Goal: Communication & Community: Answer question/provide support

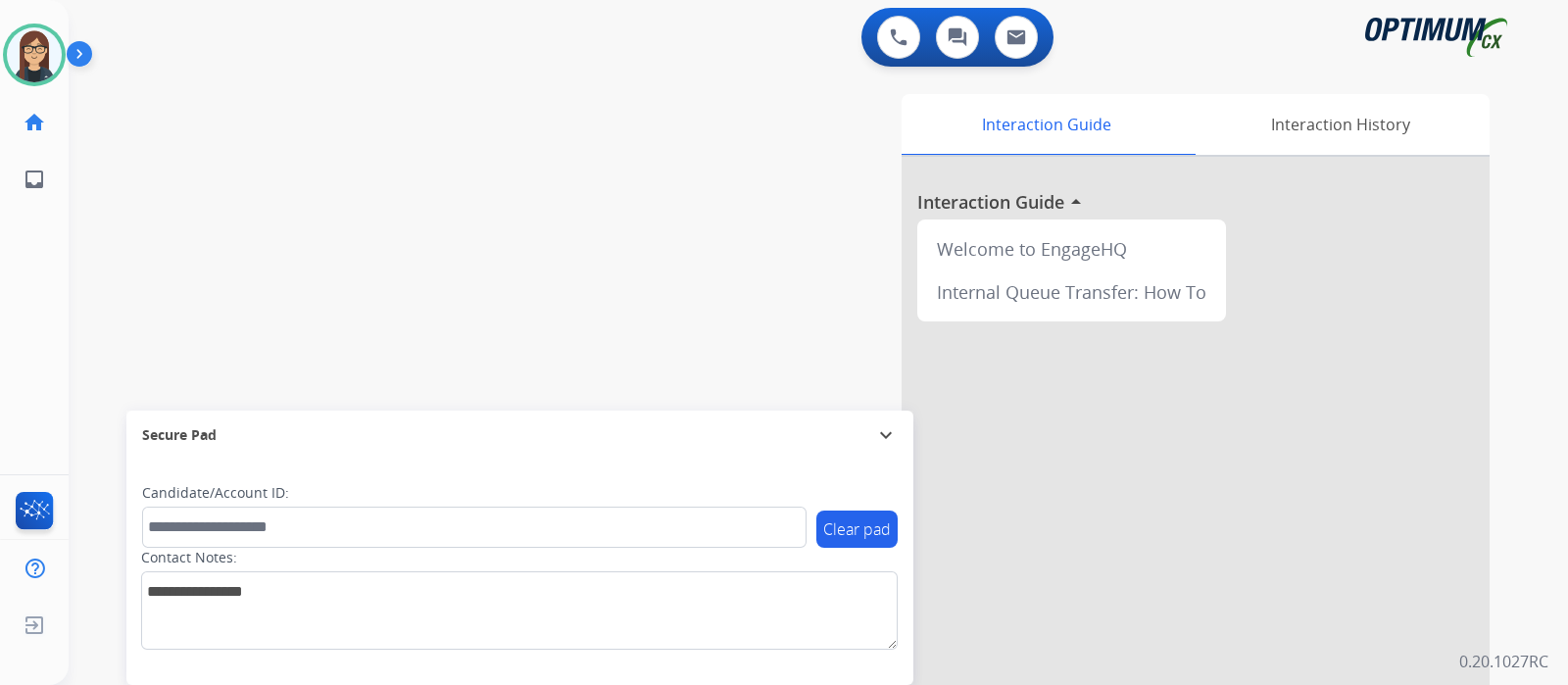
click at [154, 265] on div "swap_horiz Break voice bridge close_fullscreen Connect 3-Way Call merge_type Se…" at bounding box center [794, 479] width 1452 height 817
click at [474, 291] on div "swap_horiz Break voice bridge close_fullscreen Connect 3-Way Call merge_type Se…" at bounding box center [794, 479] width 1452 height 817
click at [475, 198] on div "swap_horiz Break voice bridge close_fullscreen Connect 3-Way Call merge_type Se…" at bounding box center [794, 479] width 1452 height 817
click at [184, 172] on div "swap_horiz Break voice bridge close_fullscreen Connect 3-Way Call merge_type Se…" at bounding box center [794, 479] width 1452 height 817
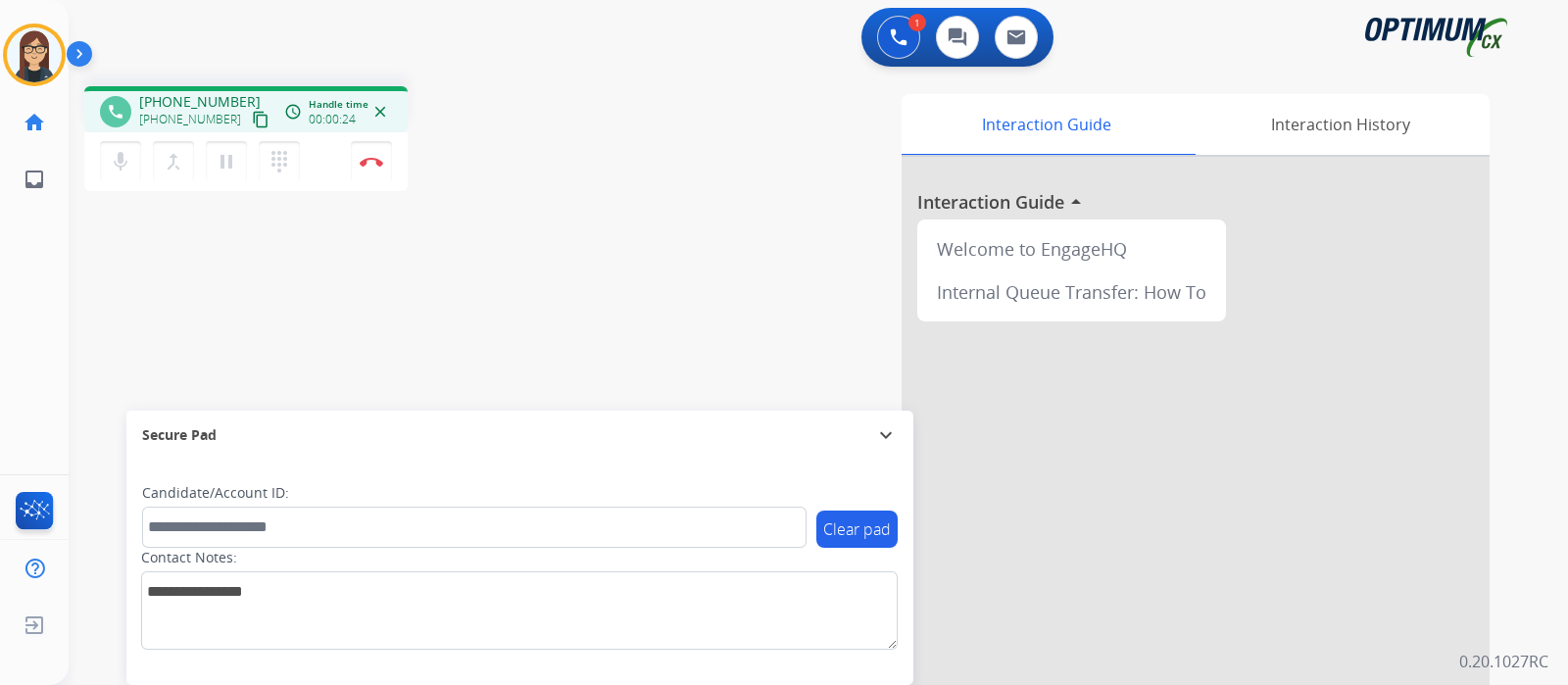
click at [252, 113] on mat-icon "content_copy" at bounding box center [261, 120] width 18 height 18
click at [120, 169] on mat-icon "mic" at bounding box center [121, 161] width 24 height 24
click at [125, 156] on mat-icon "mic_off" at bounding box center [121, 161] width 24 height 24
click at [125, 156] on mat-icon "mic" at bounding box center [121, 161] width 24 height 24
click at [121, 166] on mat-icon "mic_off" at bounding box center [121, 161] width 24 height 24
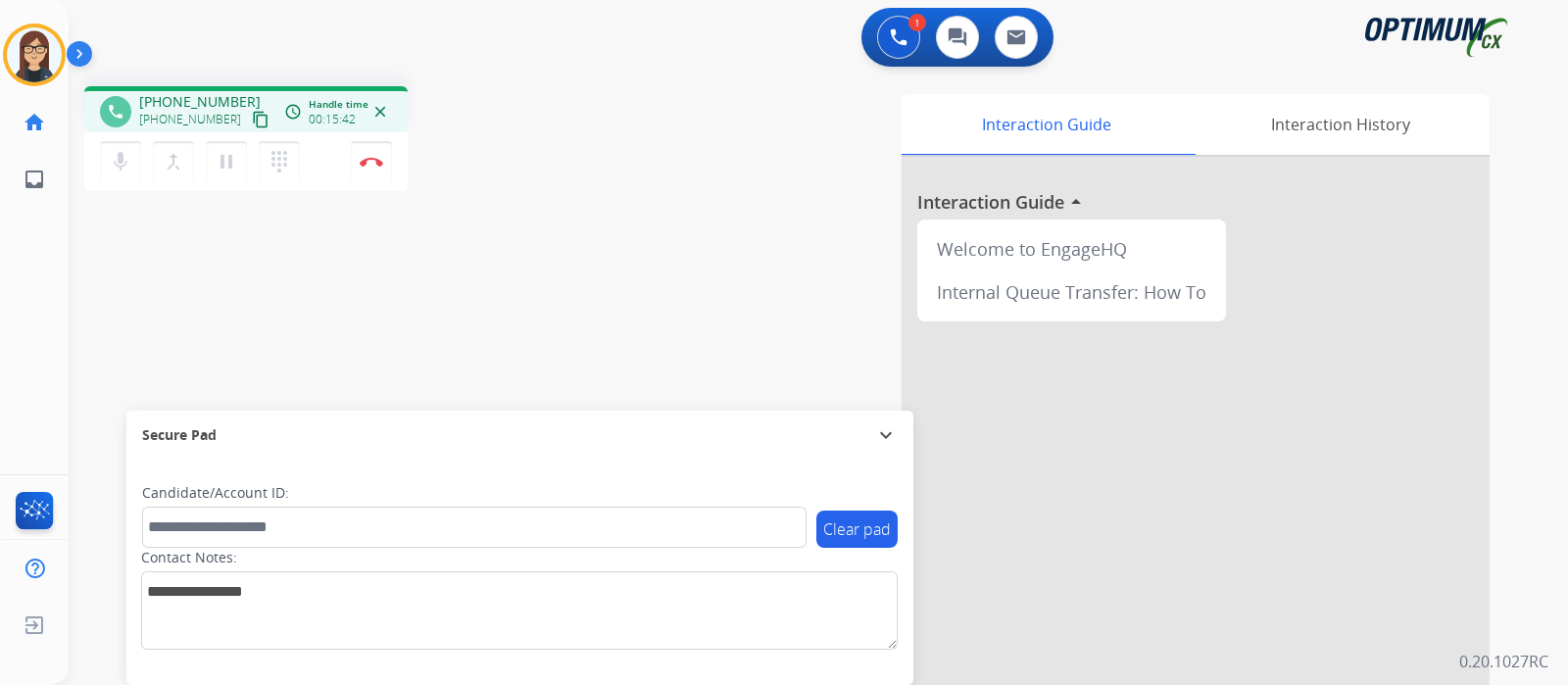
click at [572, 262] on div "phone +15134357133 +15134357133 content_copy access_time Call metrics Queue 00:…" at bounding box center [794, 479] width 1452 height 817
click at [373, 165] on img at bounding box center [372, 161] width 24 height 10
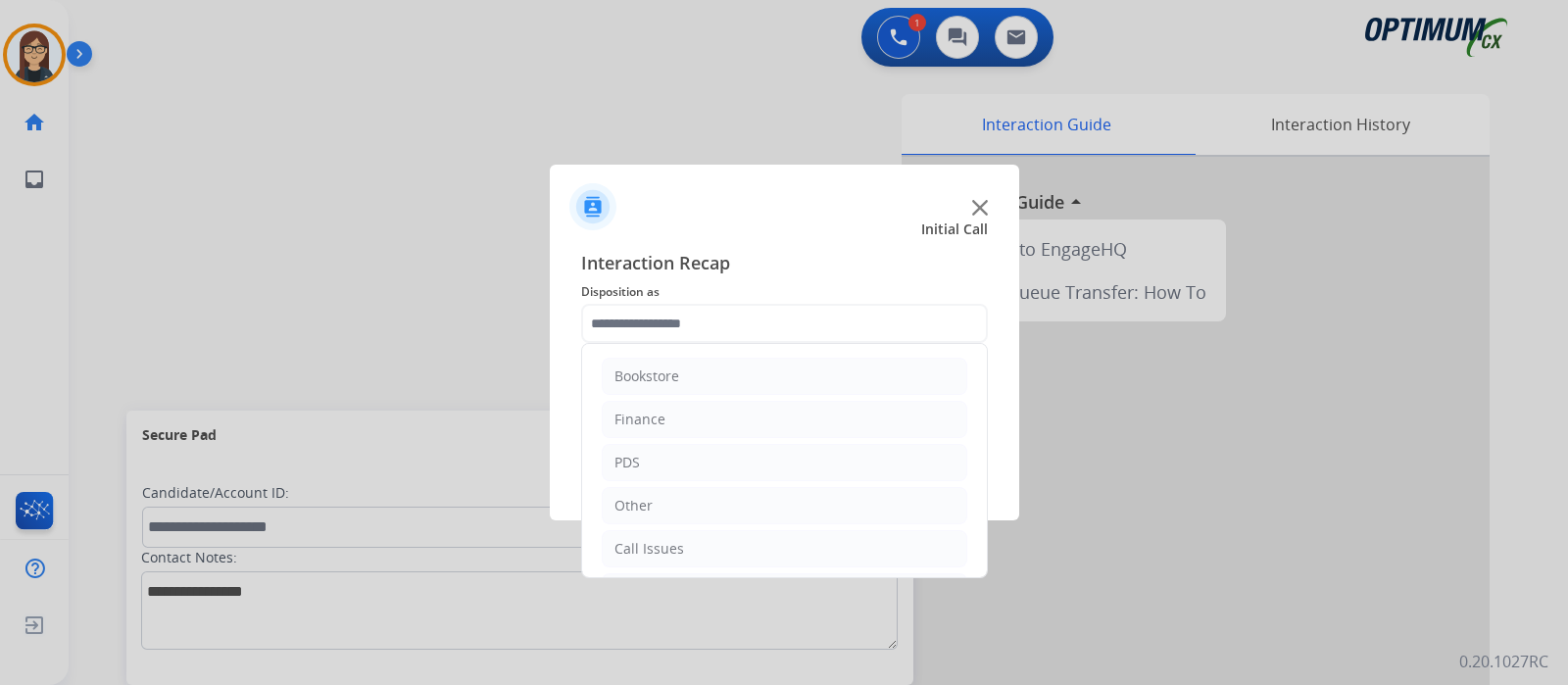
click at [746, 319] on input "text" at bounding box center [784, 323] width 407 height 39
click at [700, 445] on li "Initial Application" at bounding box center [784, 463] width 366 height 37
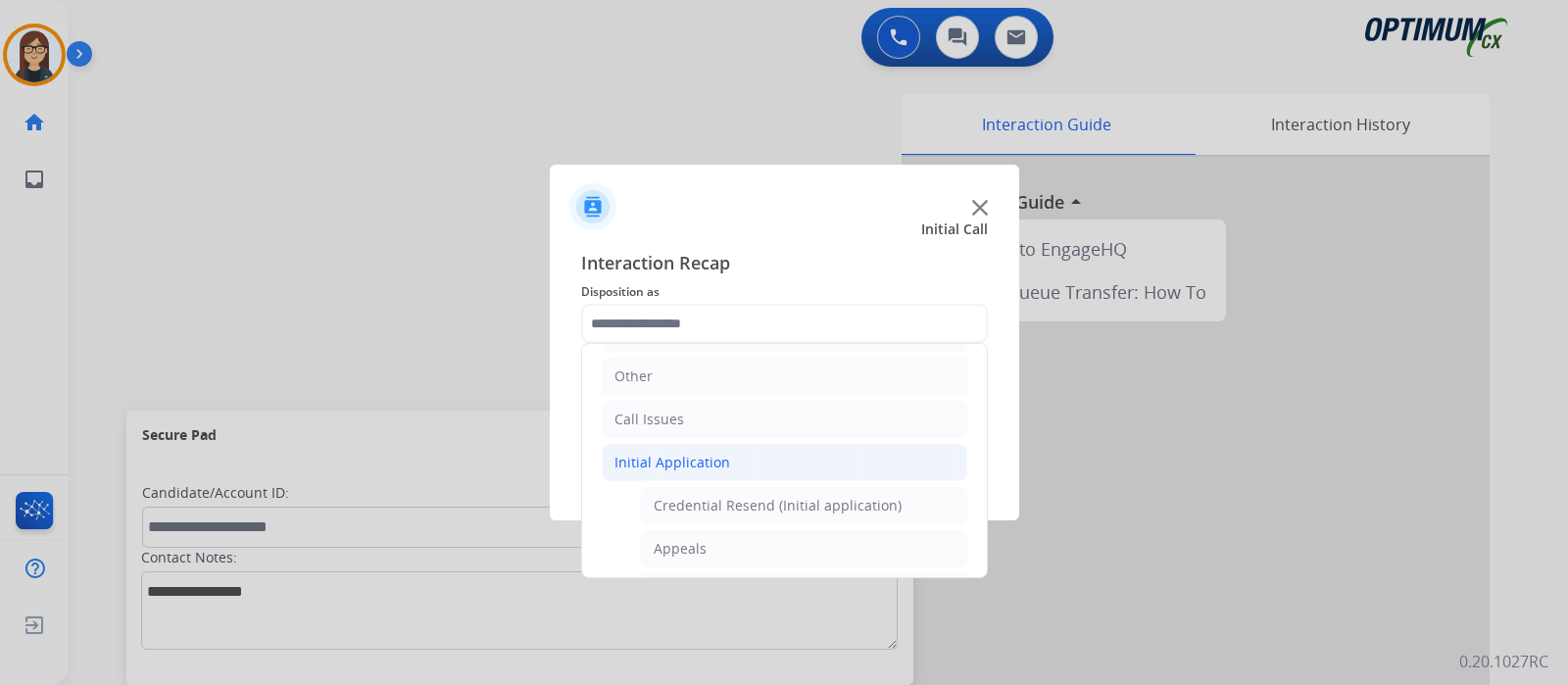
click at [686, 456] on div "Initial Application" at bounding box center [672, 462] width 116 height 20
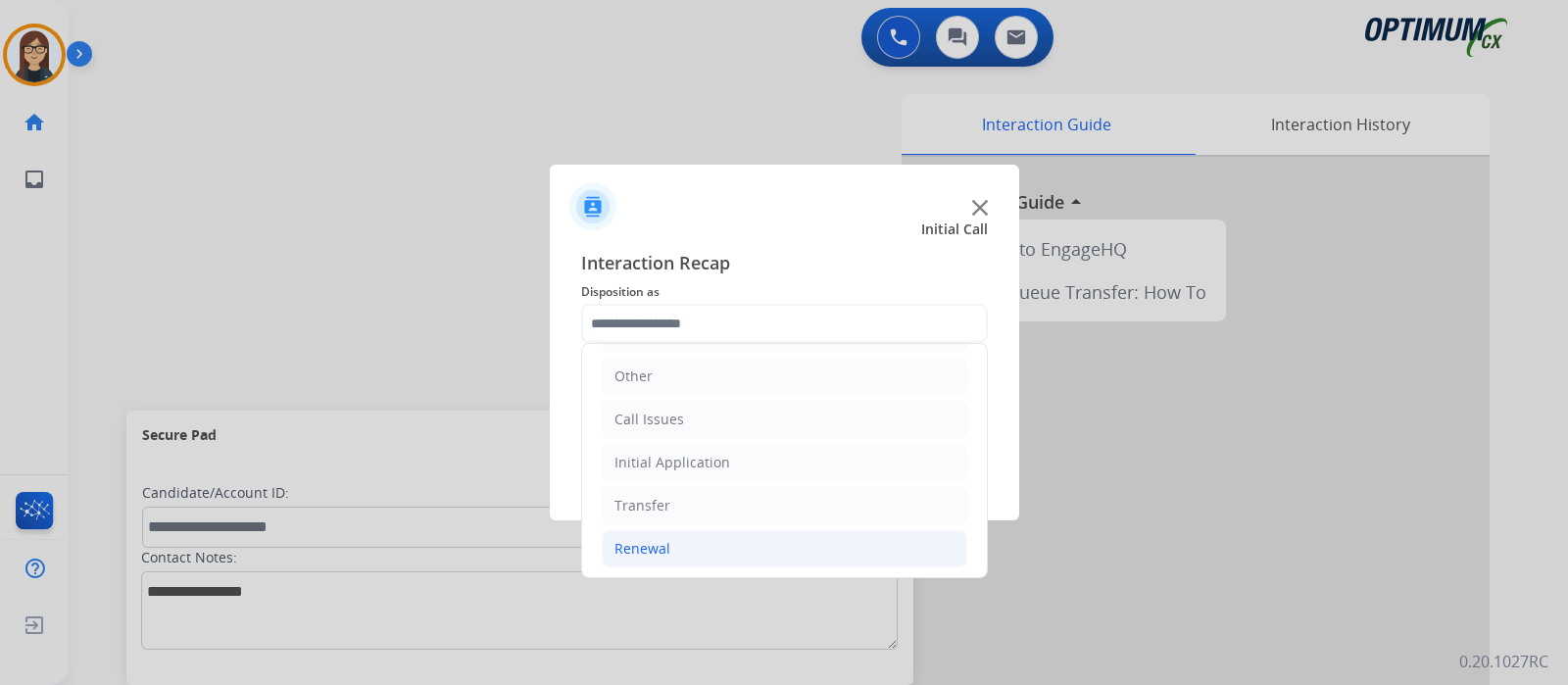
click at [665, 545] on div "Renewal" at bounding box center [642, 548] width 56 height 20
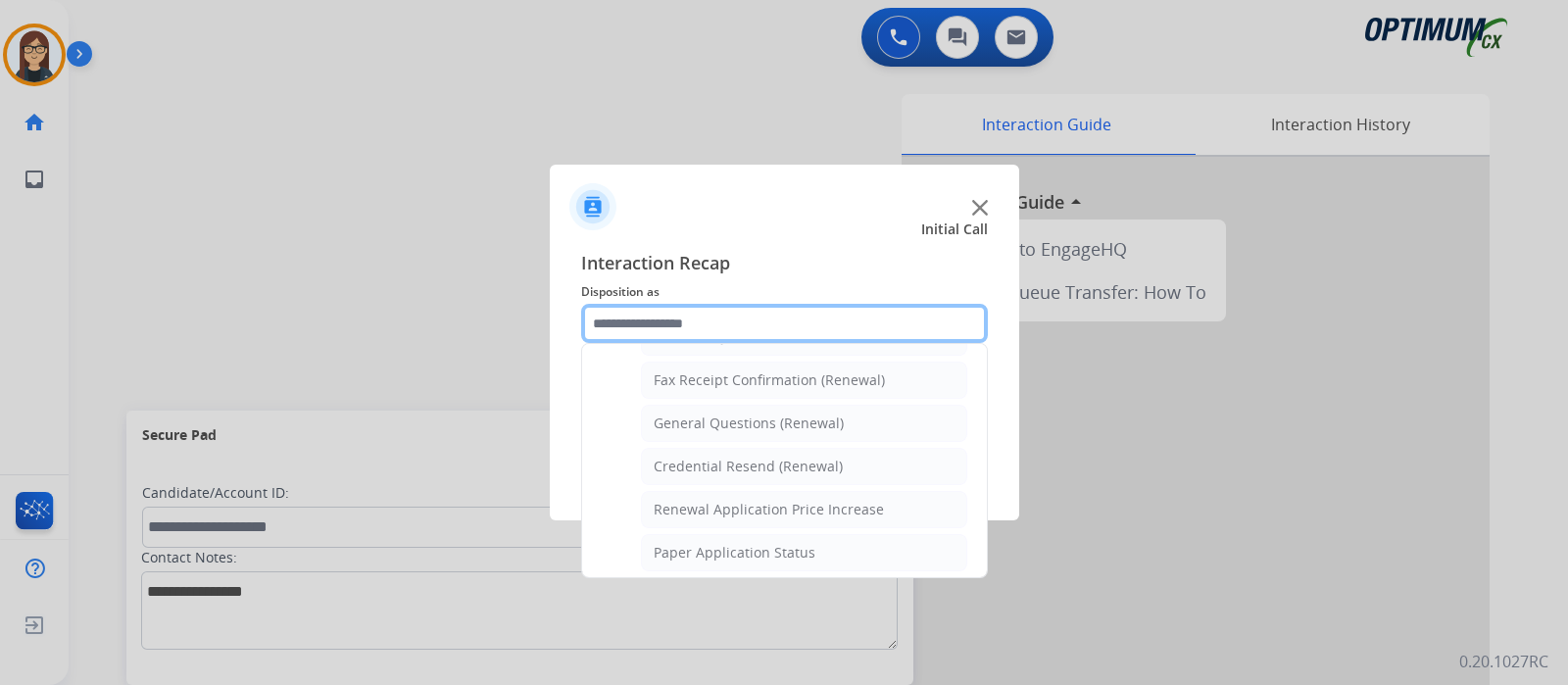
scroll to position [503, 0]
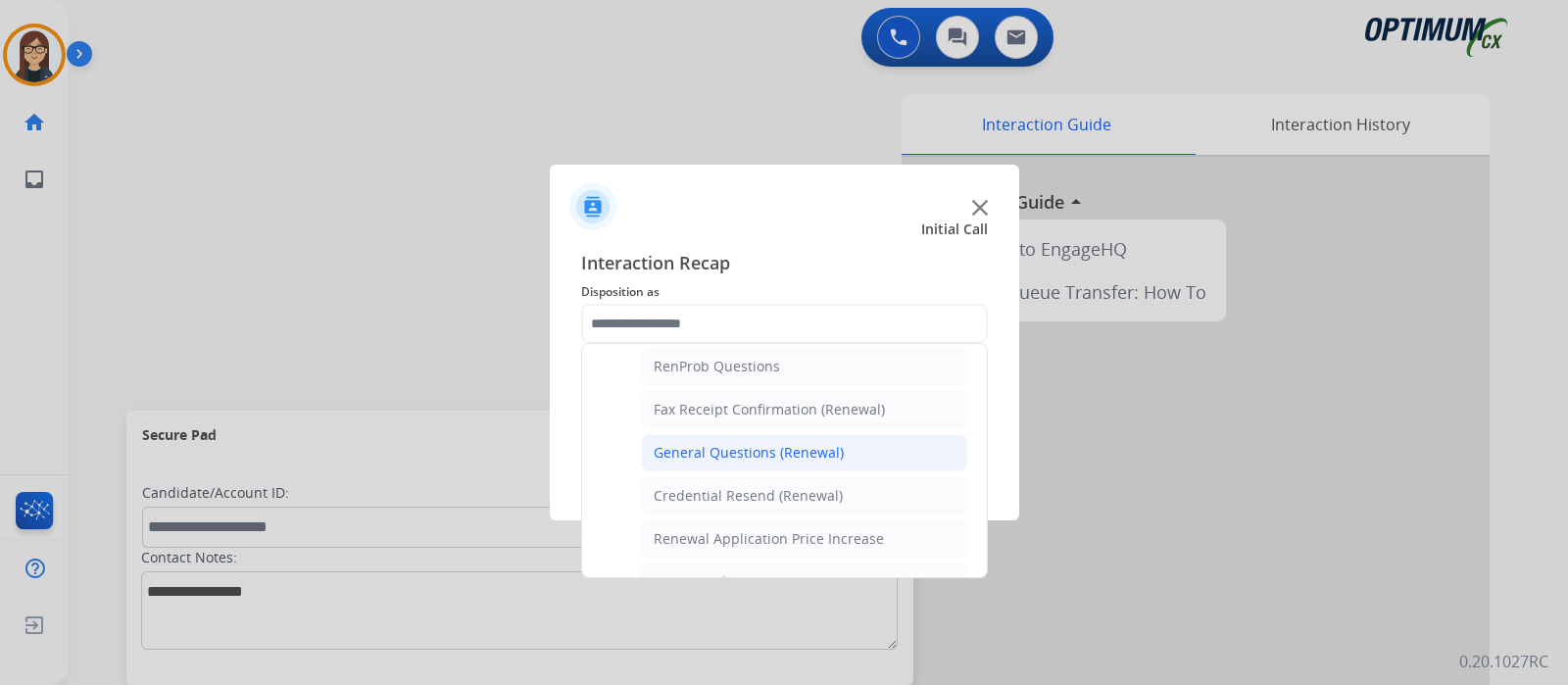
click at [700, 443] on div "General Questions (Renewal)" at bounding box center [748, 453] width 190 height 20
type input "**********"
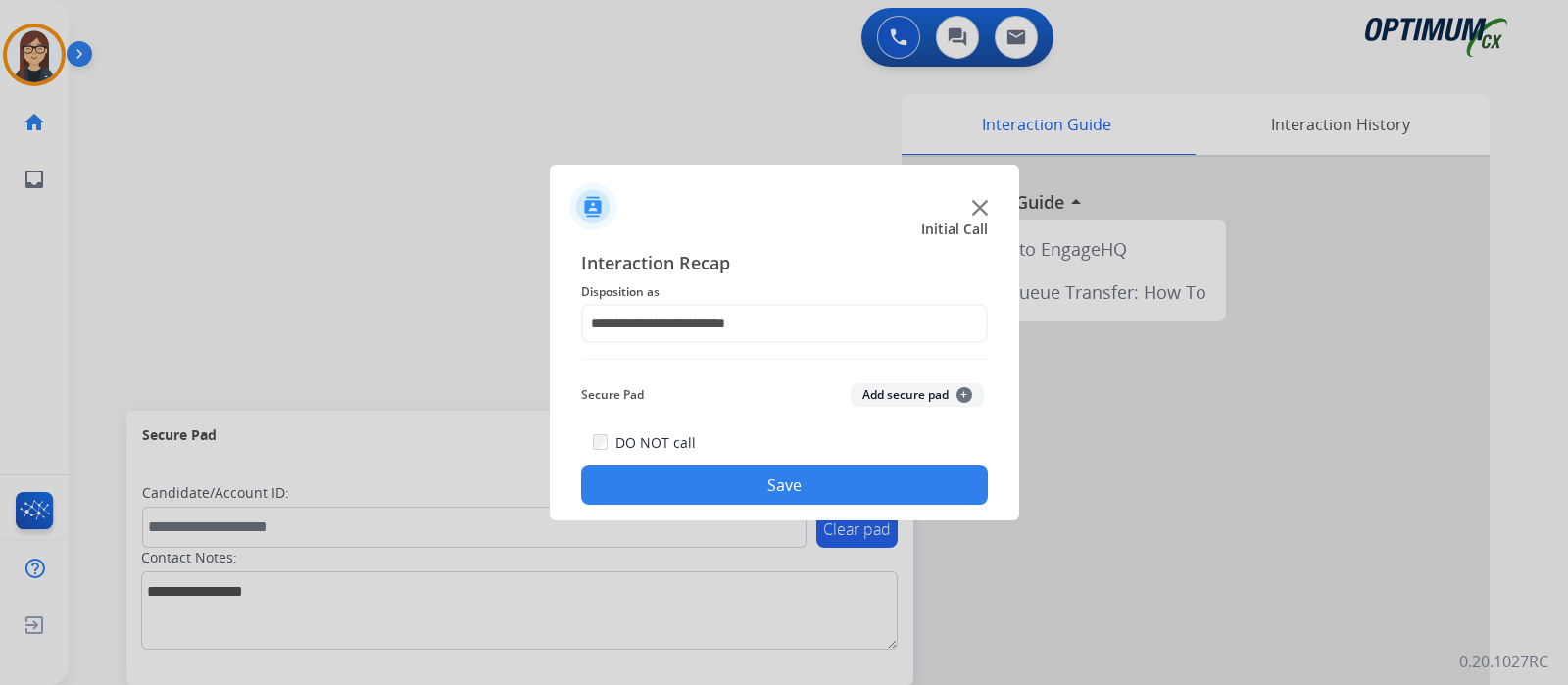
click at [686, 485] on button "Save" at bounding box center [784, 485] width 407 height 39
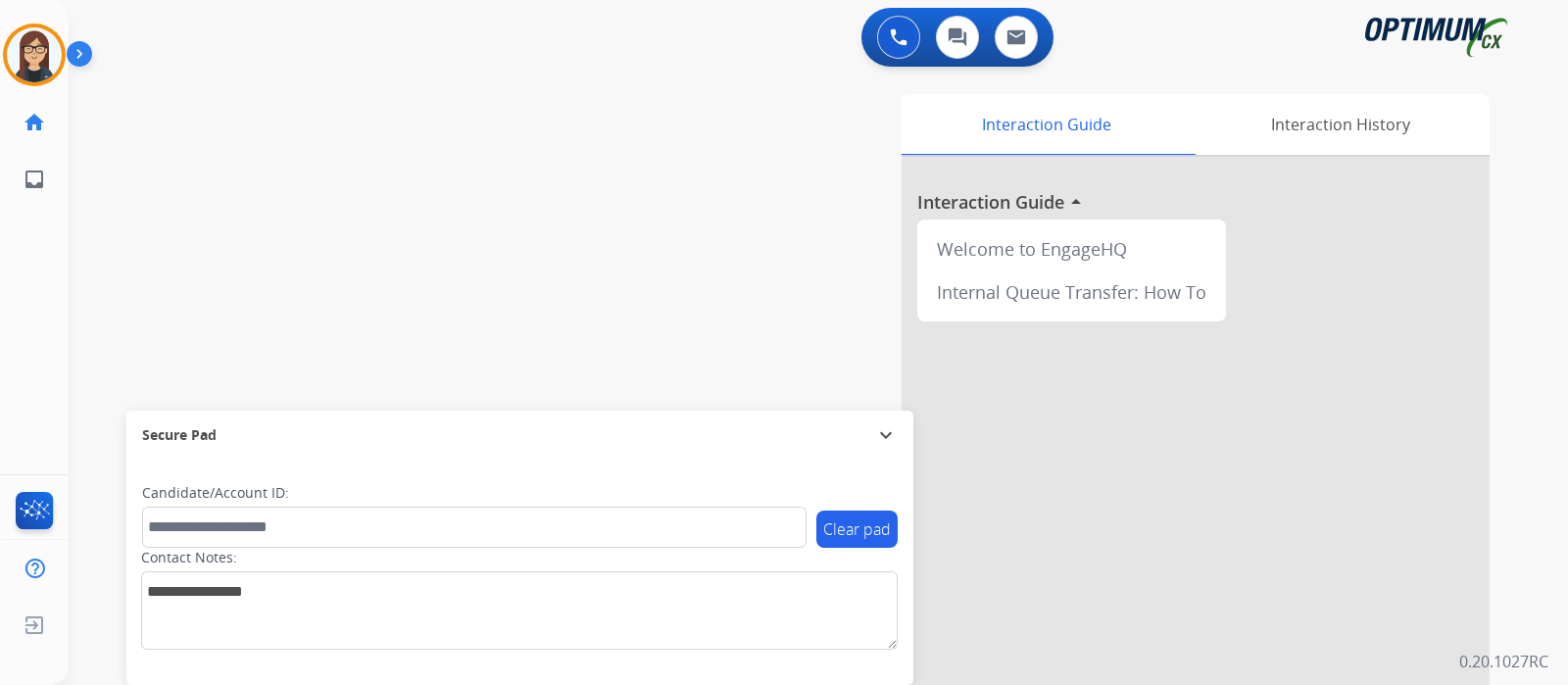
click at [183, 247] on div "swap_horiz Break voice bridge close_fullscreen Connect 3-Way Call merge_type Se…" at bounding box center [794, 479] width 1452 height 817
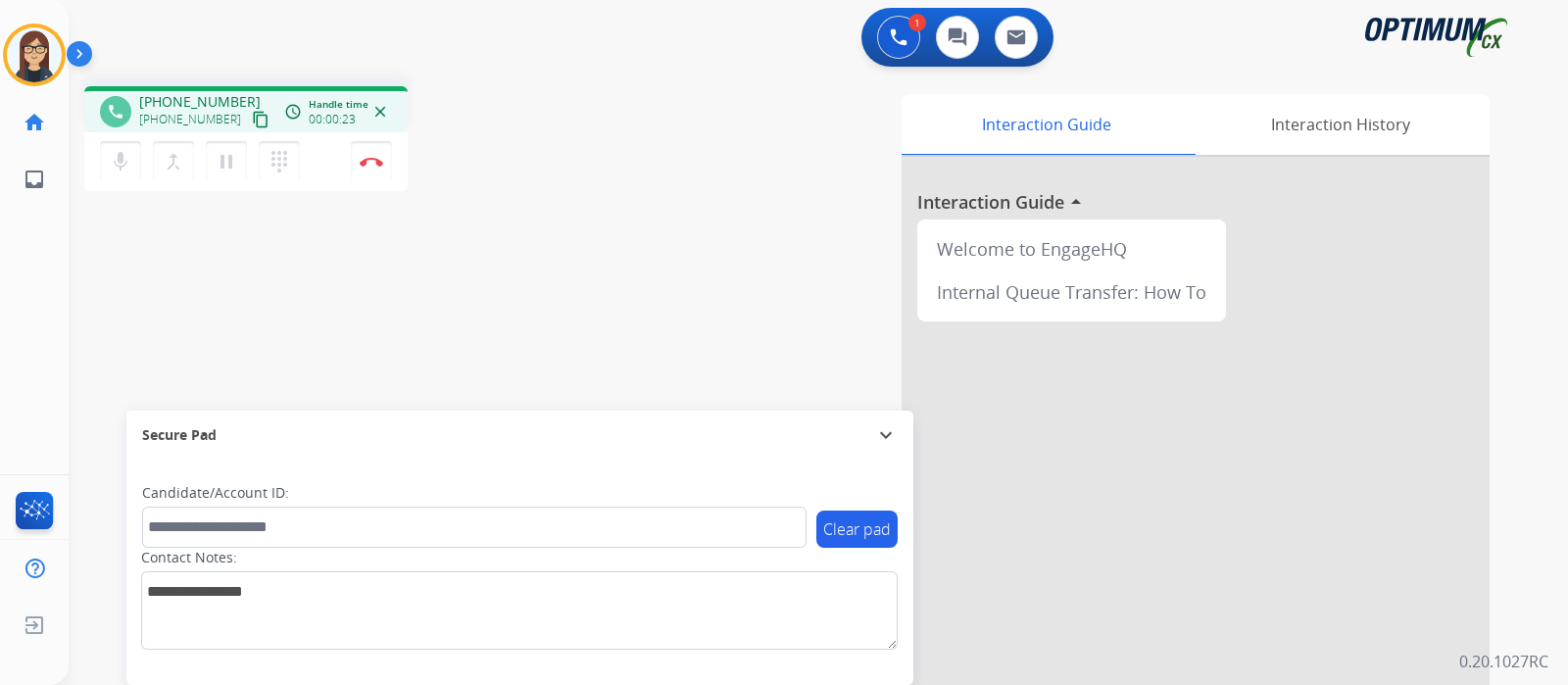
click at [252, 115] on mat-icon "content_copy" at bounding box center [261, 120] width 18 height 18
click at [545, 268] on div "phone +13134710329 +13134710329 content_copy access_time Call metrics Queue 00:…" at bounding box center [794, 479] width 1452 height 817
click at [287, 261] on div "phone +13134710329 +13134710329 content_copy access_time Call metrics Queue 00:…" at bounding box center [794, 479] width 1452 height 817
click at [200, 302] on div "phone +13134710329 +13134710329 content_copy access_time Call metrics Queue 00:…" at bounding box center [794, 479] width 1452 height 817
click at [657, 99] on div "Interaction Guide Interaction History Interaction Guide arrow_drop_up Welcome t…" at bounding box center [1050, 490] width 879 height 793
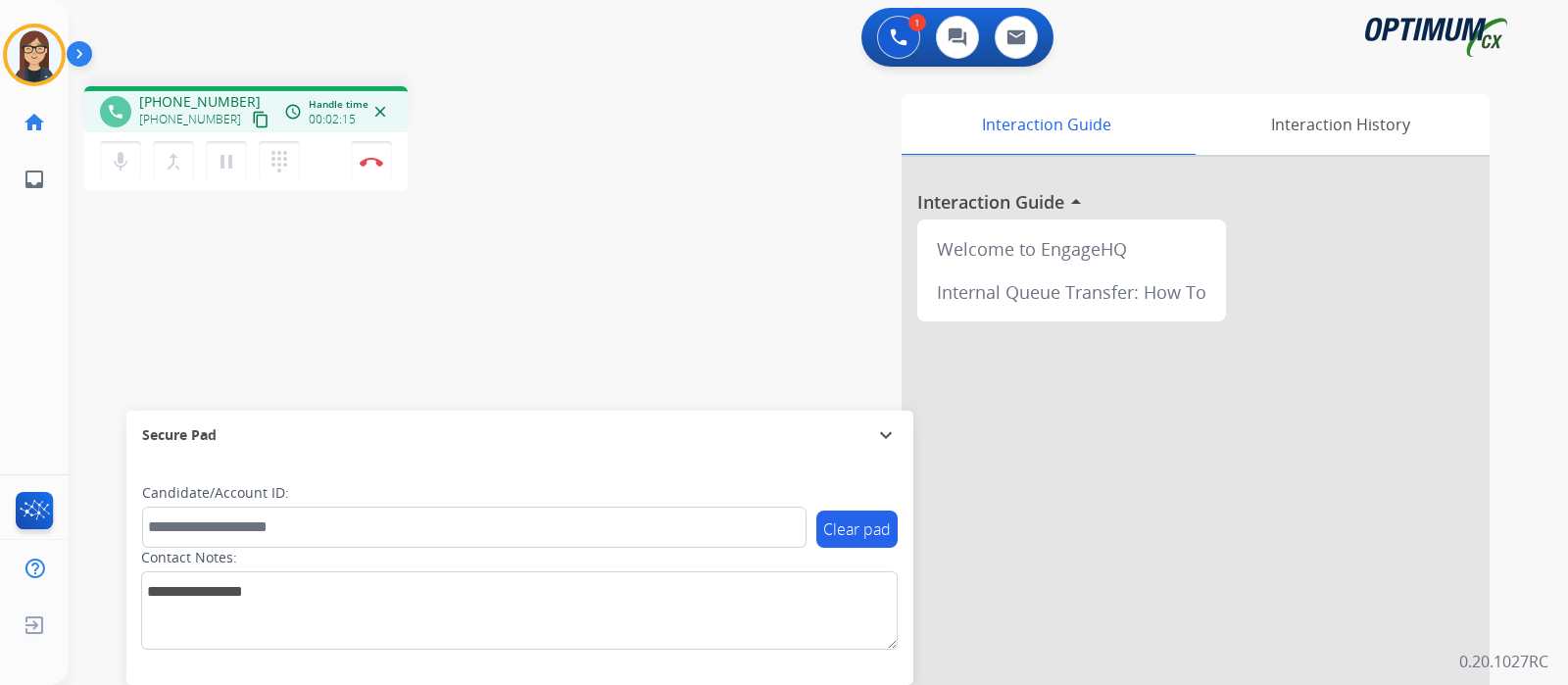
click at [598, 246] on div "phone +13134710329 +13134710329 content_copy access_time Call metrics Queue 00:…" at bounding box center [794, 479] width 1452 height 817
click at [231, 323] on div "phone +13134710329 +13134710329 content_copy access_time Call metrics Queue 00:…" at bounding box center [794, 479] width 1452 height 817
click at [368, 164] on img at bounding box center [372, 161] width 24 height 10
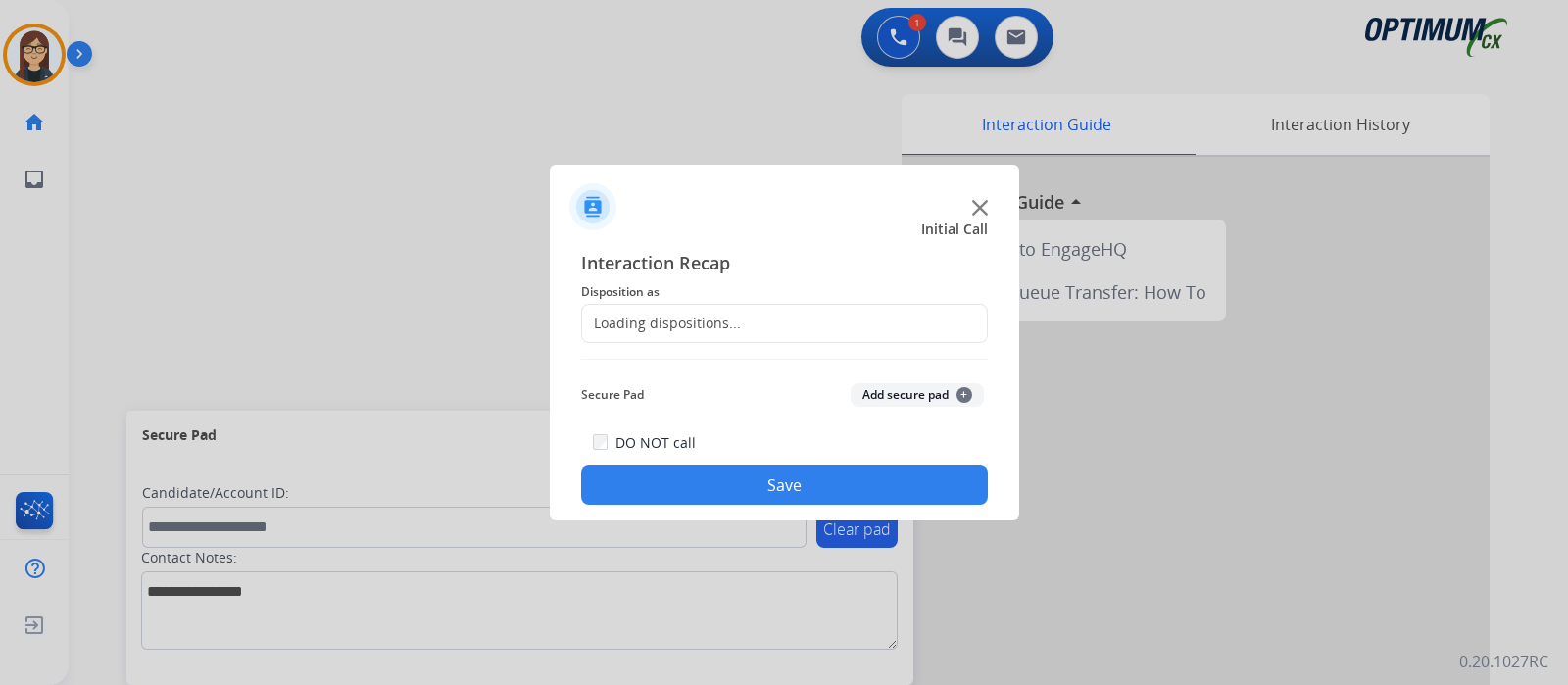
click at [632, 337] on div "Loading dispositions..." at bounding box center [784, 323] width 407 height 39
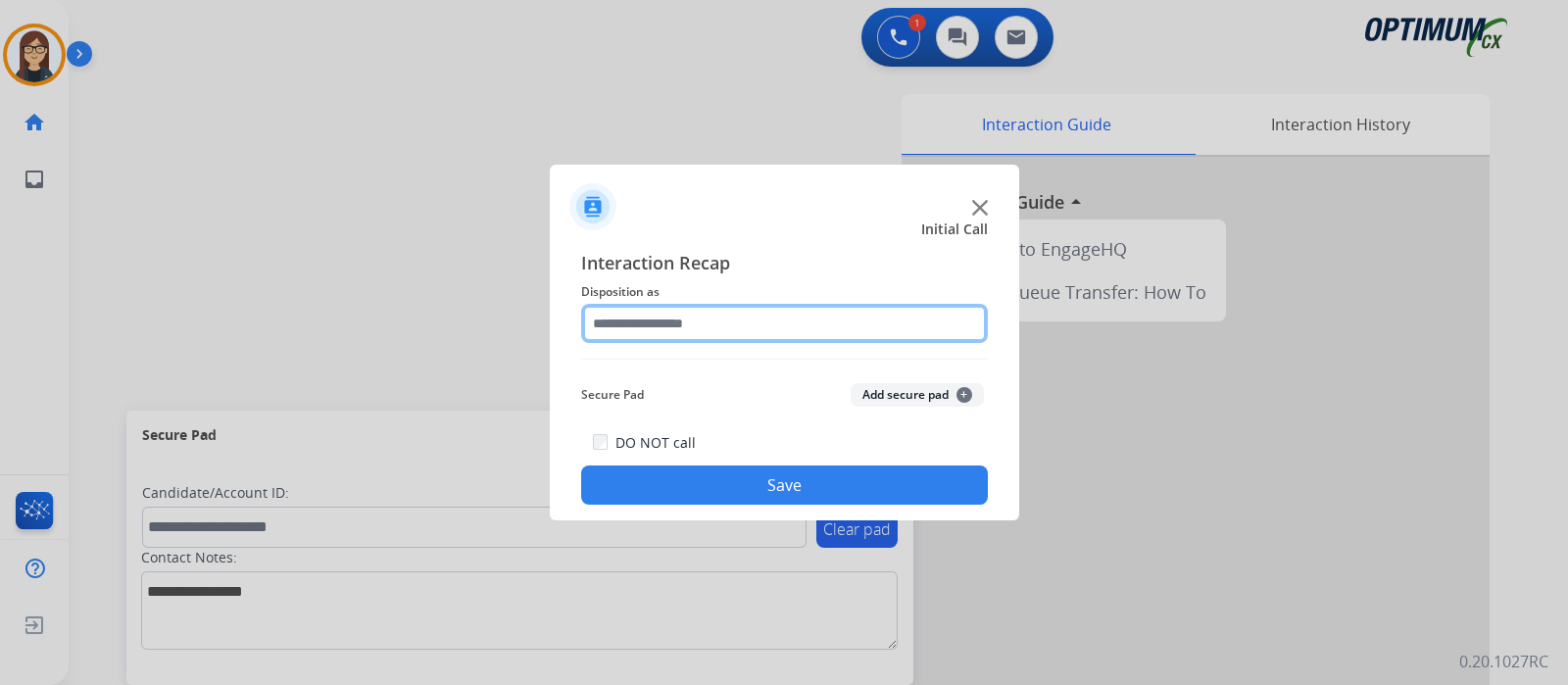
click at [635, 322] on input "text" at bounding box center [784, 323] width 407 height 39
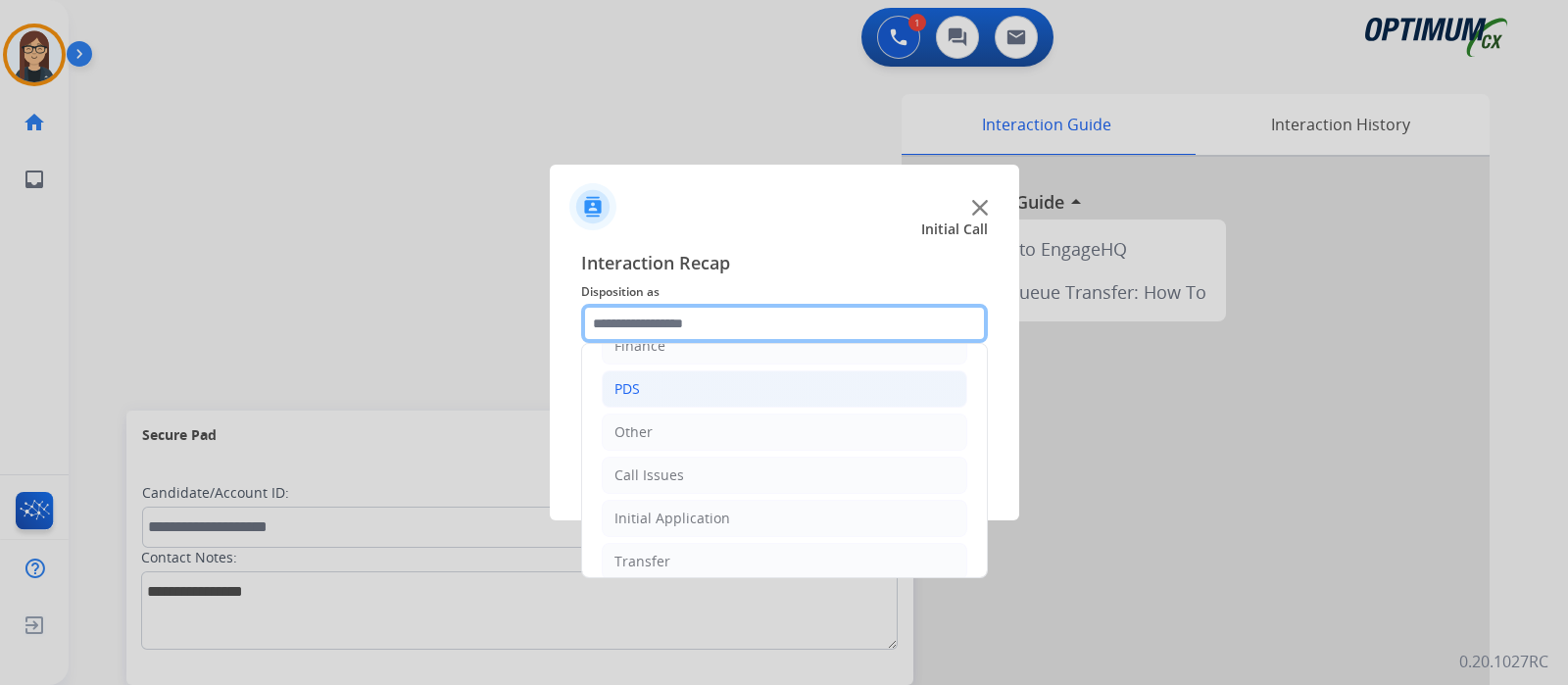
scroll to position [130, 0]
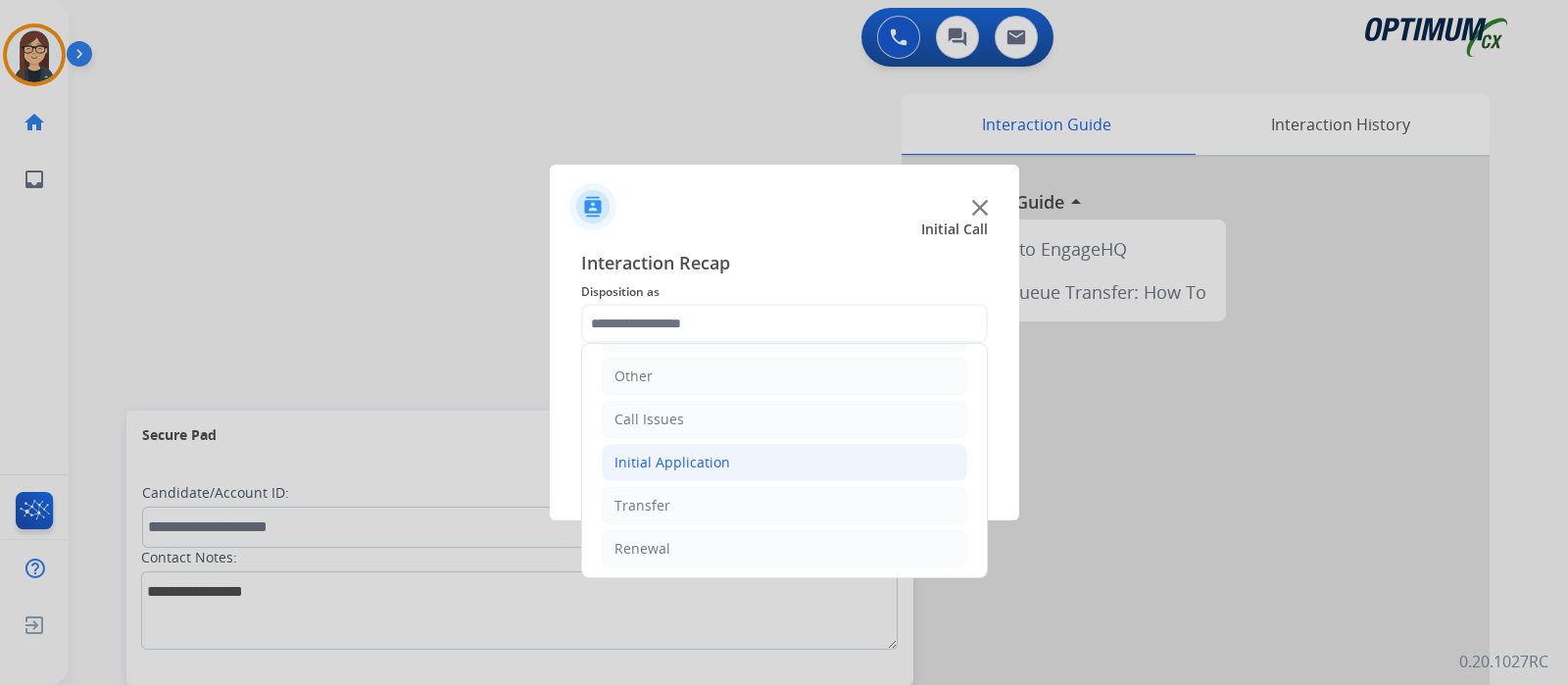
click at [652, 455] on div "Initial Application" at bounding box center [672, 462] width 116 height 20
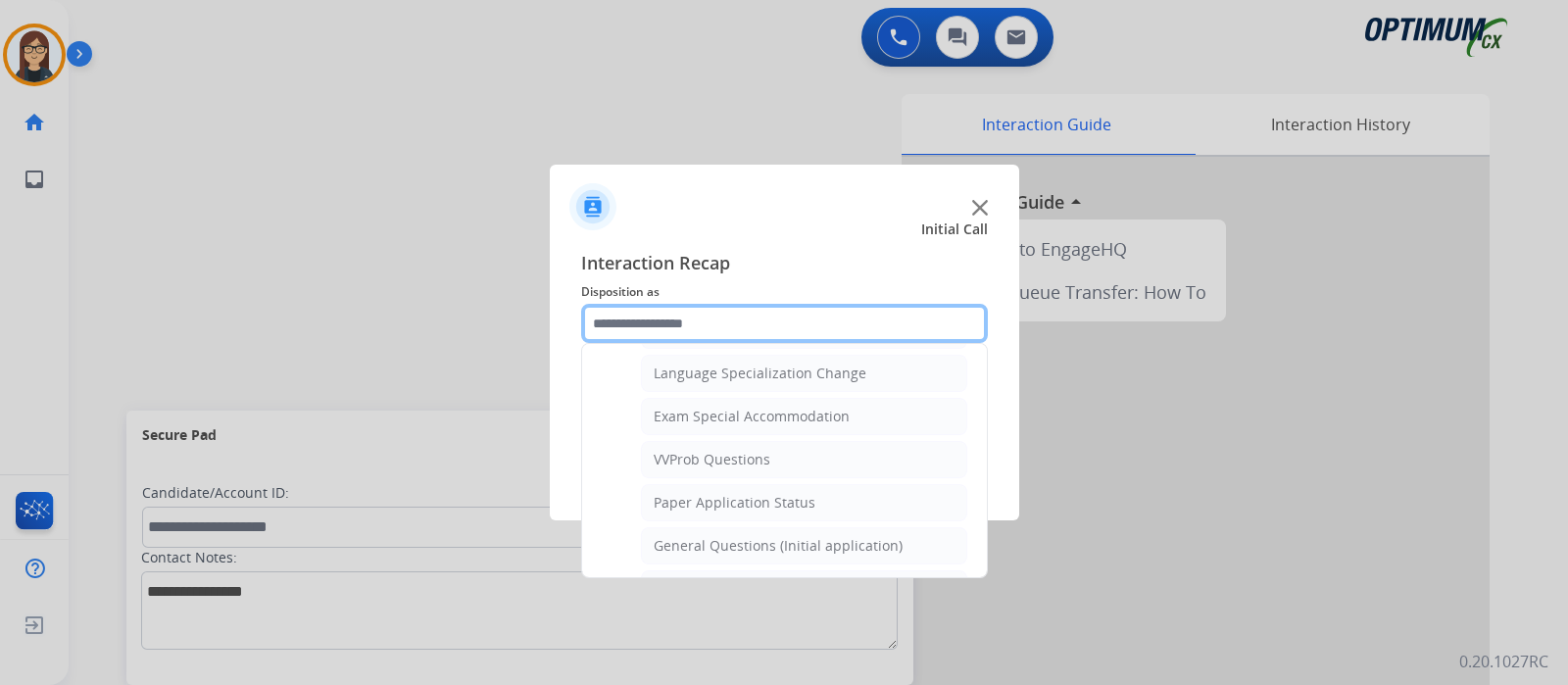
scroll to position [987, 0]
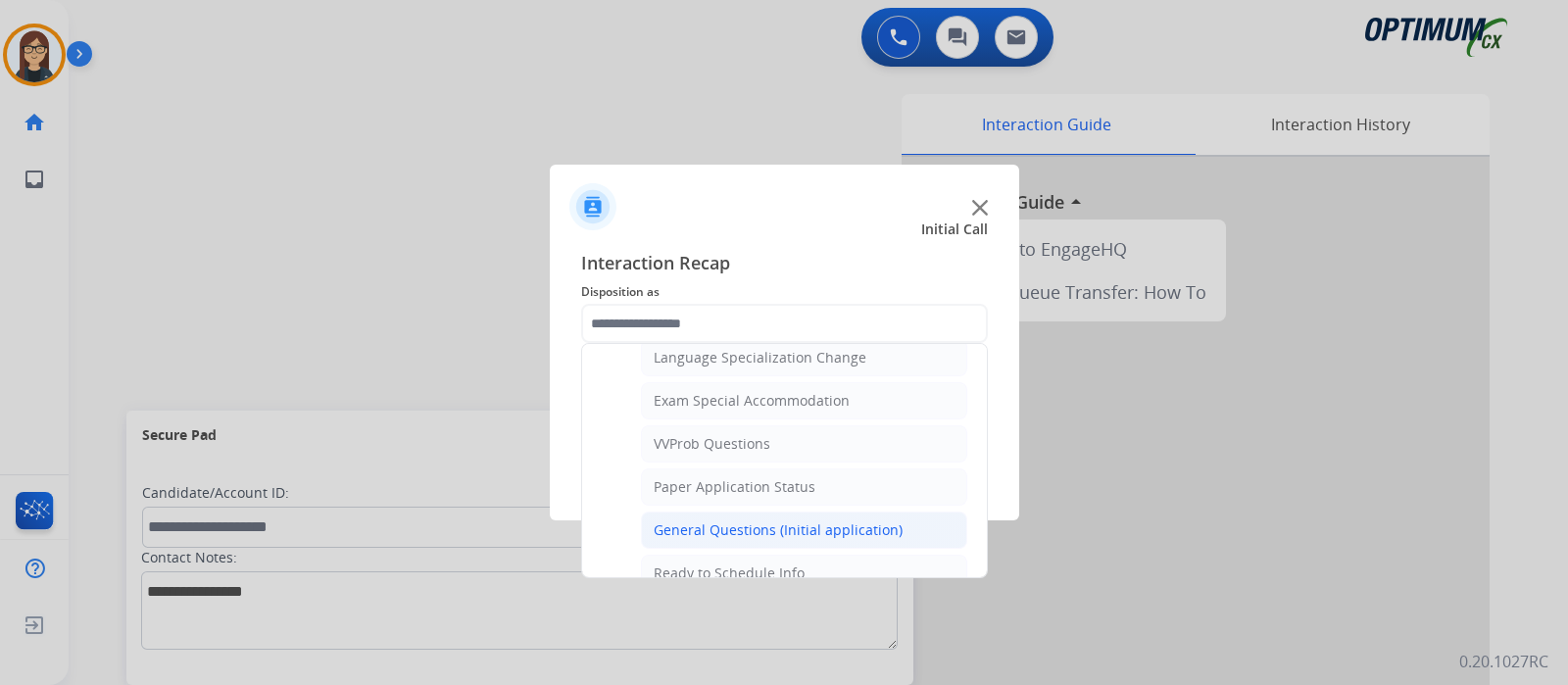
click at [717, 520] on div "General Questions (Initial application)" at bounding box center [778, 530] width 249 height 20
type input "**********"
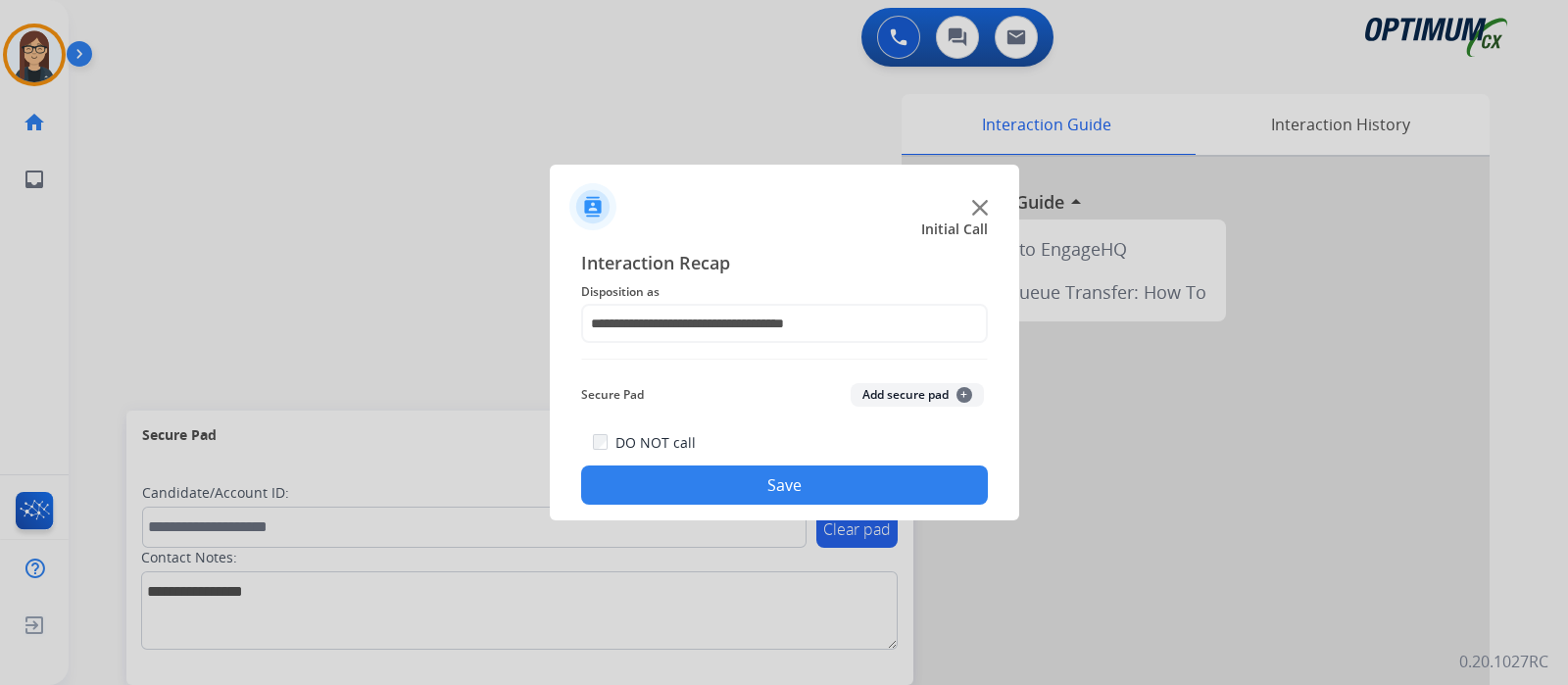
click at [687, 478] on button "Save" at bounding box center [784, 485] width 407 height 39
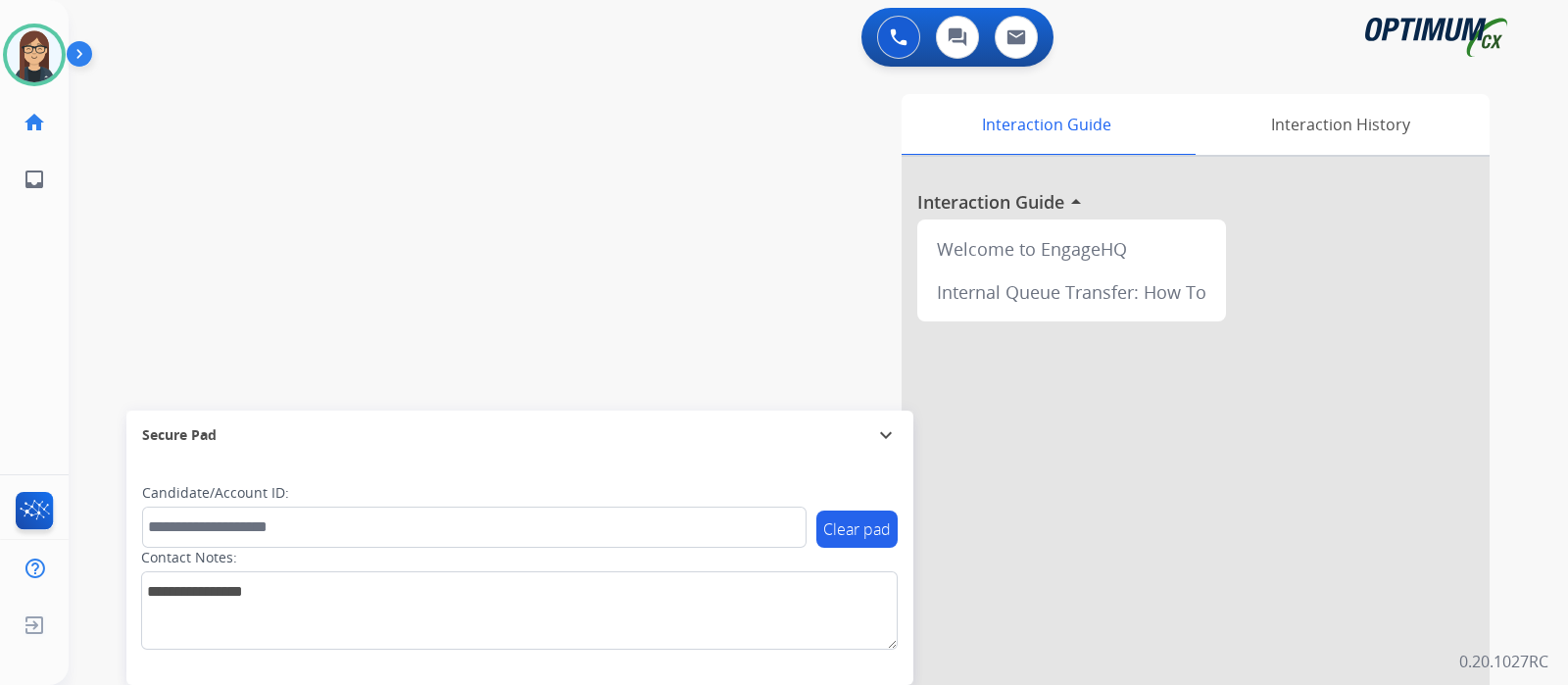
click at [438, 171] on div "swap_horiz Break voice bridge close_fullscreen Connect 3-Way Call merge_type Se…" at bounding box center [794, 479] width 1452 height 817
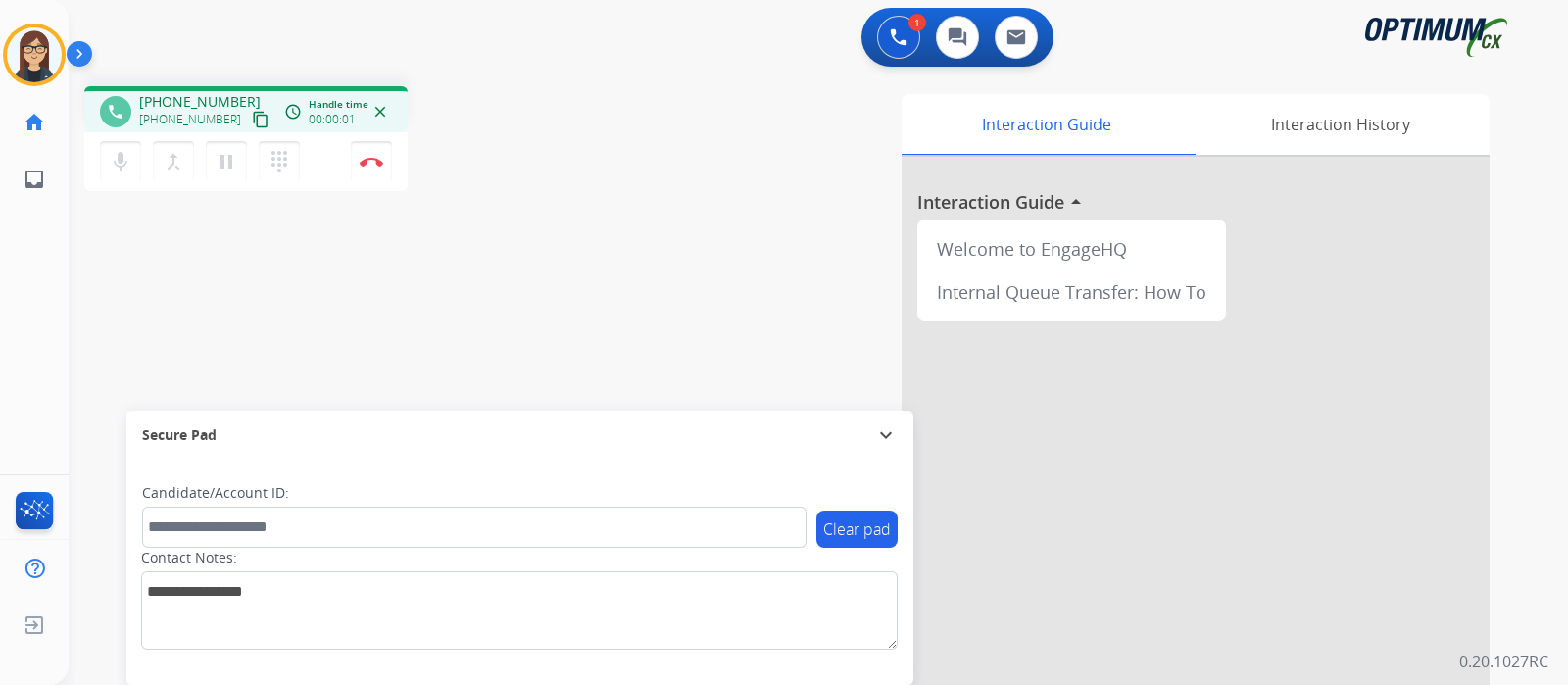
click at [252, 112] on mat-icon "content_copy" at bounding box center [261, 120] width 18 height 18
click at [374, 164] on img at bounding box center [372, 161] width 24 height 10
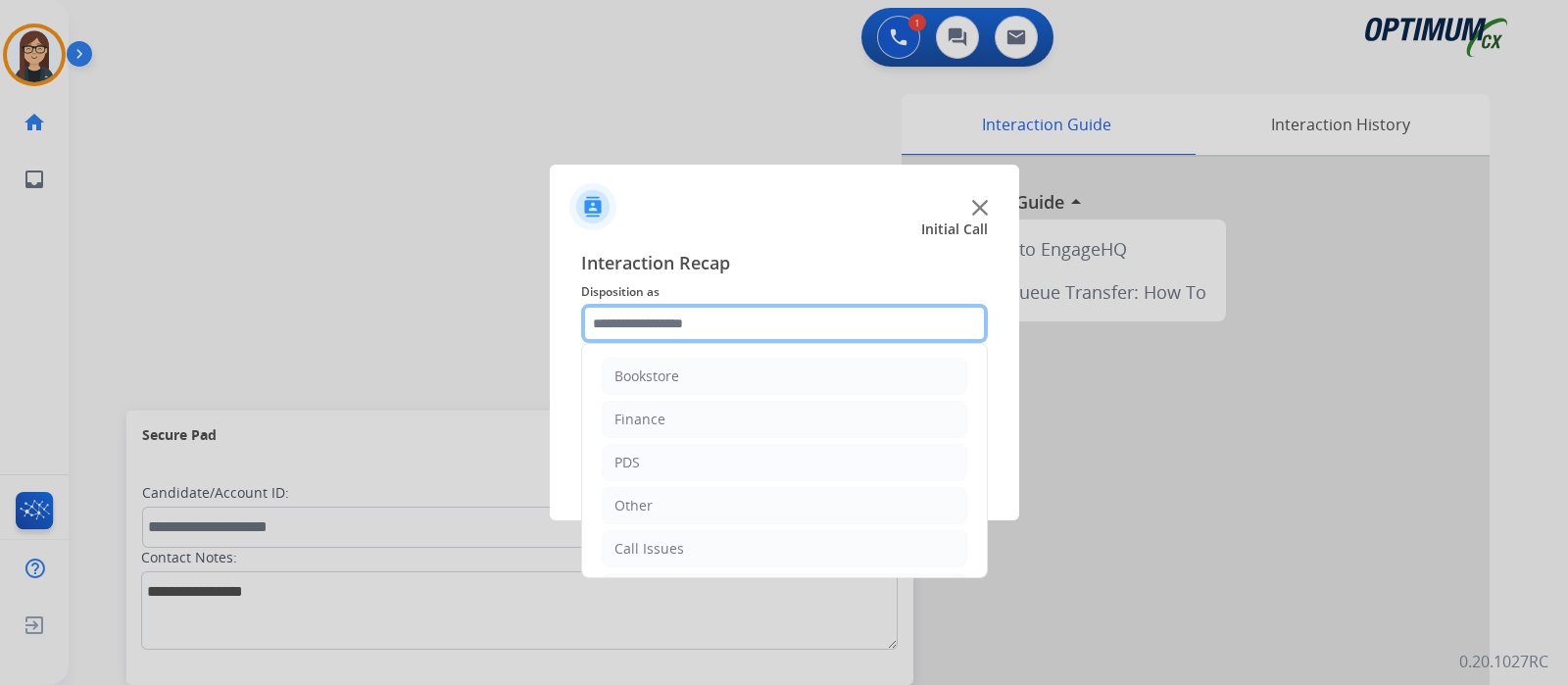
click at [678, 338] on input "text" at bounding box center [784, 323] width 407 height 39
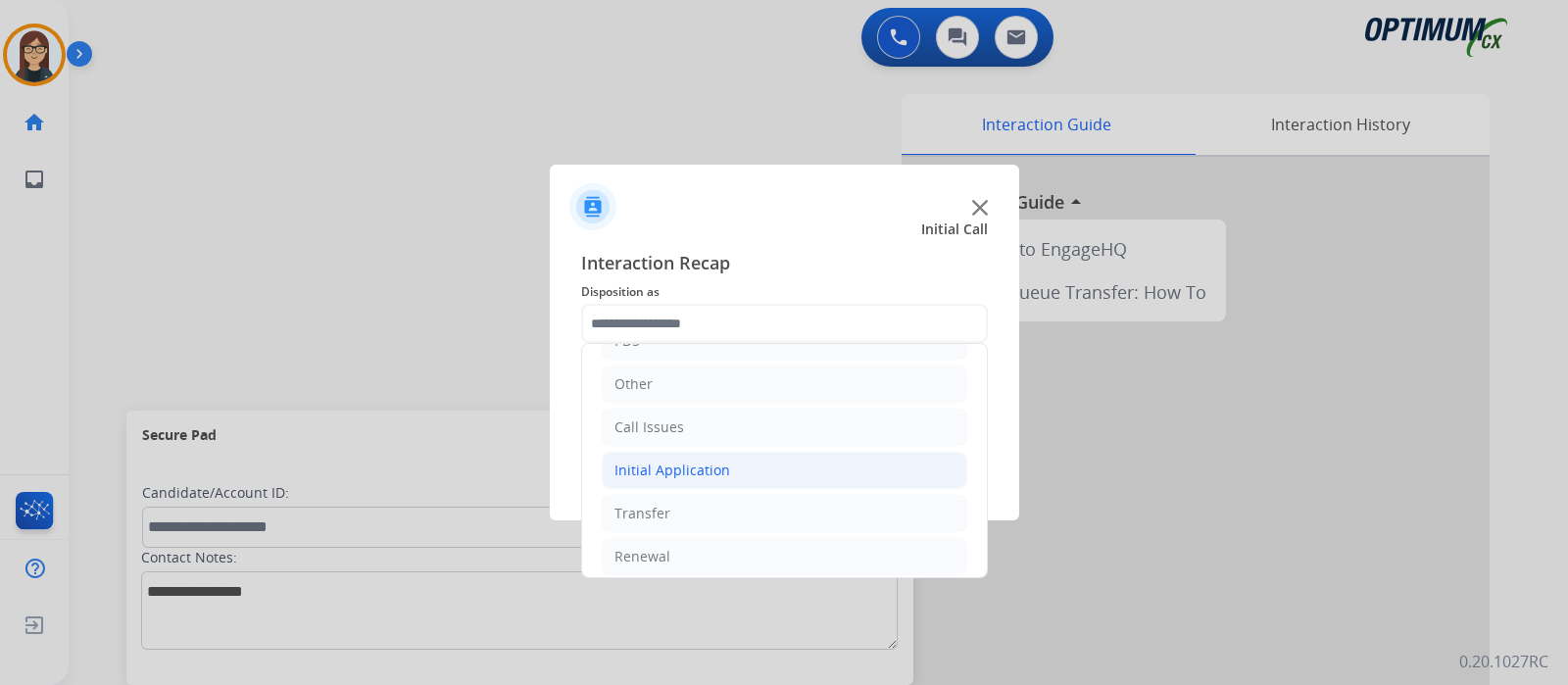
click at [701, 462] on div "Initial Application" at bounding box center [672, 470] width 116 height 20
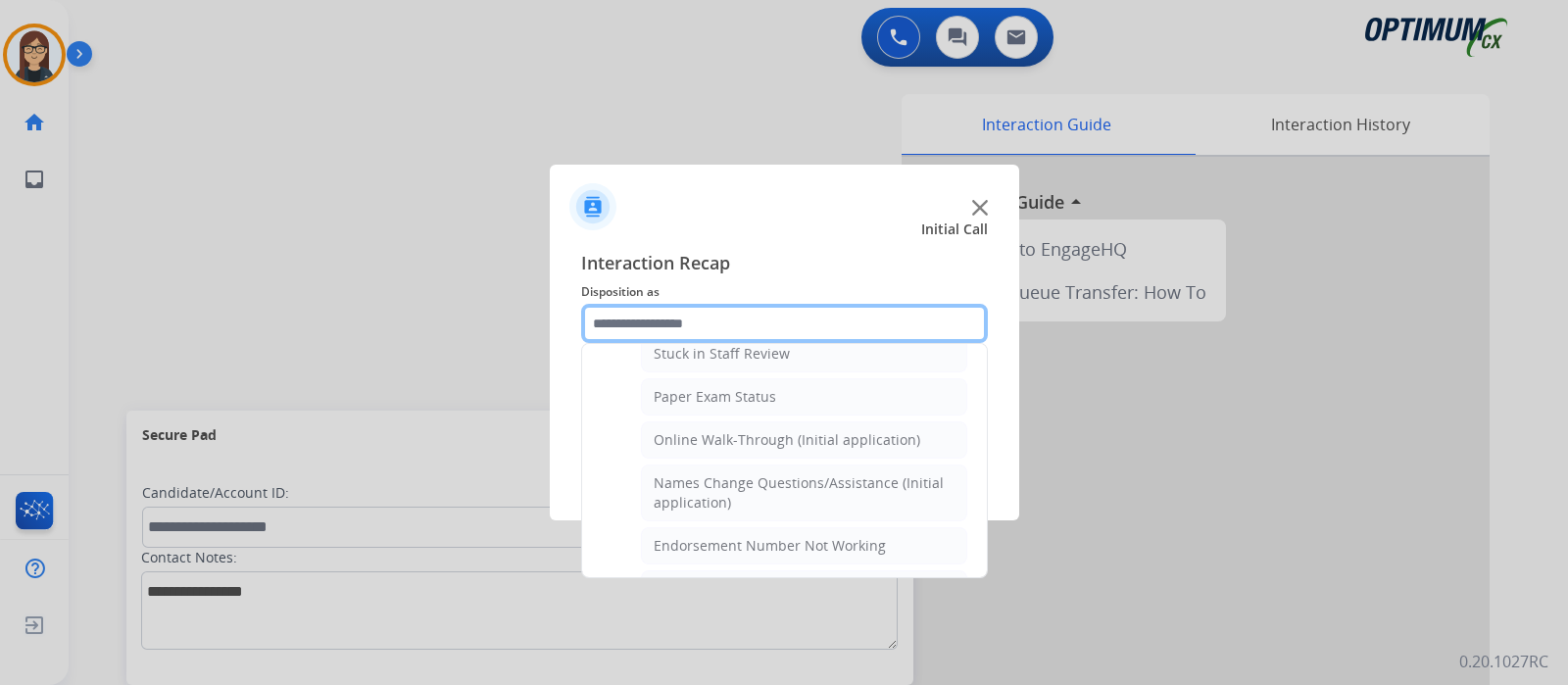
scroll to position [244, 0]
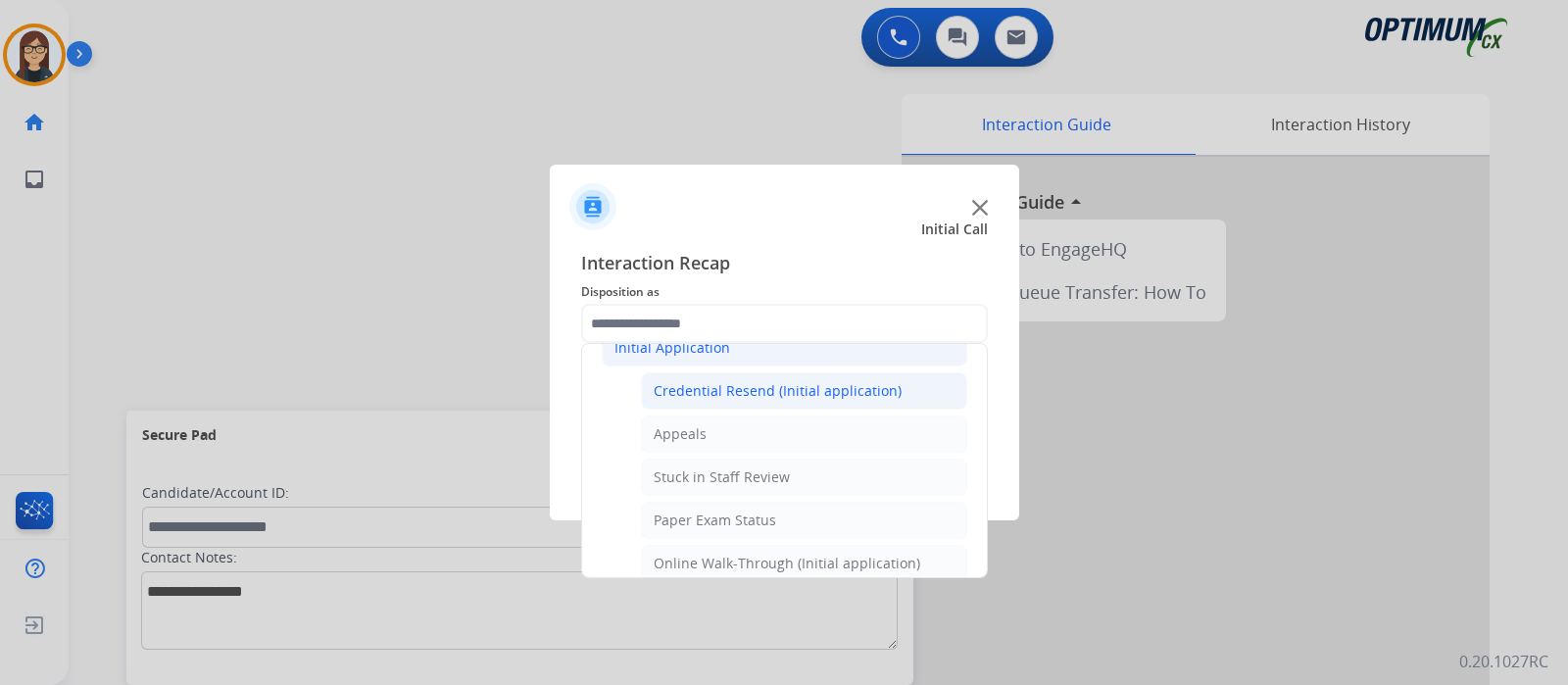
click at [776, 389] on div "Credential Resend (Initial application)" at bounding box center [778, 391] width 248 height 20
type input "**********"
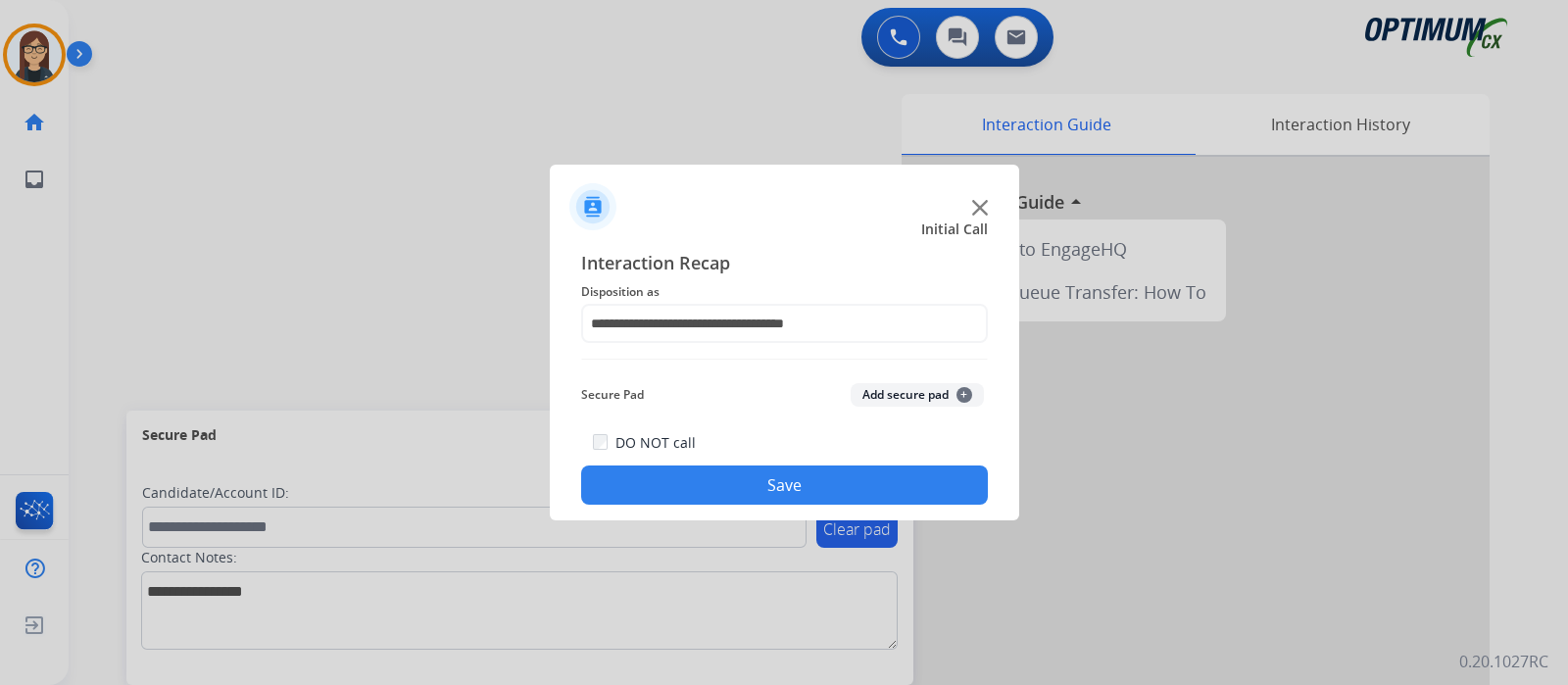
click at [757, 473] on button "Save" at bounding box center [784, 485] width 407 height 39
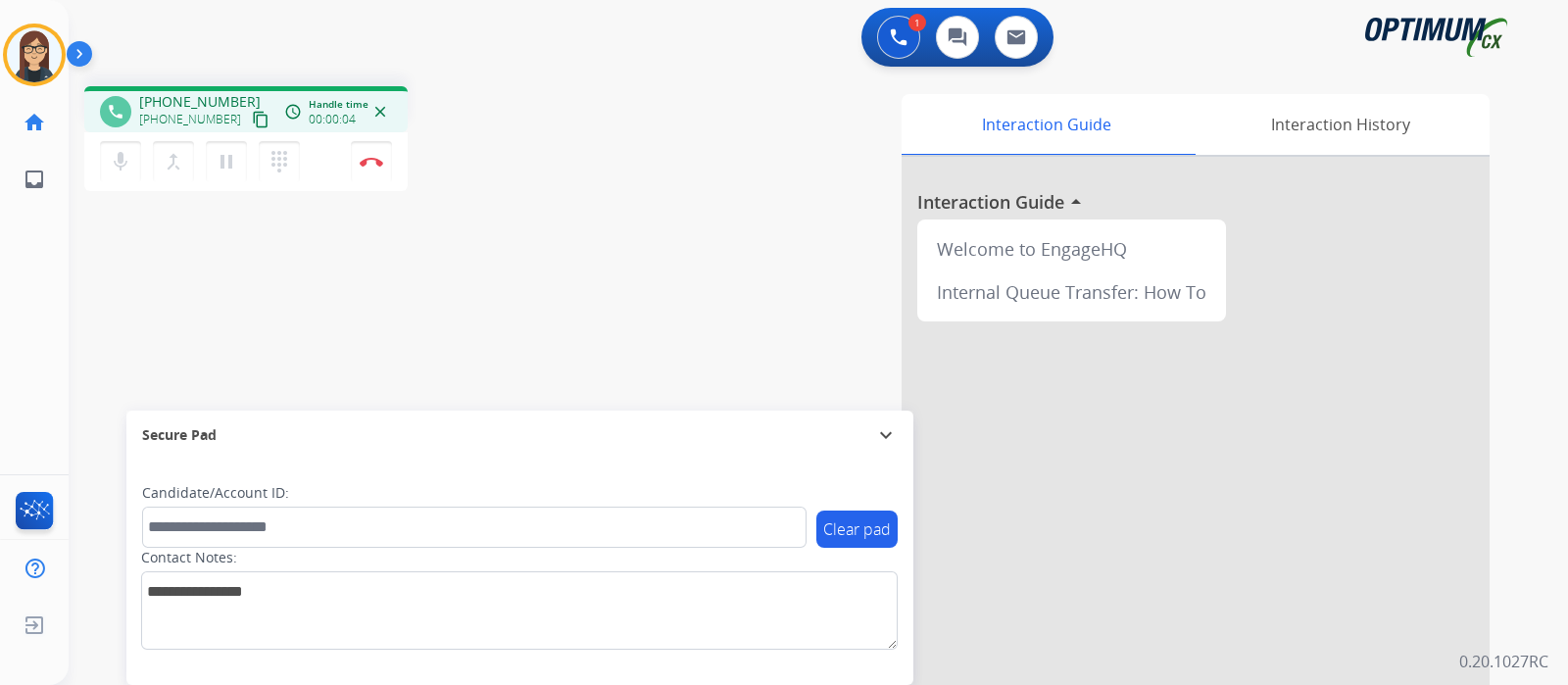
click at [252, 122] on mat-icon "content_copy" at bounding box center [261, 120] width 18 height 18
click at [619, 291] on div "Interaction Guide Interaction History Interaction Guide arrow_drop_up Welcome t…" at bounding box center [1050, 490] width 879 height 793
click at [368, 168] on button "Disconnect" at bounding box center [372, 162] width 41 height 41
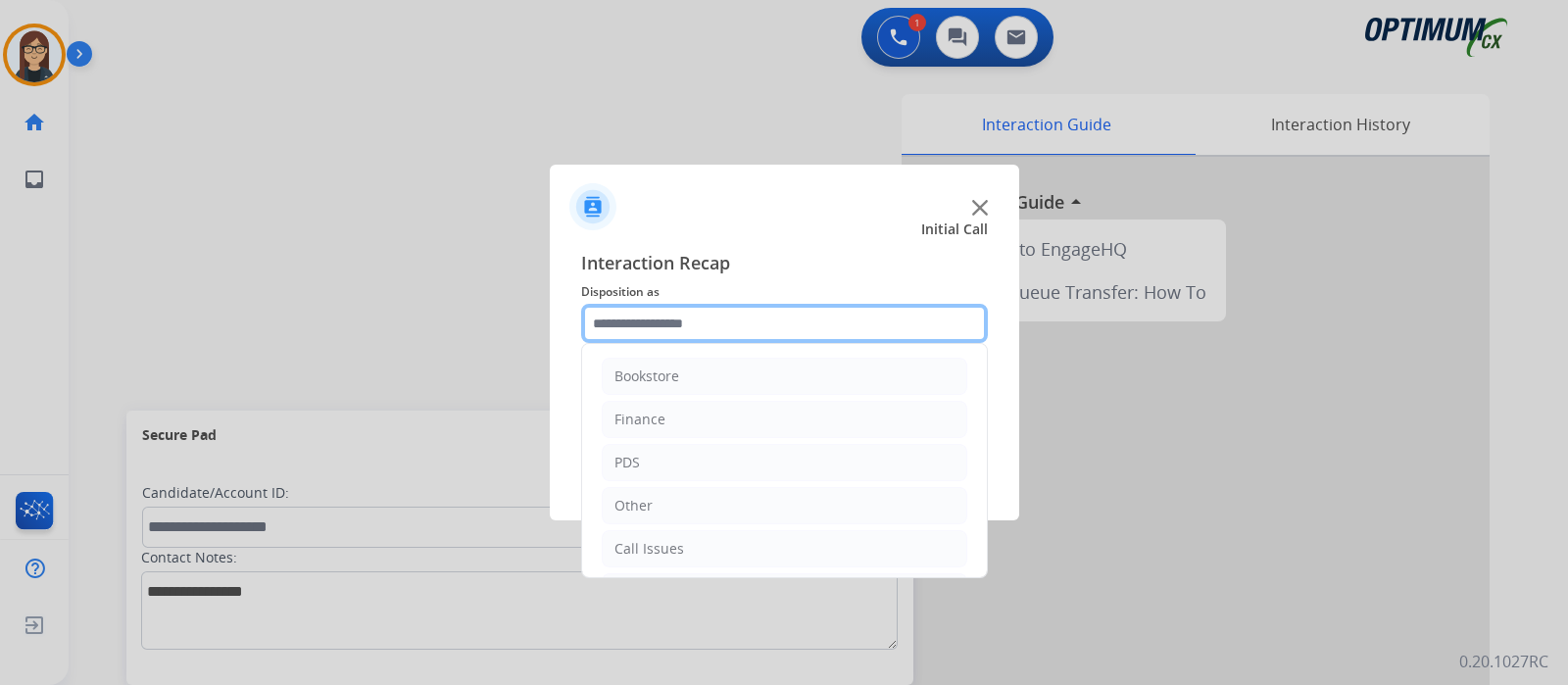
click at [642, 335] on input "text" at bounding box center [784, 323] width 407 height 39
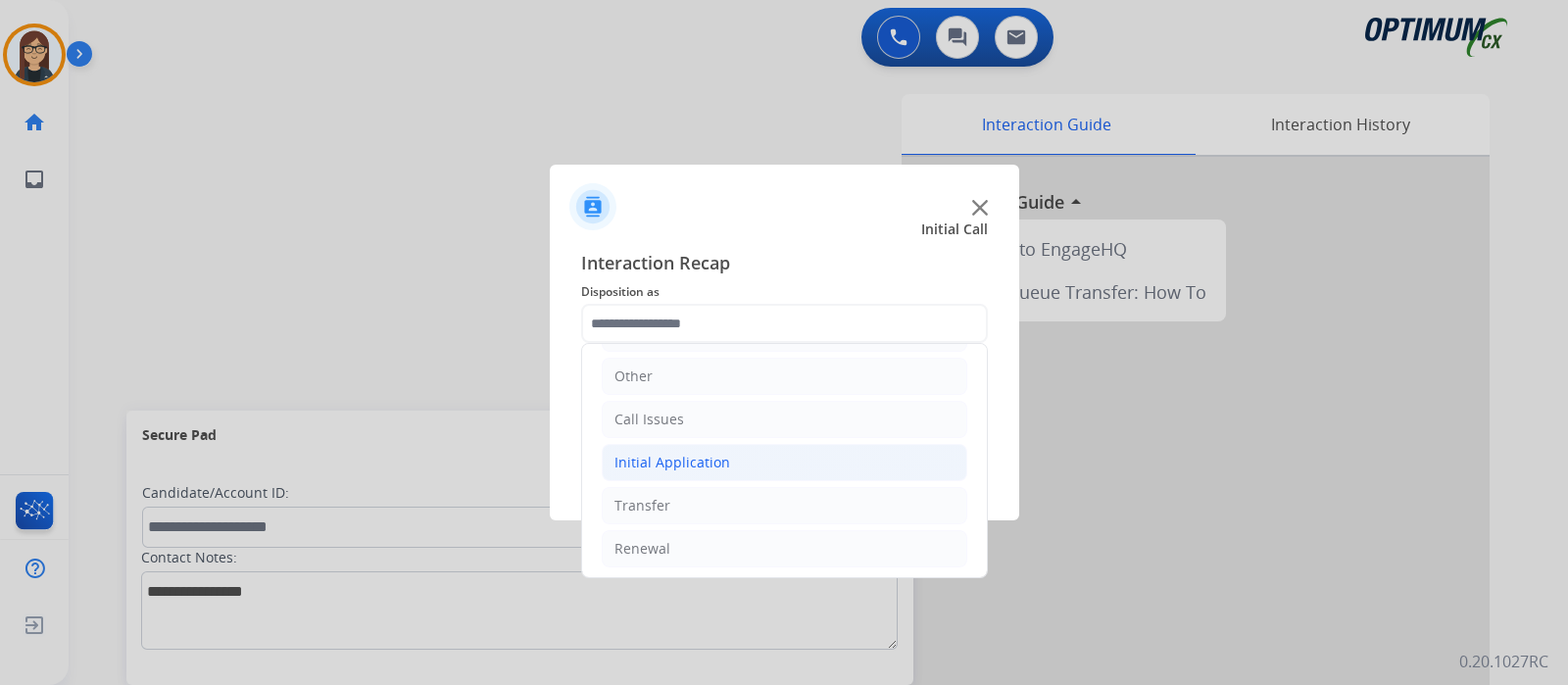
click at [712, 455] on div "Initial Application" at bounding box center [672, 462] width 116 height 20
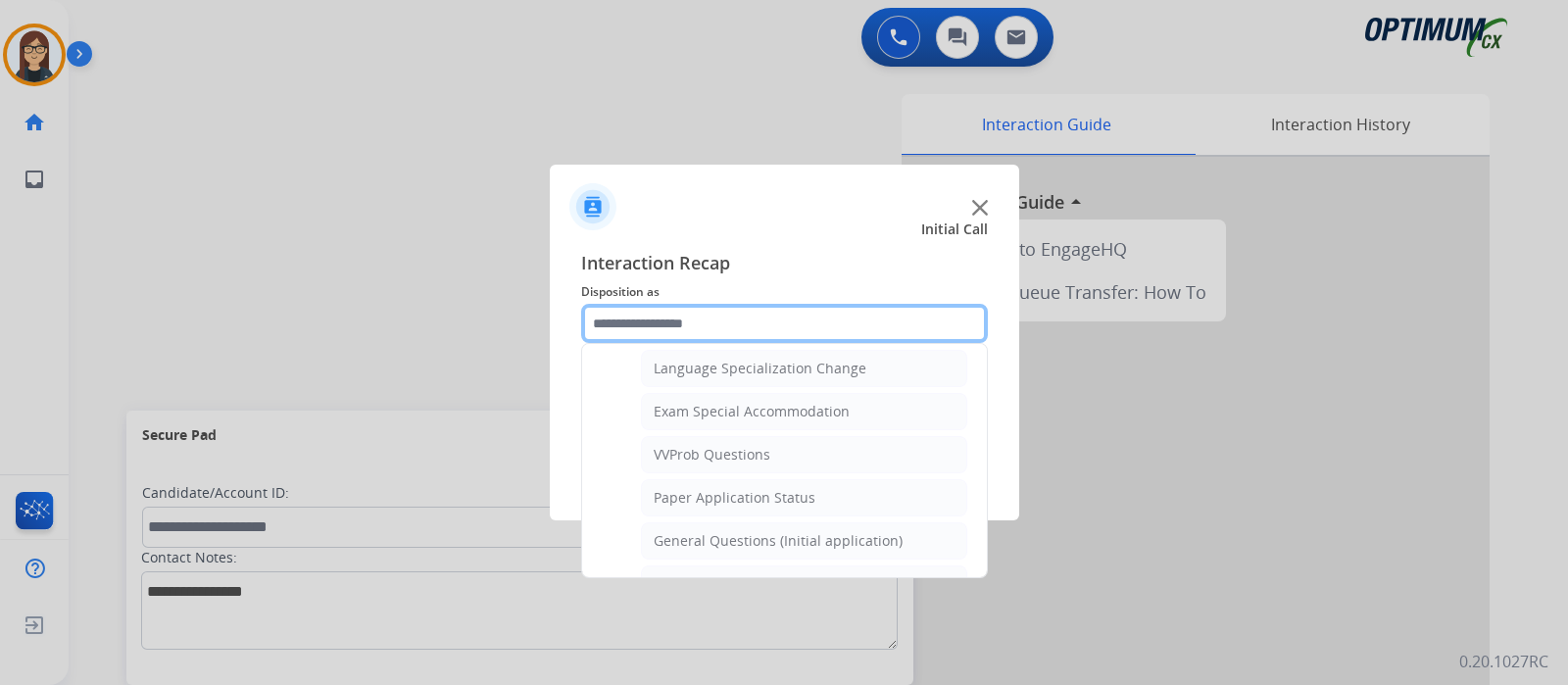
scroll to position [987, 0]
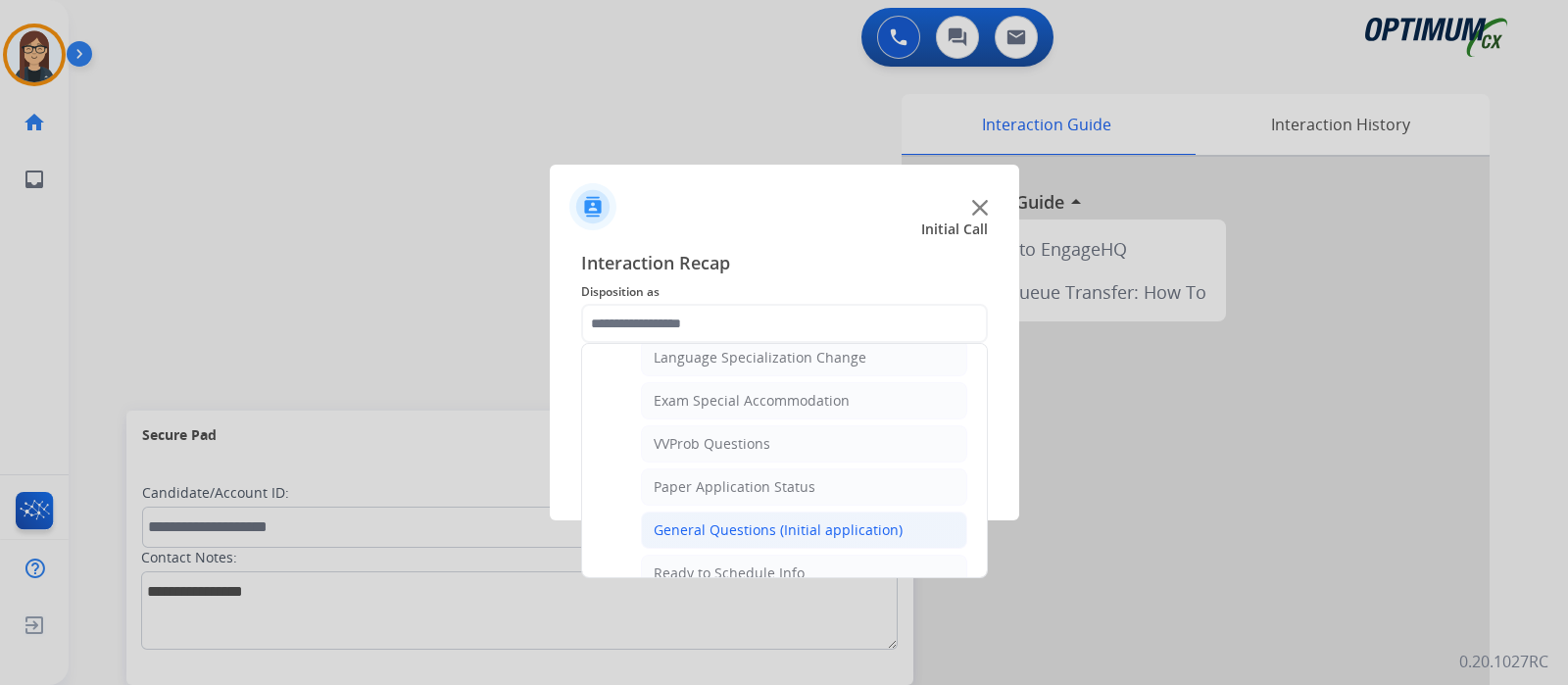
click at [726, 520] on div "General Questions (Initial application)" at bounding box center [778, 530] width 249 height 20
type input "**********"
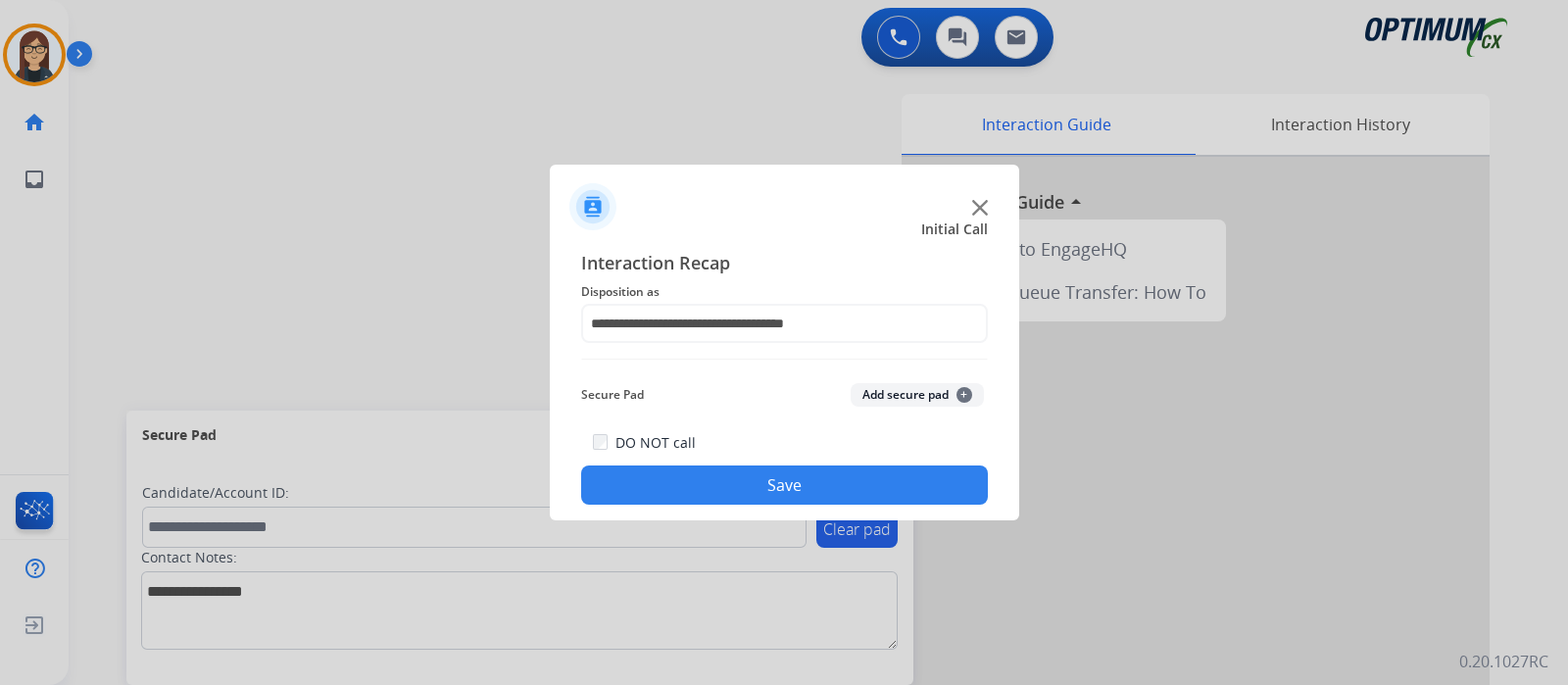
click at [699, 469] on button "Save" at bounding box center [784, 485] width 407 height 39
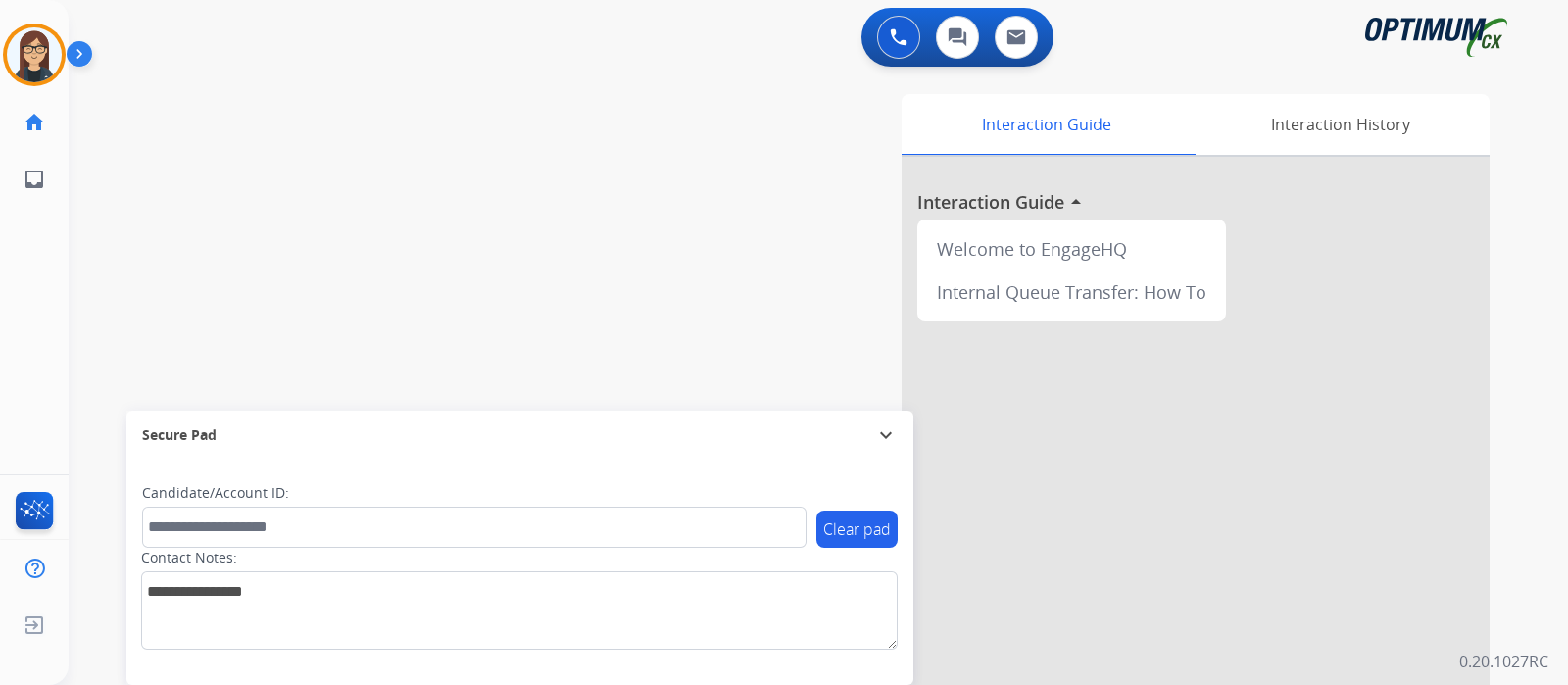
click at [203, 217] on div "swap_horiz Break voice bridge close_fullscreen Connect 3-Way Call merge_type Se…" at bounding box center [794, 479] width 1452 height 817
click at [239, 257] on div "swap_horiz Break voice bridge close_fullscreen Connect 3-Way Call merge_type Se…" at bounding box center [794, 479] width 1452 height 817
click at [43, 70] on img at bounding box center [34, 55] width 55 height 55
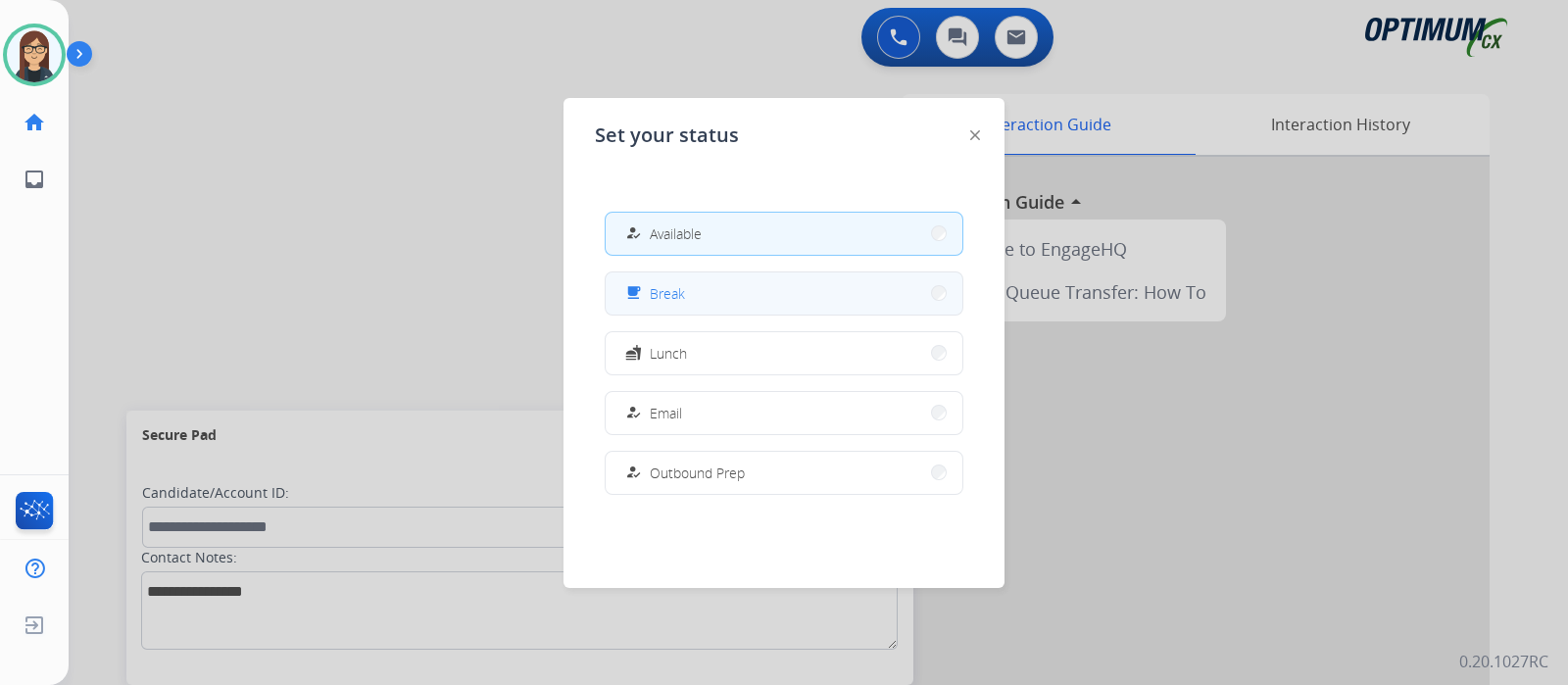
click at [695, 292] on button "free_breakfast Break" at bounding box center [784, 293] width 357 height 42
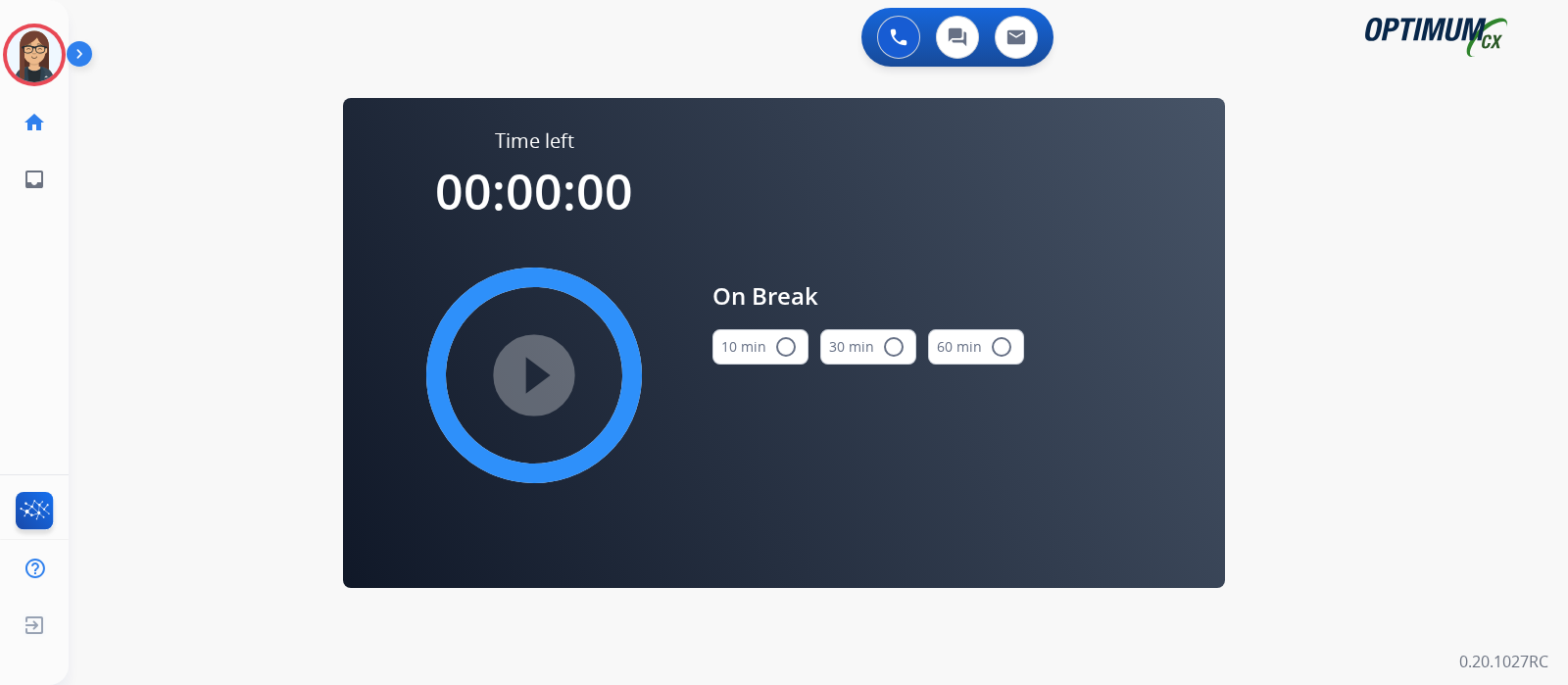
click at [784, 351] on mat-icon "radio_button_unchecked" at bounding box center [785, 347] width 24 height 24
click at [522, 376] on mat-icon "play_circle_filled" at bounding box center [534, 375] width 24 height 24
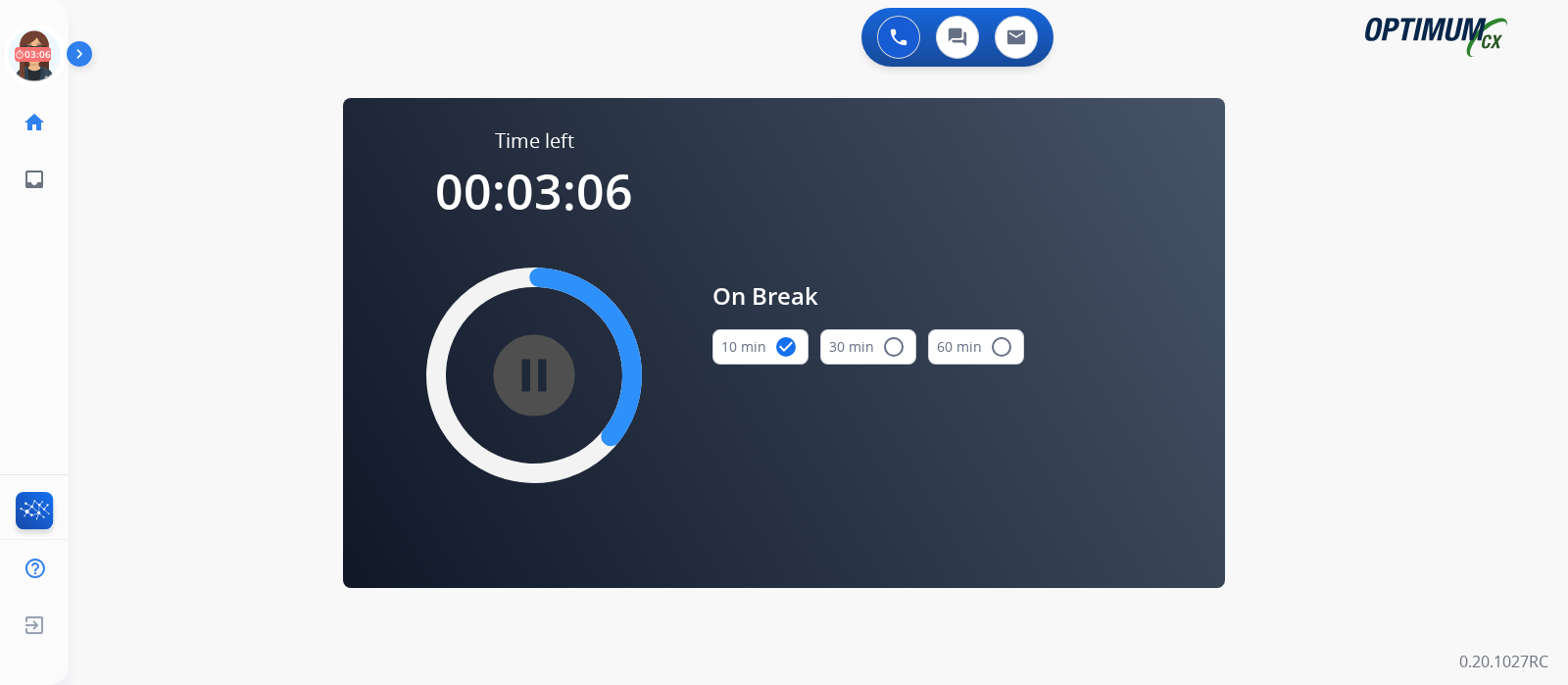
click at [208, 288] on div "0 Voice Interactions 0 Chat Interactions 0 Email Interactions swap_horiz Break …" at bounding box center [818, 342] width 1499 height 685
click at [32, 54] on icon at bounding box center [34, 55] width 64 height 64
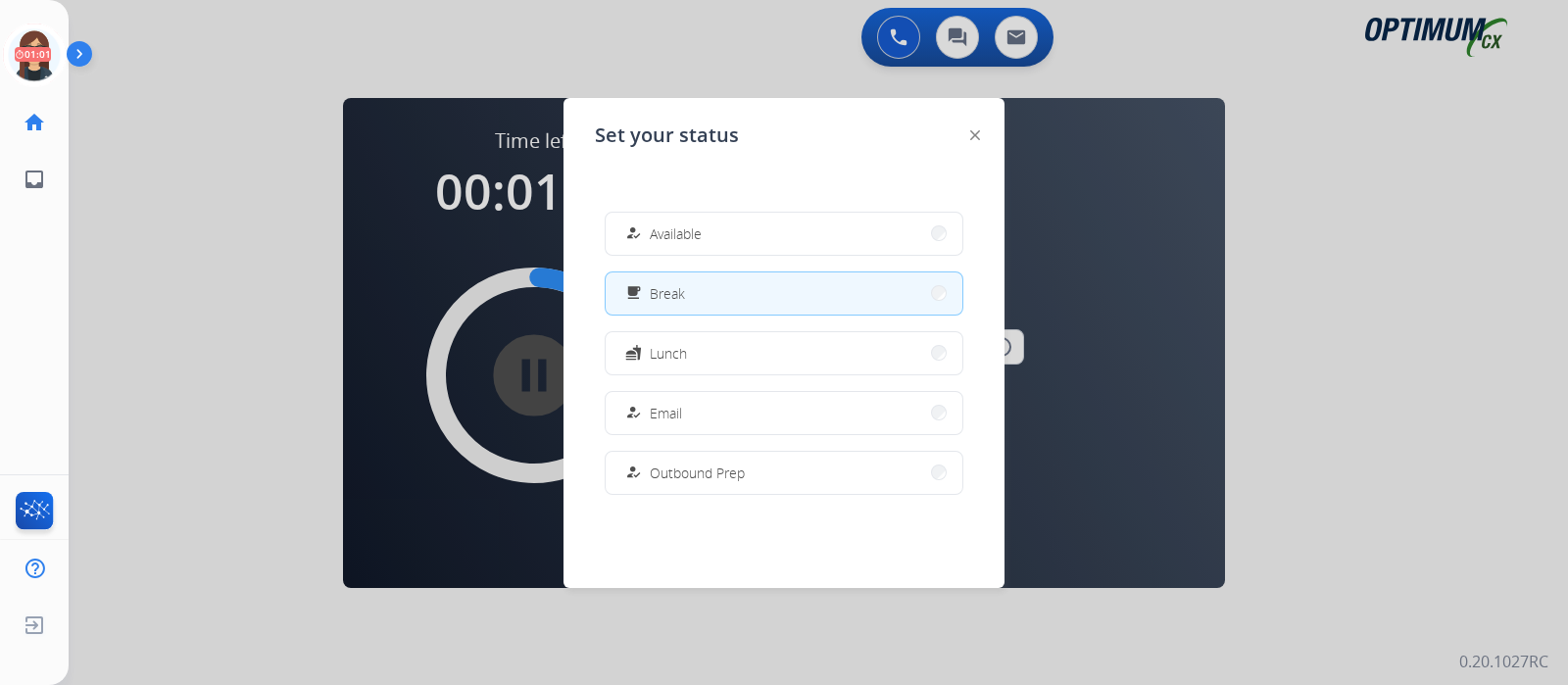
click at [196, 257] on div at bounding box center [784, 342] width 1568 height 685
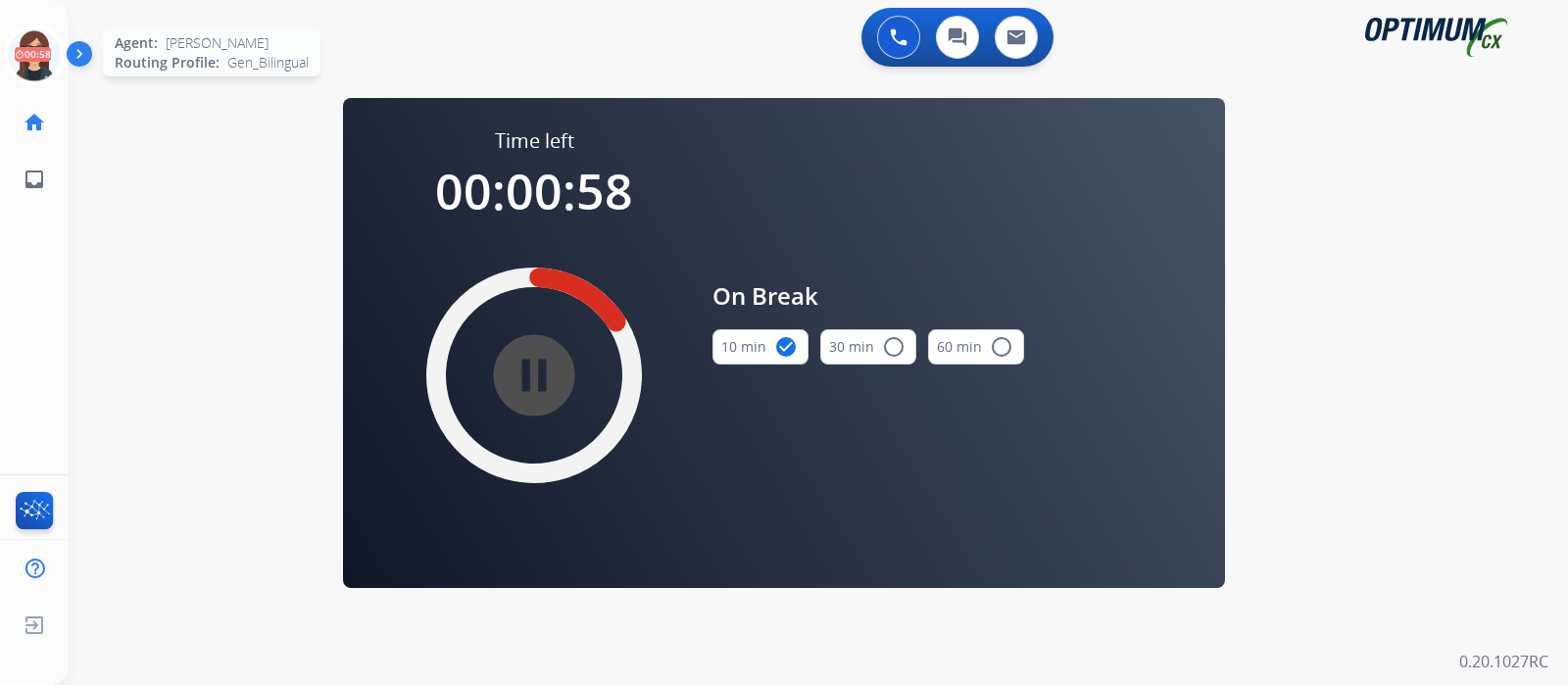
click at [38, 69] on icon at bounding box center [34, 55] width 64 height 64
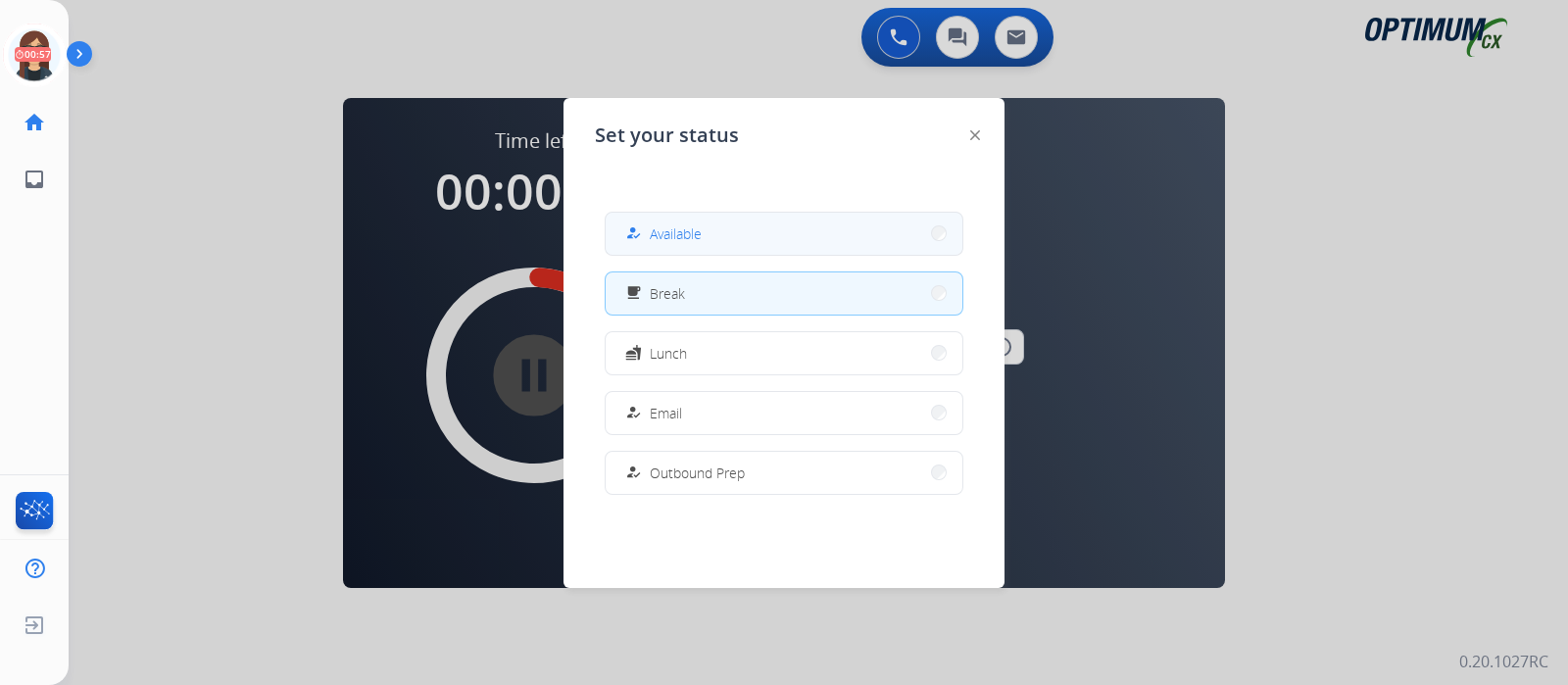
click at [625, 226] on button "how_to_reg Available" at bounding box center [784, 233] width 357 height 42
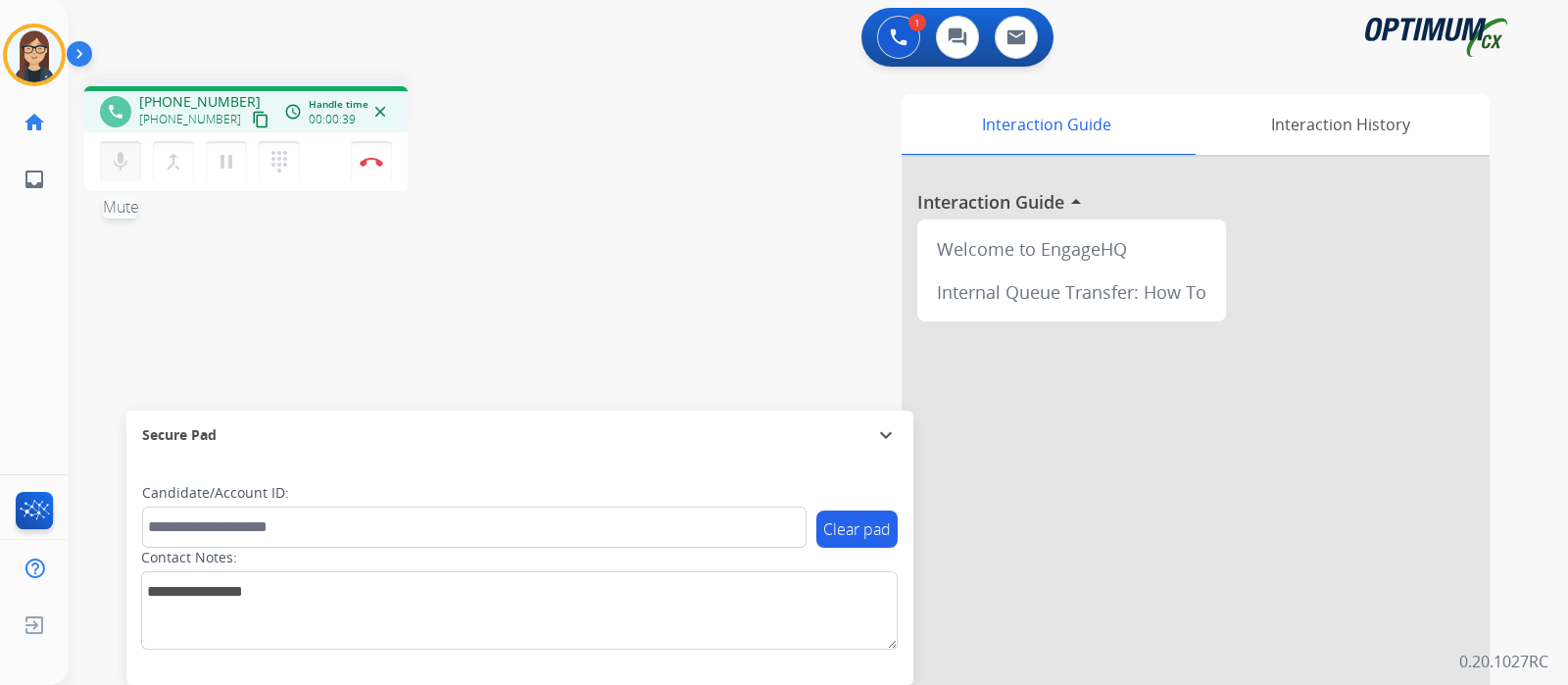
click at [123, 167] on mat-icon "mic" at bounding box center [121, 161] width 24 height 24
click at [123, 167] on mat-icon "mic_off" at bounding box center [121, 161] width 24 height 24
click at [252, 115] on mat-icon "content_copy" at bounding box center [261, 120] width 18 height 18
click at [514, 274] on div "phone +18455548667 +18455548667 content_copy access_time Call metrics Queue 00:…" at bounding box center [794, 479] width 1452 height 817
click at [488, 307] on div "phone +18455548667 +18455548667 content_copy access_time Call metrics Queue 00:…" at bounding box center [794, 479] width 1452 height 817
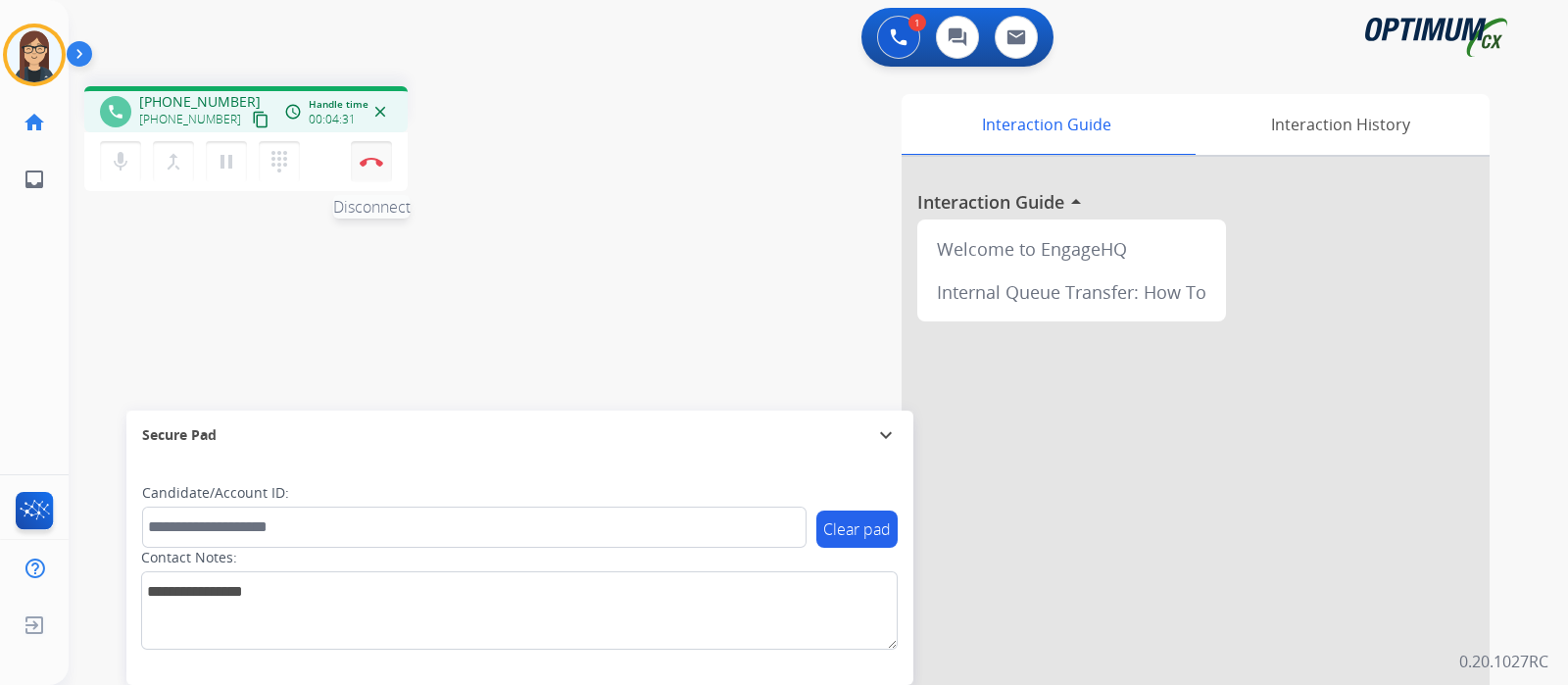
click at [373, 166] on button "Disconnect" at bounding box center [372, 162] width 41 height 41
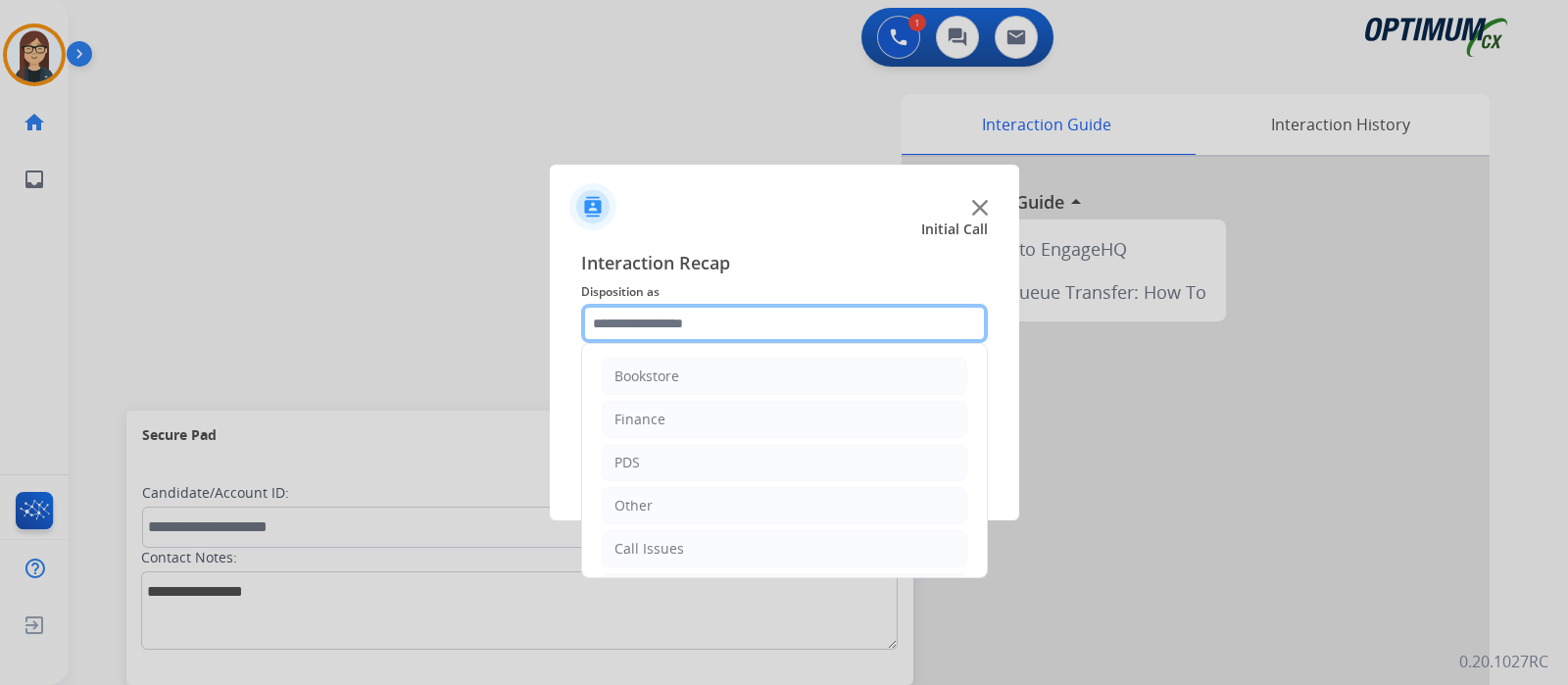
click at [664, 323] on input "text" at bounding box center [784, 323] width 407 height 39
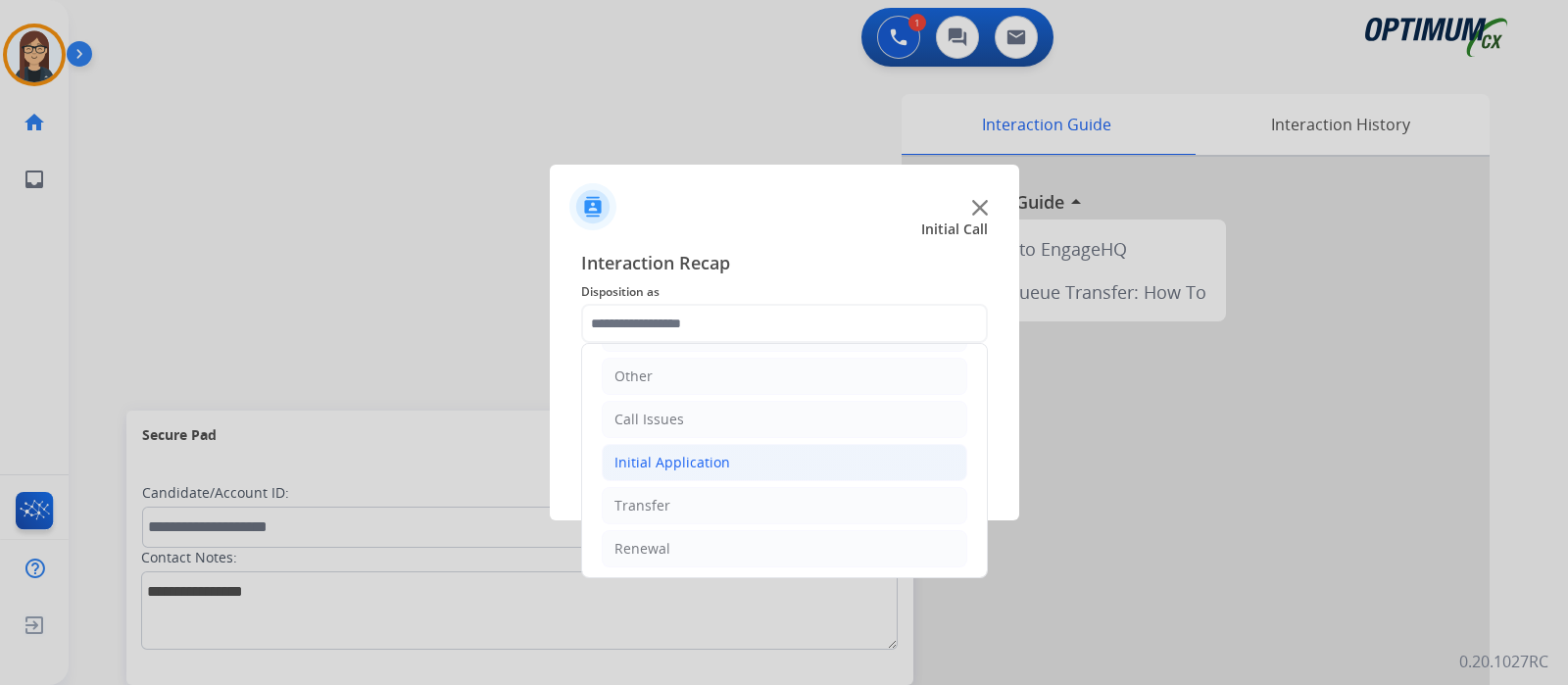
click at [686, 458] on div "Initial Application" at bounding box center [672, 462] width 116 height 20
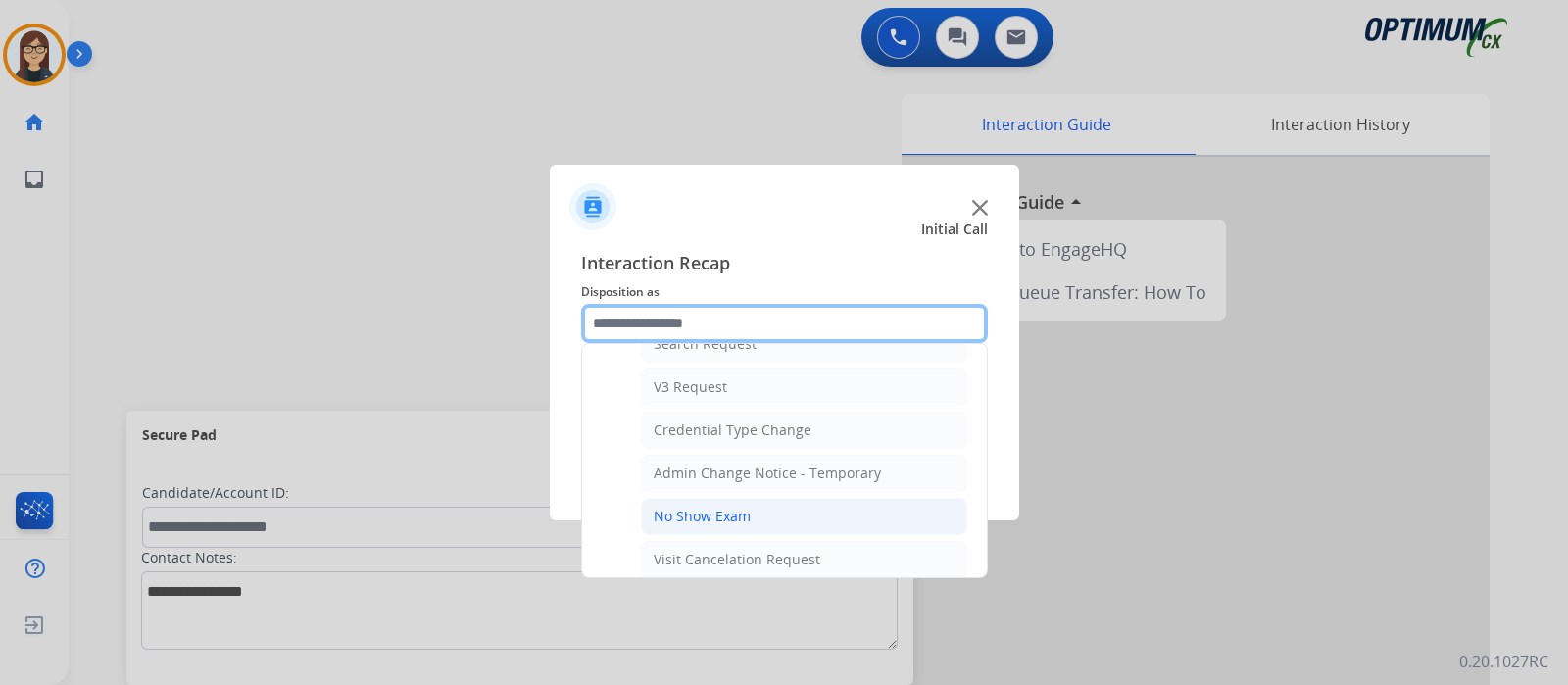
scroll to position [987, 0]
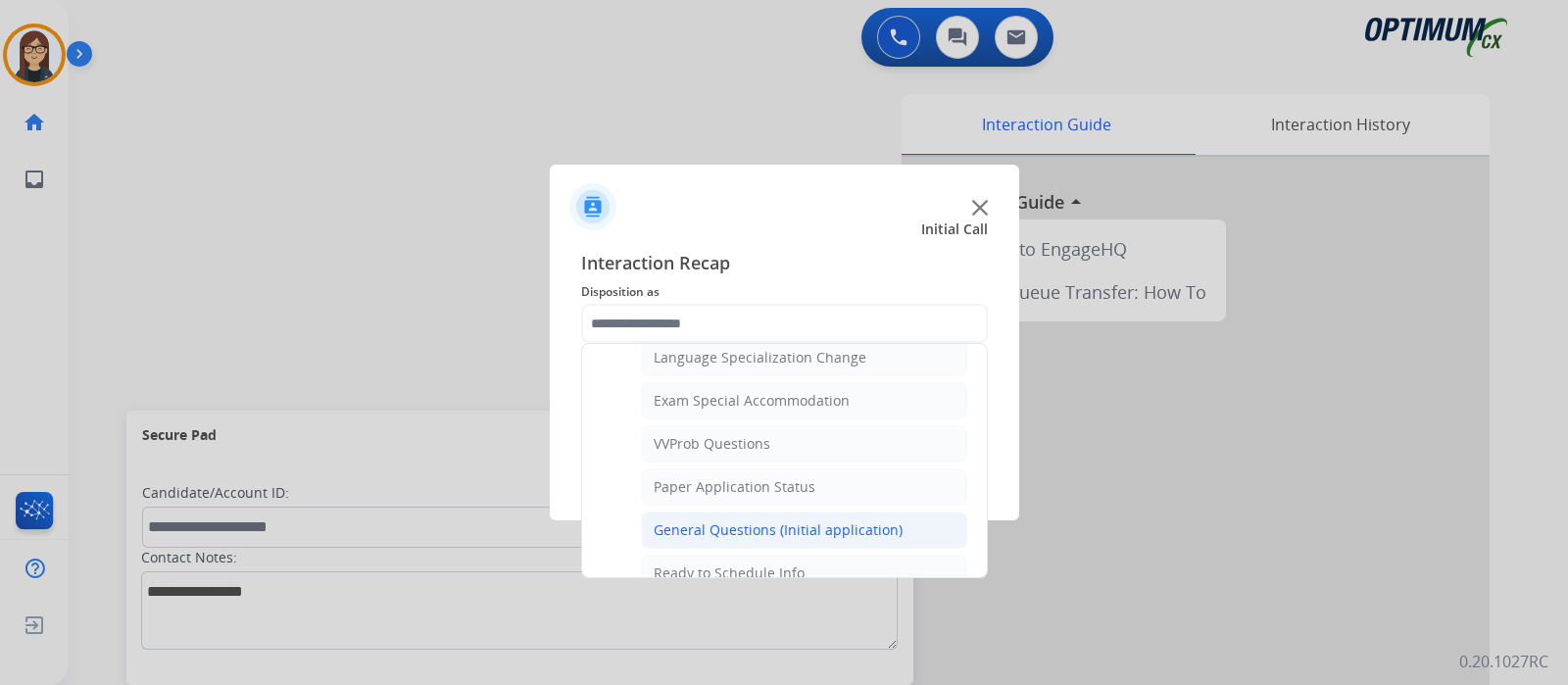
click at [751, 524] on div "General Questions (Initial application)" at bounding box center [778, 530] width 249 height 20
type input "**********"
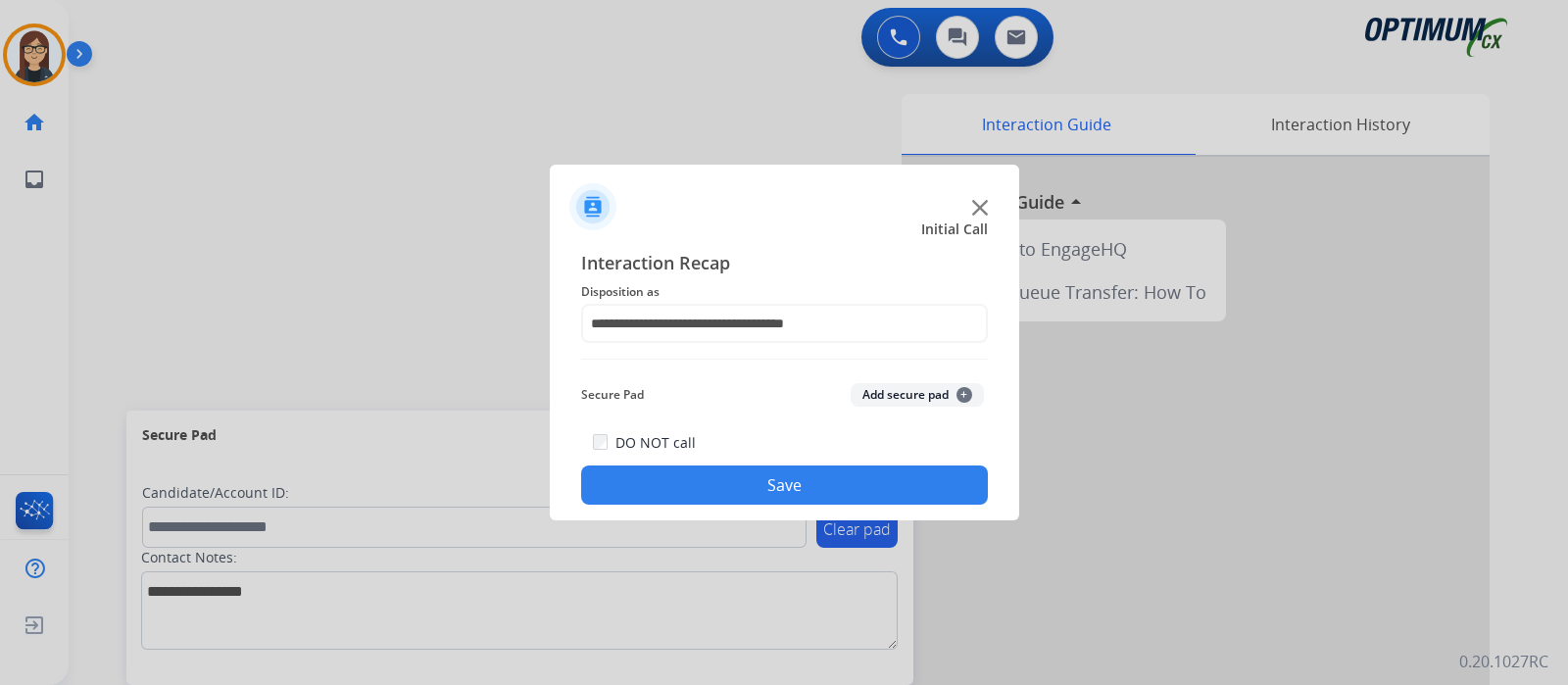
click at [681, 487] on button "Save" at bounding box center [784, 485] width 407 height 39
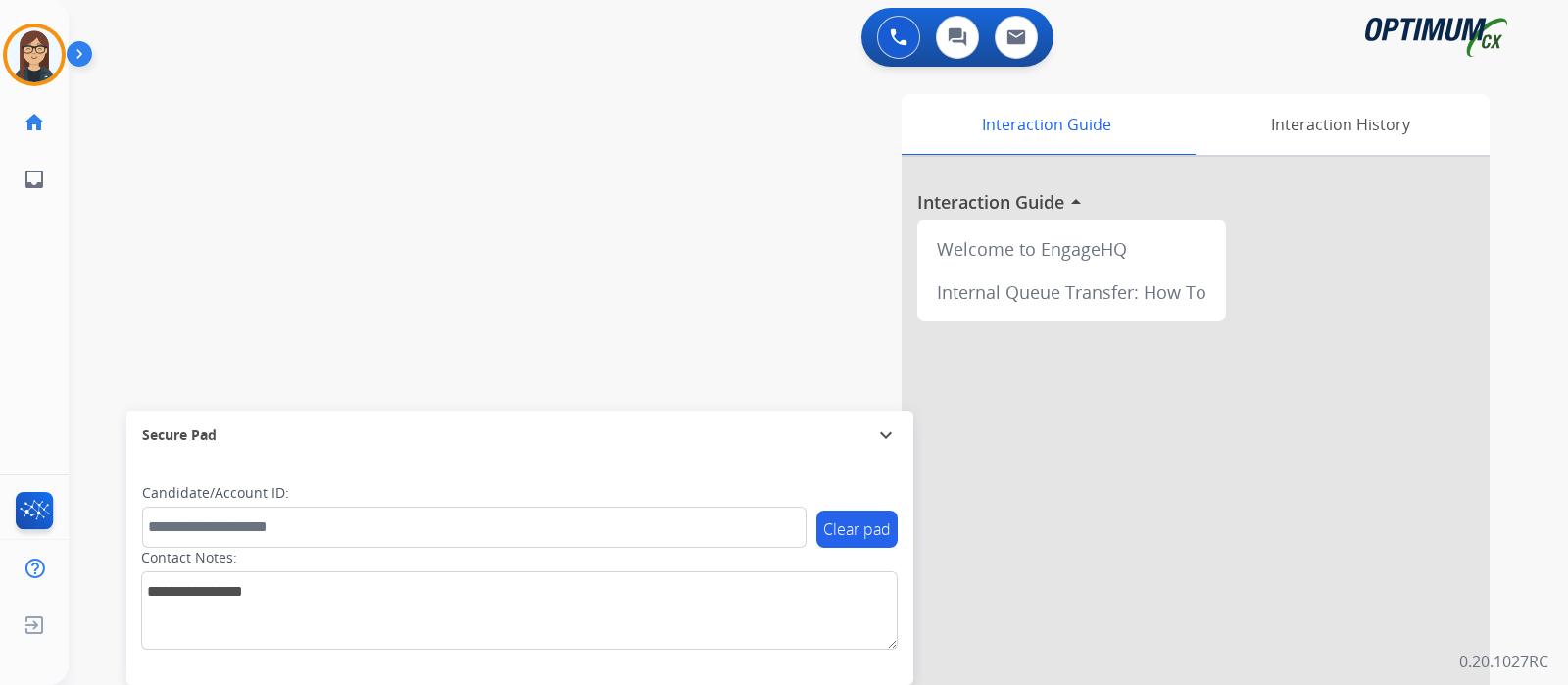
click at [137, 240] on div "swap_horiz Break voice bridge close_fullscreen Connect 3-Way Call merge_type Se…" at bounding box center [794, 479] width 1452 height 817
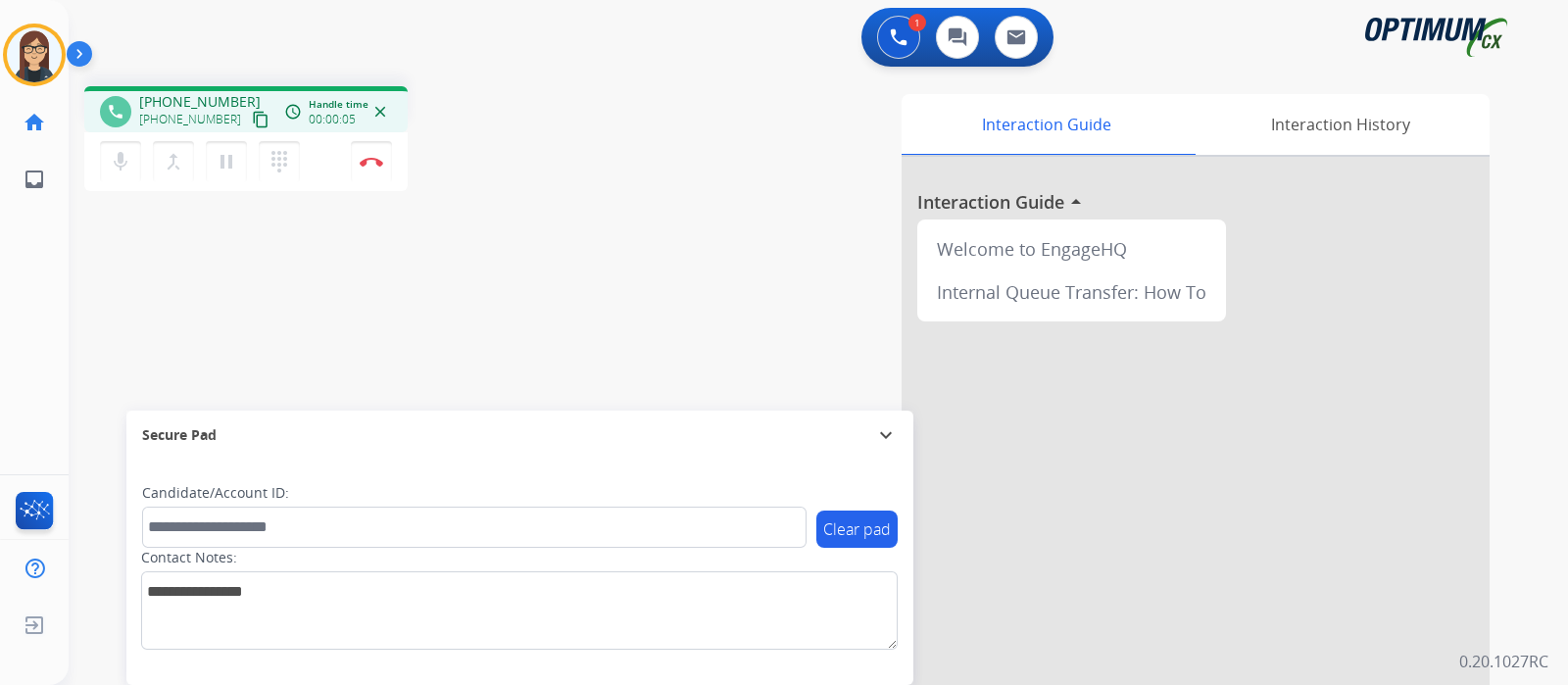
click at [252, 124] on mat-icon "content_copy" at bounding box center [261, 120] width 18 height 18
click at [674, 214] on div "Interaction Guide Interaction History Interaction Guide arrow_drop_up Welcome t…" at bounding box center [1050, 490] width 879 height 793
click at [187, 286] on div "phone +16789394411 +16789394411 content_copy access_time Call metrics Queue 00:…" at bounding box center [794, 479] width 1452 height 817
click at [373, 159] on img at bounding box center [372, 161] width 24 height 10
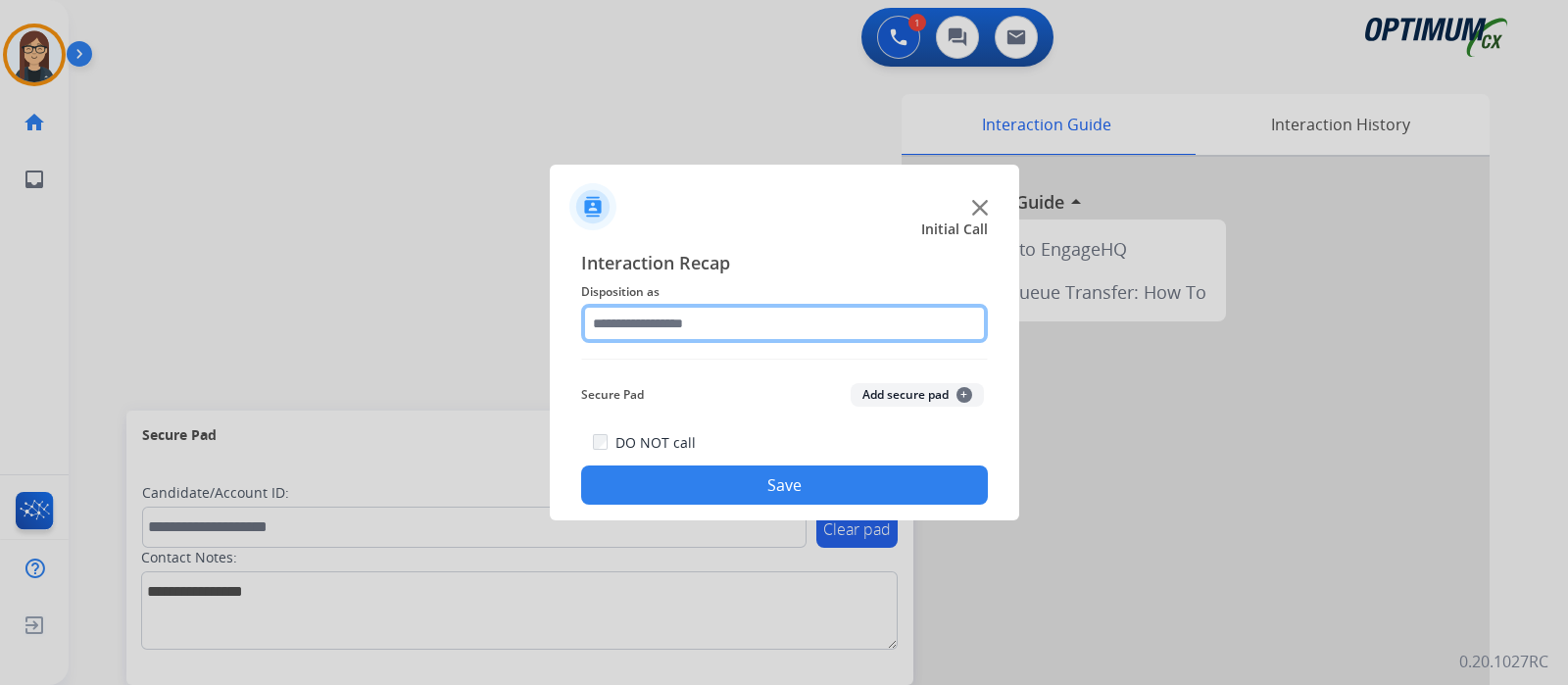
click at [661, 316] on input "text" at bounding box center [784, 323] width 407 height 39
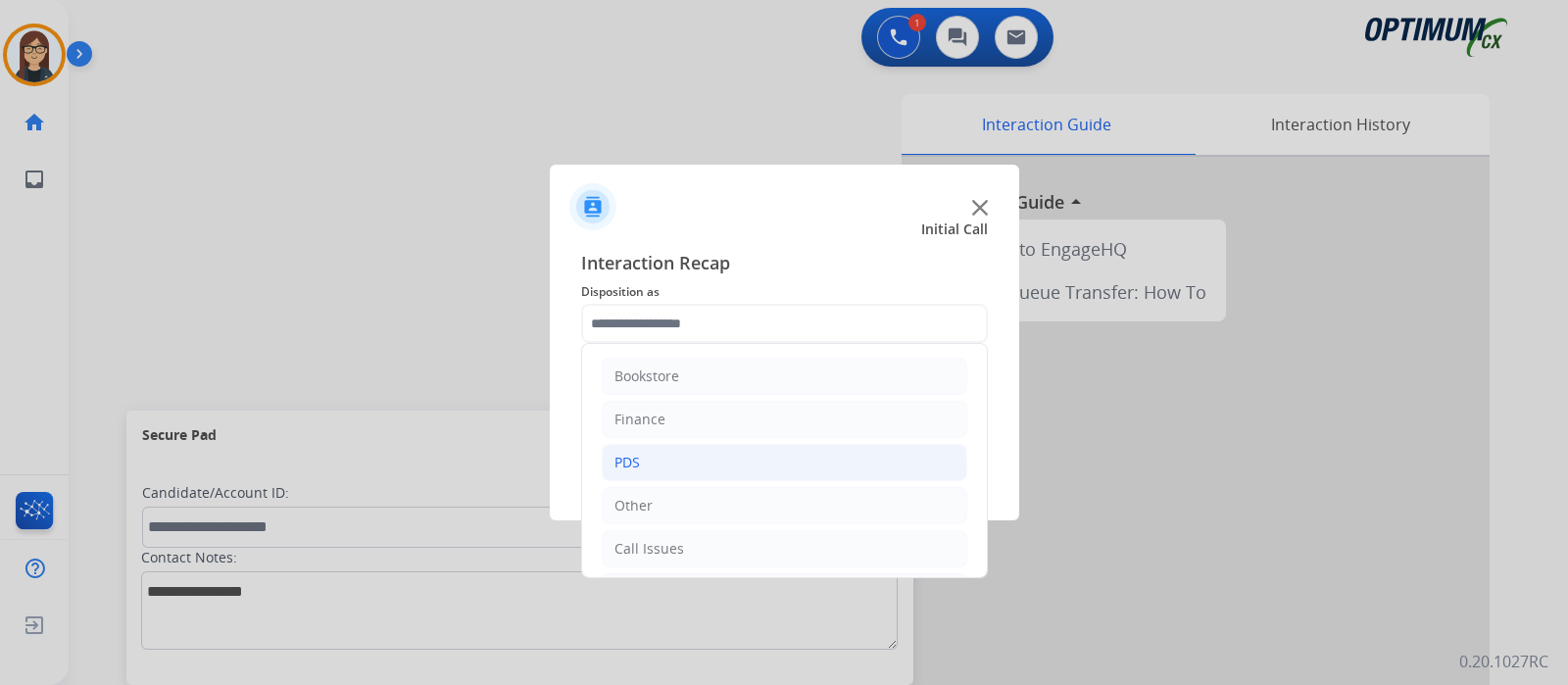
click at [646, 467] on li "PDS" at bounding box center [784, 463] width 366 height 37
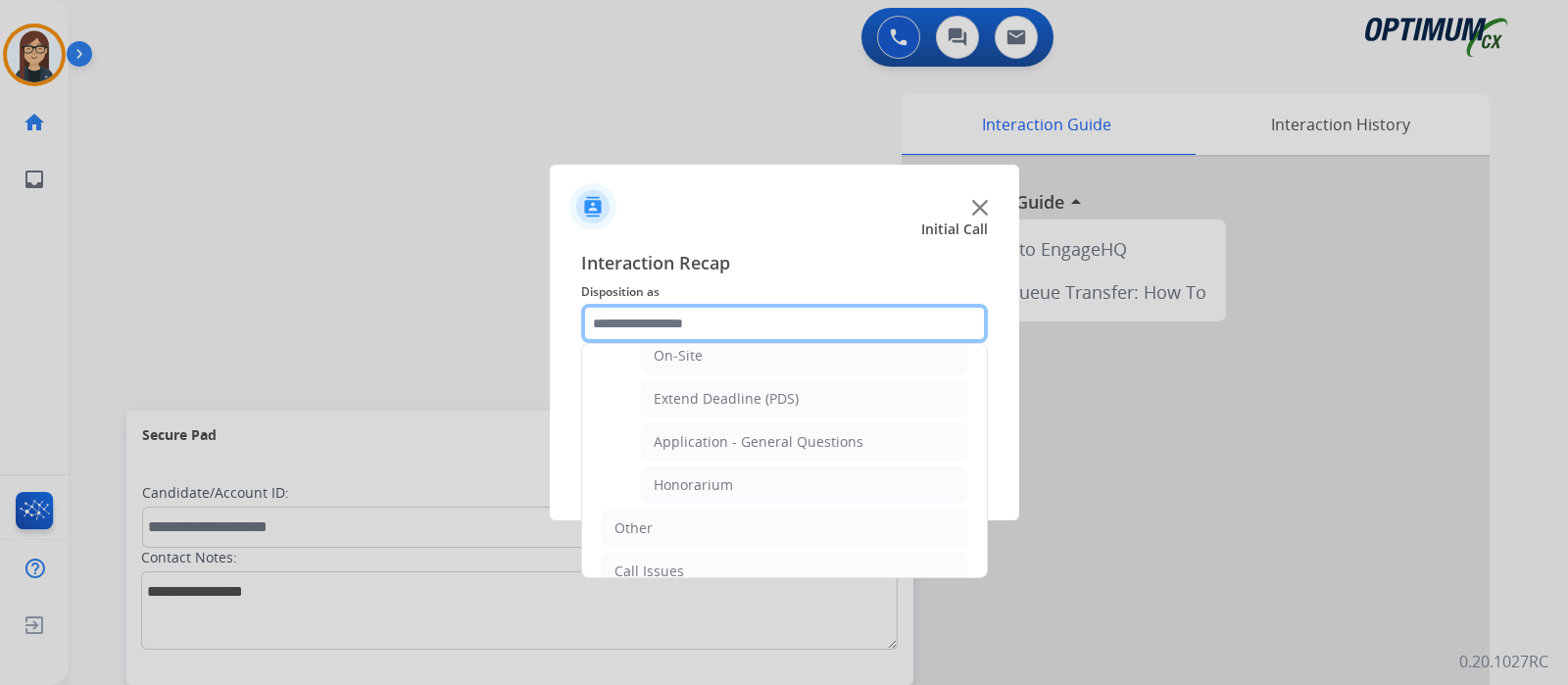
scroll to position [612, 0]
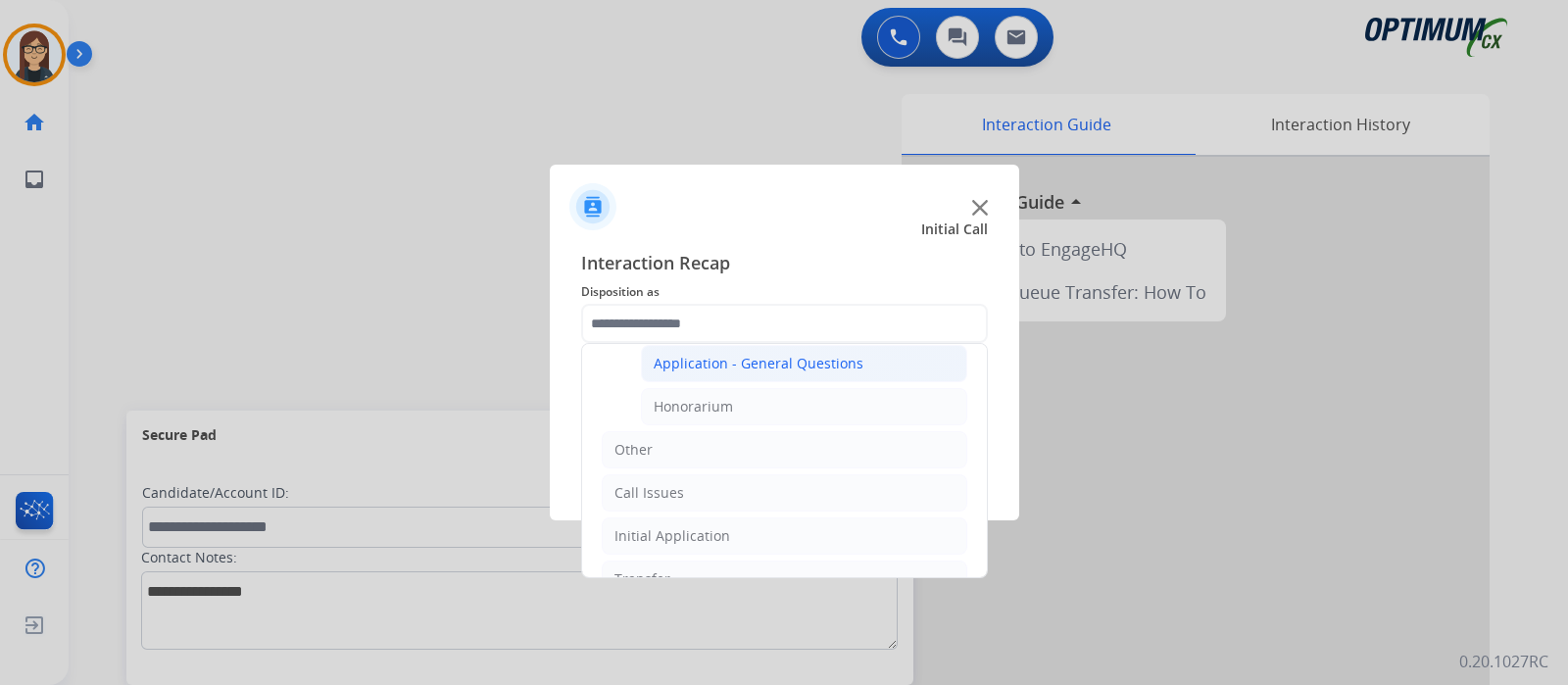
click at [807, 357] on div "Application - General Questions" at bounding box center [758, 364] width 209 height 20
type input "**********"
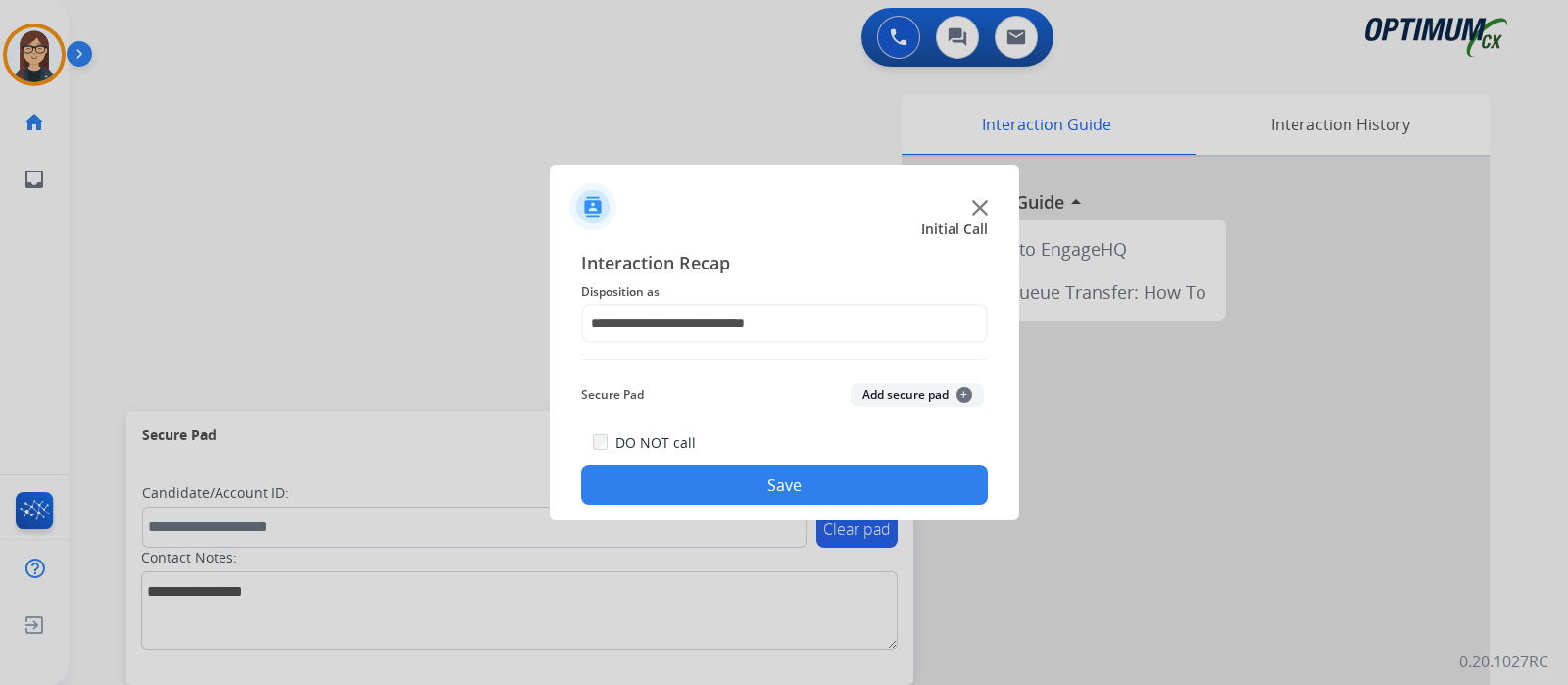
click at [730, 479] on button "Save" at bounding box center [784, 485] width 407 height 39
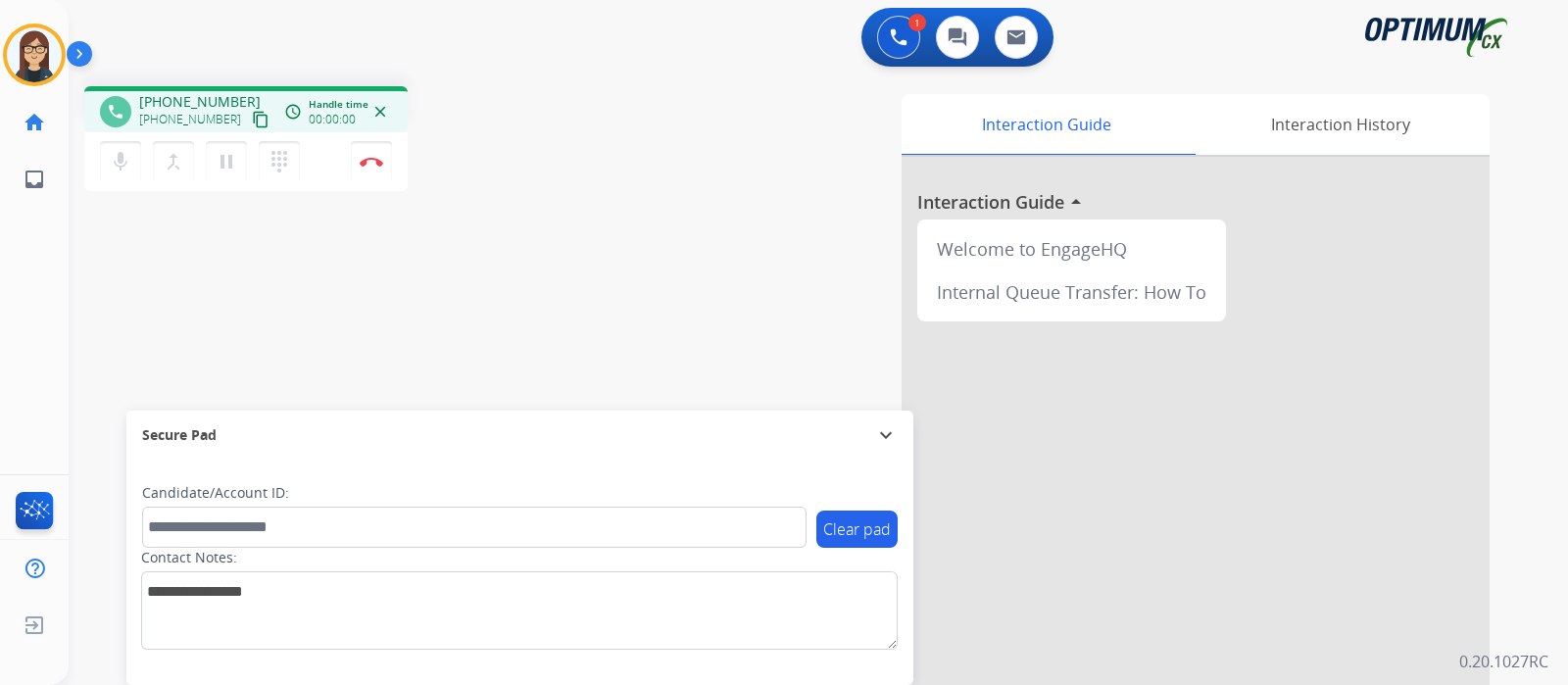
click at [252, 118] on mat-icon "content_copy" at bounding box center [261, 120] width 18 height 18
click at [113, 155] on mat-icon "mic" at bounding box center [121, 161] width 24 height 24
click at [113, 170] on mat-icon "mic_off" at bounding box center [121, 161] width 24 height 24
click at [593, 58] on div "1 Voice Interactions 0 Chat Interactions 0 Email Interactions" at bounding box center [806, 39] width 1428 height 63
click at [377, 169] on button "Disconnect" at bounding box center [372, 162] width 41 height 41
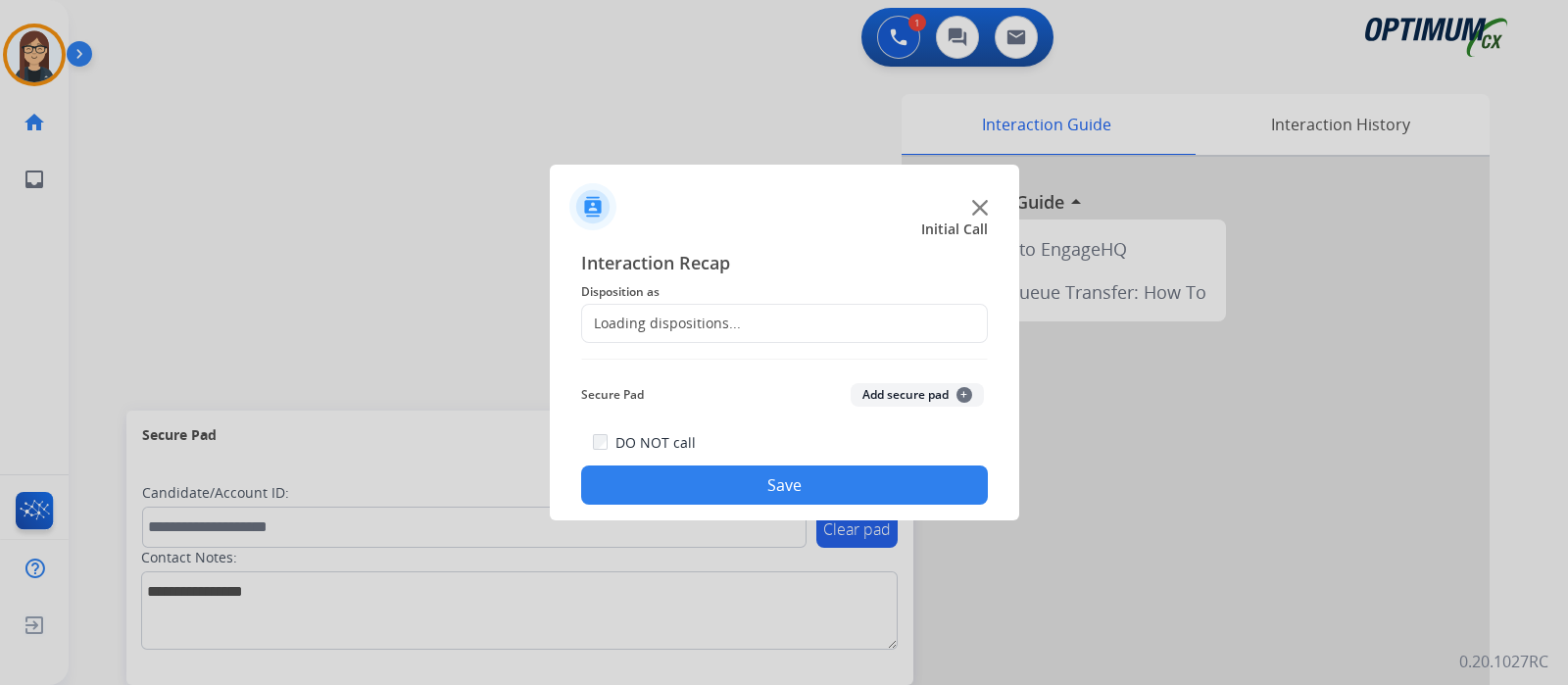
click at [662, 318] on div "Loading dispositions..." at bounding box center [661, 323] width 158 height 20
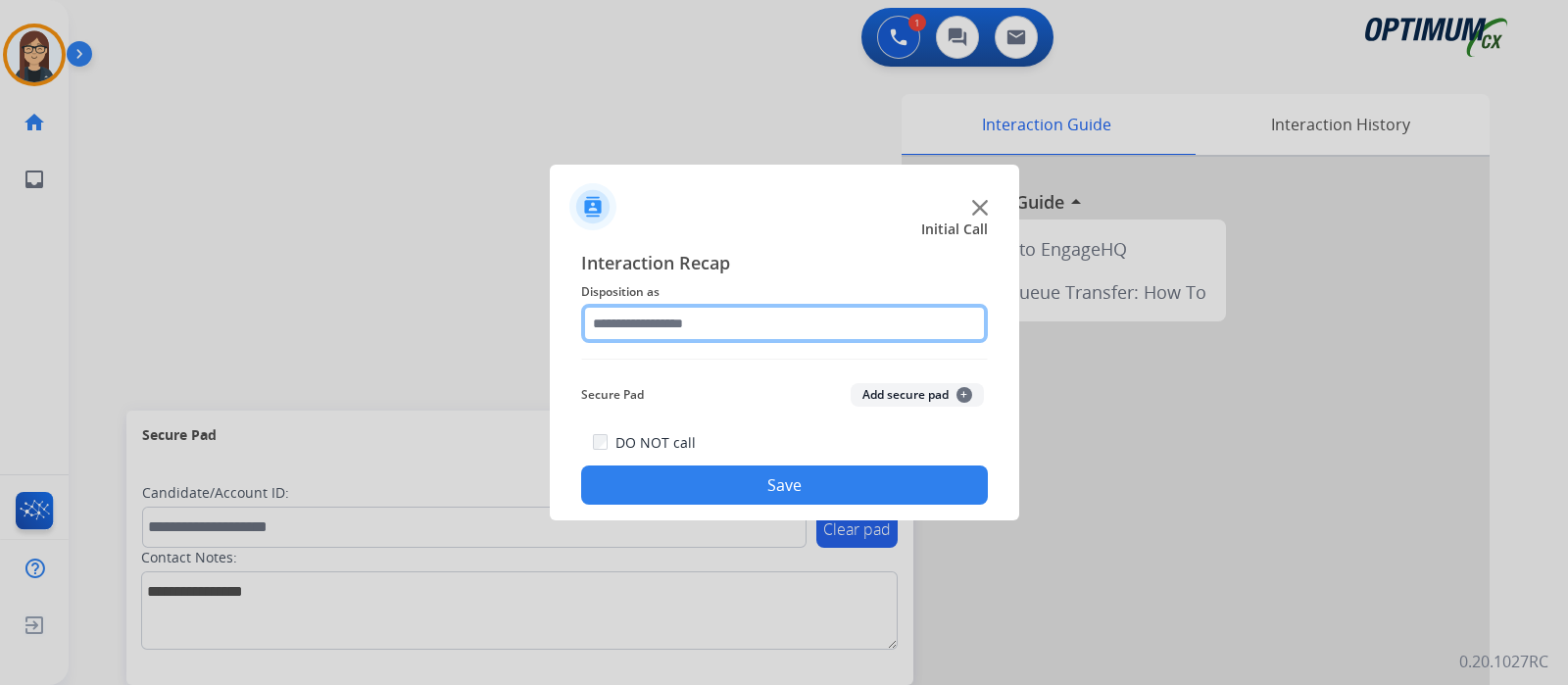
click at [792, 323] on input "text" at bounding box center [784, 323] width 407 height 39
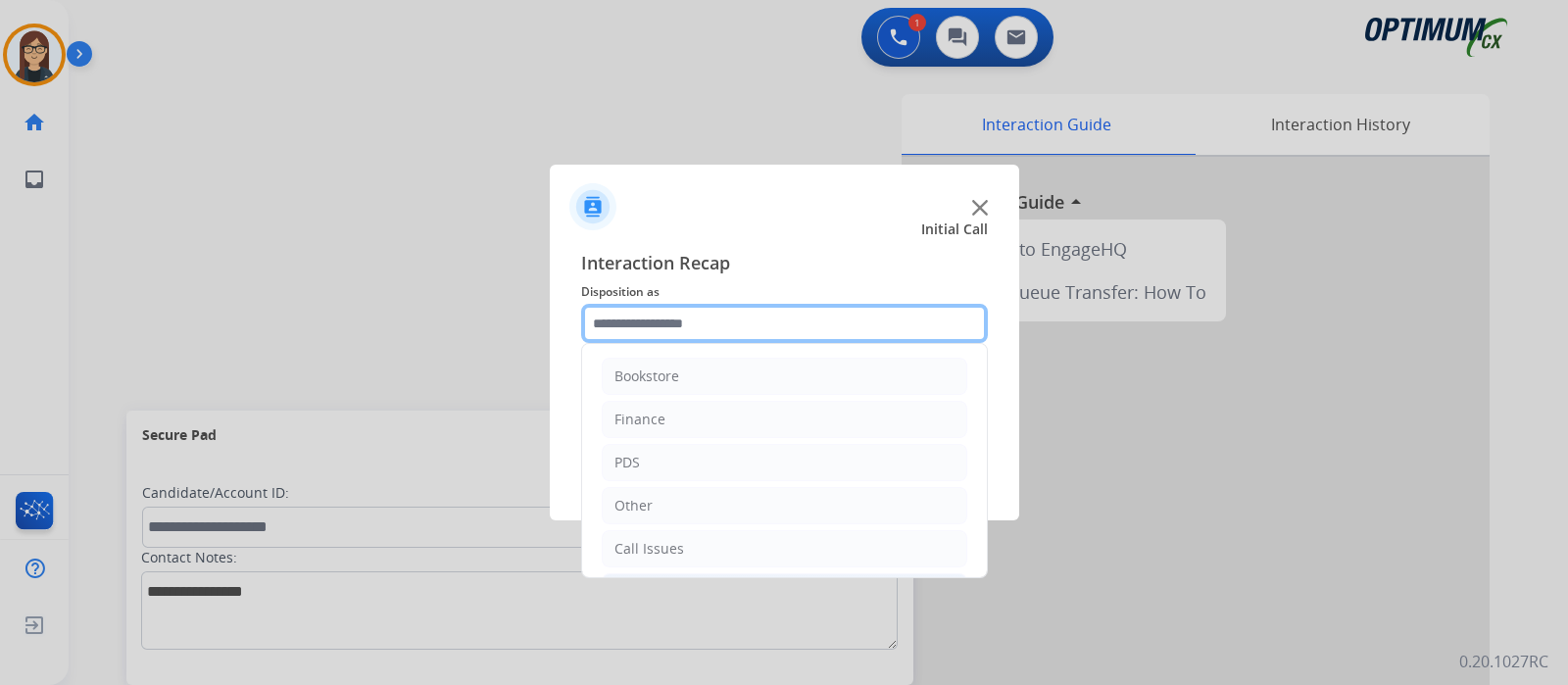
scroll to position [130, 0]
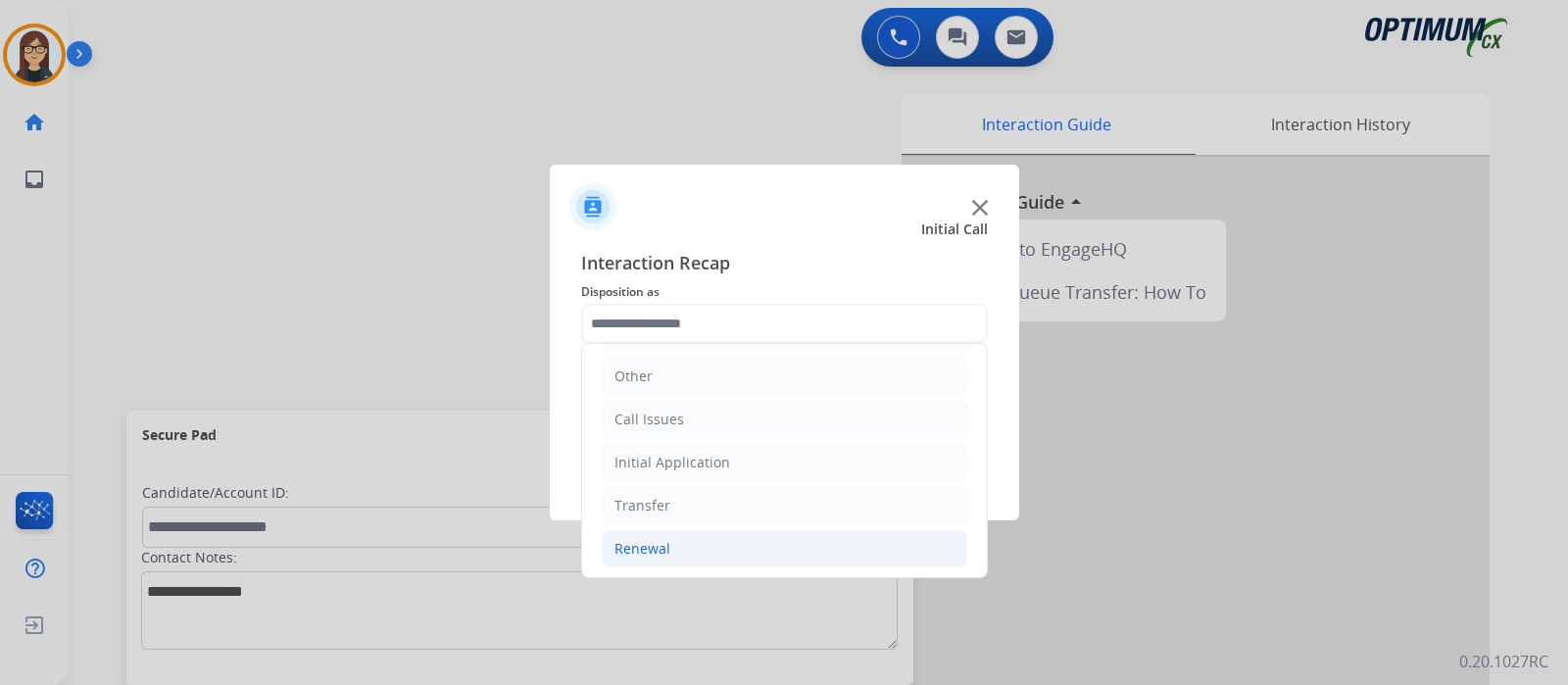
click at [679, 531] on li "Renewal" at bounding box center [784, 548] width 366 height 37
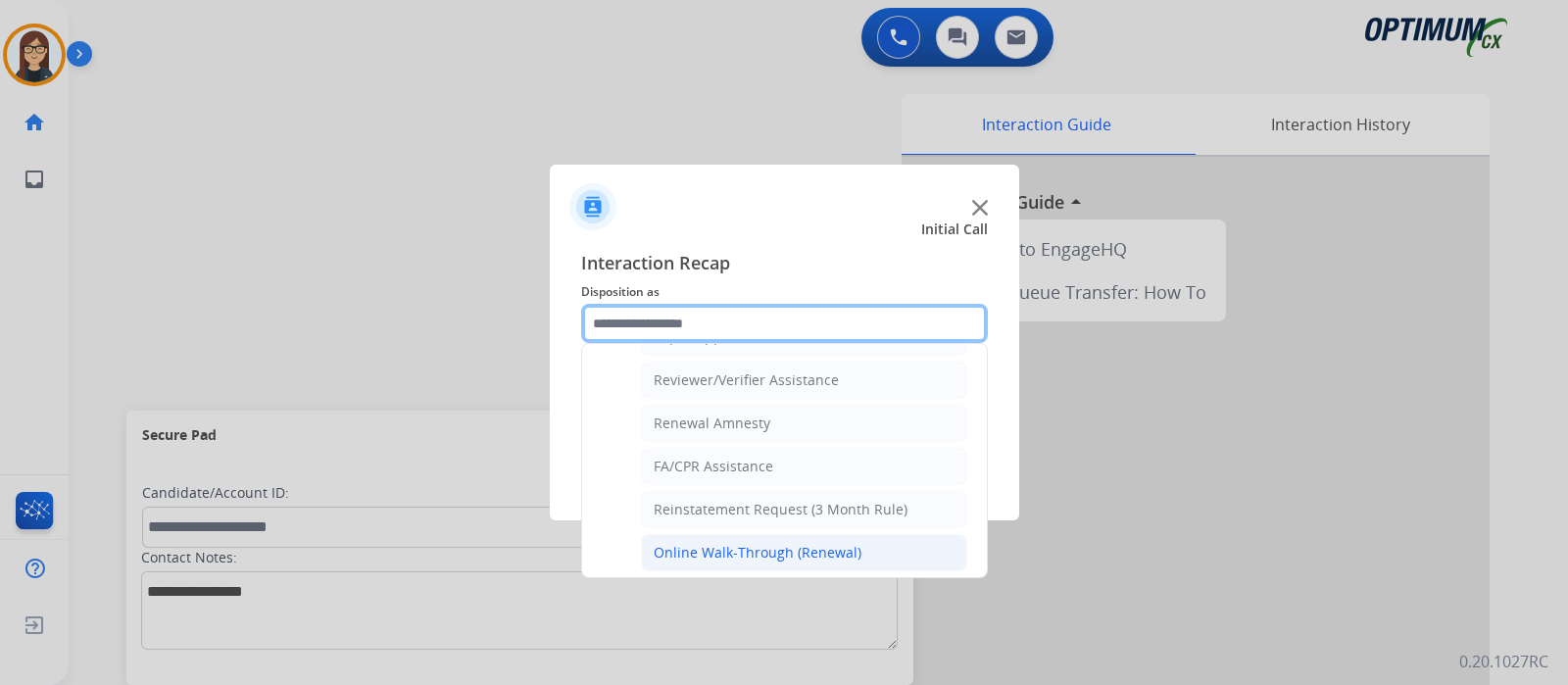
scroll to position [503, 0]
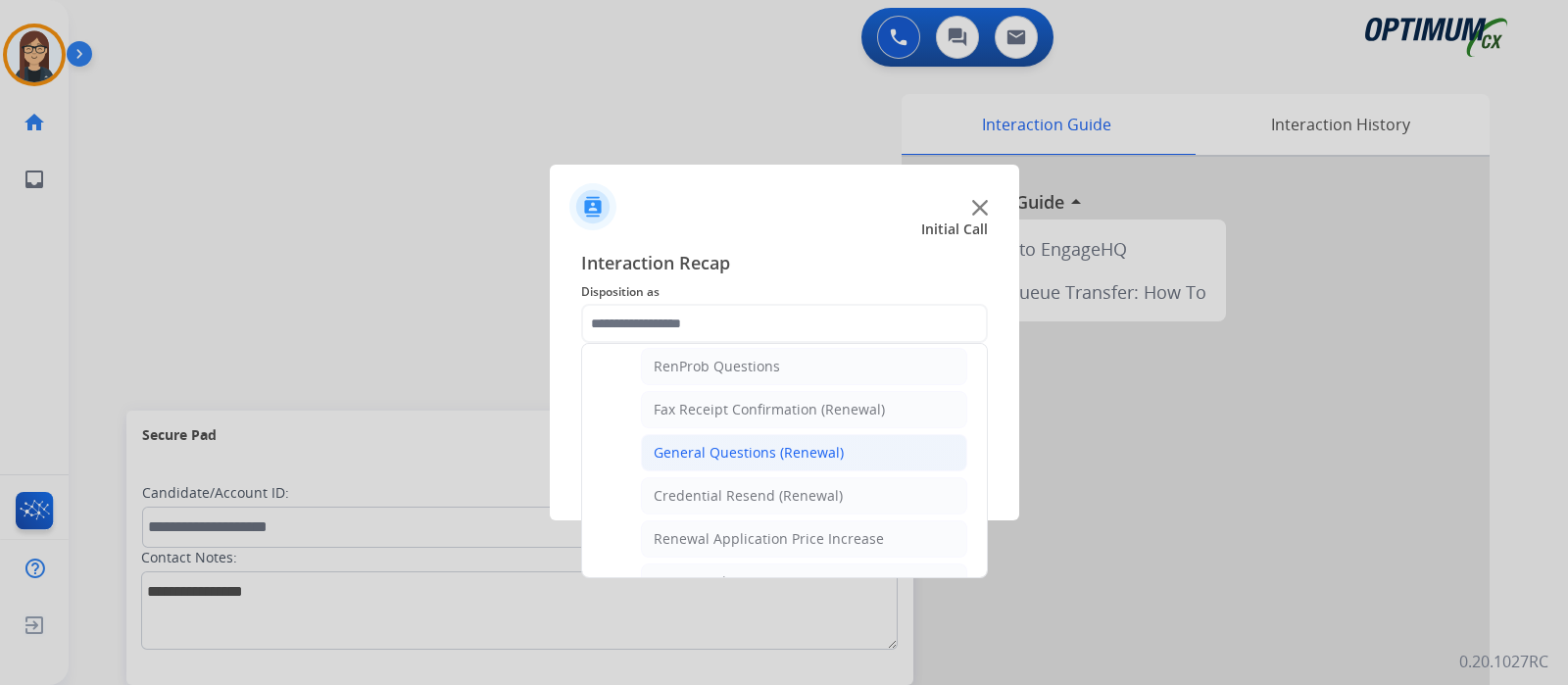
click at [708, 446] on div "General Questions (Renewal)" at bounding box center [748, 453] width 190 height 20
type input "**********"
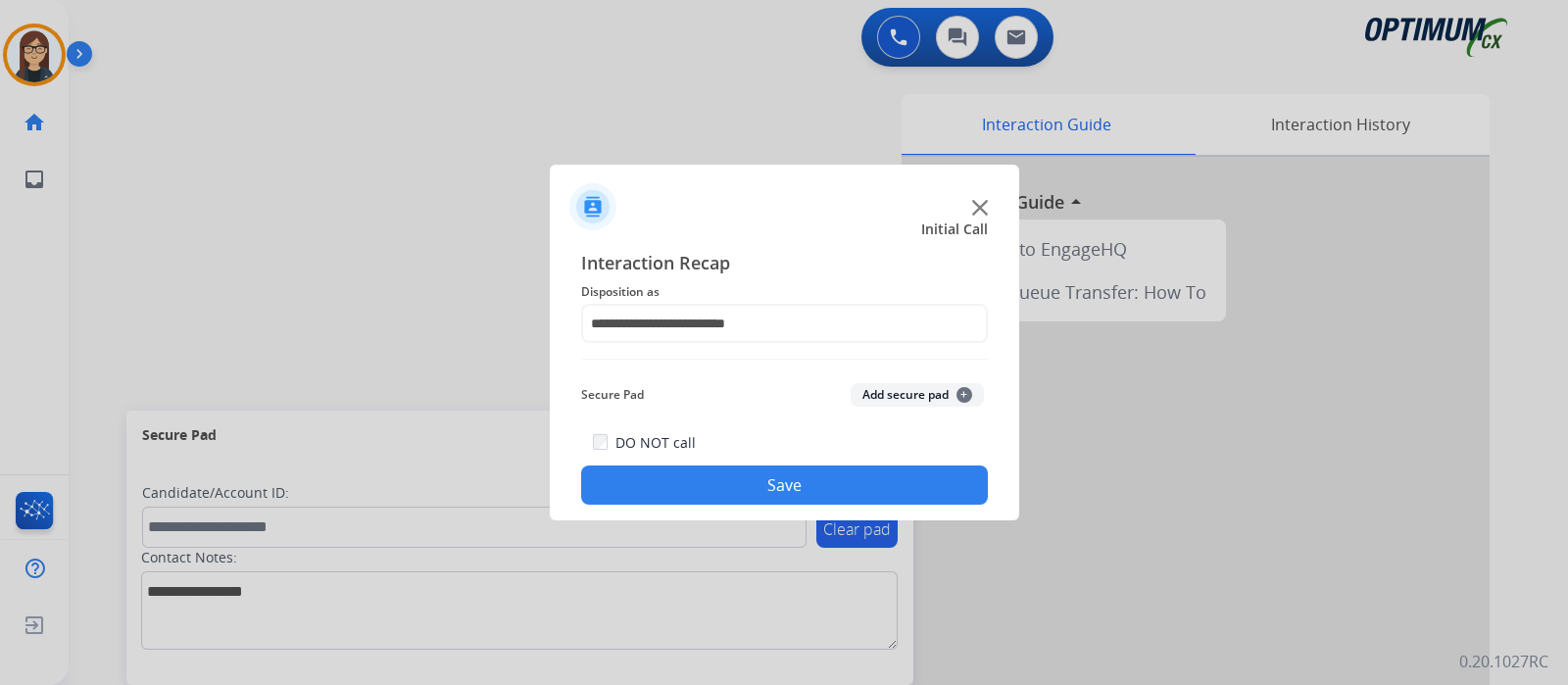
click at [691, 480] on button "Save" at bounding box center [784, 485] width 407 height 39
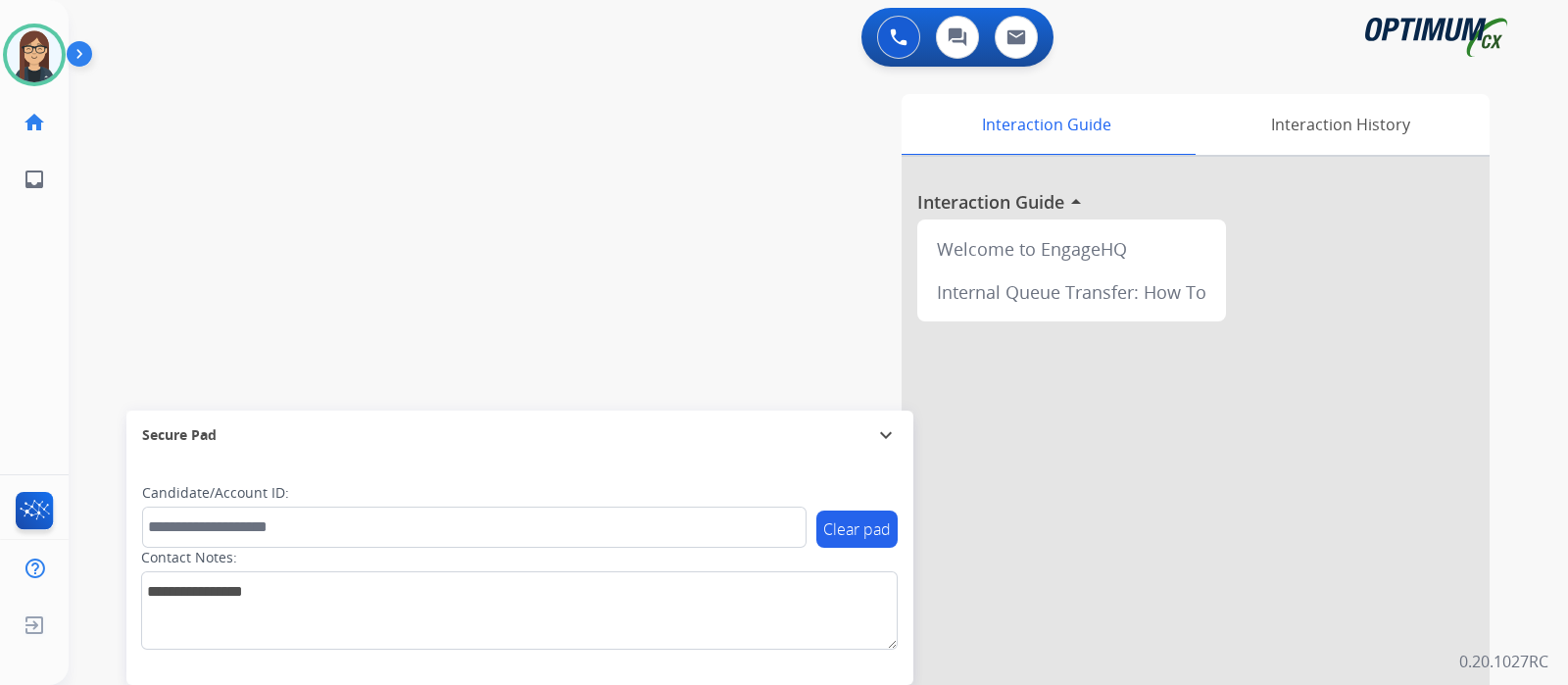
click at [337, 288] on div "swap_horiz Break voice bridge close_fullscreen Connect 3-Way Call merge_type Se…" at bounding box center [794, 479] width 1452 height 817
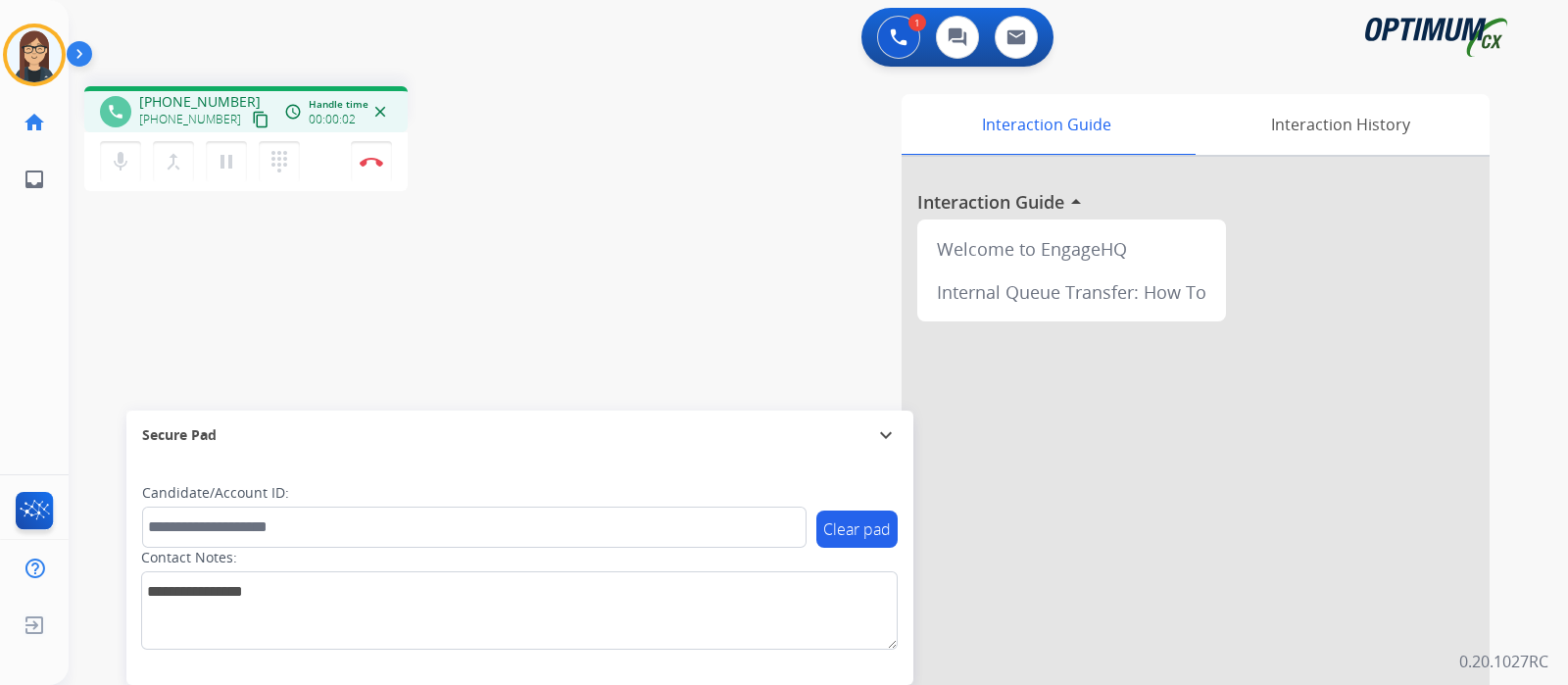
click at [252, 120] on mat-icon "content_copy" at bounding box center [261, 120] width 18 height 18
click at [127, 158] on mat-icon "mic" at bounding box center [121, 161] width 24 height 24
click at [127, 158] on mat-icon "mic_off" at bounding box center [121, 161] width 24 height 24
click at [127, 158] on mat-icon "mic" at bounding box center [121, 161] width 24 height 24
click at [129, 171] on mat-icon "mic_off" at bounding box center [121, 161] width 24 height 24
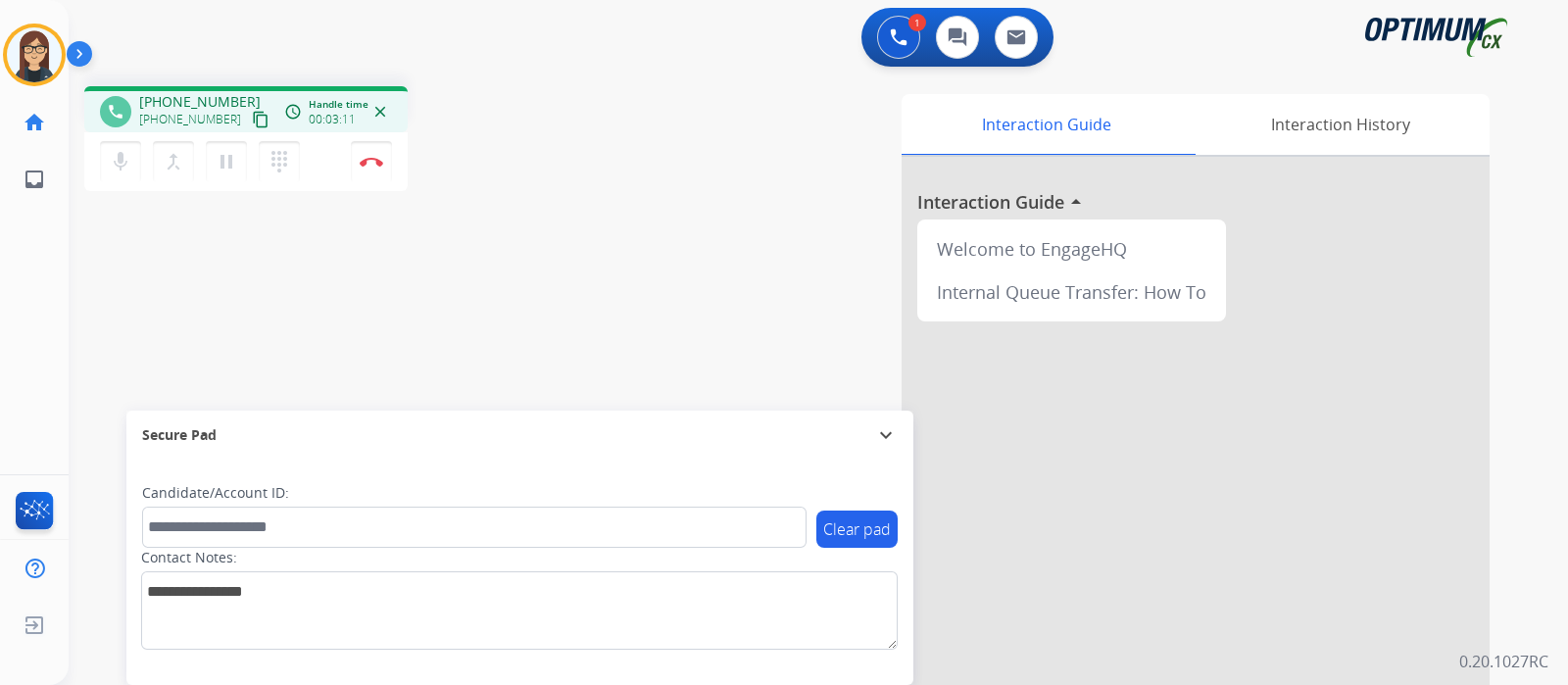
click at [419, 249] on div "phone +14194948171 +14194948171 content_copy access_time Call metrics Queue 00:…" at bounding box center [794, 479] width 1452 height 817
click at [370, 169] on button "Disconnect" at bounding box center [372, 162] width 41 height 41
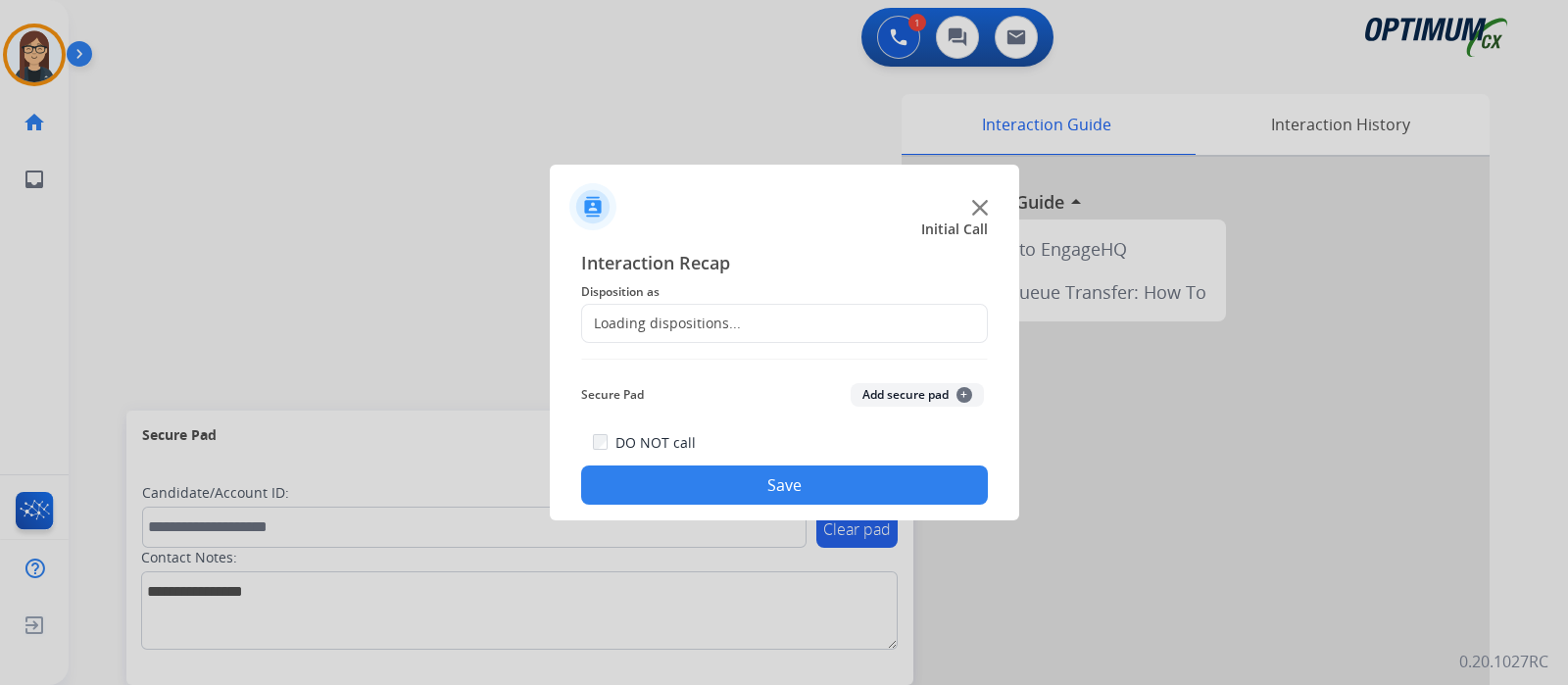
click at [711, 320] on div "Loading dispositions..." at bounding box center [661, 323] width 158 height 20
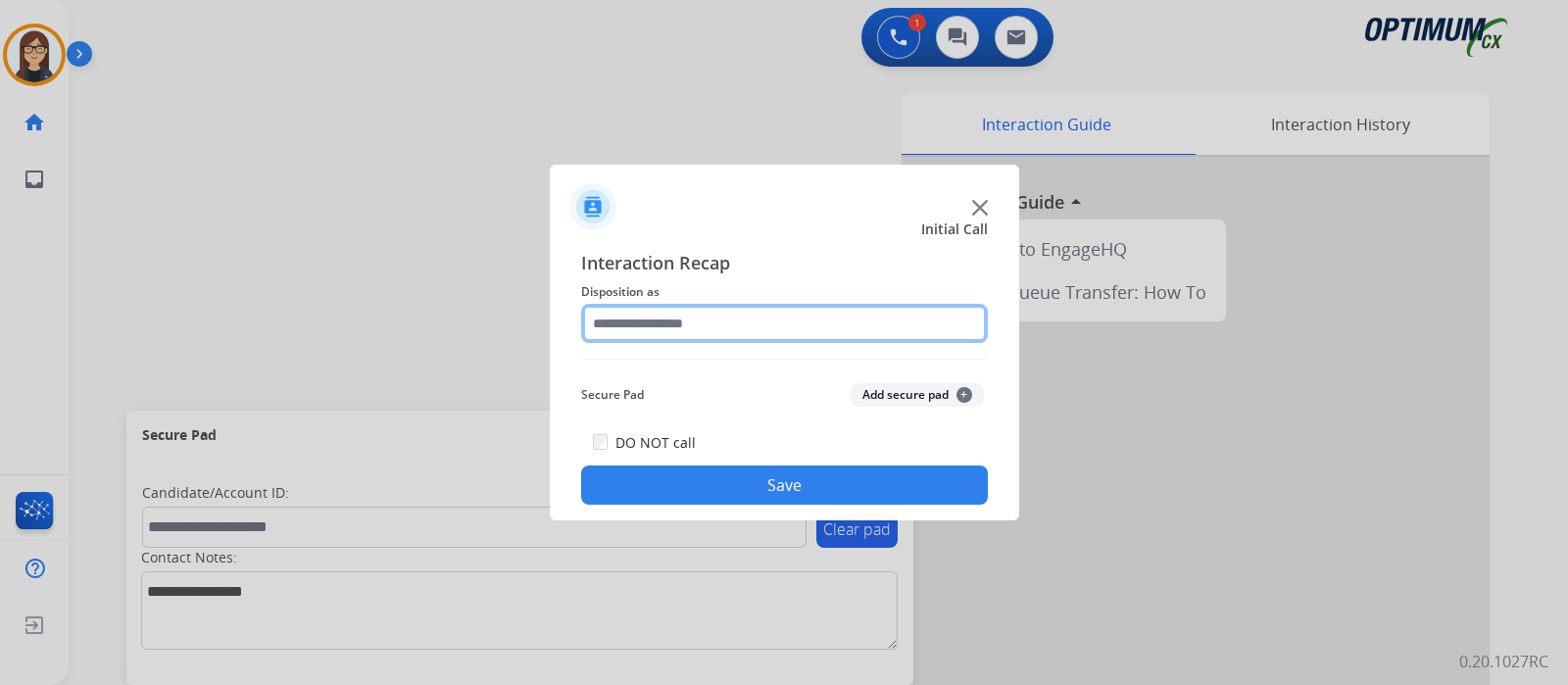
click at [711, 320] on input "text" at bounding box center [784, 323] width 407 height 39
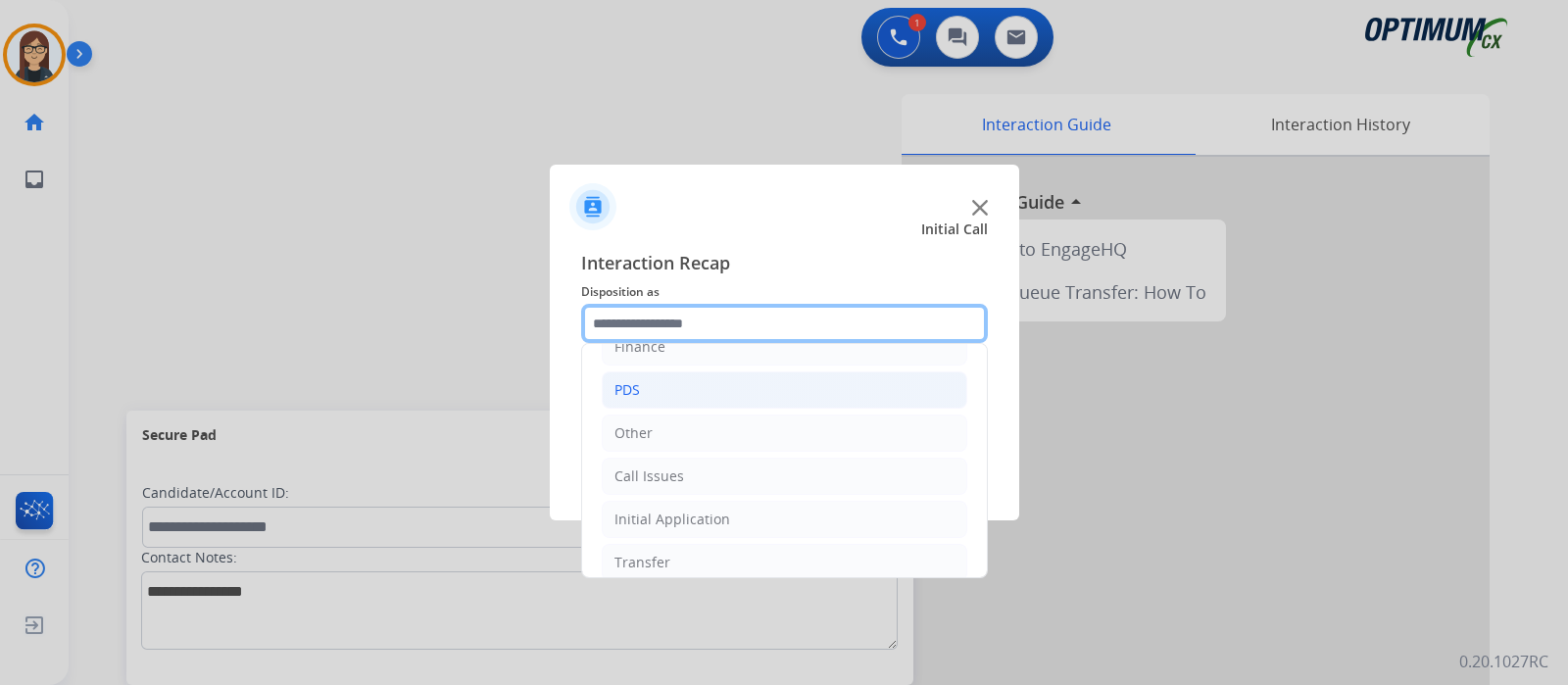
scroll to position [130, 0]
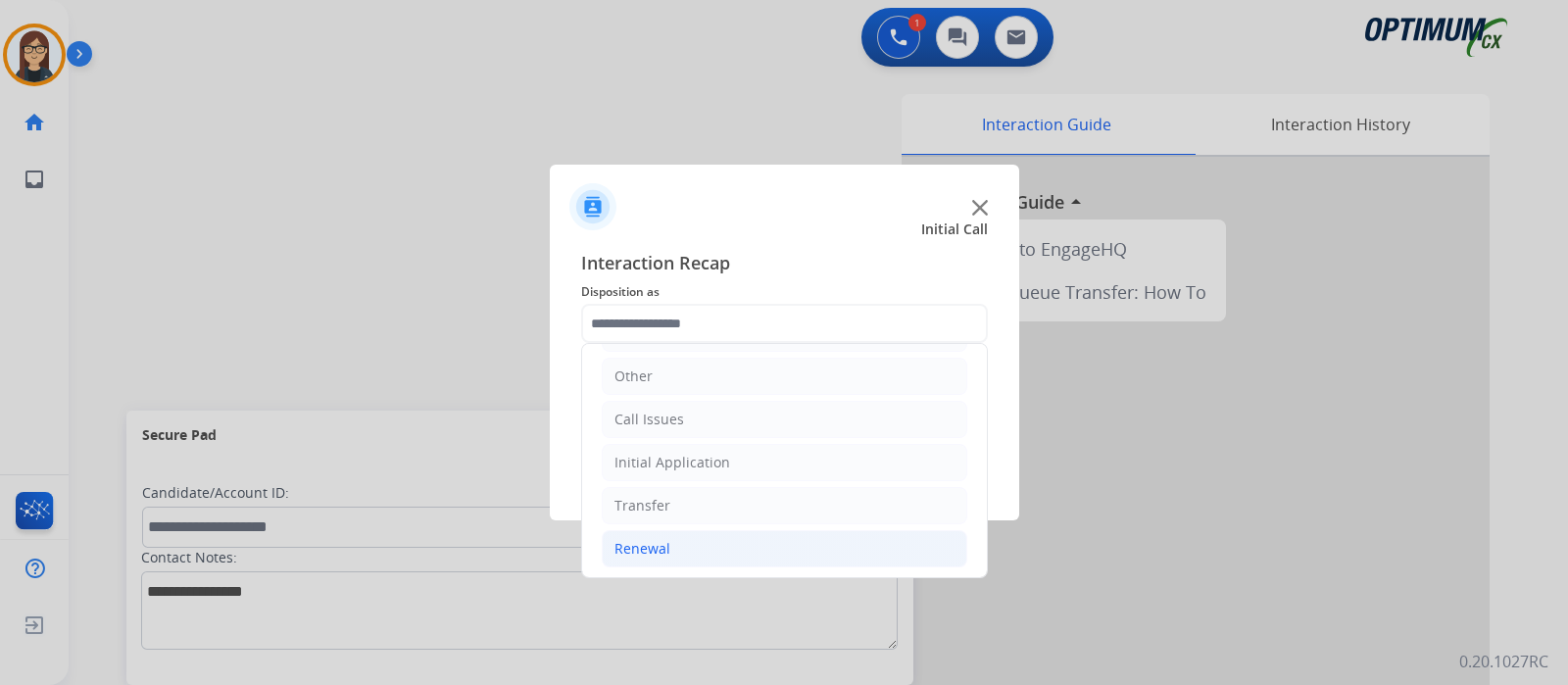
click at [662, 542] on div "Renewal" at bounding box center [642, 548] width 56 height 20
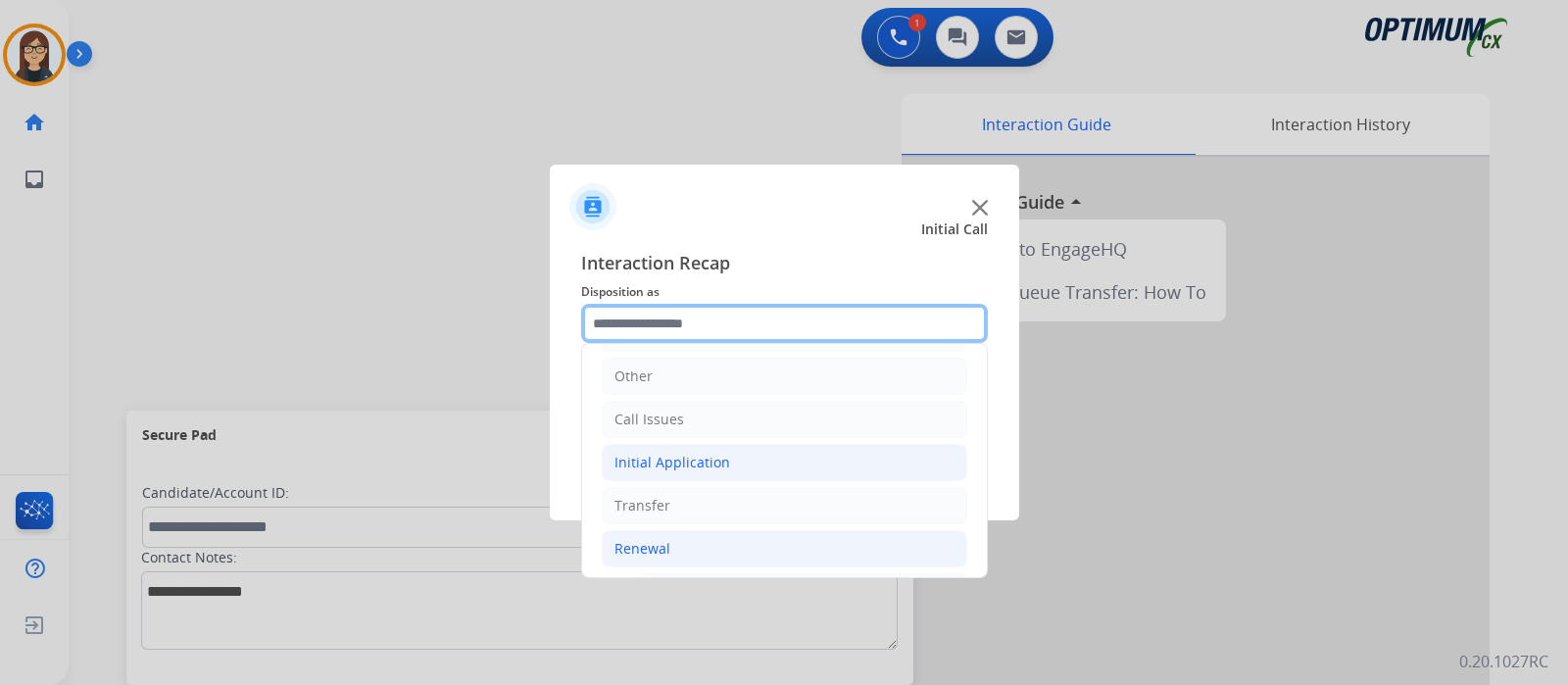
scroll to position [496, 0]
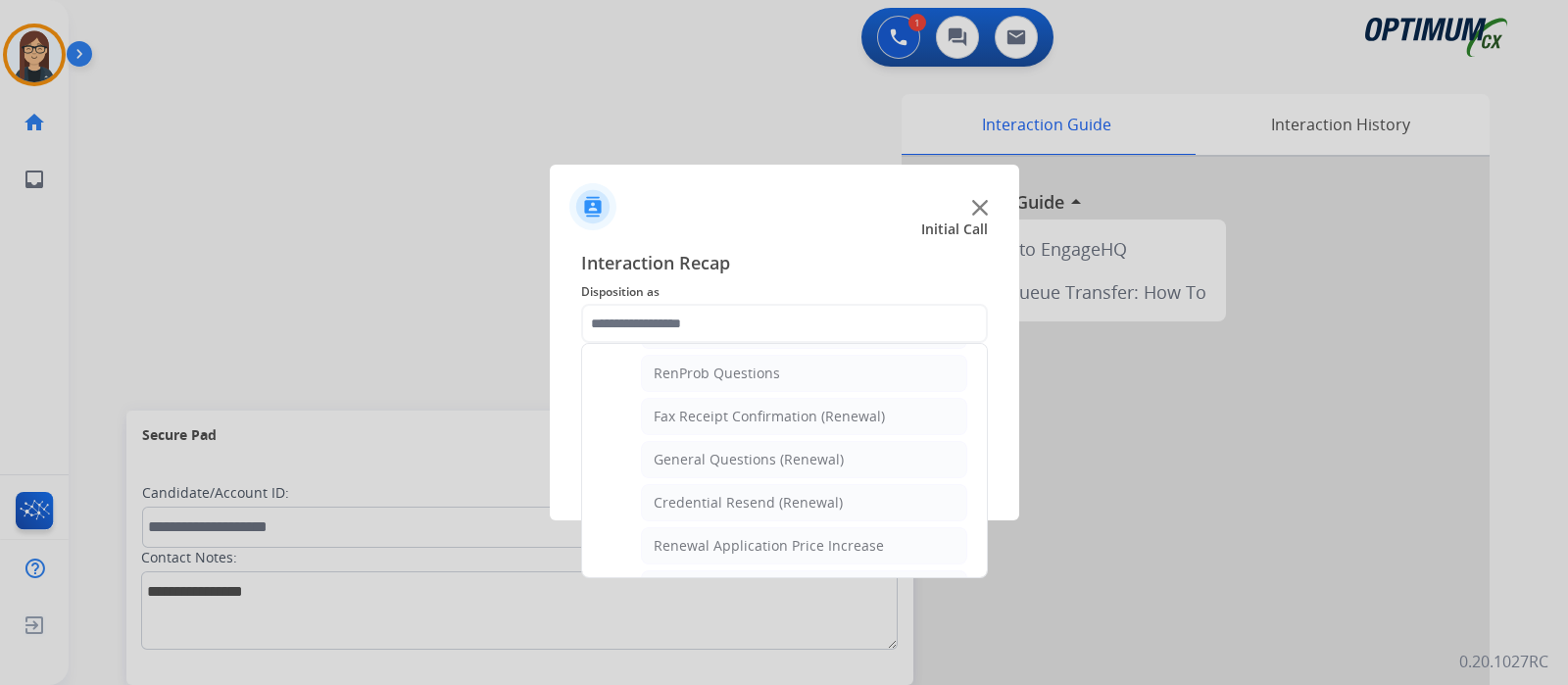
click at [686, 493] on div "Credential Resend (Renewal)" at bounding box center [748, 502] width 189 height 20
type input "**********"
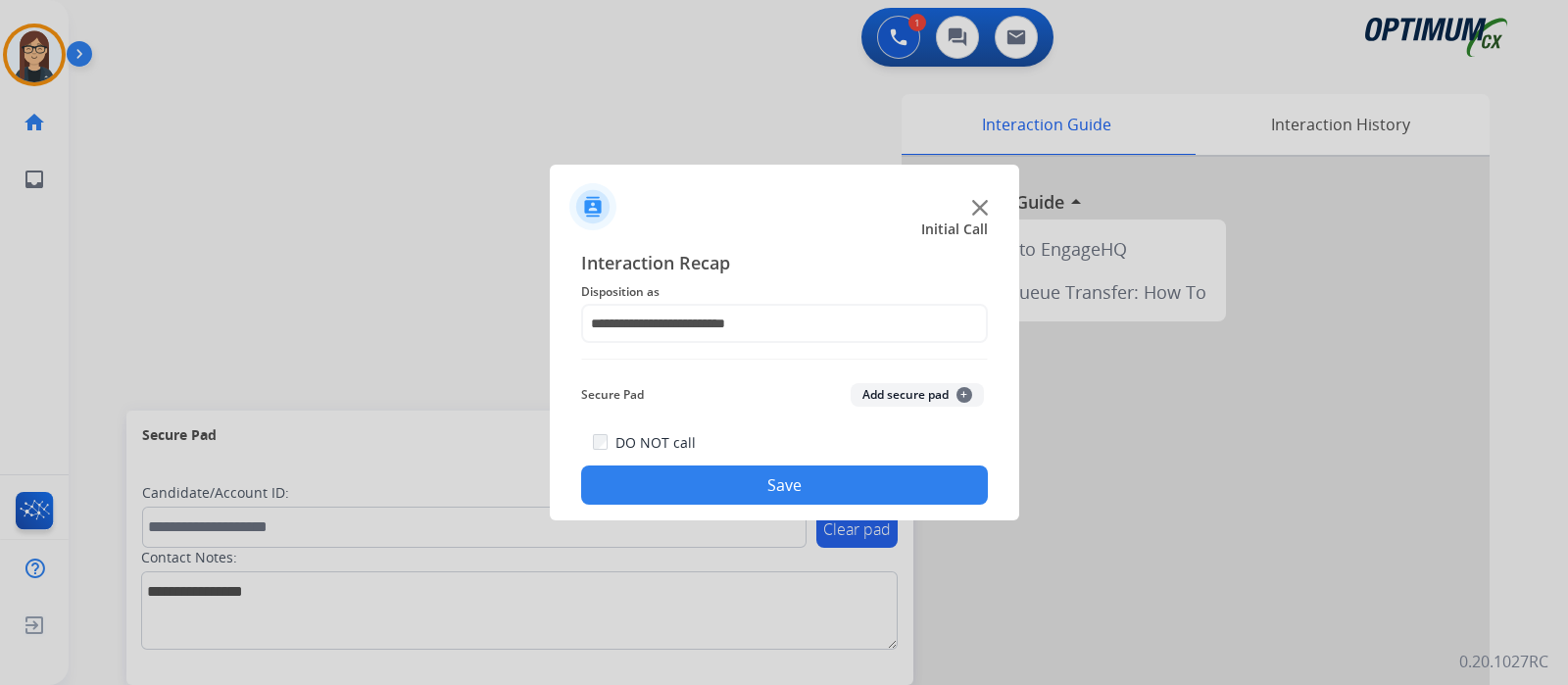
click at [674, 481] on button "Save" at bounding box center [784, 485] width 407 height 39
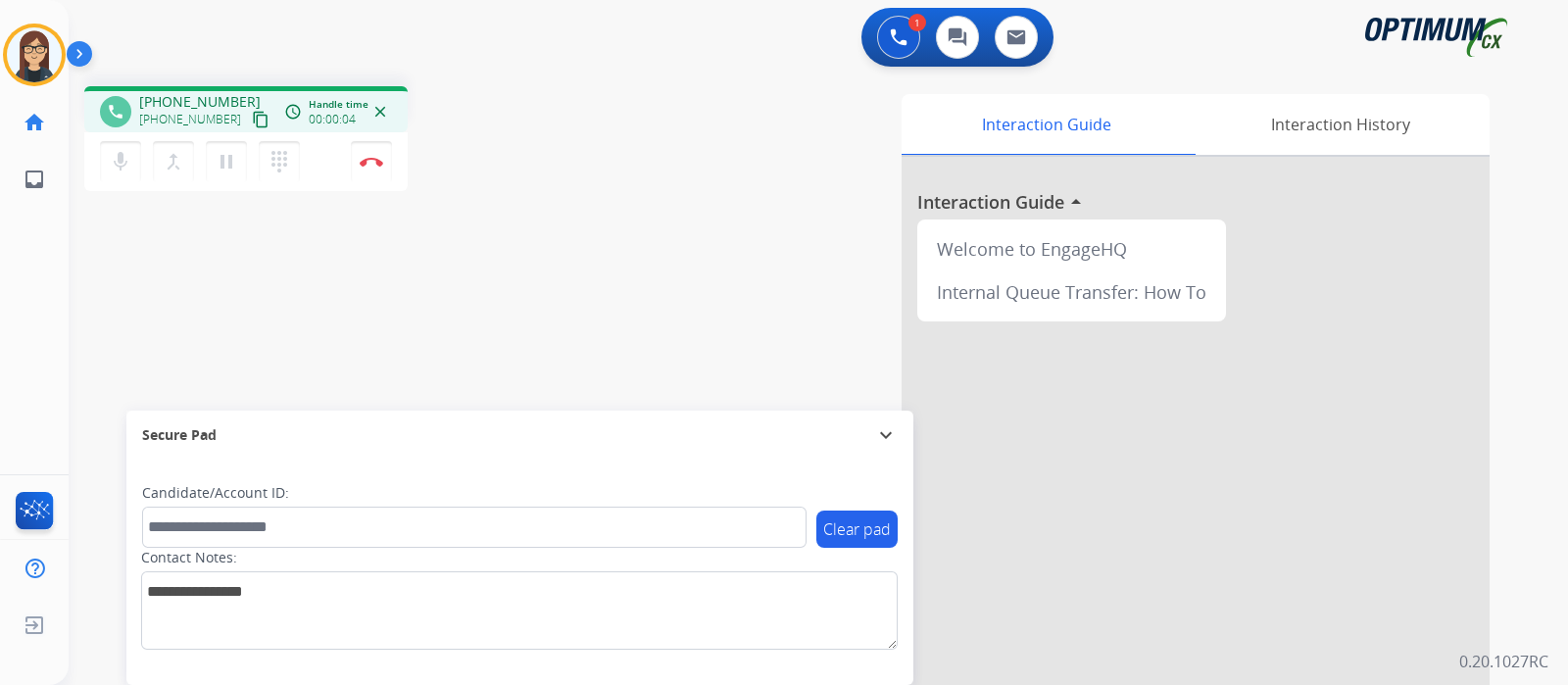
click at [252, 119] on mat-icon "content_copy" at bounding box center [261, 120] width 18 height 18
click at [140, 296] on div "phone +13132544504 +13132544504 content_copy access_time Call metrics Queue 00:…" at bounding box center [794, 479] width 1452 height 817
click at [711, 138] on div "Interaction Guide Interaction History Interaction Guide arrow_drop_up Welcome t…" at bounding box center [1050, 490] width 879 height 793
click at [151, 301] on div "phone +13132544504 +13132544504 content_copy access_time Call metrics Queue 00:…" at bounding box center [794, 479] width 1452 height 817
click at [540, 209] on div "phone +13132544504 +13132544504 content_copy access_time Call metrics Queue 00:…" at bounding box center [794, 479] width 1452 height 817
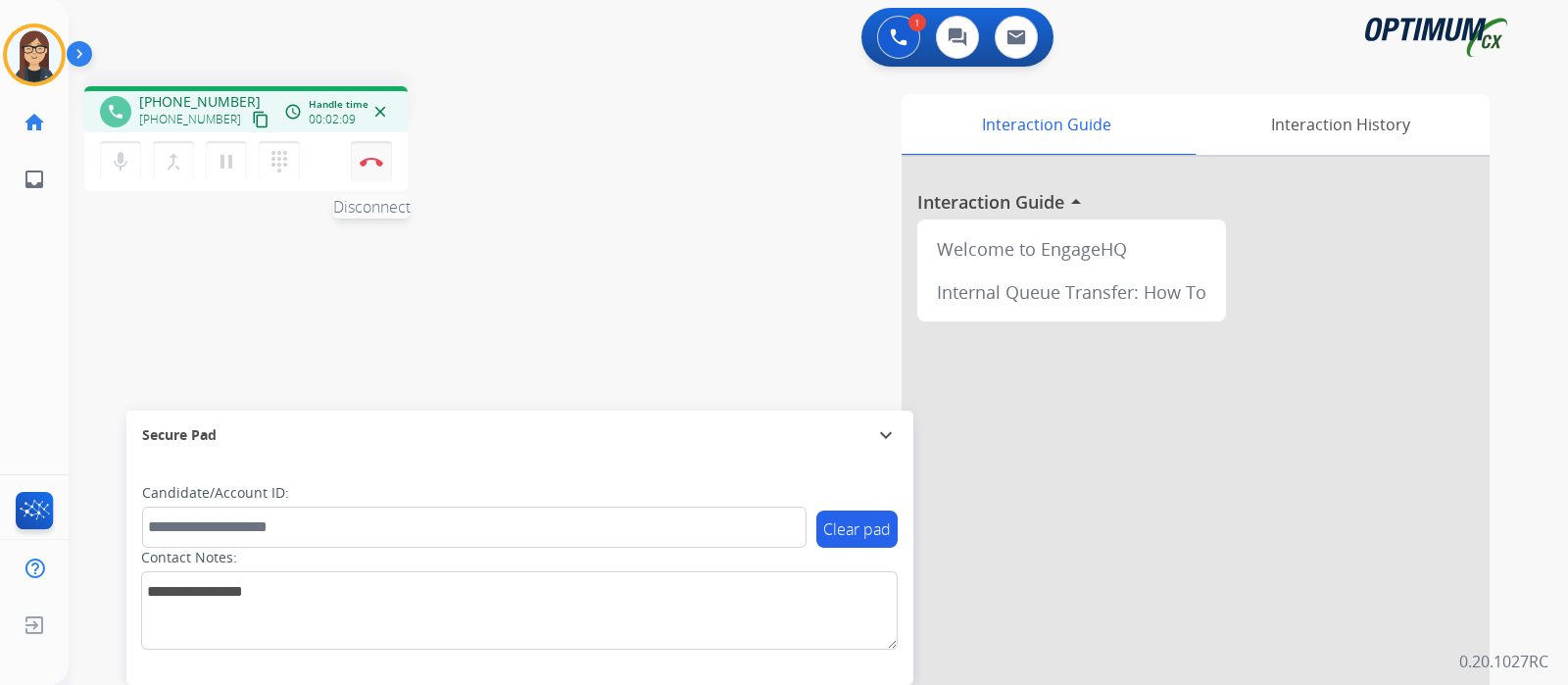
click at [373, 172] on button "Disconnect" at bounding box center [372, 162] width 41 height 41
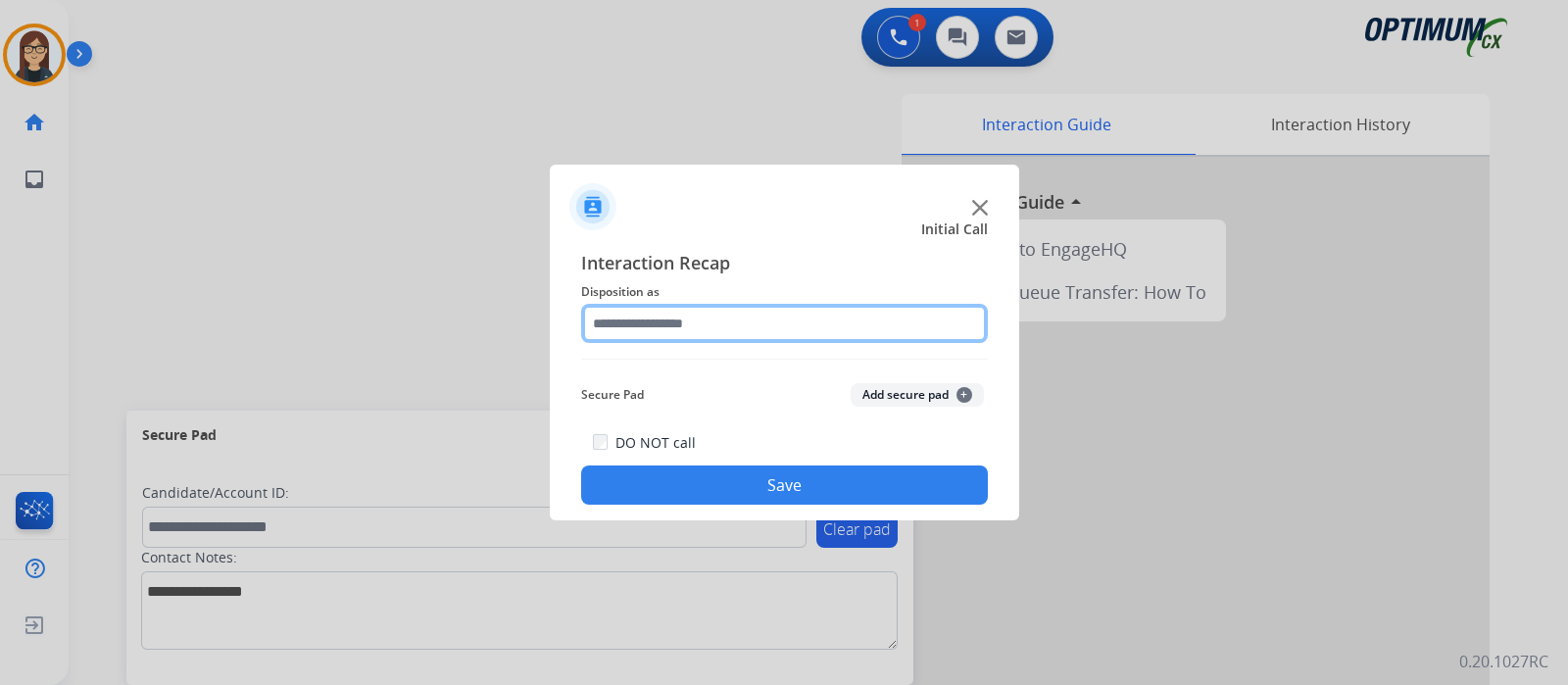
click at [695, 318] on input "text" at bounding box center [784, 323] width 407 height 39
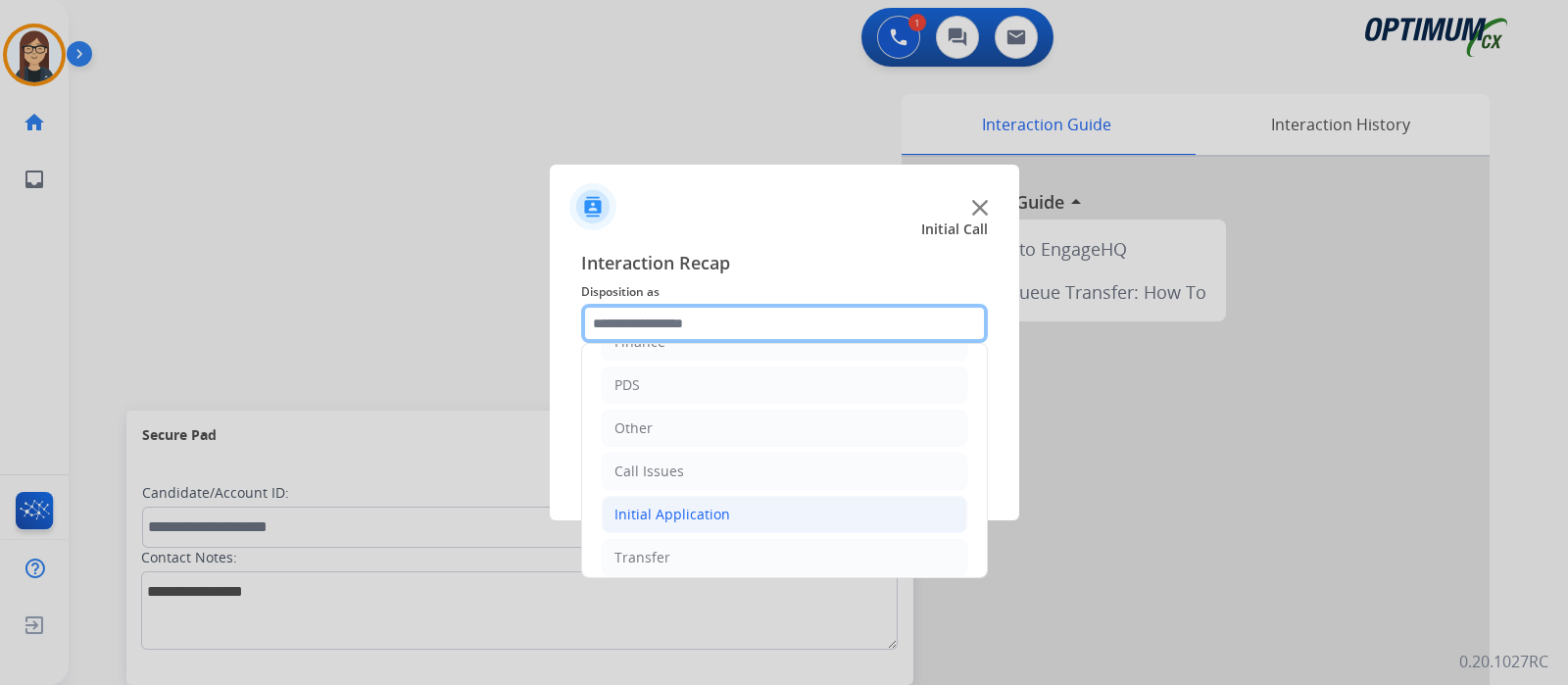
scroll to position [130, 0]
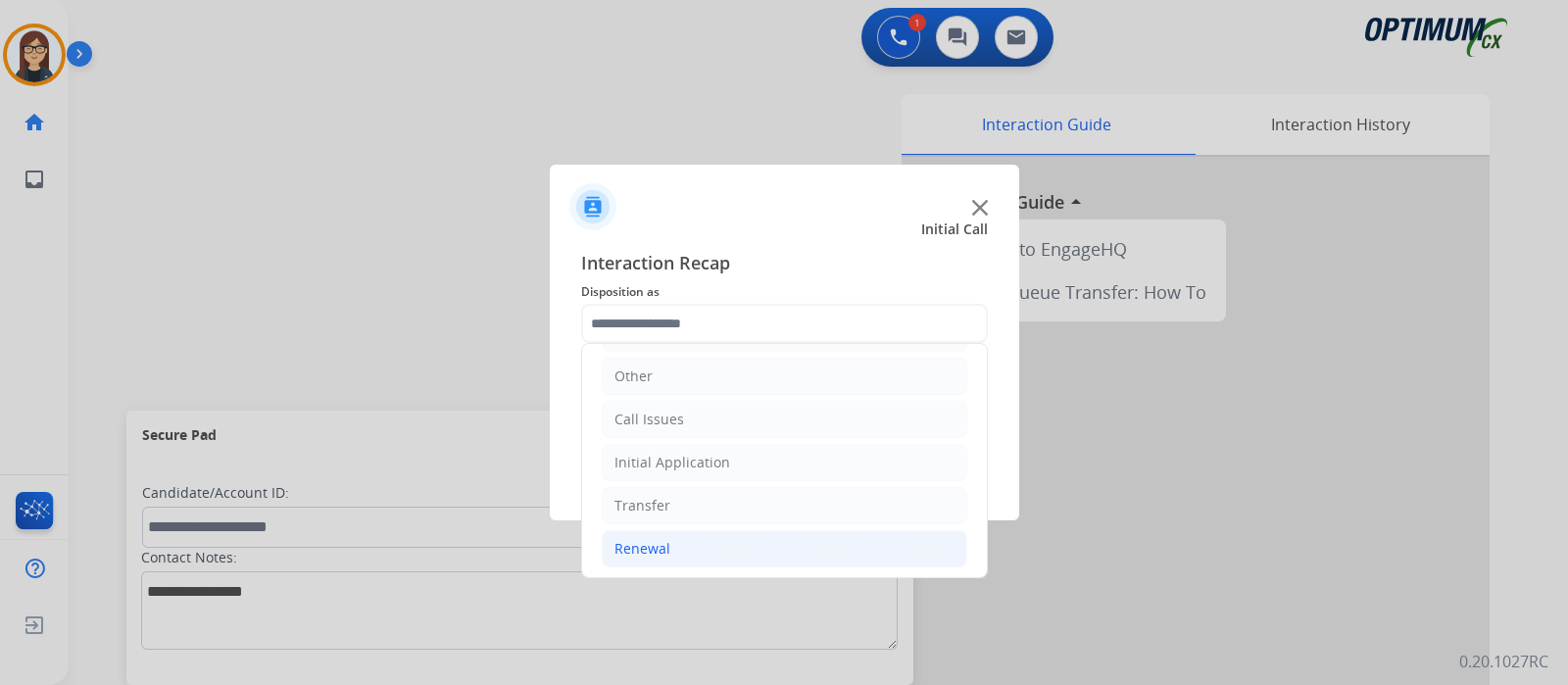
click at [660, 539] on div "Renewal" at bounding box center [642, 548] width 56 height 20
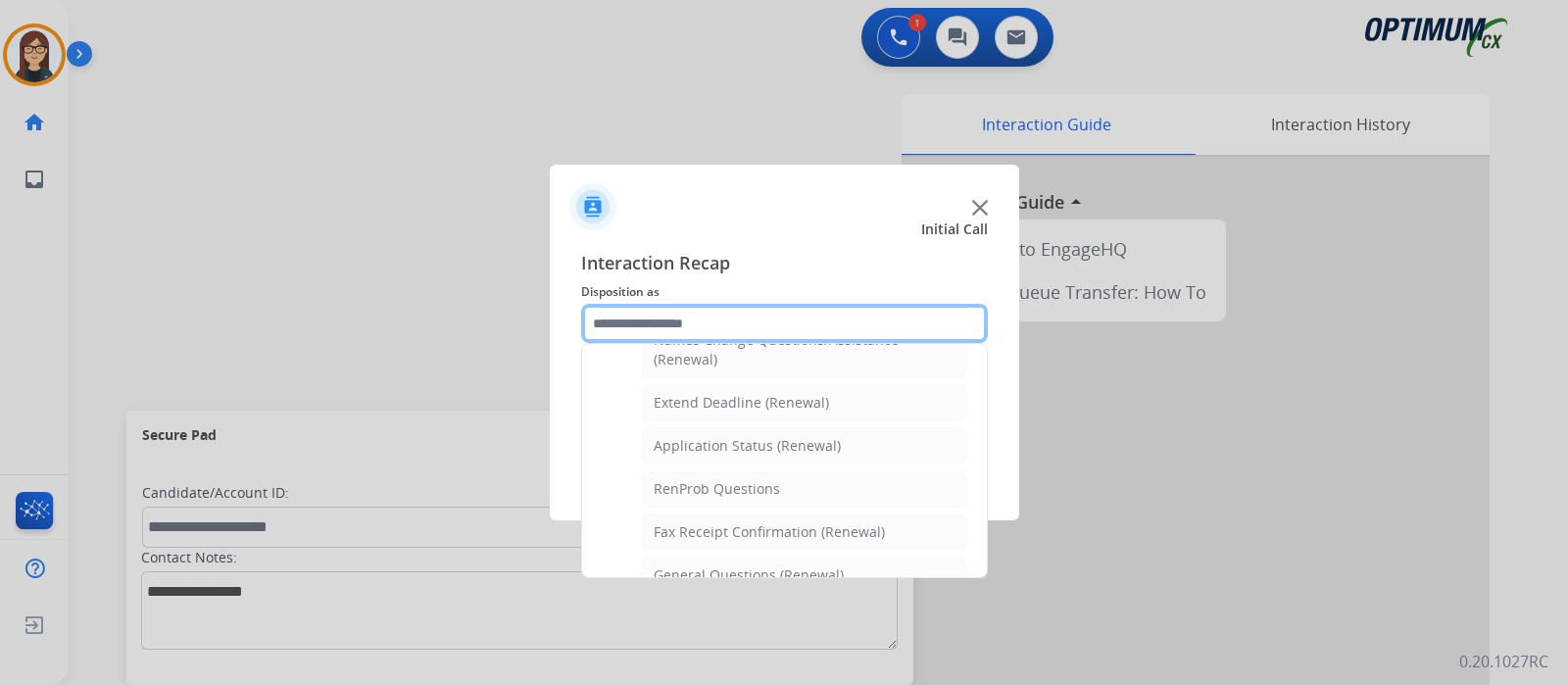
scroll to position [503, 0]
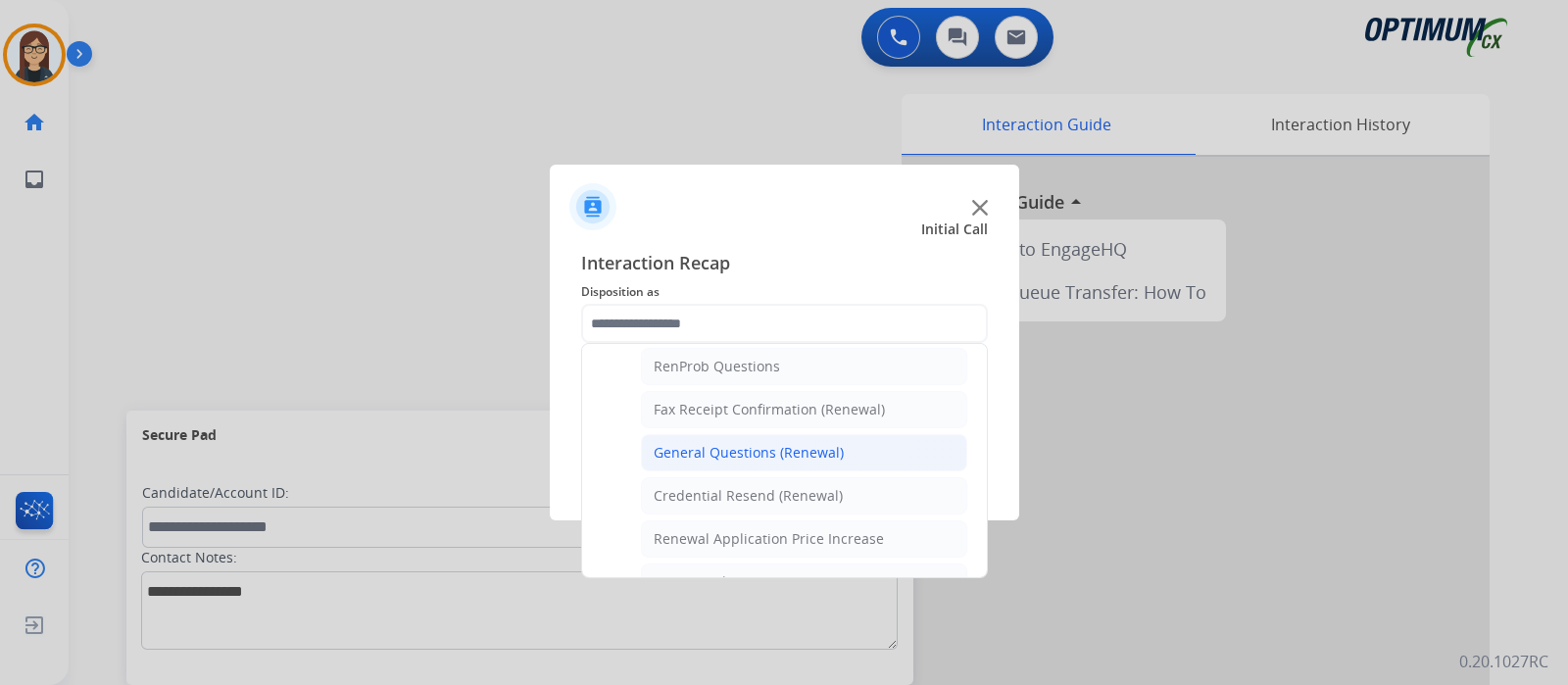
click at [744, 443] on div "General Questions (Renewal)" at bounding box center [748, 453] width 190 height 20
type input "**********"
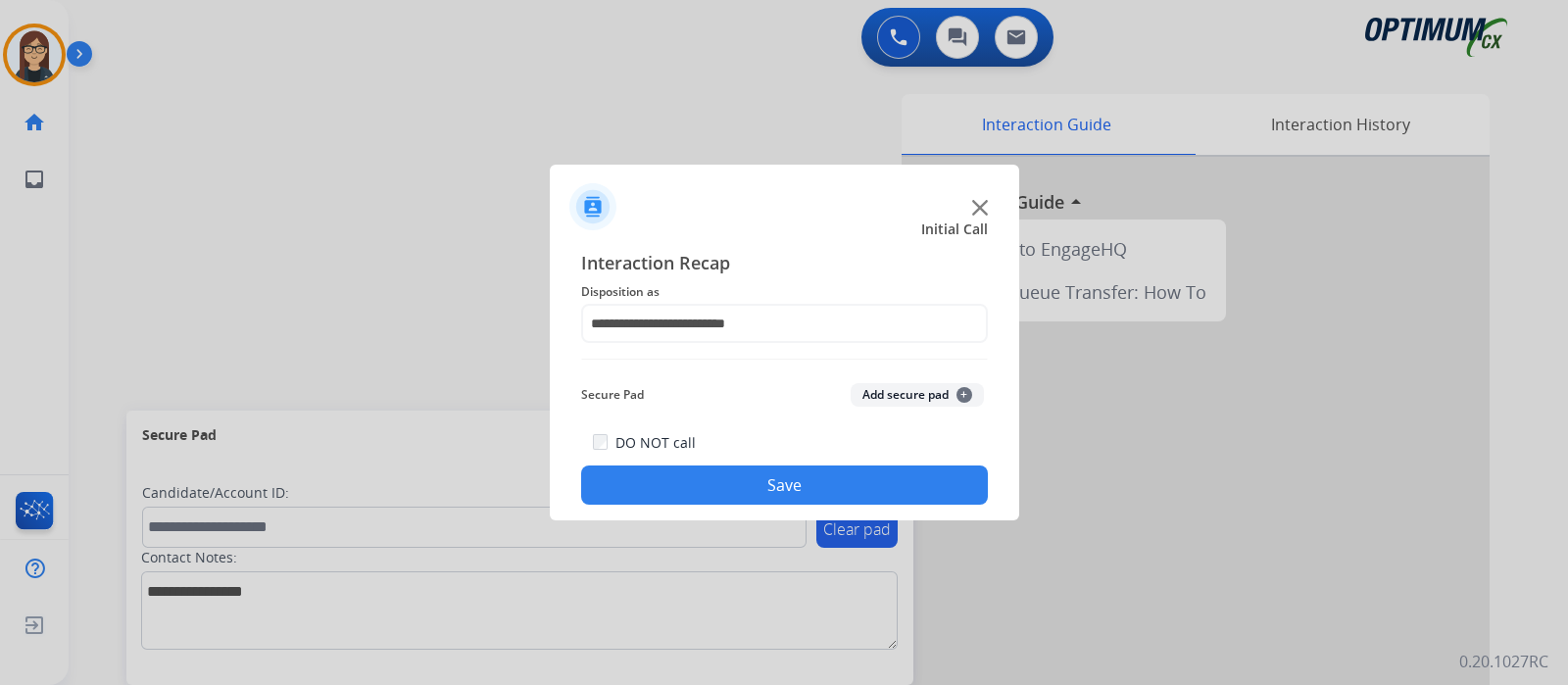
click at [676, 477] on button "Save" at bounding box center [784, 485] width 407 height 39
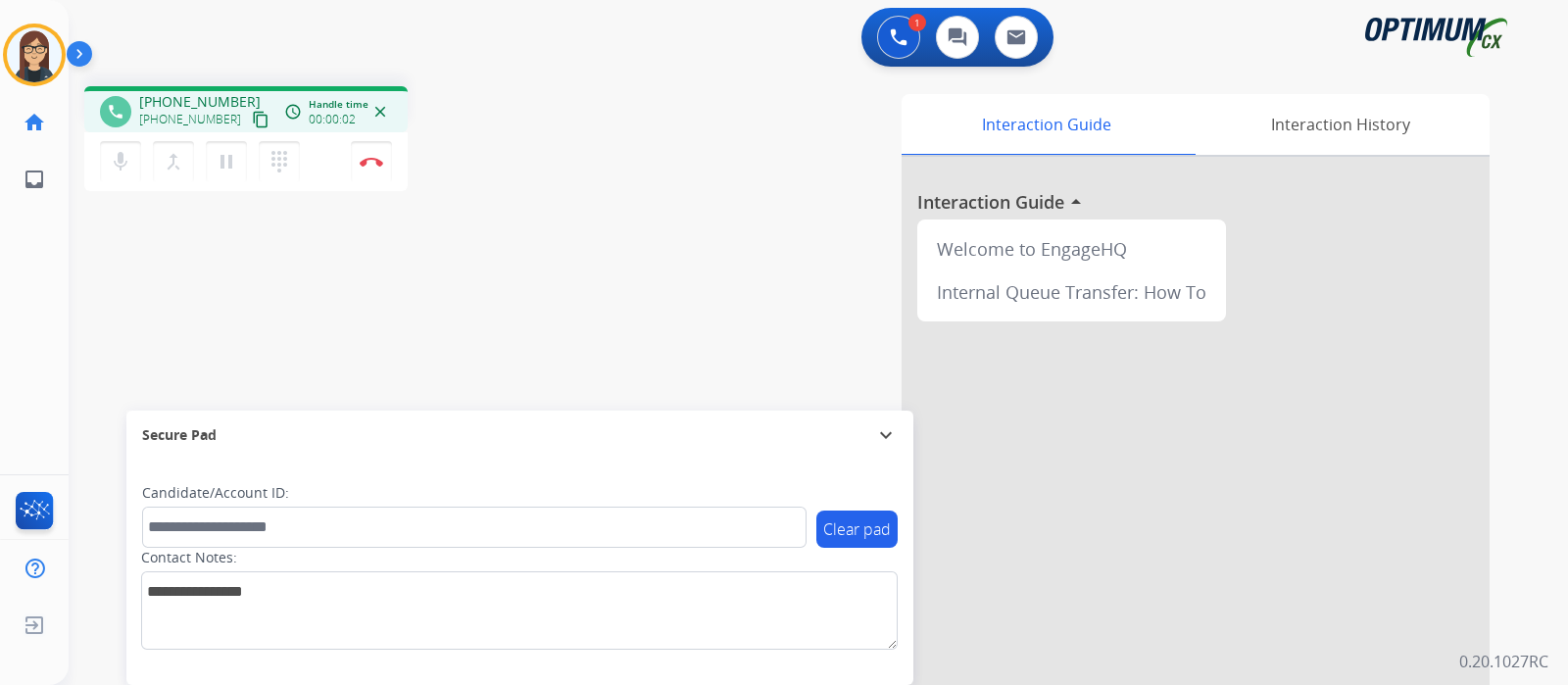
click at [252, 118] on mat-icon "content_copy" at bounding box center [261, 120] width 18 height 18
click at [590, 155] on div "phone +13527929635 +13527929635 content_copy access_time Call metrics Queue 00:…" at bounding box center [343, 142] width 518 height 111
click at [370, 169] on button "Disconnect" at bounding box center [372, 162] width 41 height 41
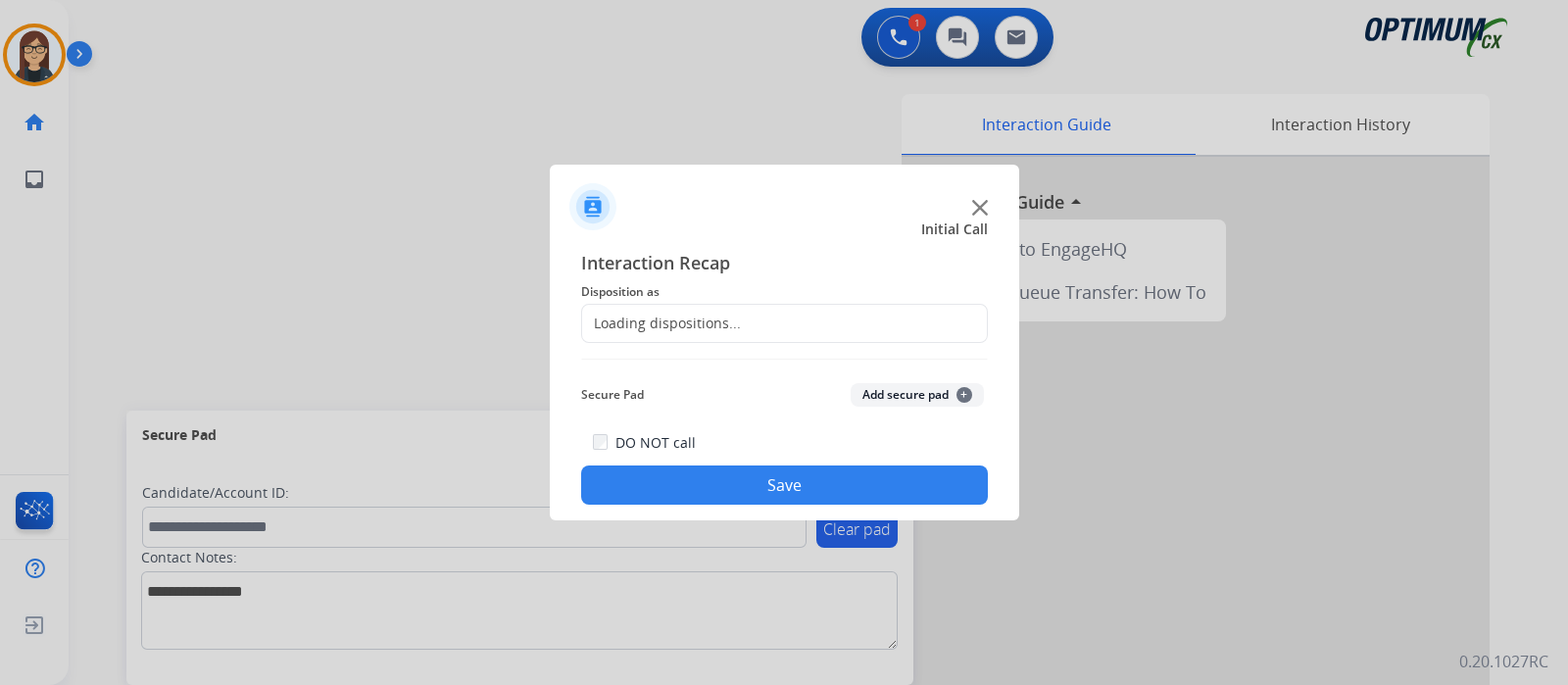
click at [642, 328] on div "Loading dispositions..." at bounding box center [661, 323] width 158 height 20
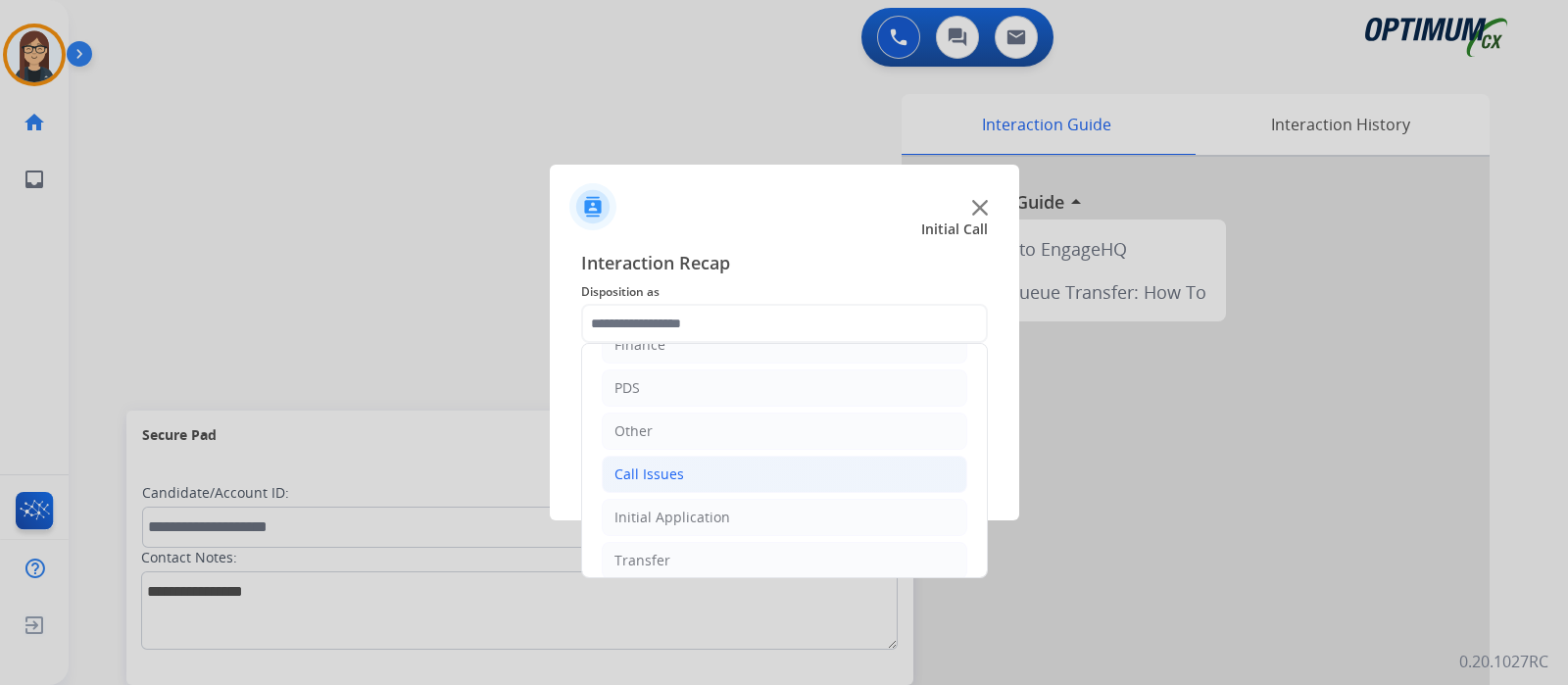
scroll to position [130, 0]
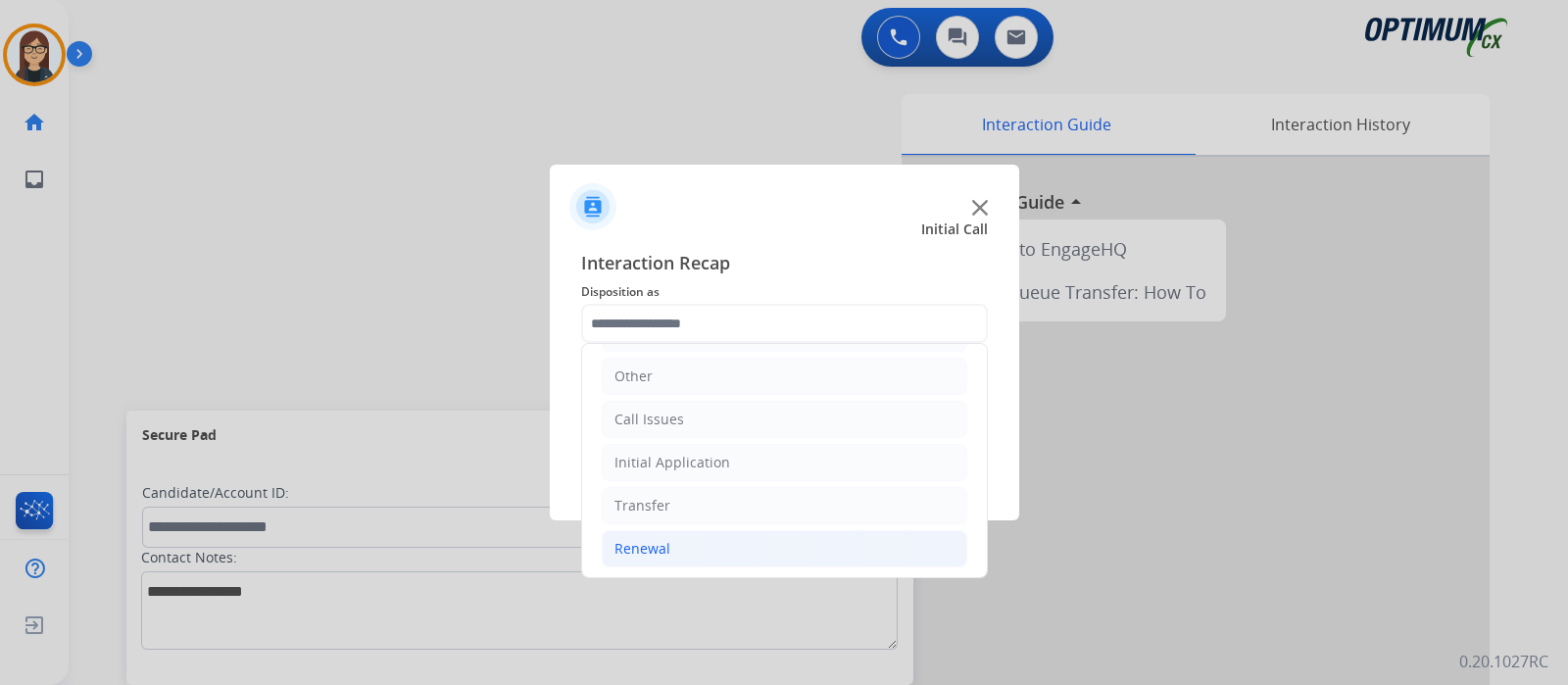
click at [674, 543] on li "Renewal" at bounding box center [784, 548] width 366 height 37
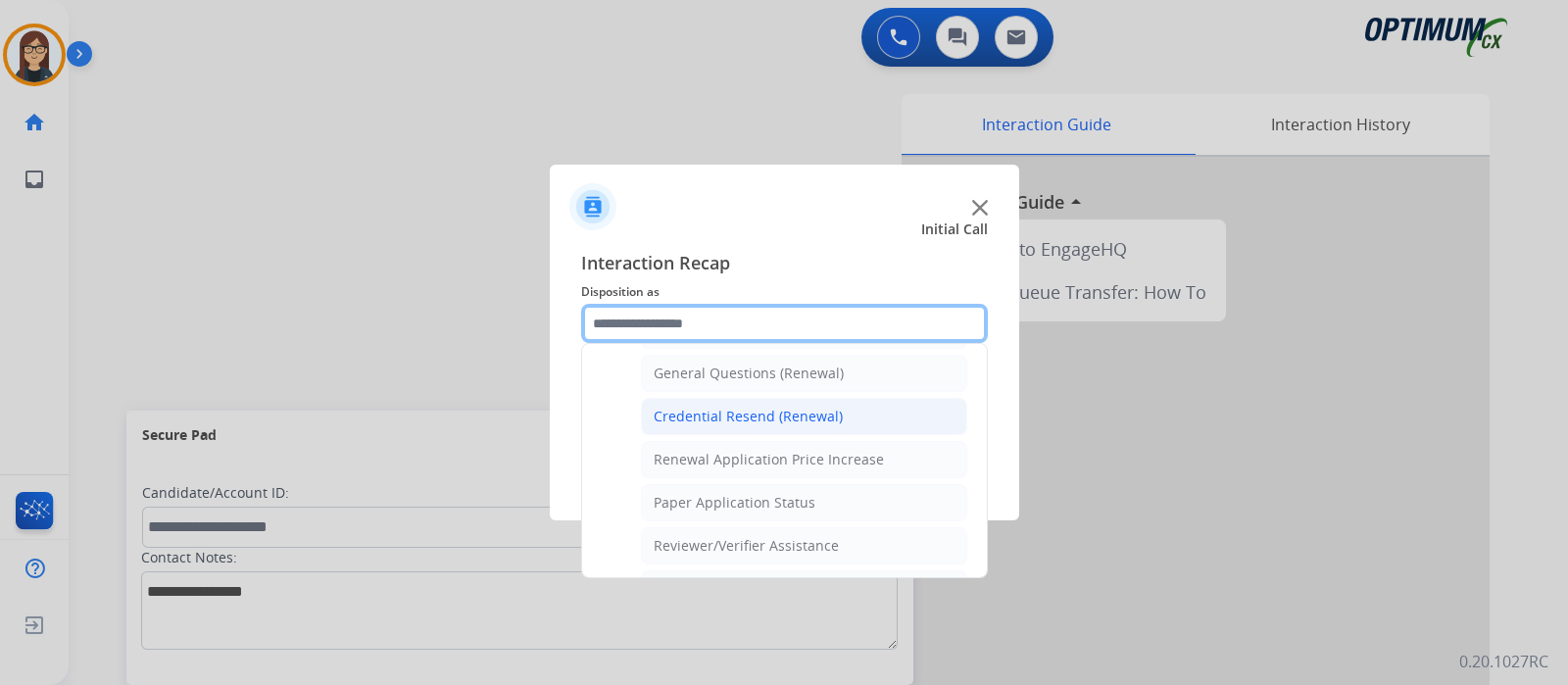
scroll to position [619, 0]
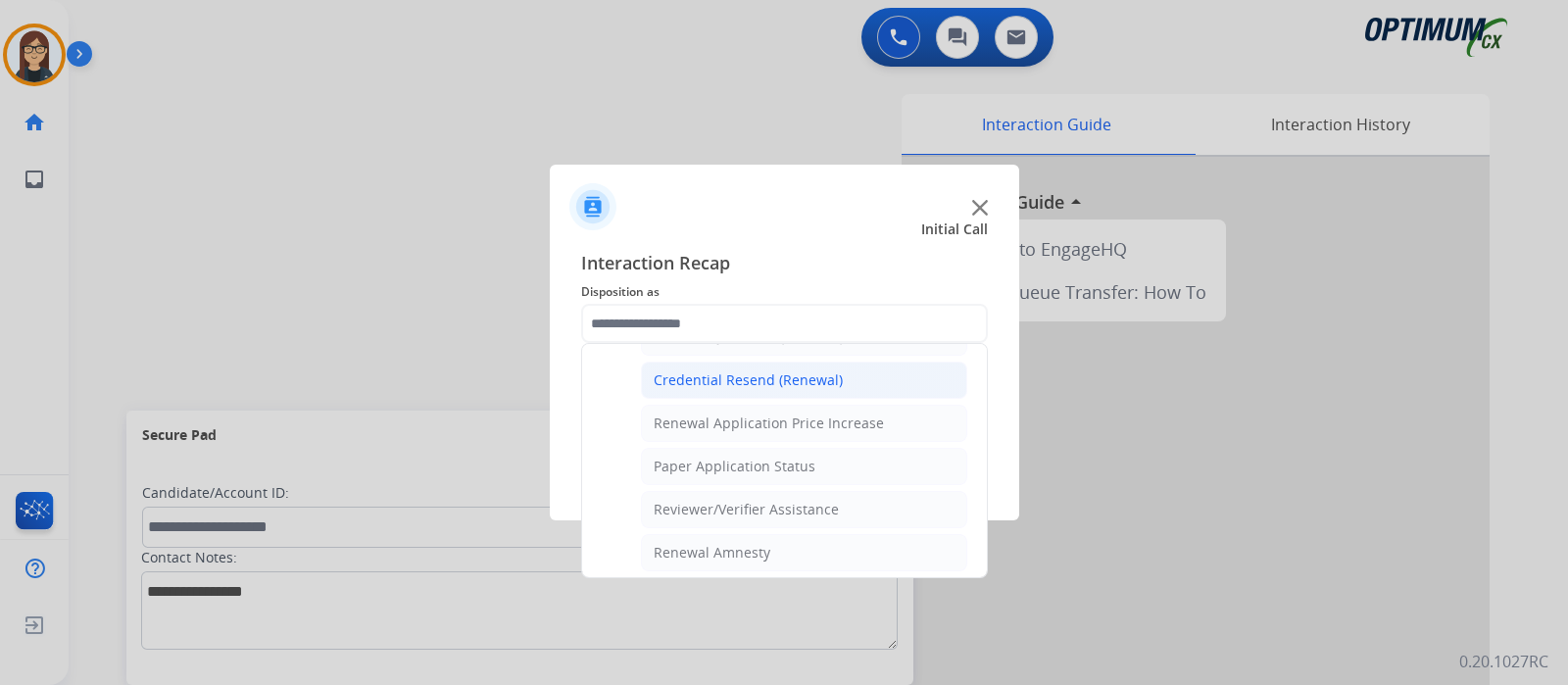
click at [771, 371] on div "Credential Resend (Renewal)" at bounding box center [748, 380] width 189 height 20
type input "**********"
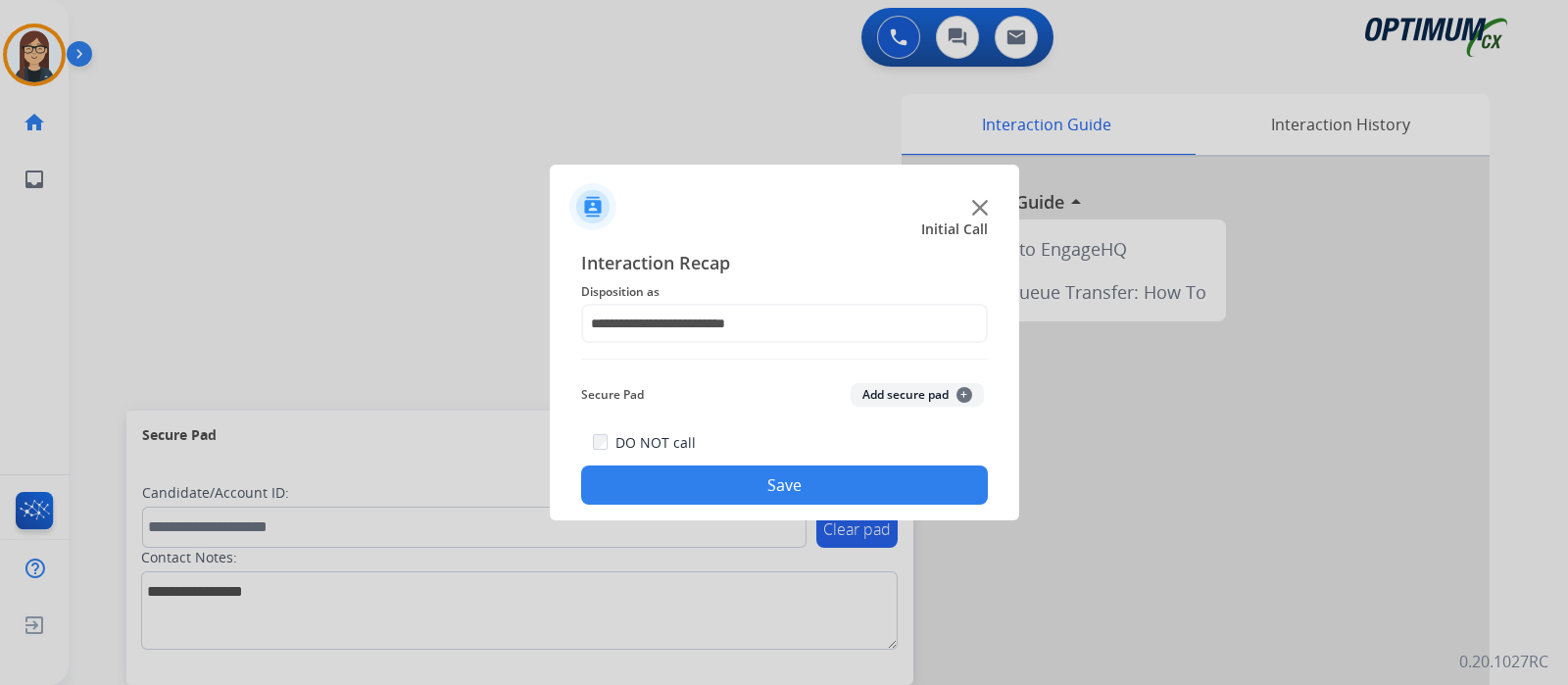
click at [725, 479] on button "Save" at bounding box center [784, 485] width 407 height 39
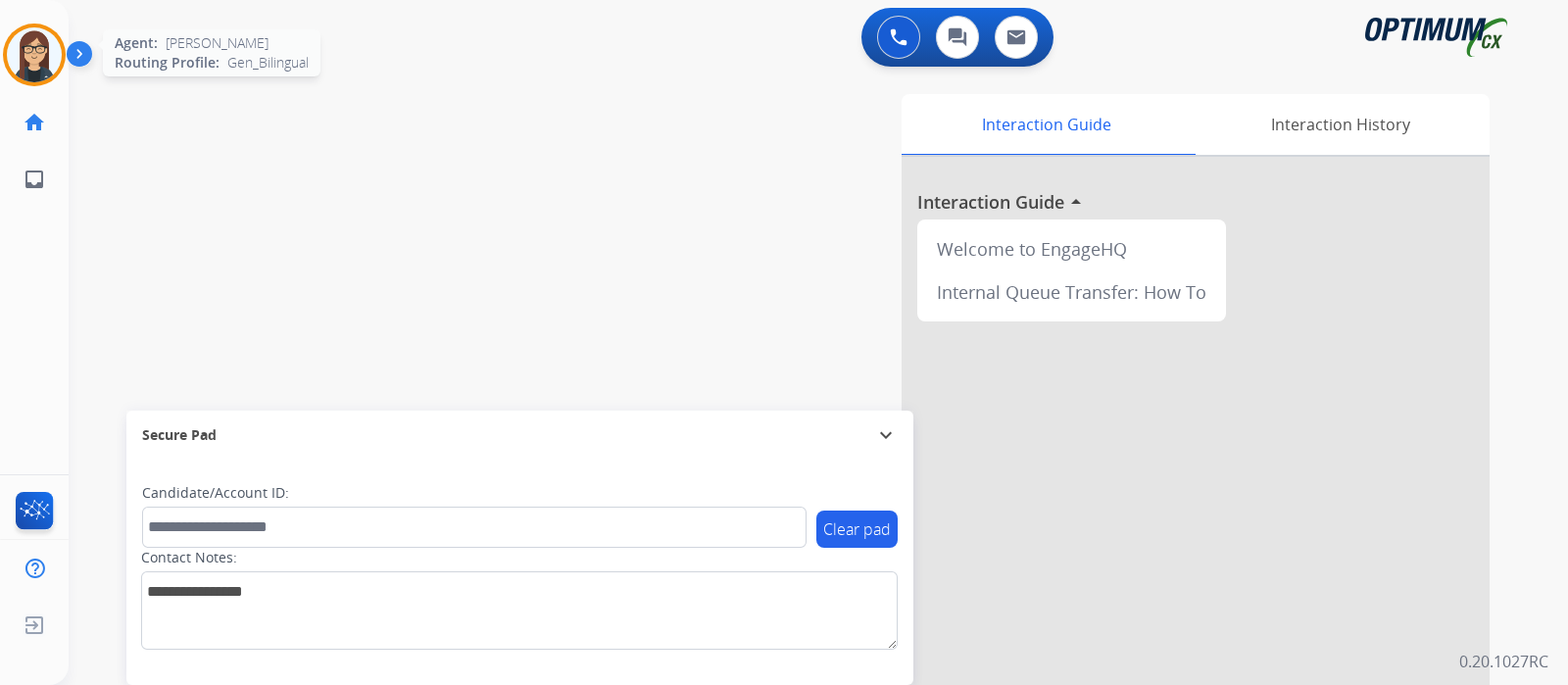
click at [20, 63] on img at bounding box center [34, 55] width 55 height 55
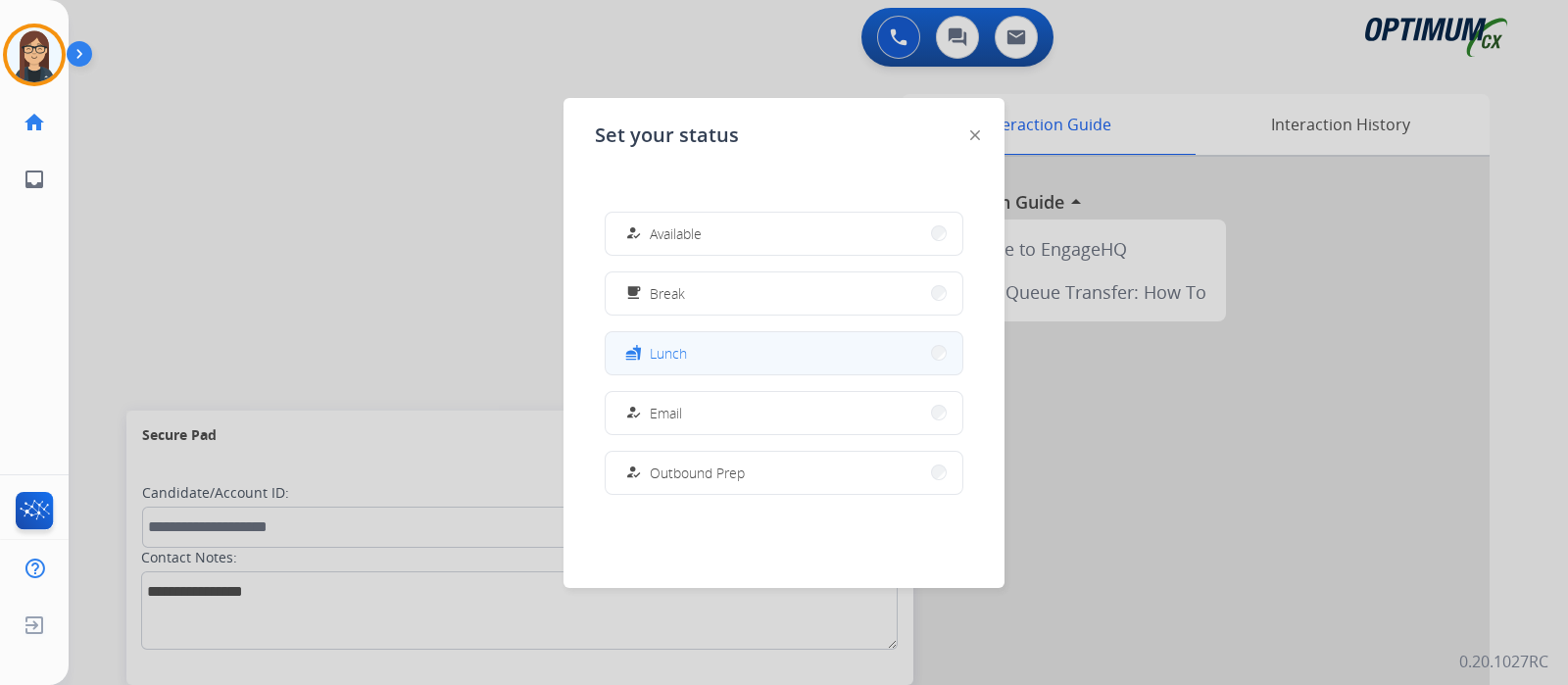
click at [662, 356] on span "Lunch" at bounding box center [668, 353] width 37 height 21
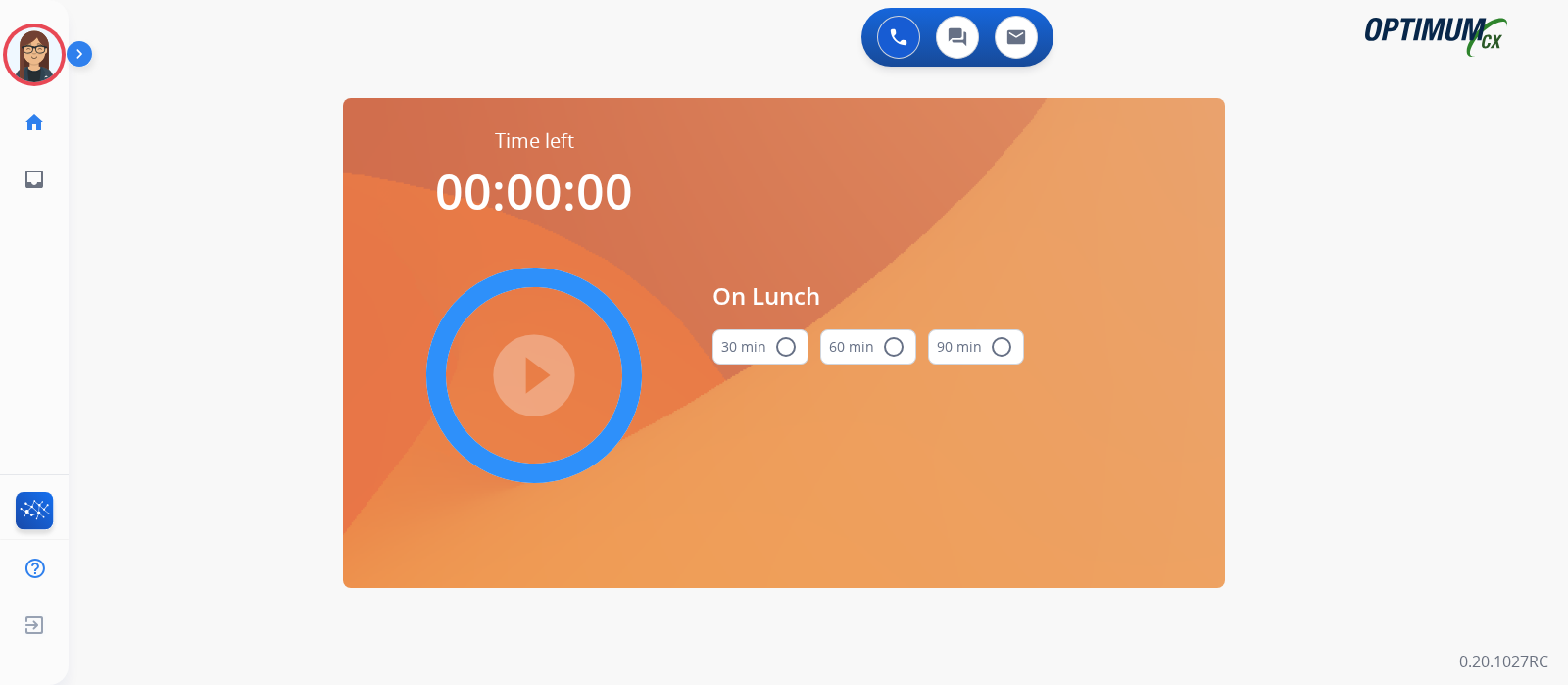
click at [784, 346] on mat-icon "radio_button_unchecked" at bounding box center [785, 347] width 24 height 24
click at [546, 370] on mat-icon "play_circle_filled" at bounding box center [534, 375] width 24 height 24
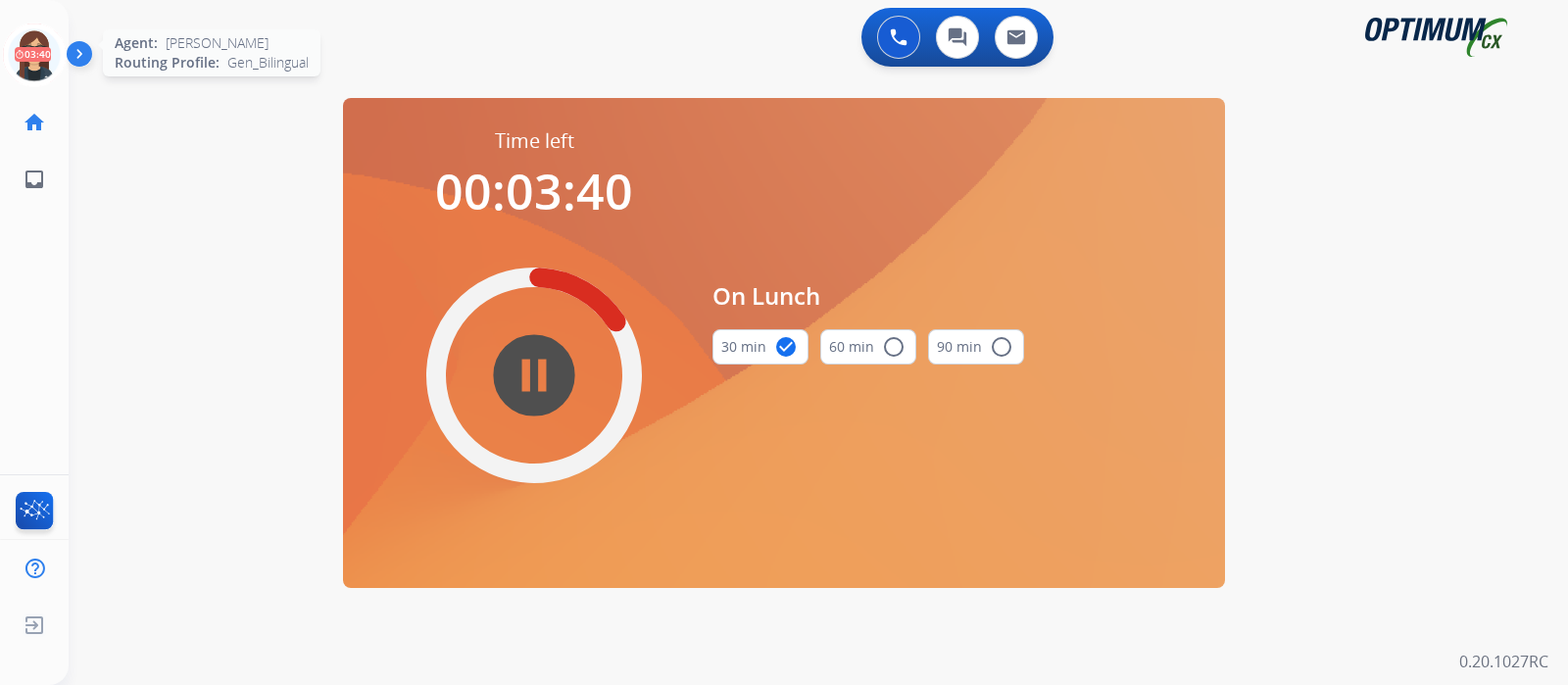
click at [34, 46] on icon at bounding box center [34, 55] width 64 height 64
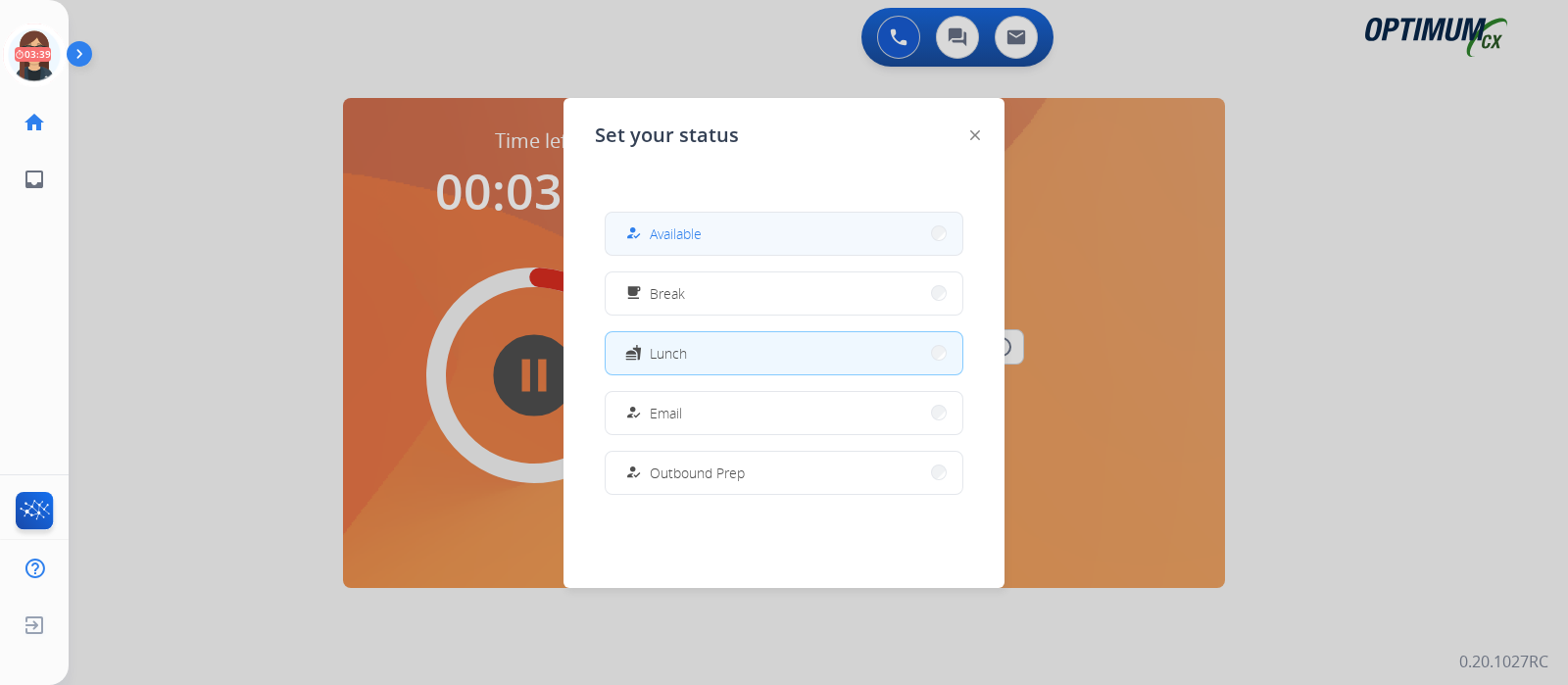
click at [696, 228] on span "Available" at bounding box center [675, 233] width 52 height 21
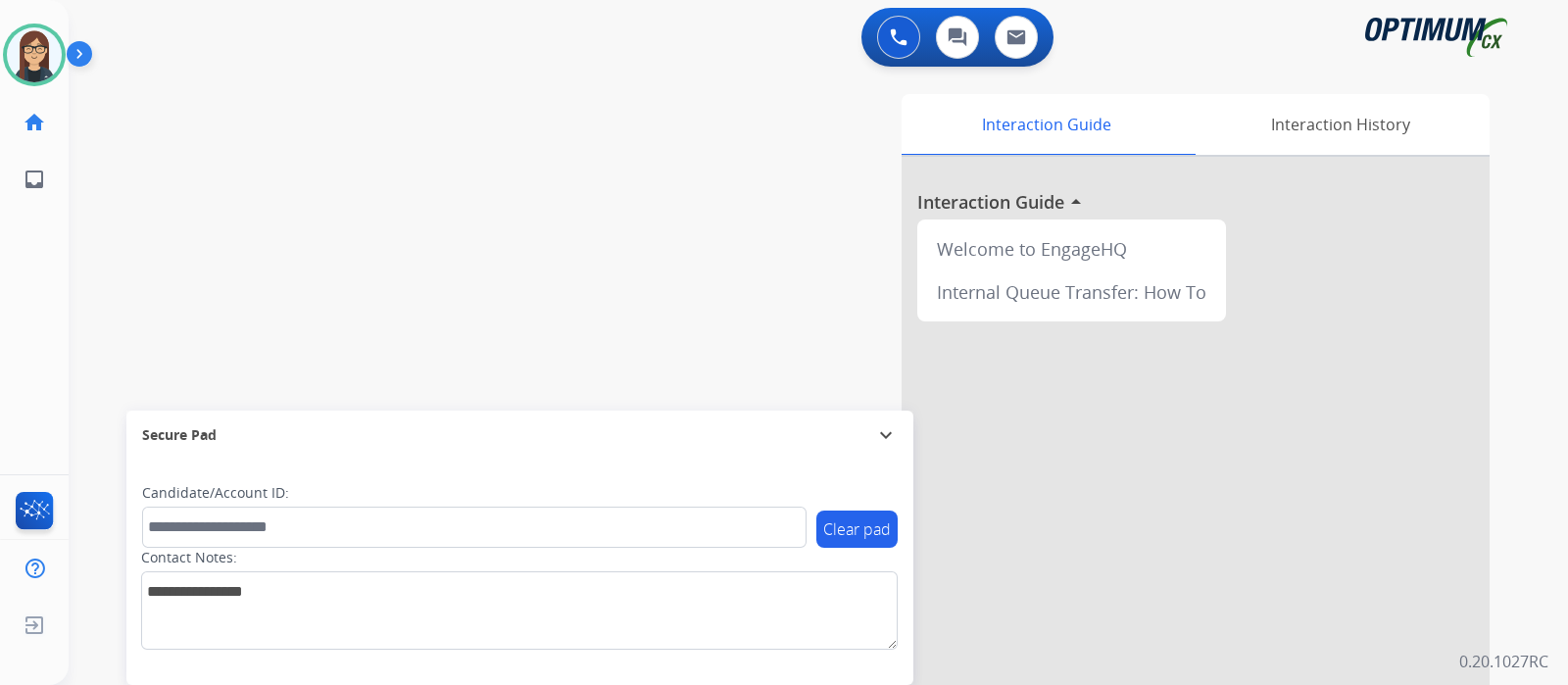
click at [187, 188] on div "swap_horiz Break voice bridge close_fullscreen Connect 3-Way Call merge_type Se…" at bounding box center [794, 479] width 1452 height 817
click at [174, 224] on div "swap_horiz Break voice bridge close_fullscreen Connect 3-Way Call merge_type Se…" at bounding box center [794, 479] width 1452 height 817
click at [126, 271] on div "swap_horiz Break voice bridge close_fullscreen Connect 3-Way Call merge_type Se…" at bounding box center [794, 479] width 1452 height 817
click at [509, 201] on div "swap_horiz Break voice bridge close_fullscreen Connect 3-Way Call merge_type Se…" at bounding box center [794, 479] width 1452 height 817
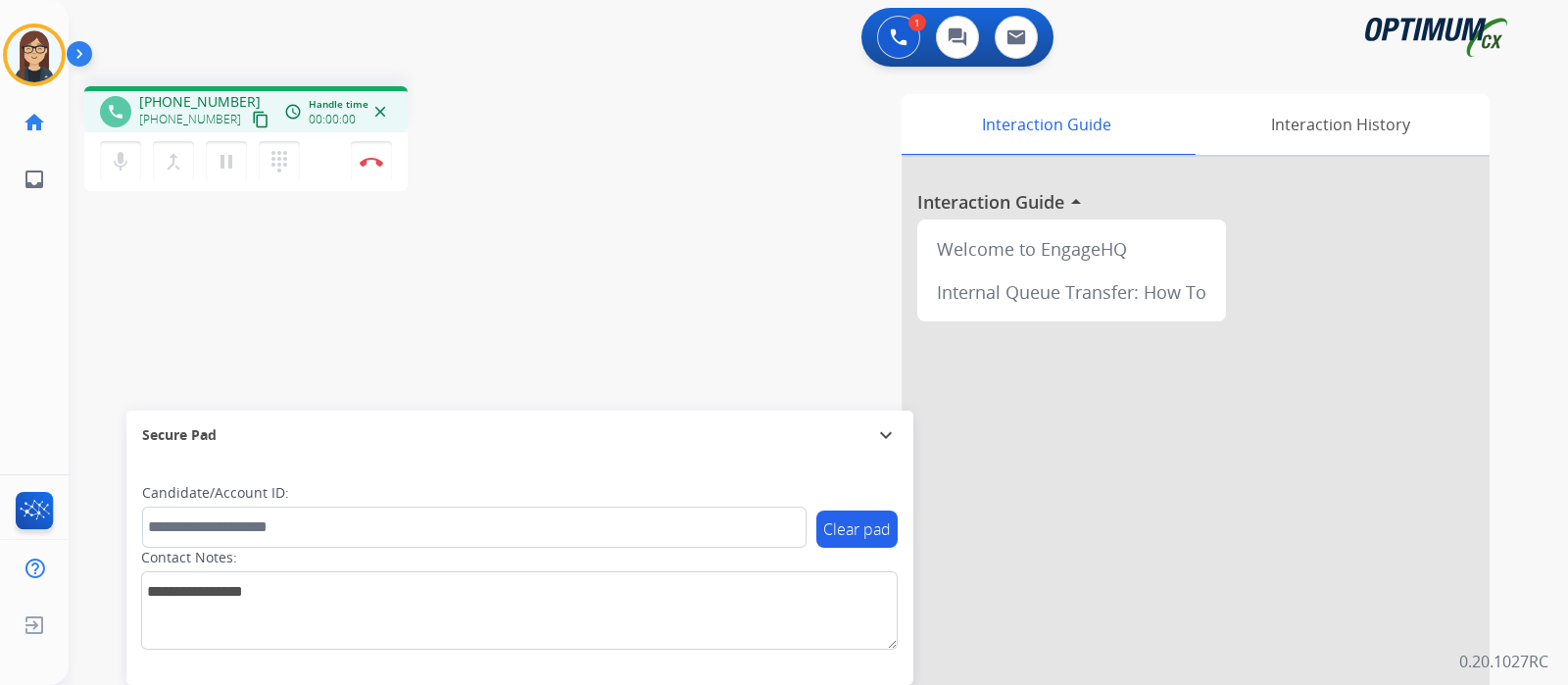
click at [252, 117] on mat-icon "content_copy" at bounding box center [261, 120] width 18 height 18
click at [609, 250] on div "phone +16142540167 +16142540167 content_copy access_time Call metrics Queue 00:…" at bounding box center [794, 479] width 1452 height 817
click at [607, 212] on div "phone +16142540167 +16142540167 content_copy access_time Call metrics Queue 00:…" at bounding box center [794, 479] width 1452 height 817
click at [168, 307] on div "phone +16142540167 +16142540167 content_copy access_time Call metrics Queue 00:…" at bounding box center [794, 479] width 1452 height 817
click at [638, 187] on div "Interaction Guide Interaction History Interaction Guide arrow_drop_up Welcome t…" at bounding box center [1050, 490] width 879 height 793
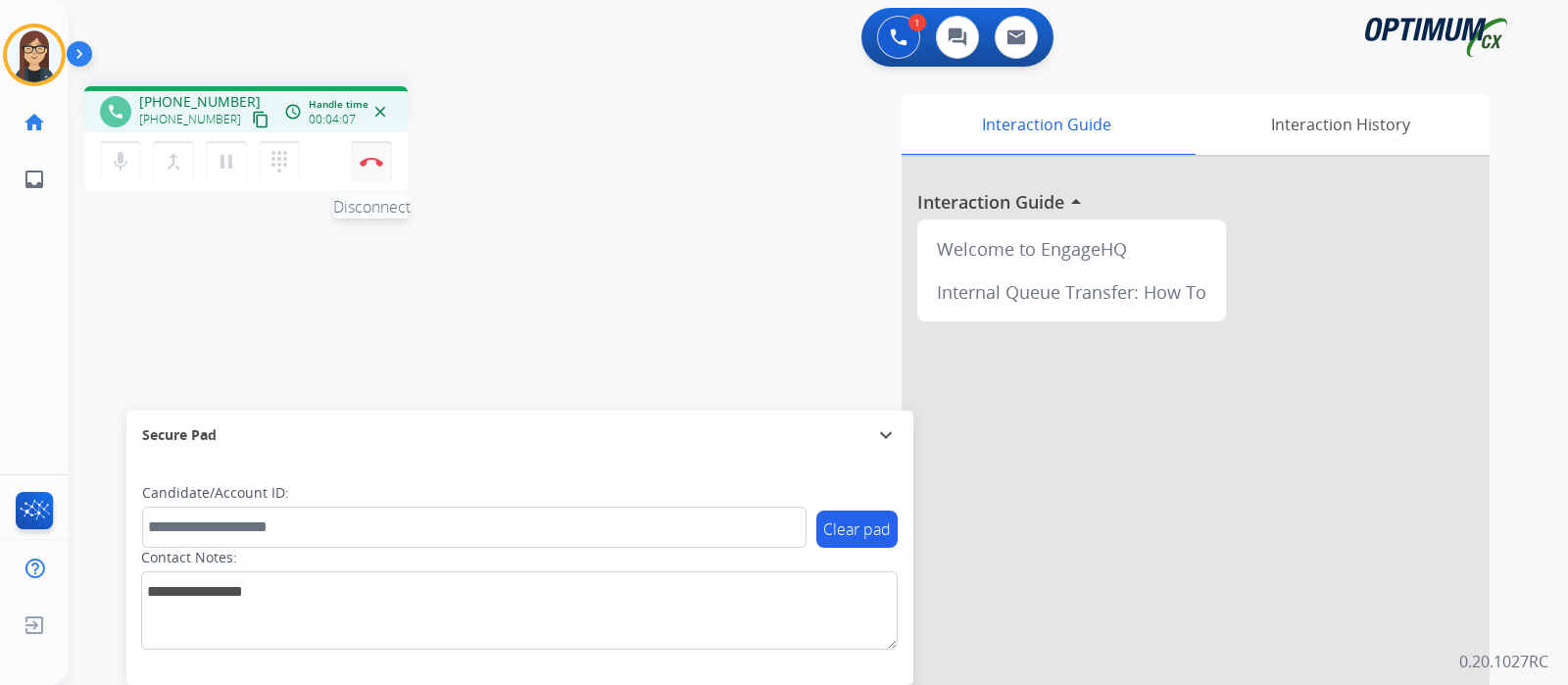
click at [373, 170] on button "Disconnect" at bounding box center [372, 162] width 41 height 41
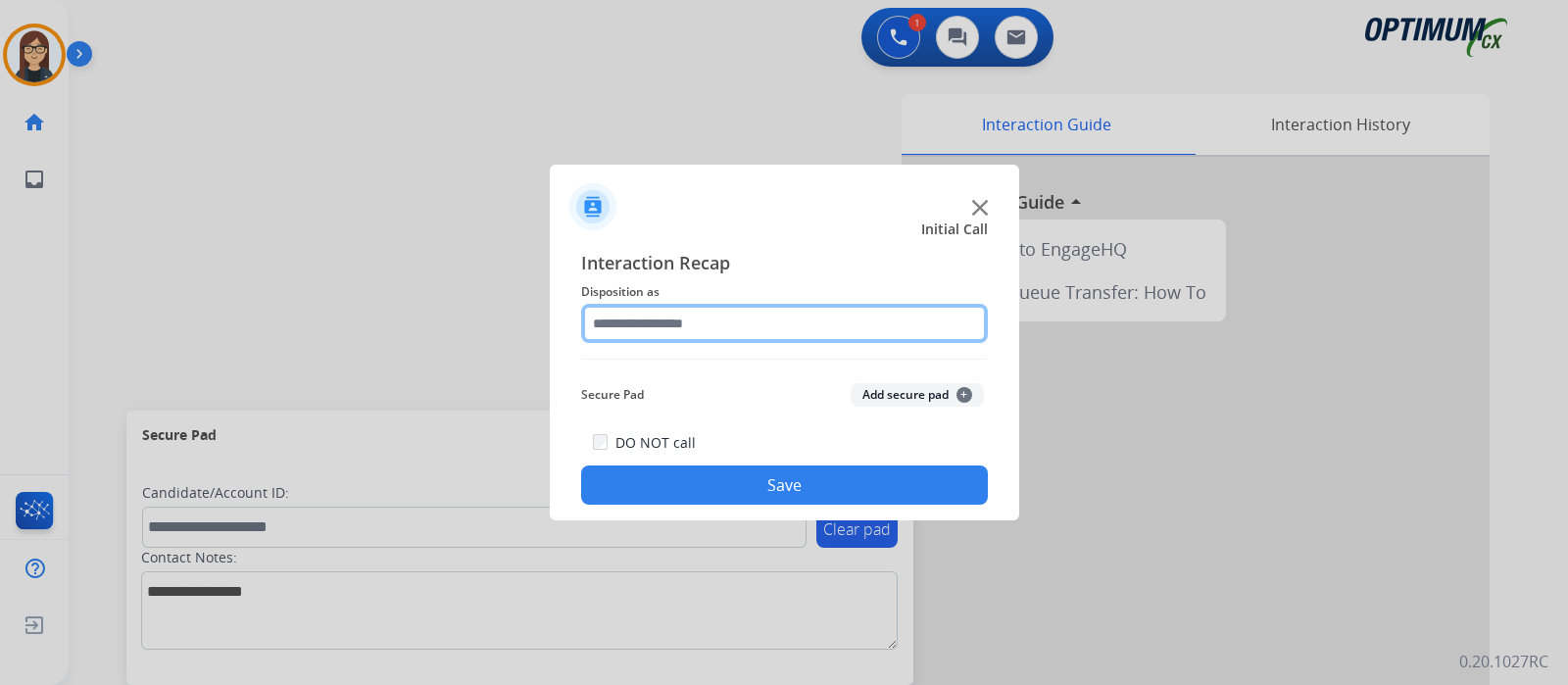
click at [649, 321] on input "text" at bounding box center [784, 323] width 407 height 39
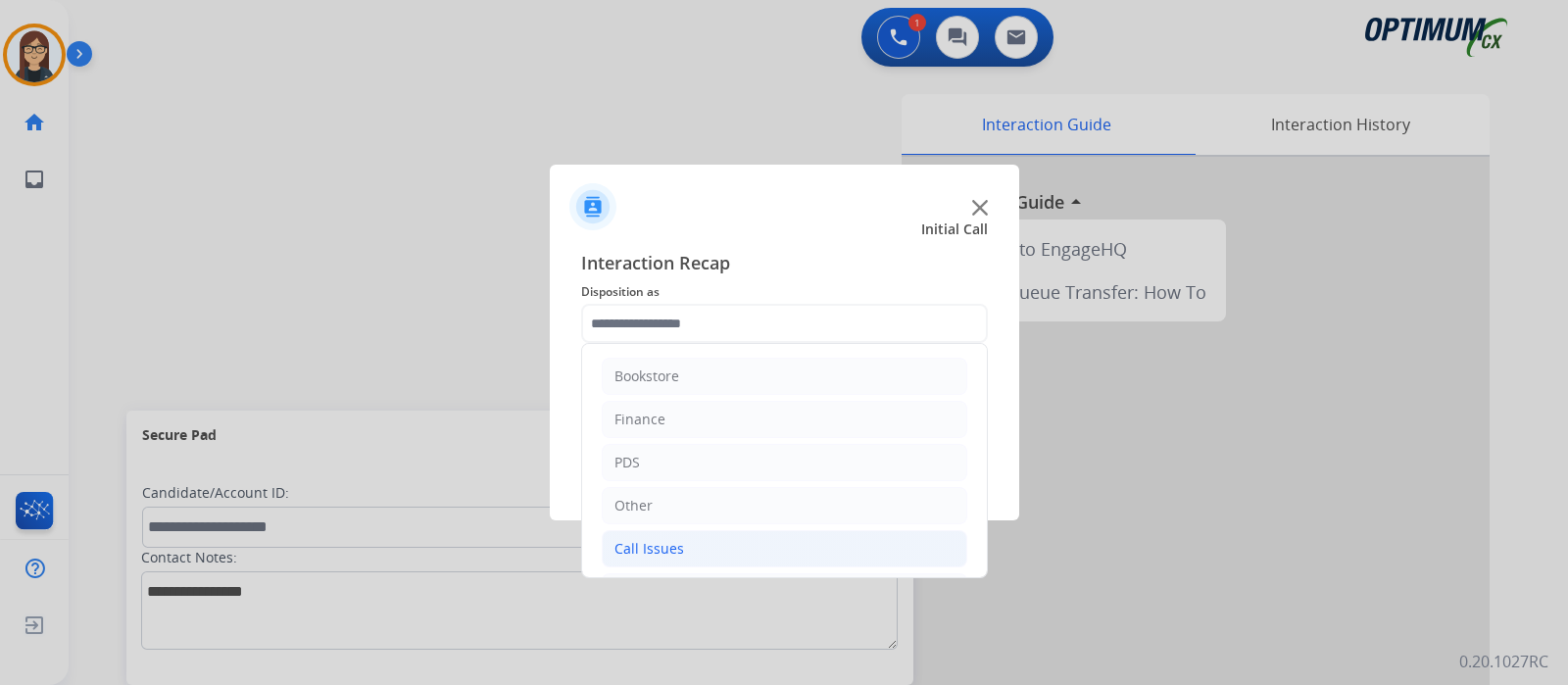
click at [676, 549] on div "Call Issues" at bounding box center [649, 548] width 70 height 20
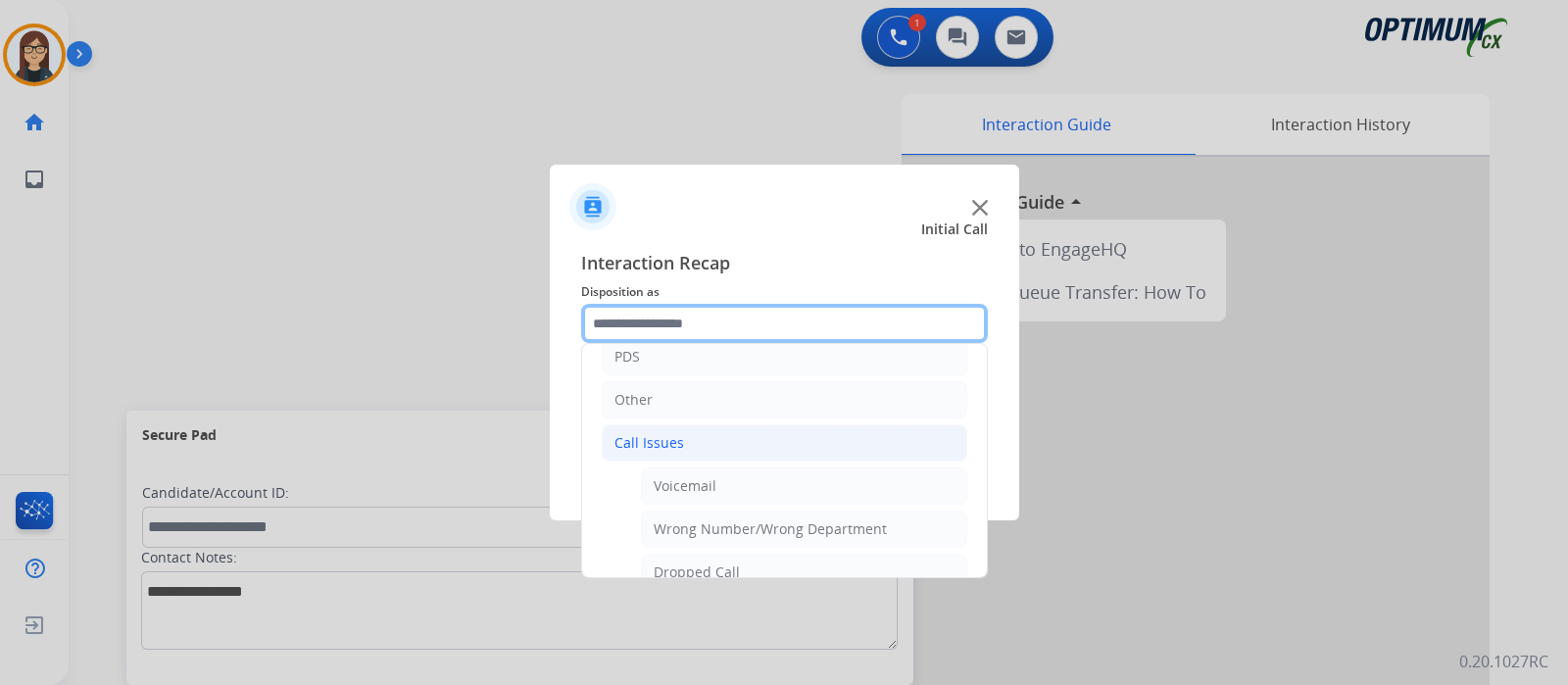
scroll to position [244, 0]
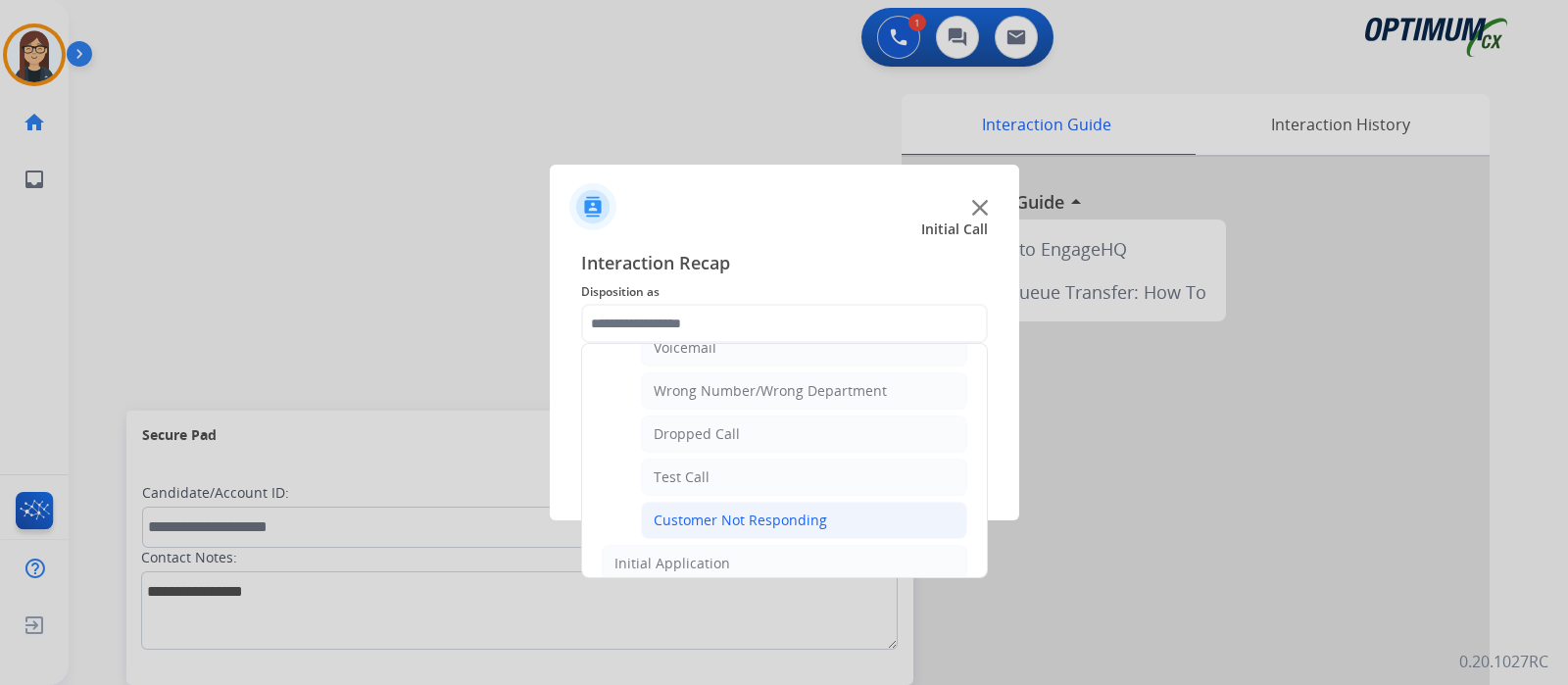
click at [706, 513] on div "Customer Not Responding" at bounding box center [740, 520] width 173 height 20
type input "**********"
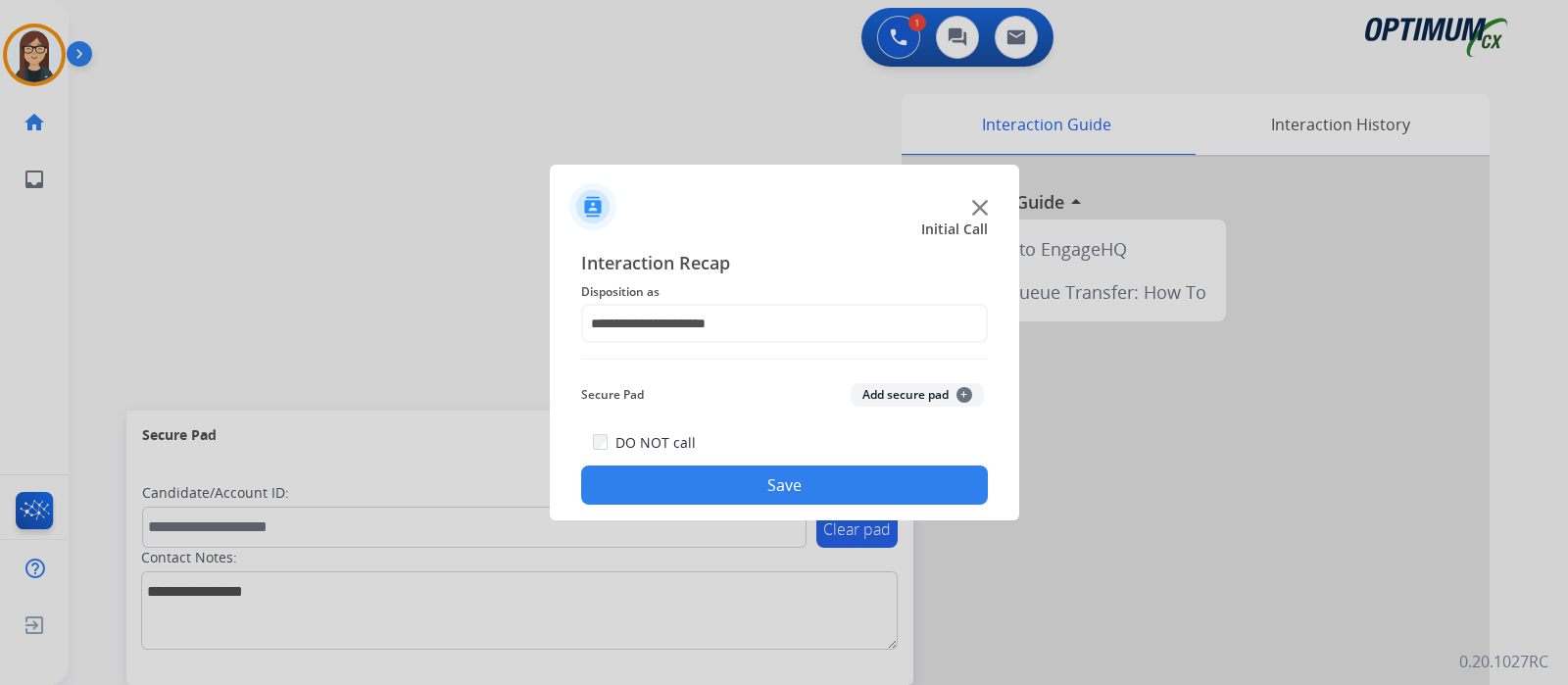
click at [710, 474] on button "Save" at bounding box center [784, 485] width 407 height 39
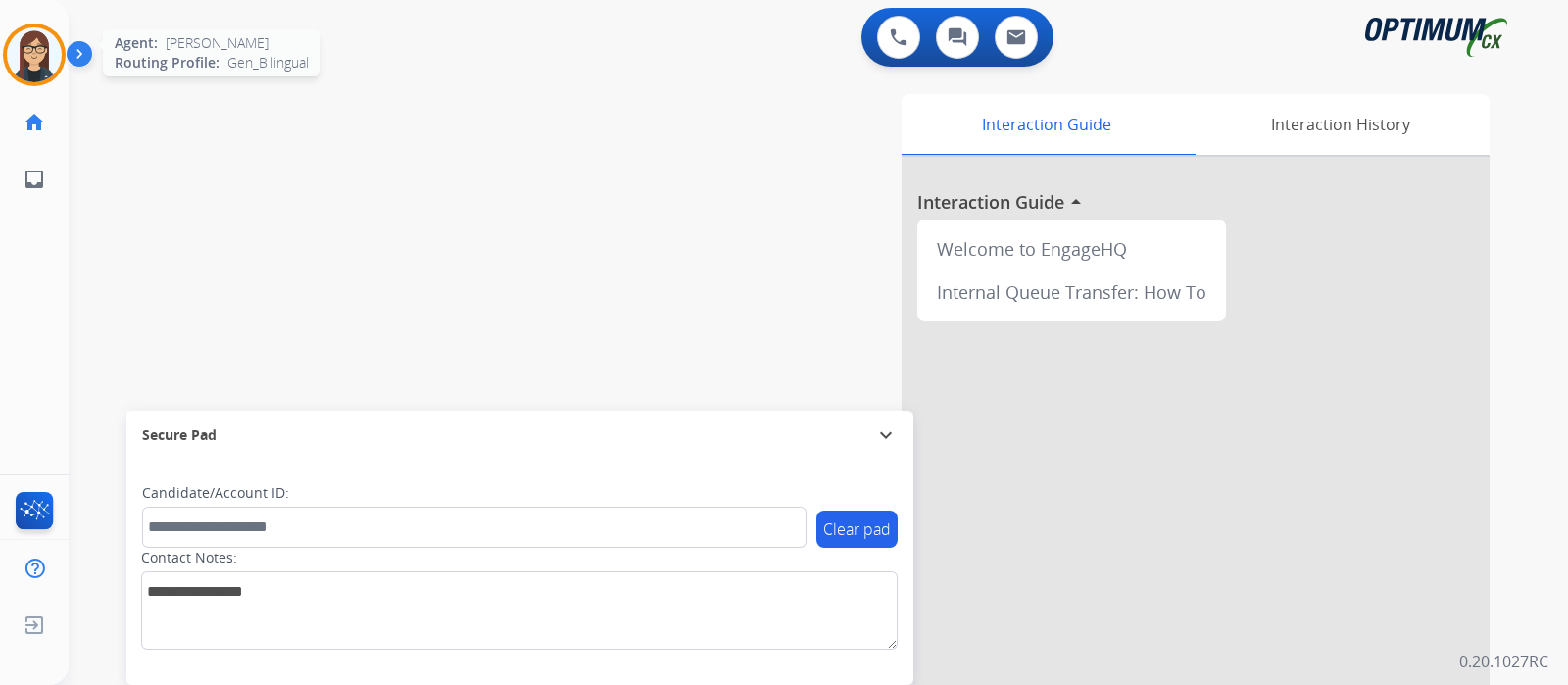
click at [25, 54] on img at bounding box center [34, 55] width 55 height 55
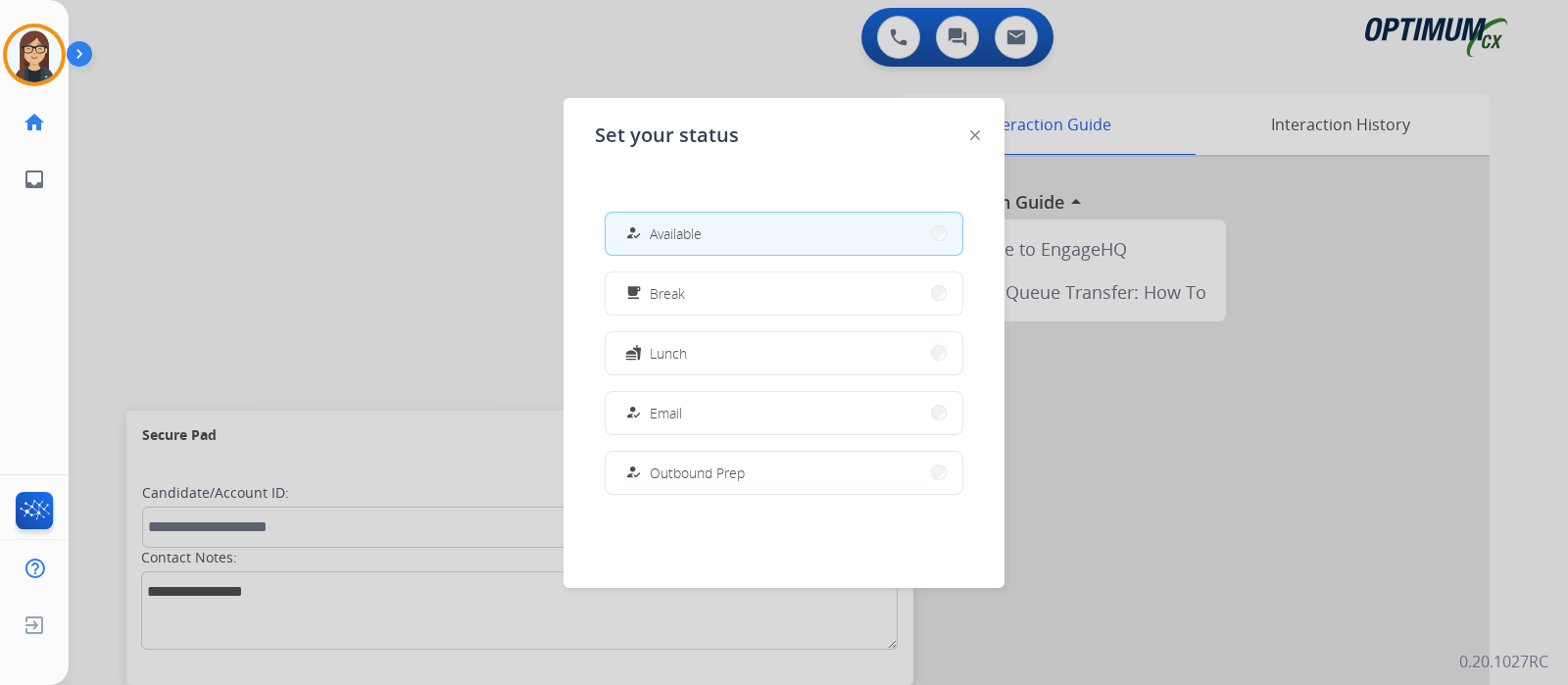
click at [721, 230] on button "how_to_reg Available" at bounding box center [784, 233] width 357 height 42
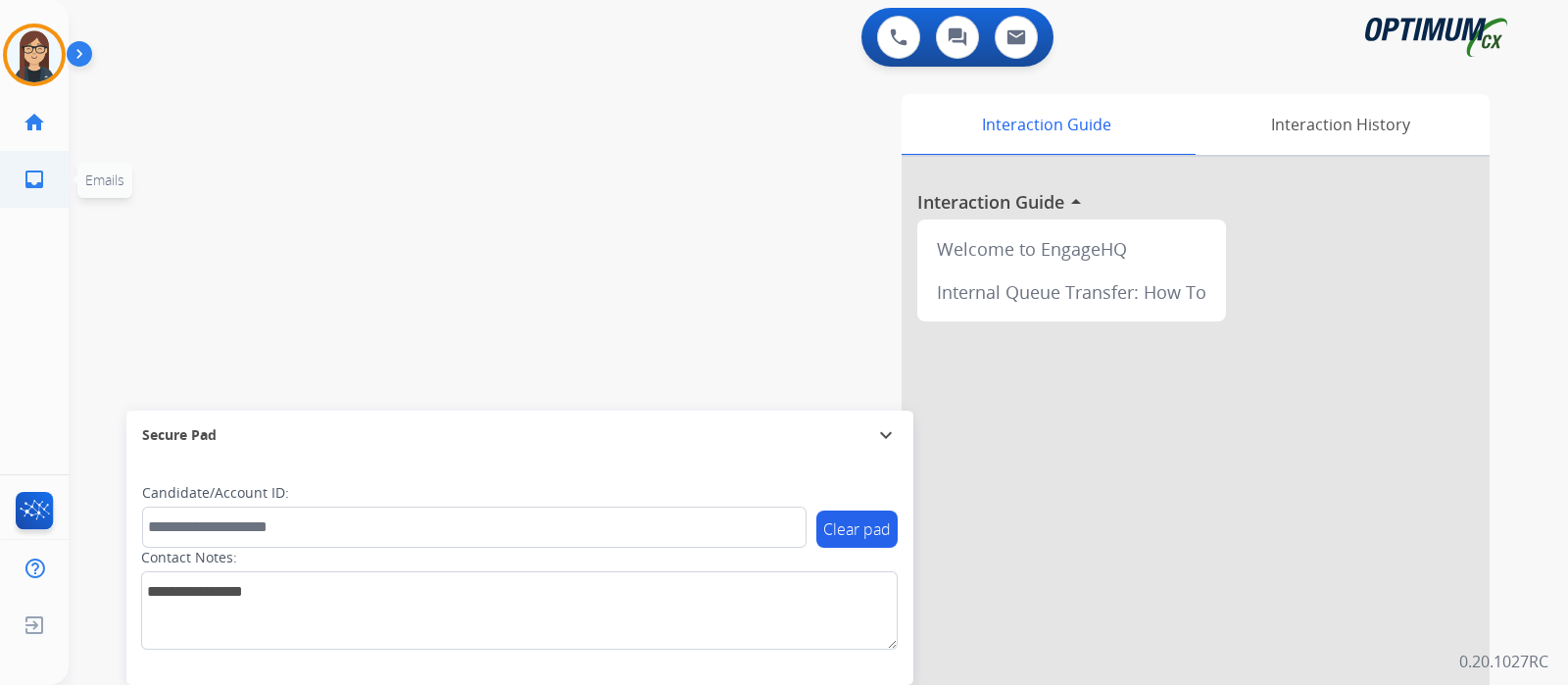
click at [39, 177] on mat-icon "inbox" at bounding box center [34, 179] width 24 height 24
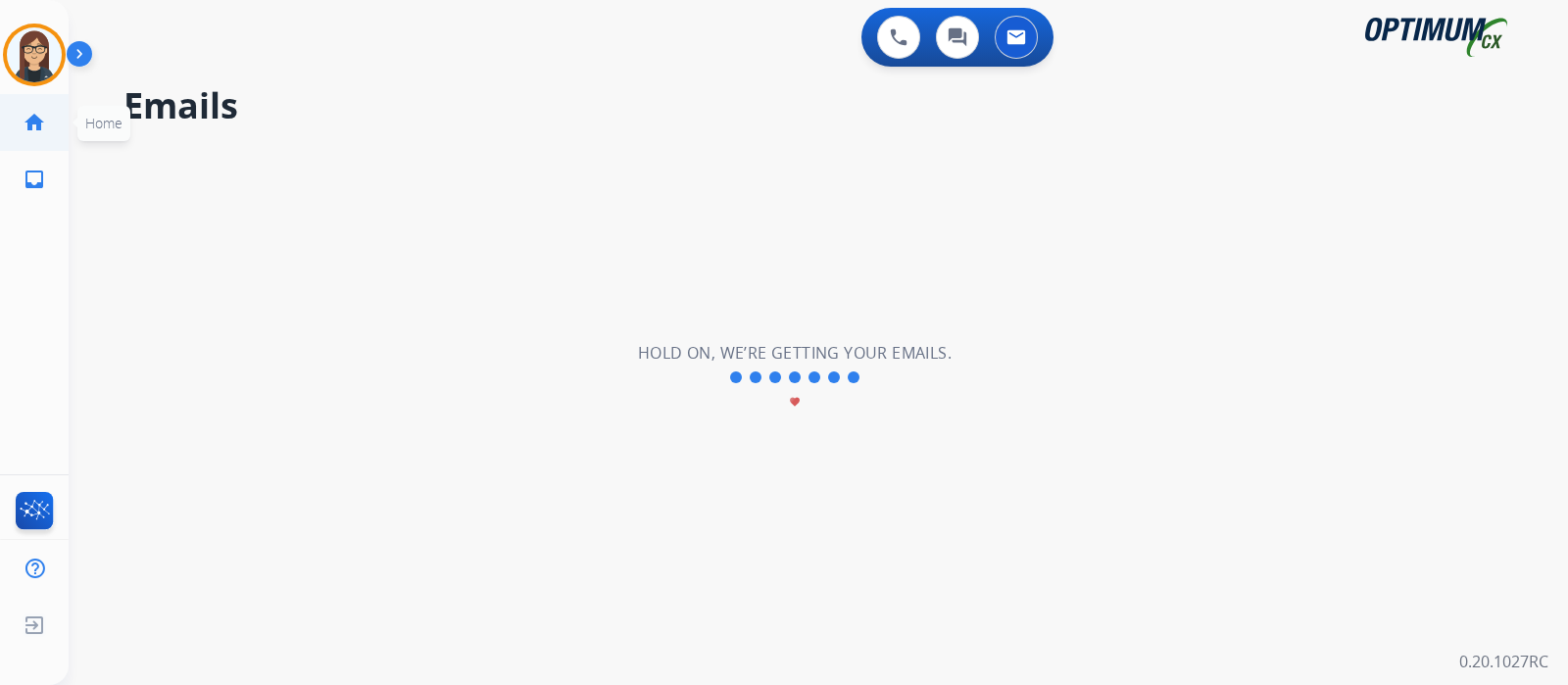
click at [39, 133] on mat-icon "home" at bounding box center [34, 123] width 24 height 24
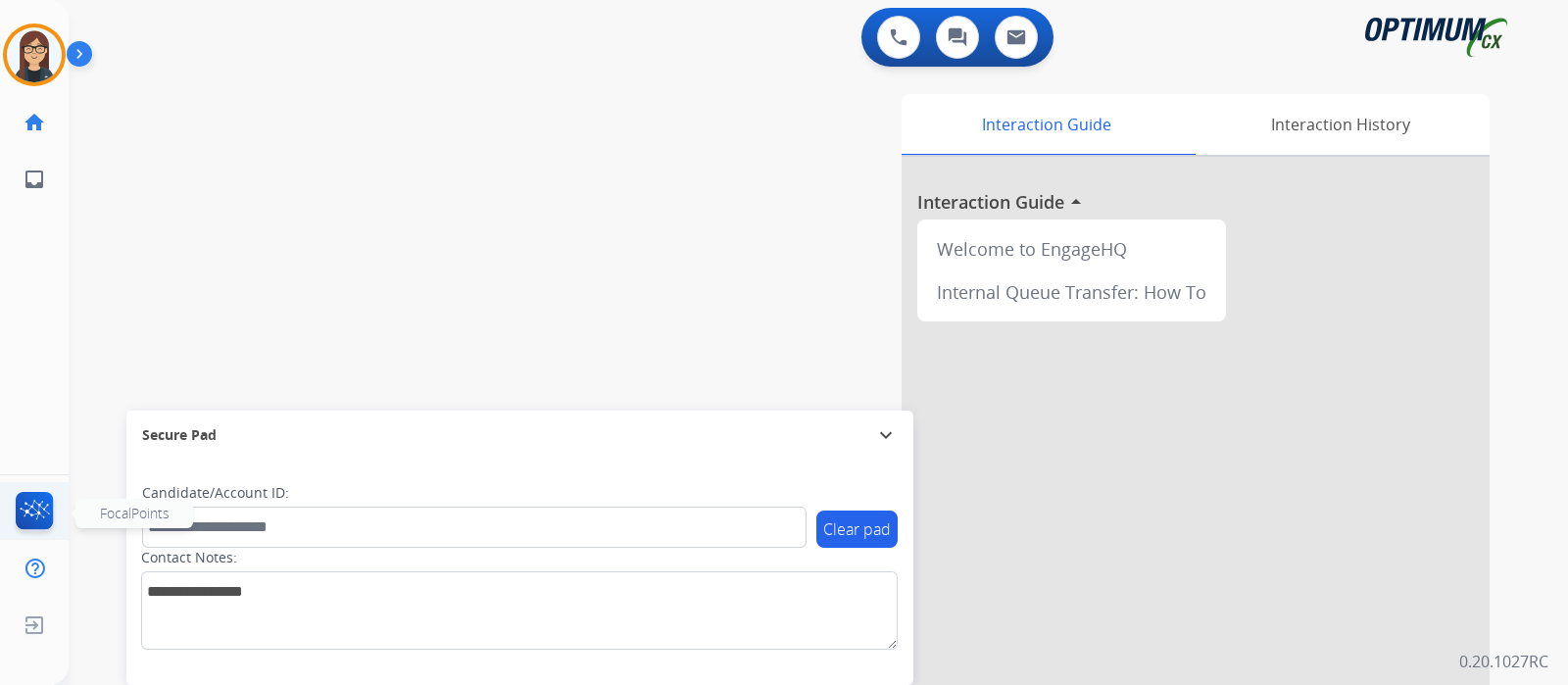
click at [38, 495] on img at bounding box center [34, 514] width 46 height 45
click at [897, 46] on button at bounding box center [899, 37] width 43 height 43
click at [894, 36] on img at bounding box center [899, 37] width 18 height 18
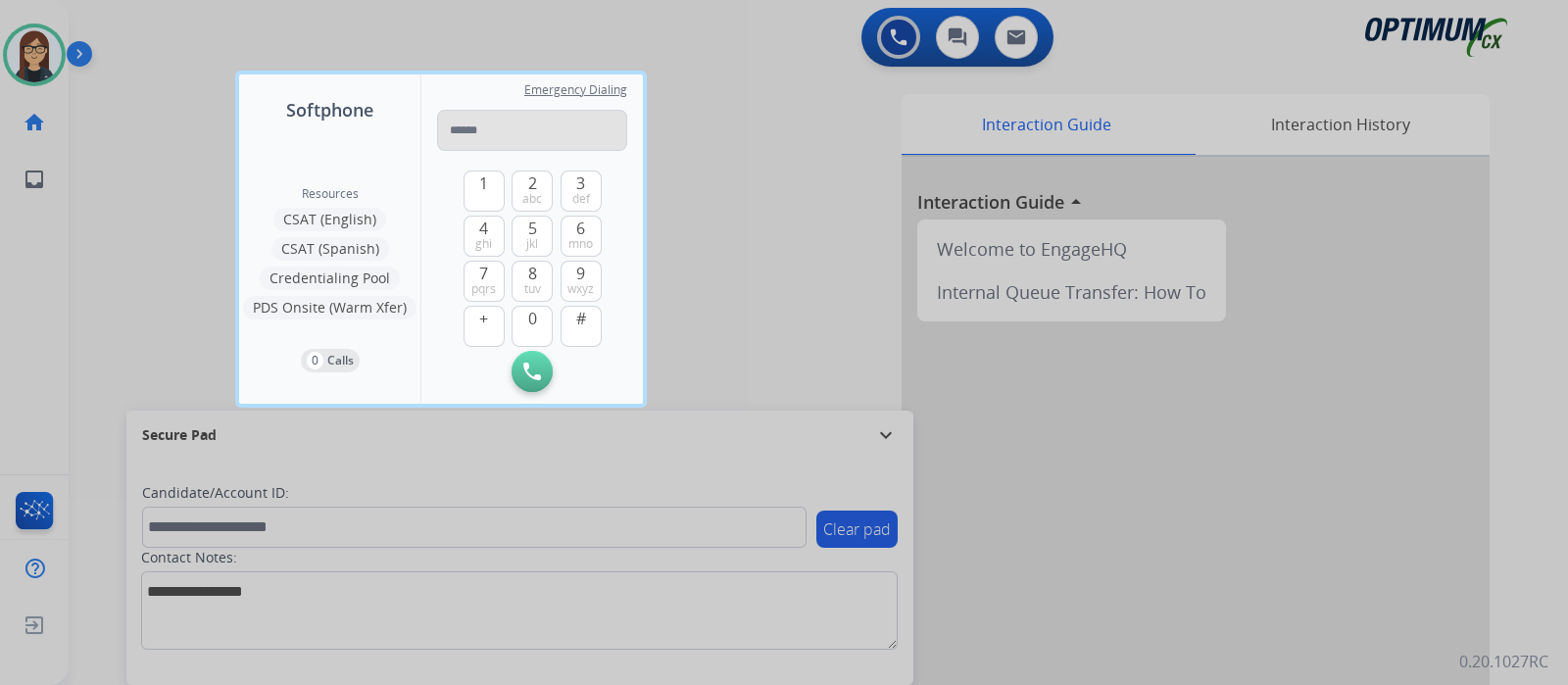
click at [569, 128] on input "tel" at bounding box center [532, 131] width 190 height 41
type input "**********"
click at [549, 368] on button "Initiate Call" at bounding box center [532, 371] width 41 height 41
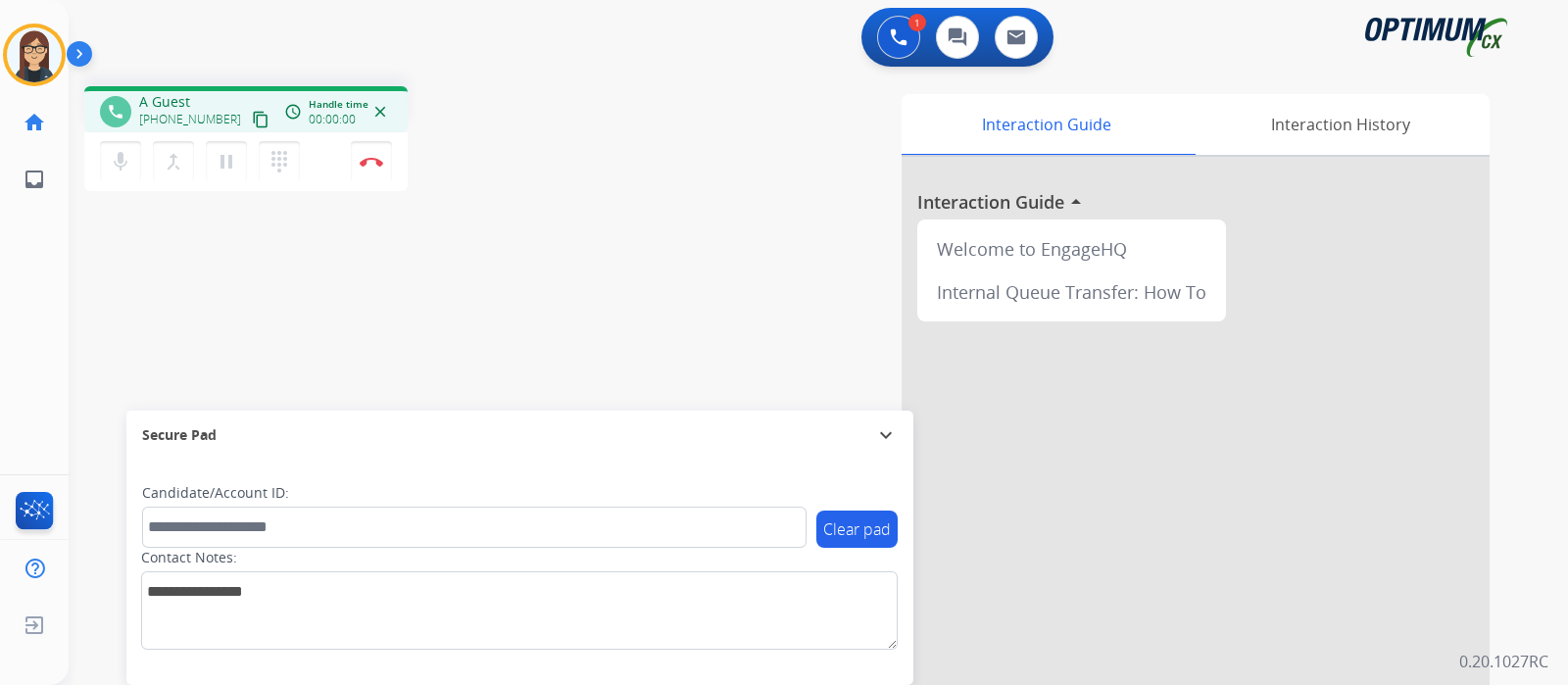
click at [133, 270] on div "phone A Guest [PHONE_NUMBER] content_copy access_time Call metrics Queue 00:04 …" at bounding box center [794, 479] width 1452 height 817
click at [380, 158] on img at bounding box center [372, 161] width 24 height 10
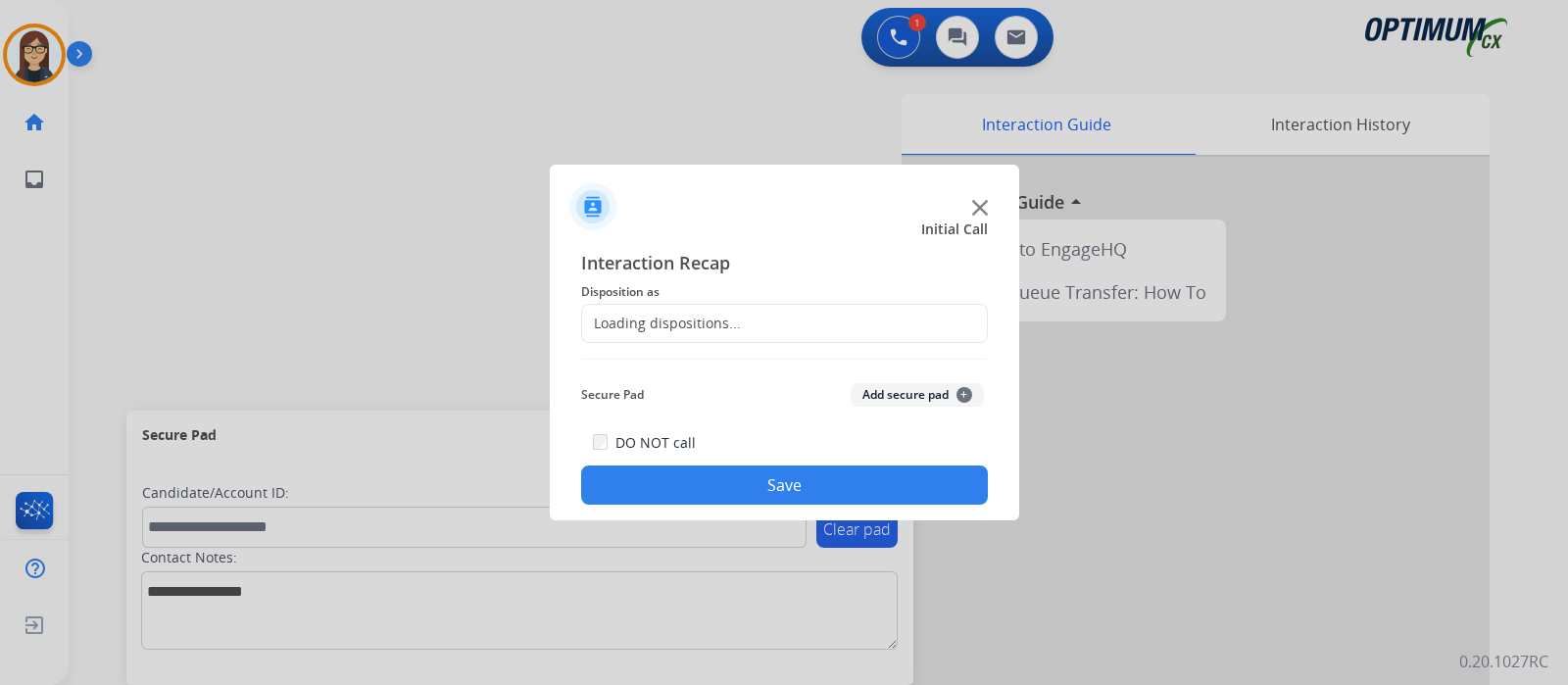
click at [647, 333] on div "Loading dispositions..." at bounding box center [784, 323] width 407 height 39
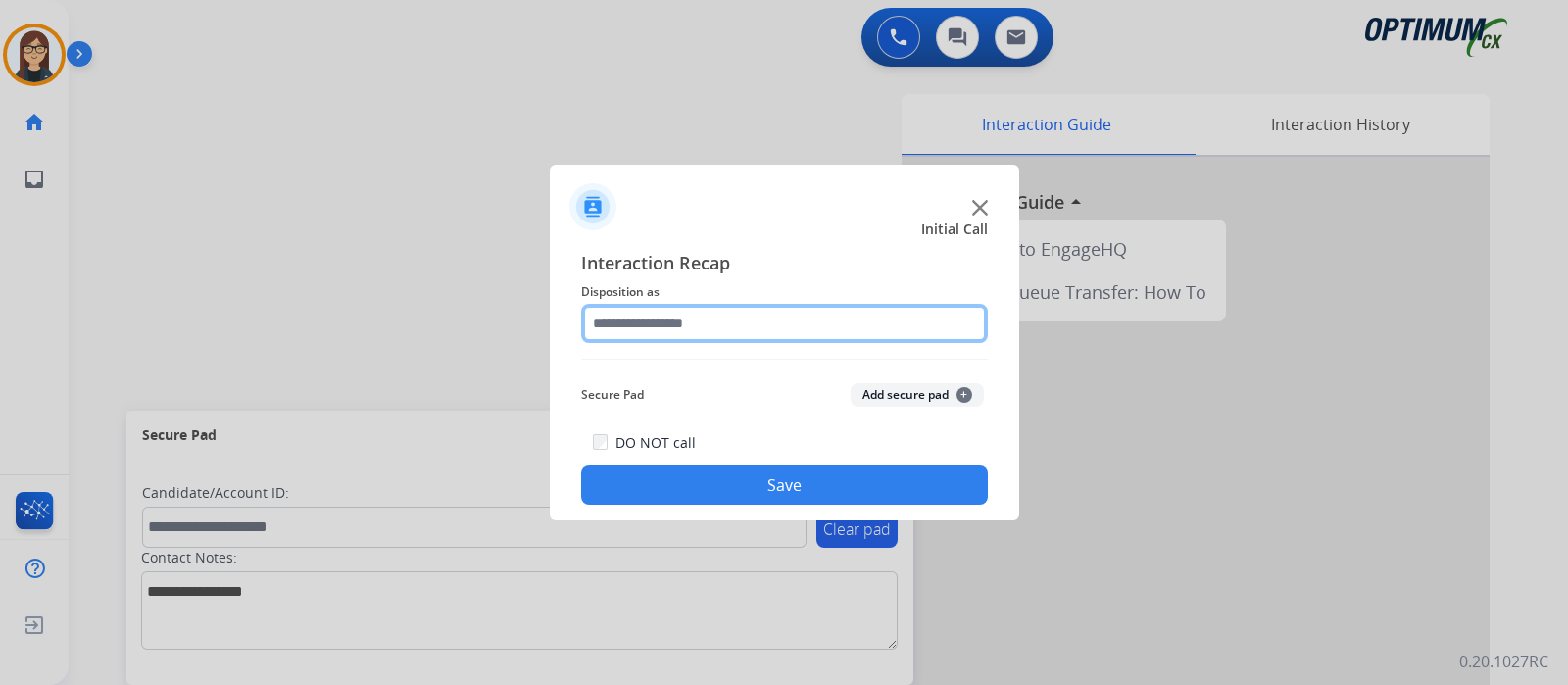
click at [647, 333] on input "text" at bounding box center [784, 323] width 407 height 39
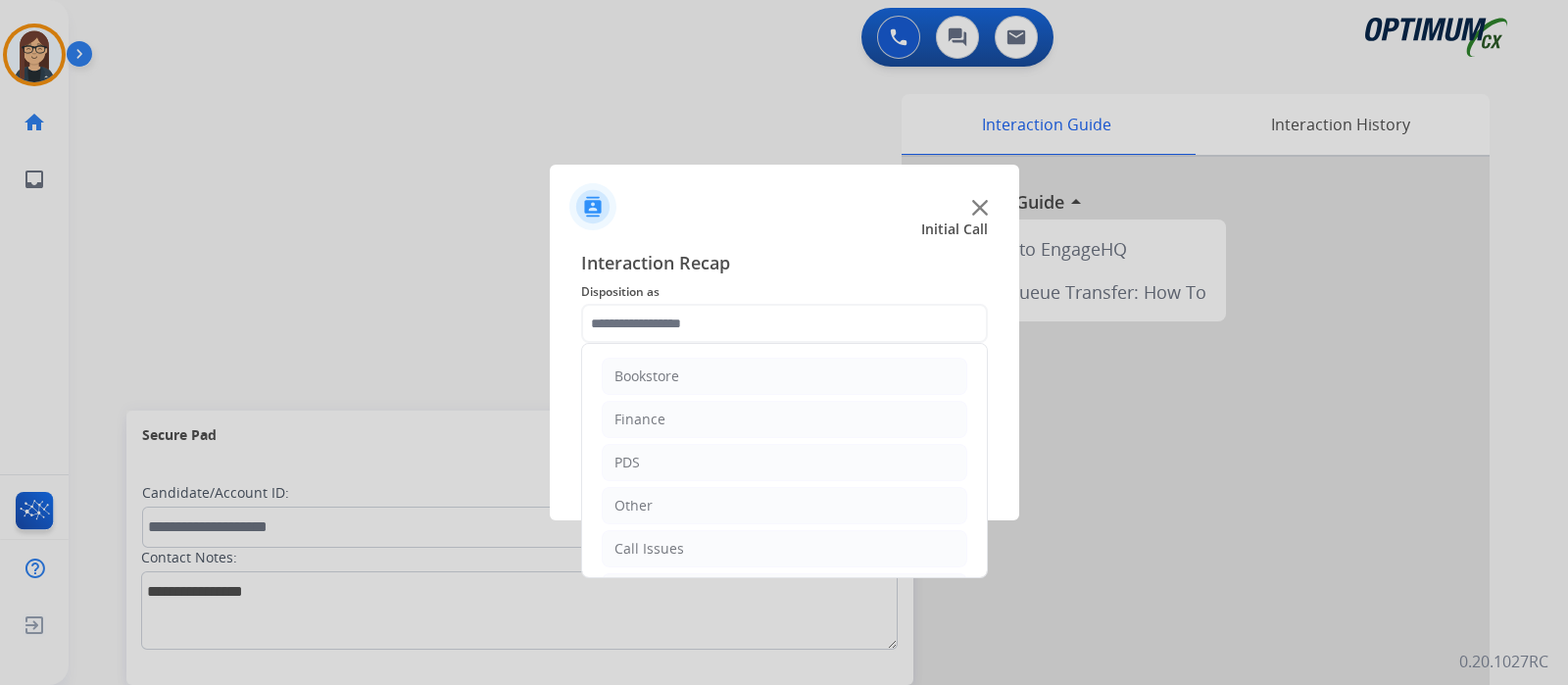
click at [644, 526] on ul "Bookstore Finance PDS Other Call Issues Initial Application Transfer Renewal" at bounding box center [784, 527] width 405 height 367
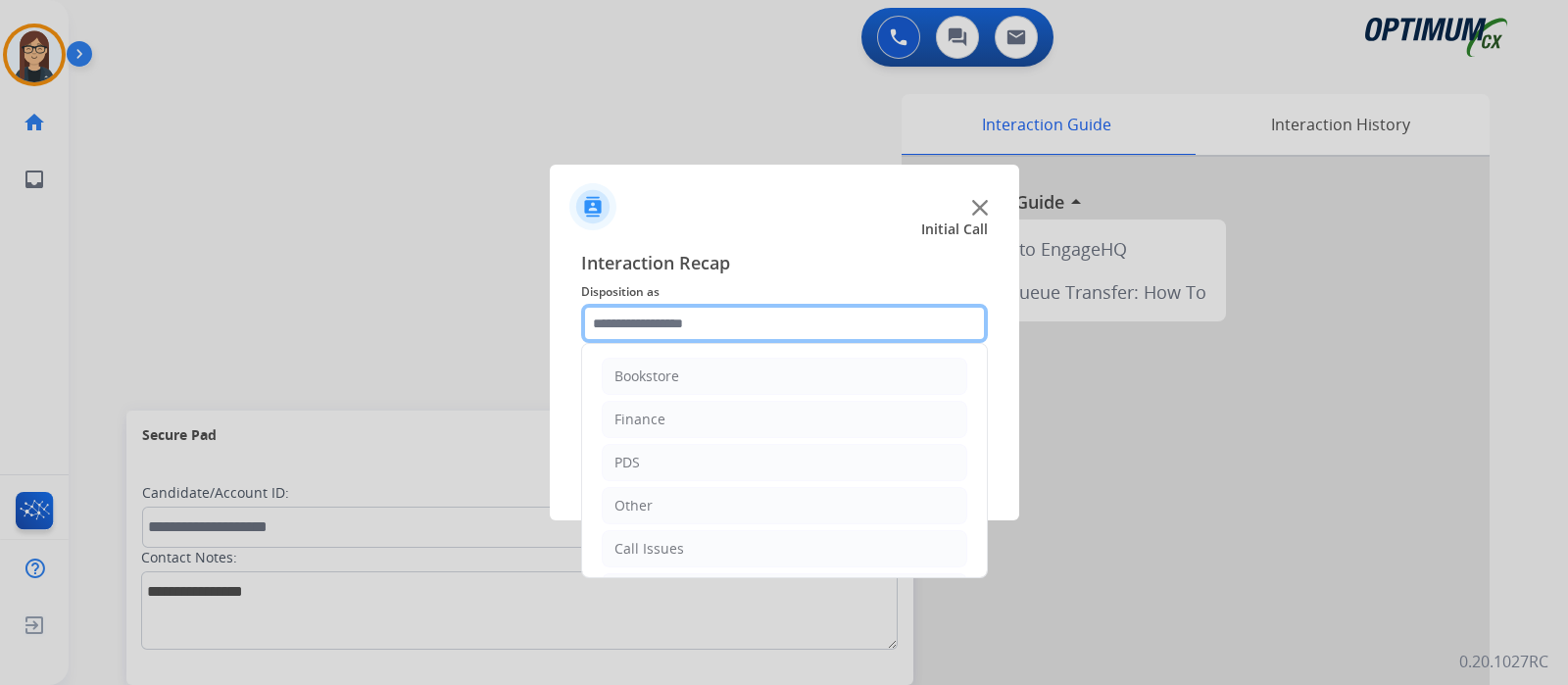
click at [684, 306] on input "text" at bounding box center [784, 323] width 407 height 39
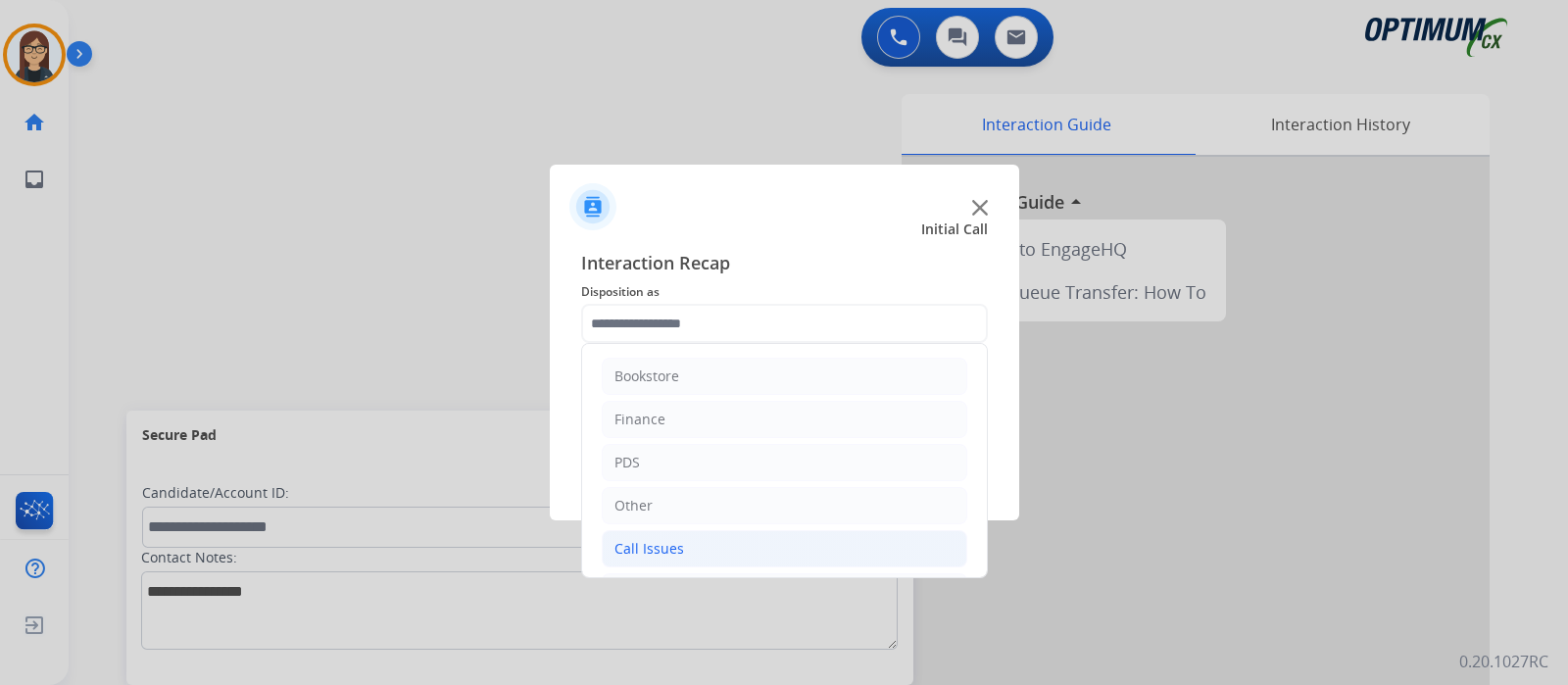
click at [657, 547] on div "Call Issues" at bounding box center [649, 548] width 70 height 20
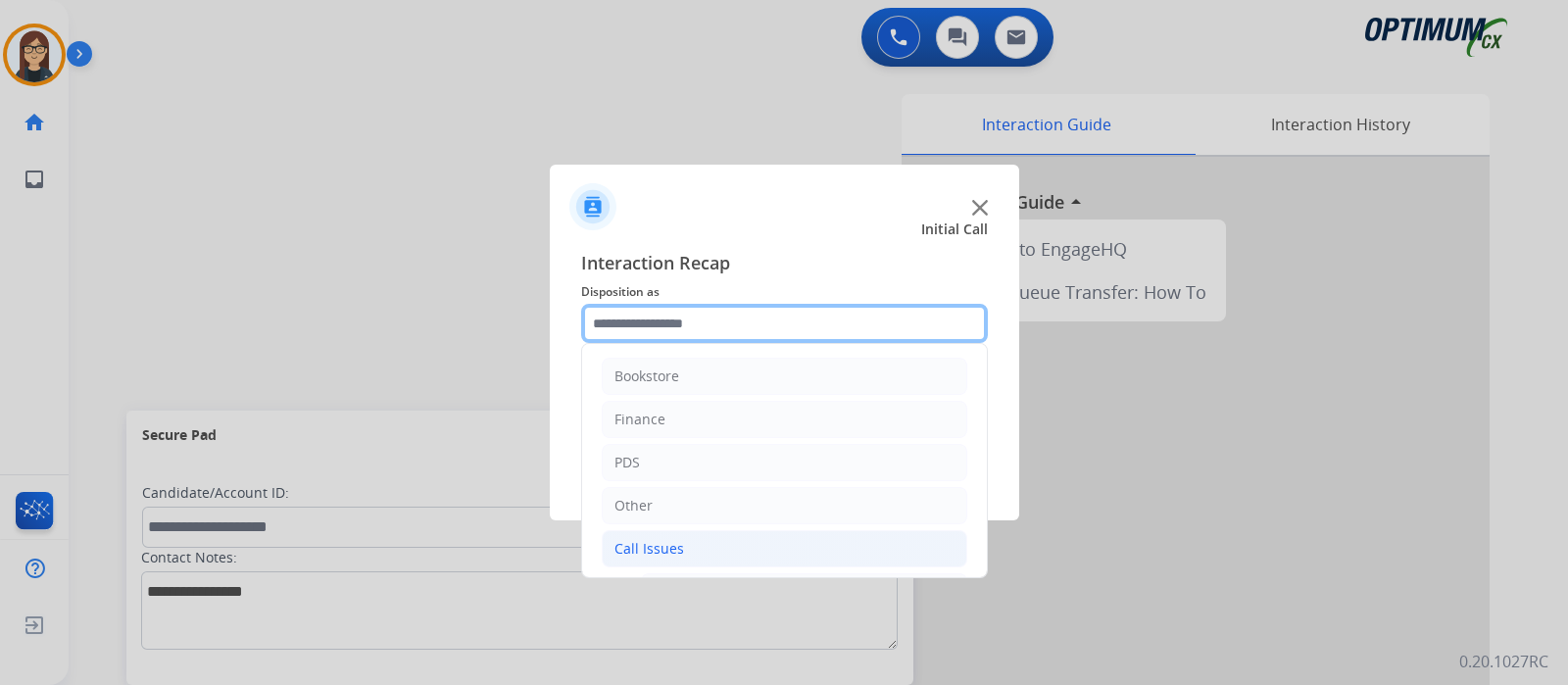
scroll to position [244, 0]
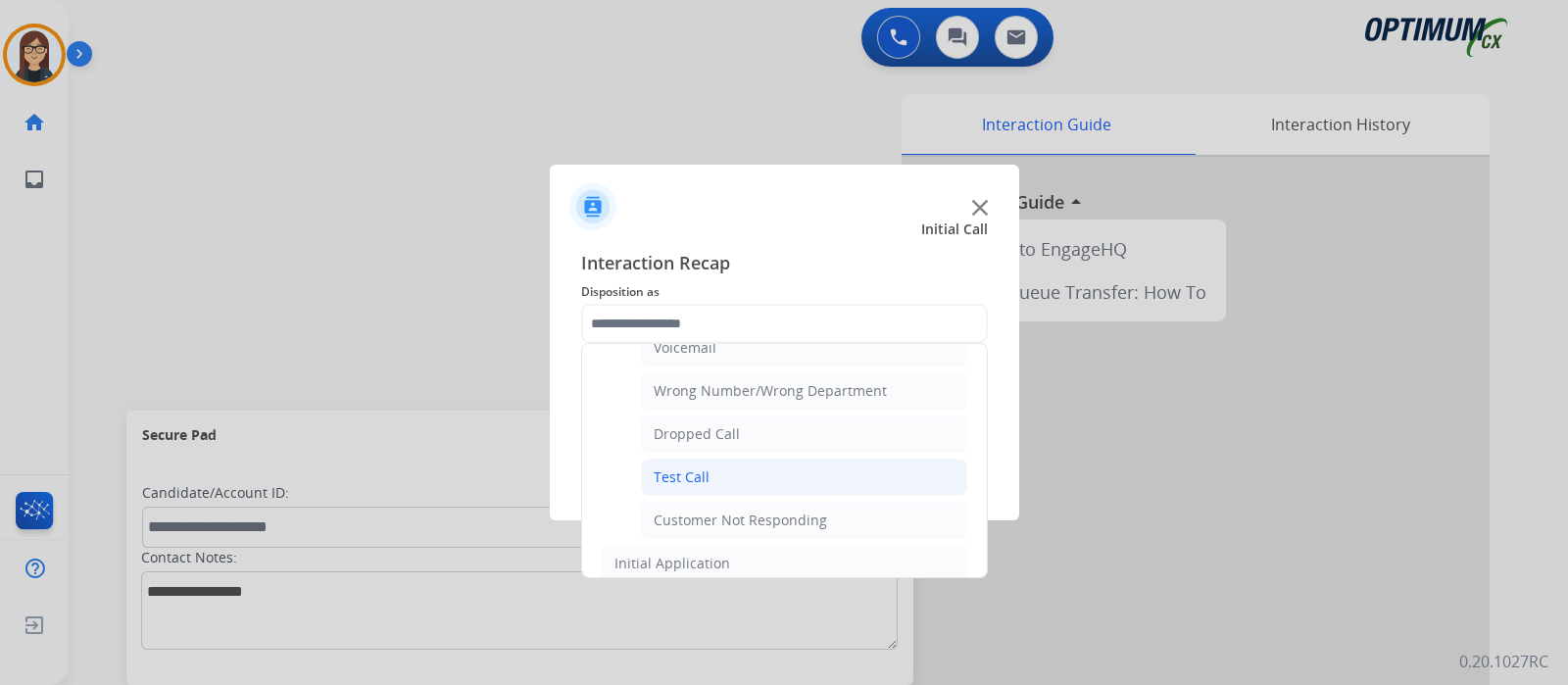
click at [711, 467] on li "Test Call" at bounding box center [804, 477] width 326 height 37
type input "*********"
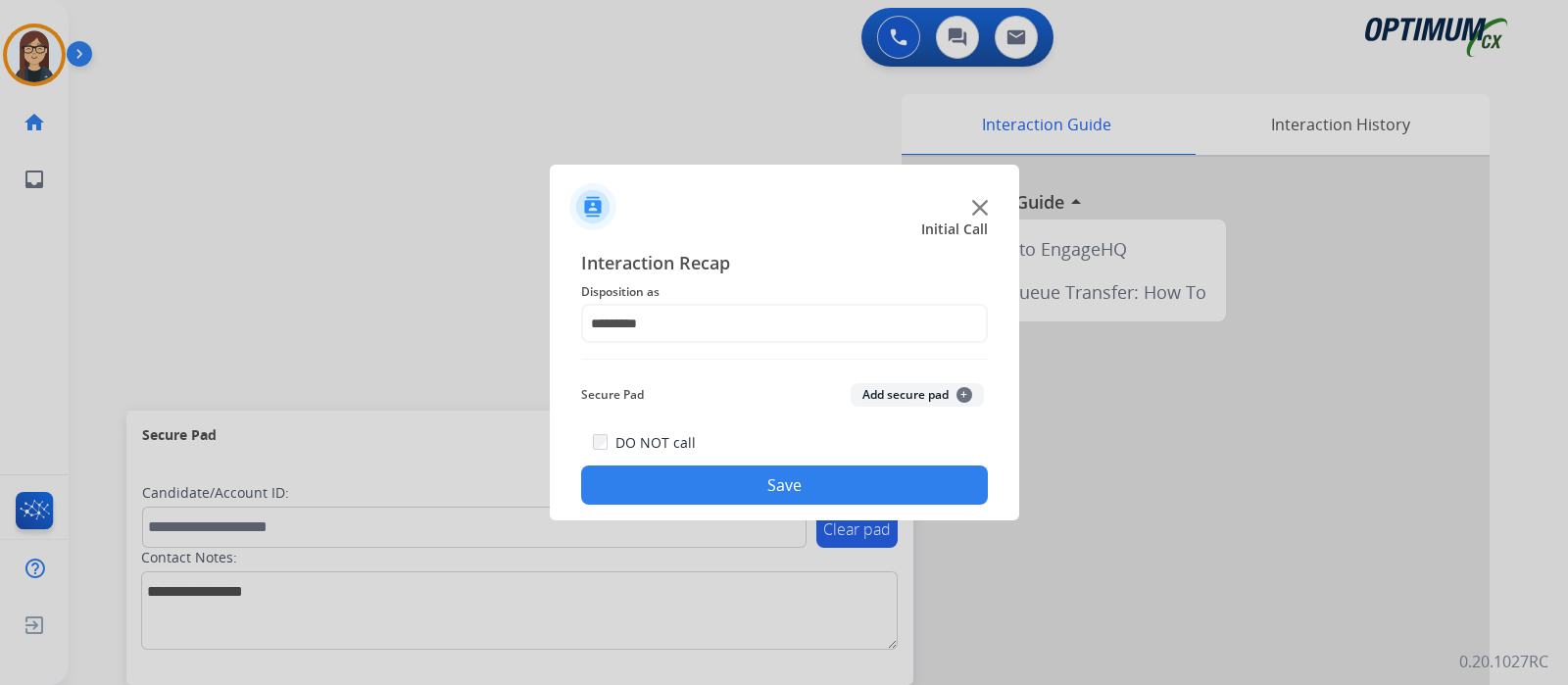
click at [711, 467] on button "Save" at bounding box center [784, 485] width 407 height 39
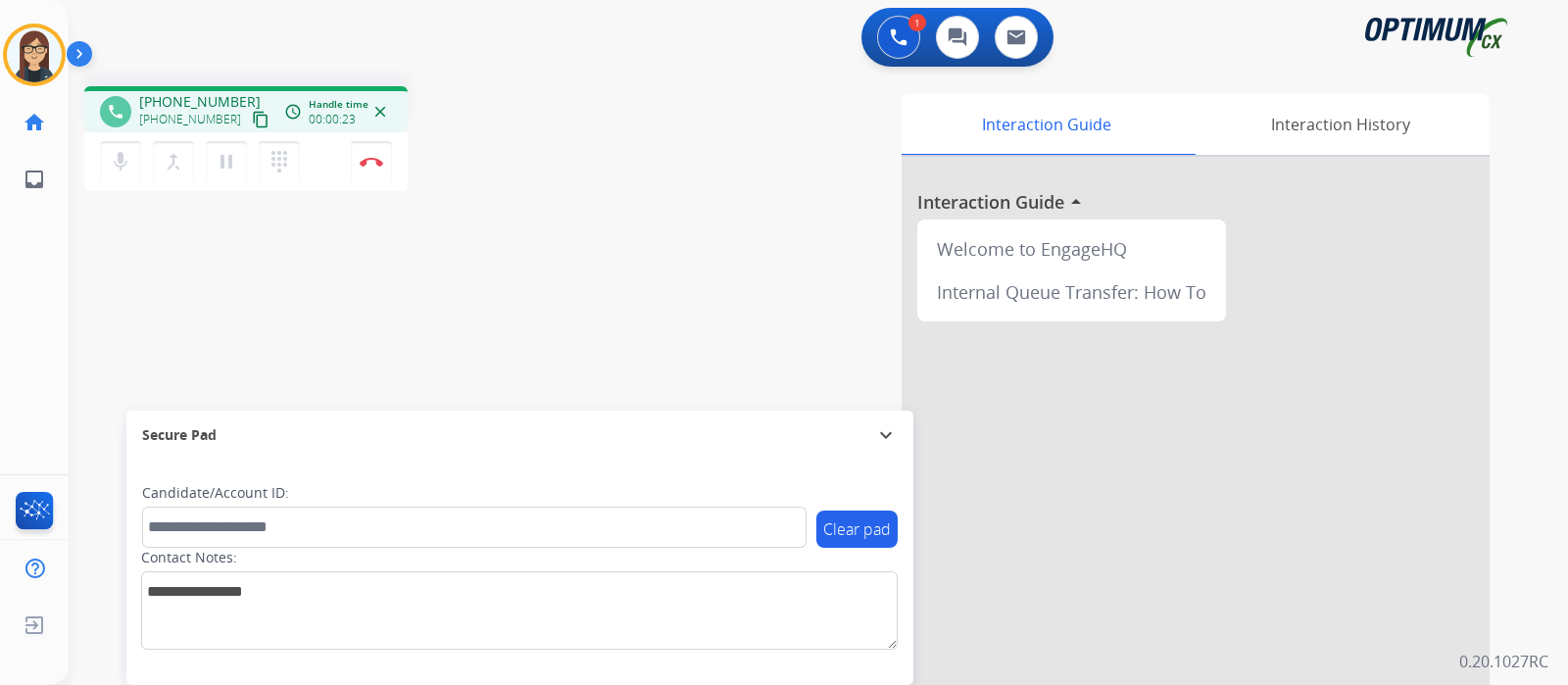
click at [252, 120] on mat-icon "content_copy" at bounding box center [261, 120] width 18 height 18
click at [572, 158] on div "phone [PHONE_NUMBER] [PHONE_NUMBER] content_copy access_time Call metrics Queue…" at bounding box center [343, 142] width 518 height 111
click at [552, 219] on div "phone [PHONE_NUMBER] [PHONE_NUMBER] content_copy access_time Call metrics Queue…" at bounding box center [794, 479] width 1452 height 817
click at [373, 165] on img at bounding box center [372, 161] width 24 height 10
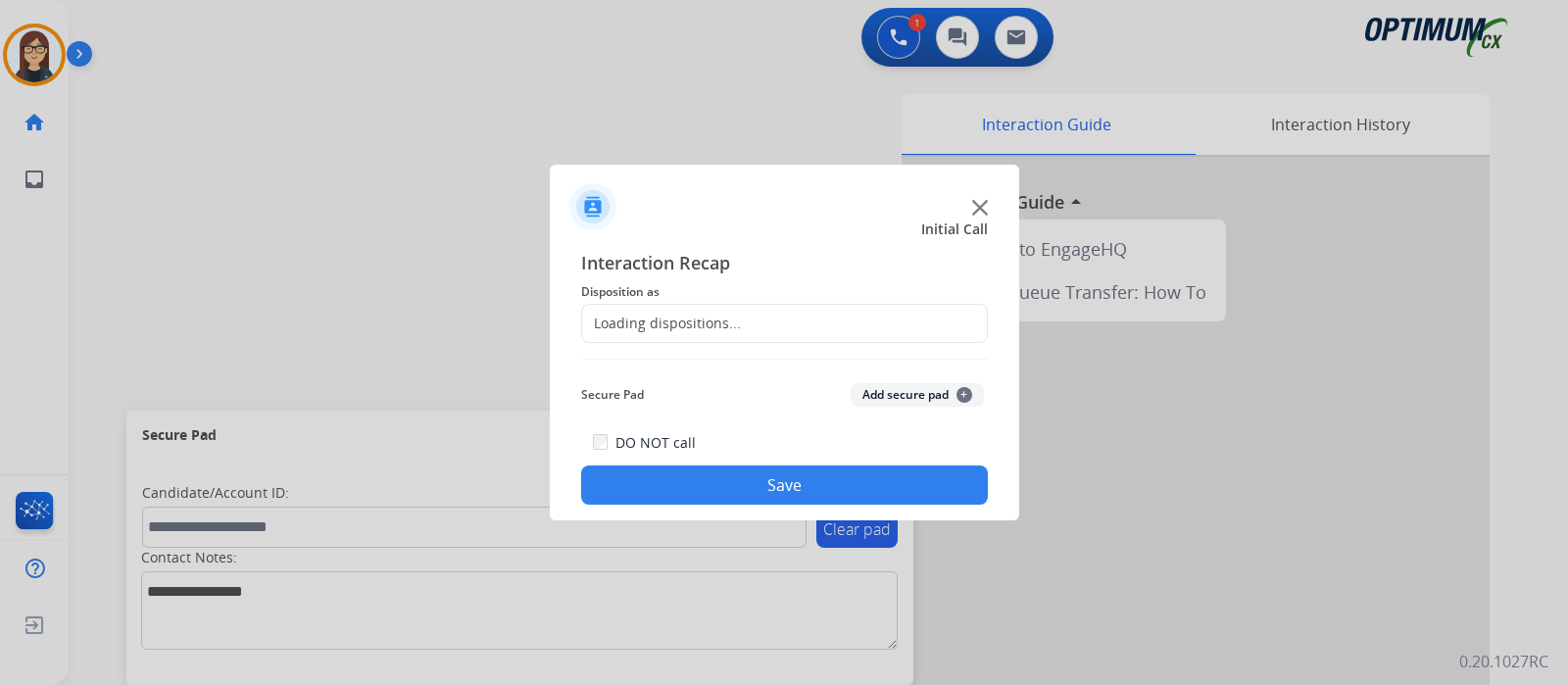
click at [638, 325] on div "Loading dispositions..." at bounding box center [661, 323] width 158 height 20
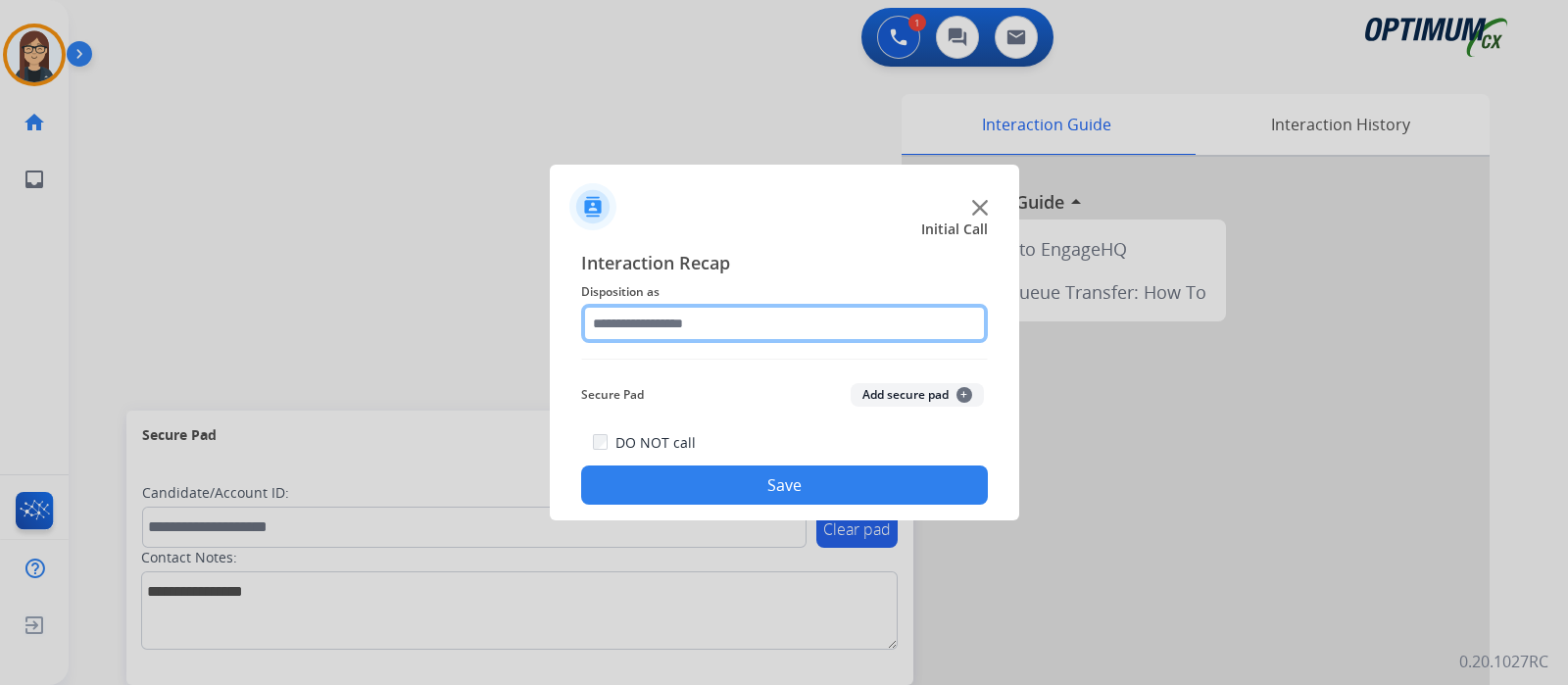
click at [638, 325] on input "text" at bounding box center [784, 323] width 407 height 39
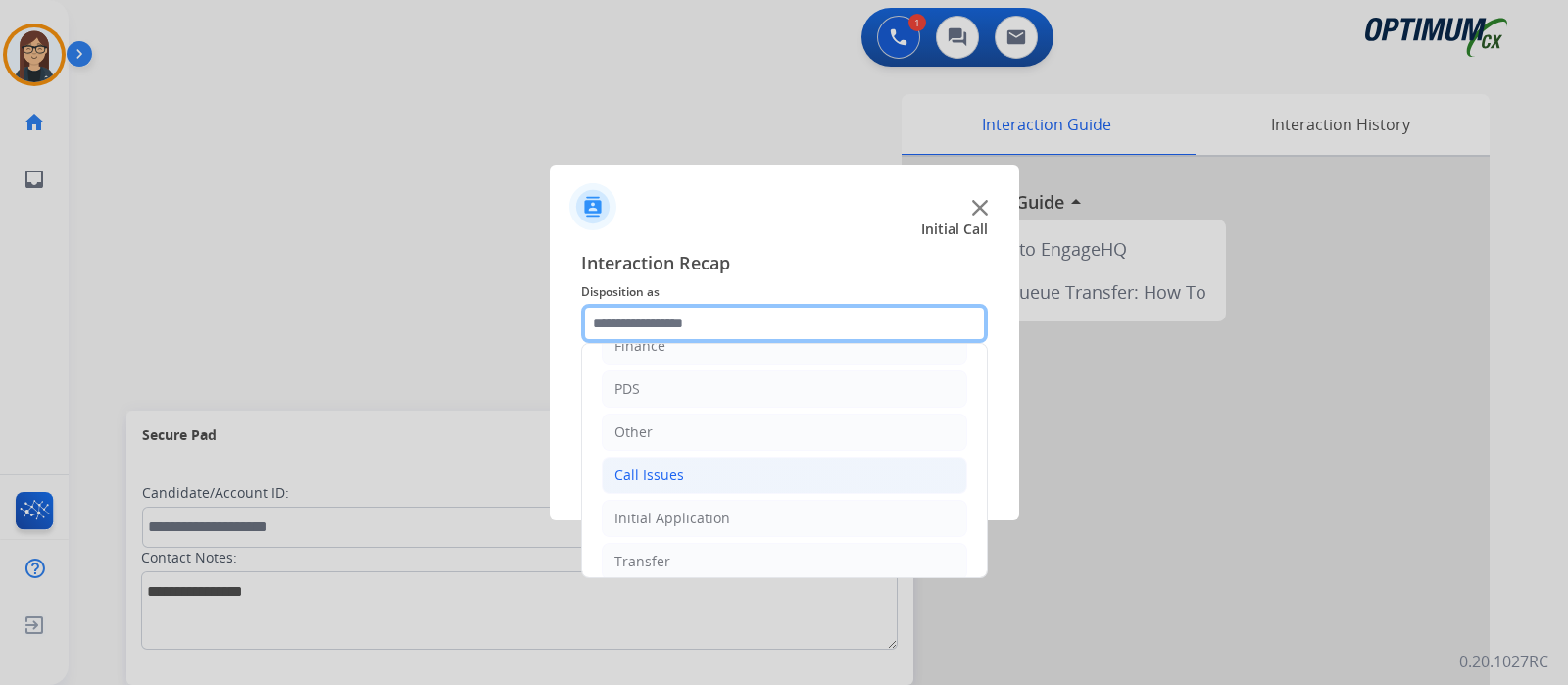
scroll to position [130, 0]
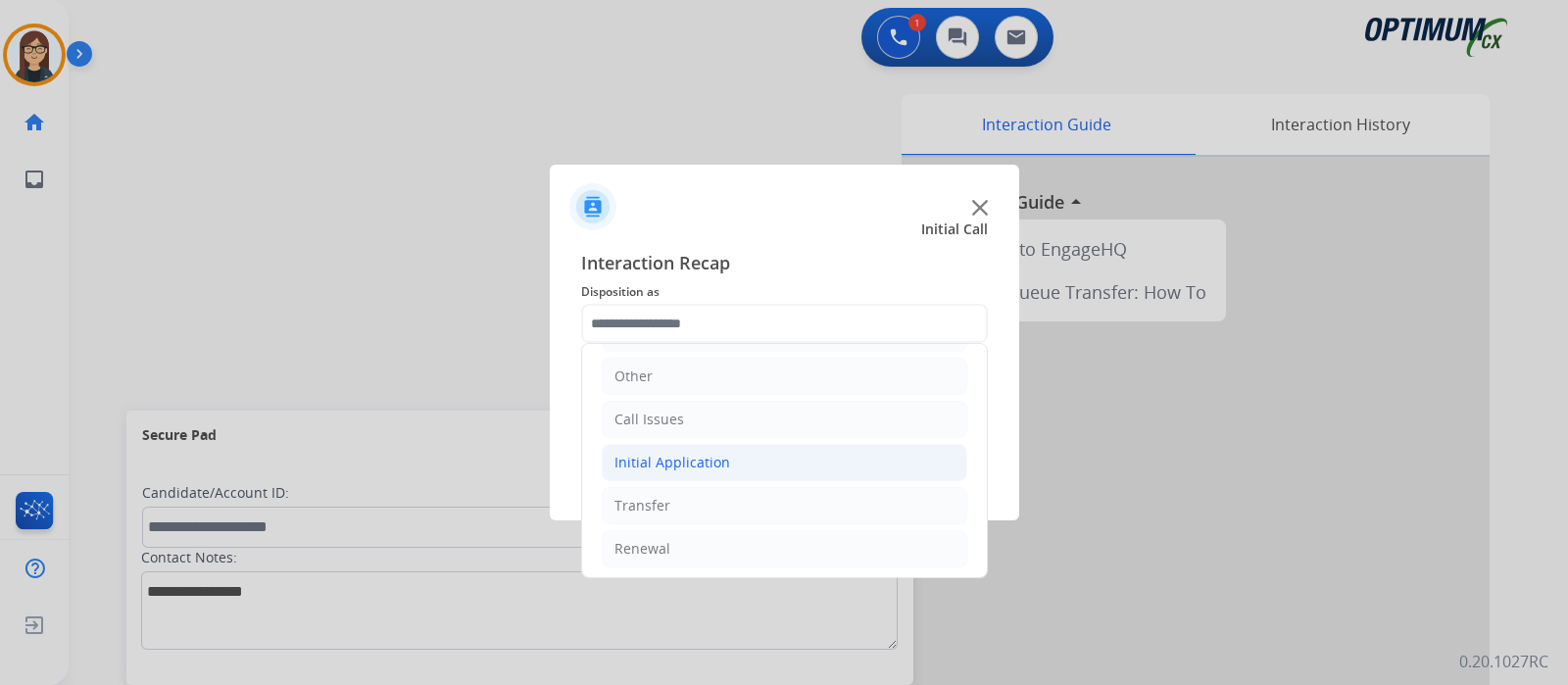
click at [699, 452] on div "Initial Application" at bounding box center [672, 462] width 116 height 20
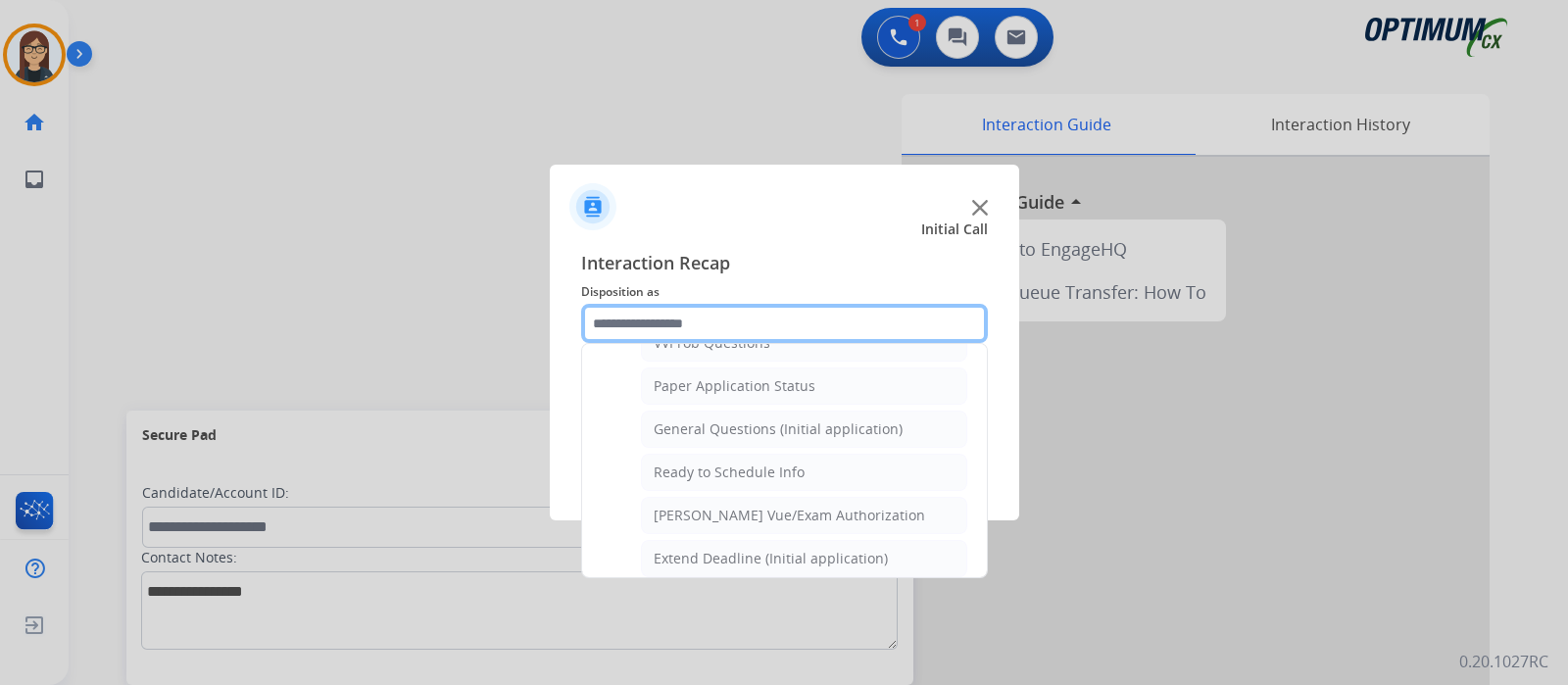
scroll to position [1175, 0]
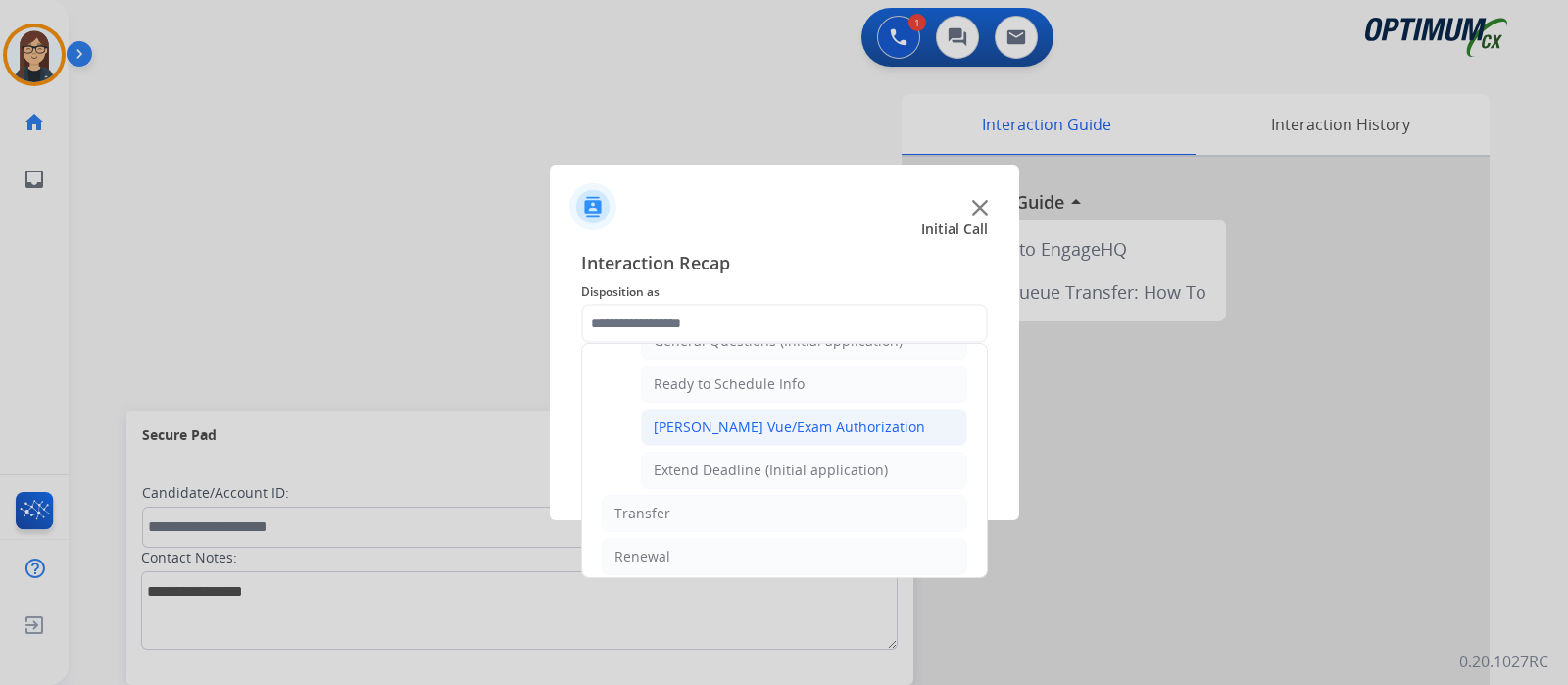
click at [730, 418] on div "[PERSON_NAME] Vue/Exam Authorization" at bounding box center [789, 428] width 271 height 20
type input "**********"
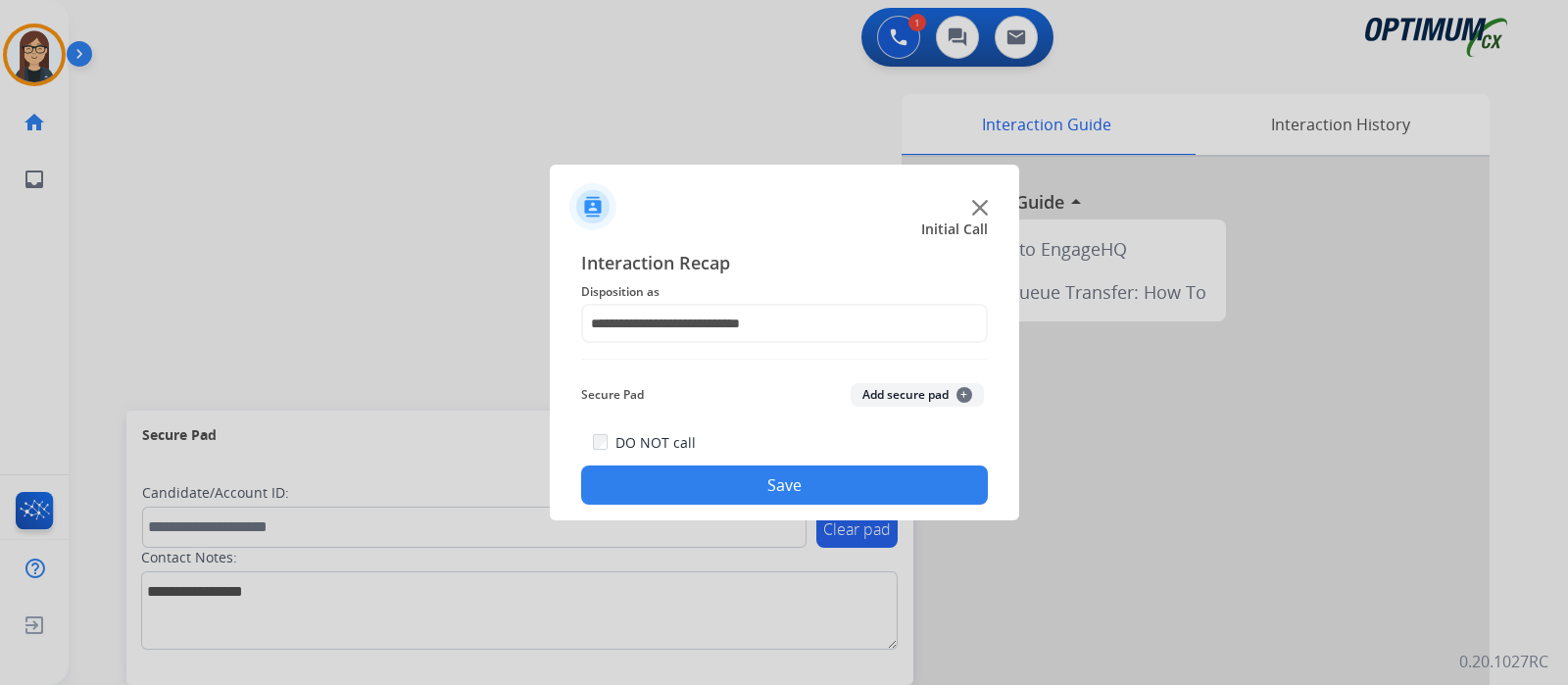
click at [706, 468] on button "Save" at bounding box center [784, 485] width 407 height 39
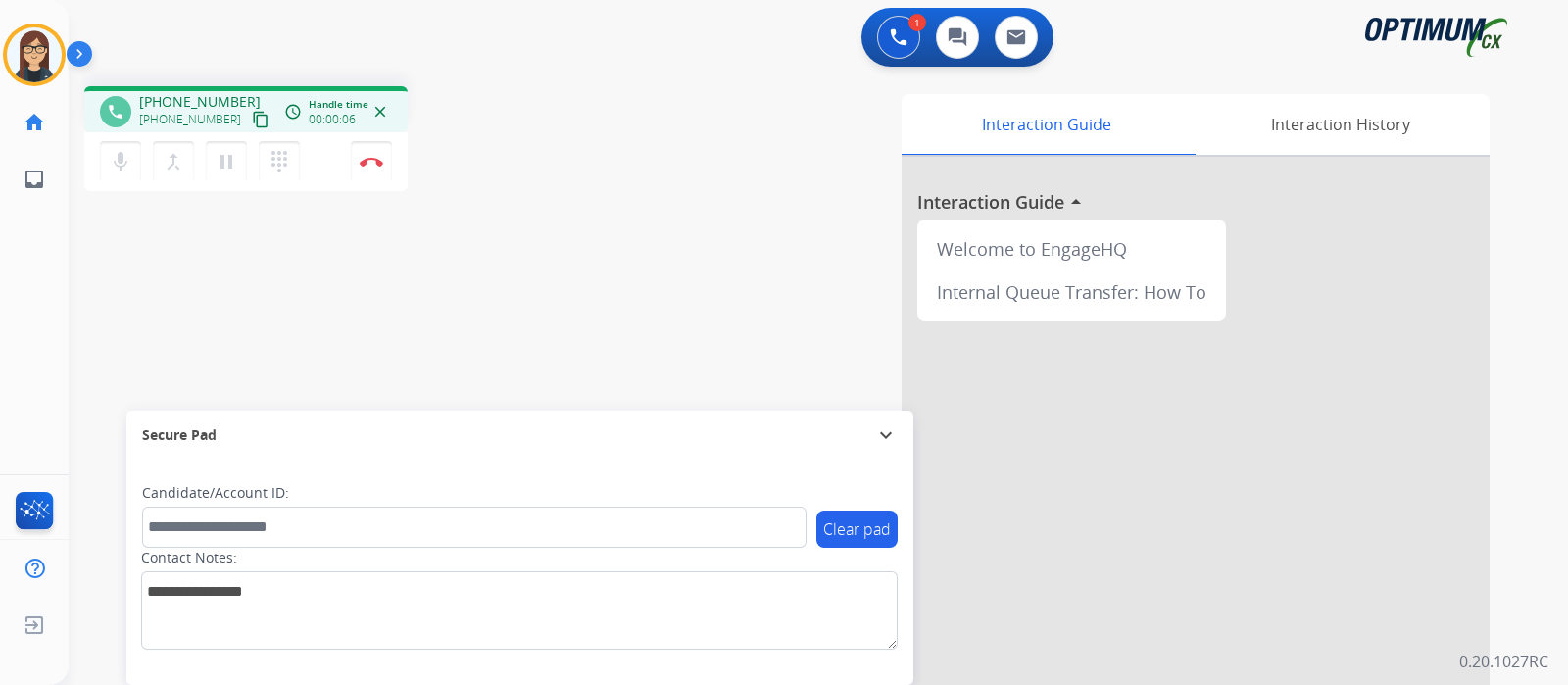
click at [252, 122] on mat-icon "content_copy" at bounding box center [261, 120] width 18 height 18
click at [513, 229] on div "phone [PHONE_NUMBER] [PHONE_NUMBER] content_copy access_time Call metrics Queue…" at bounding box center [794, 479] width 1452 height 817
click at [371, 165] on img at bounding box center [372, 161] width 24 height 10
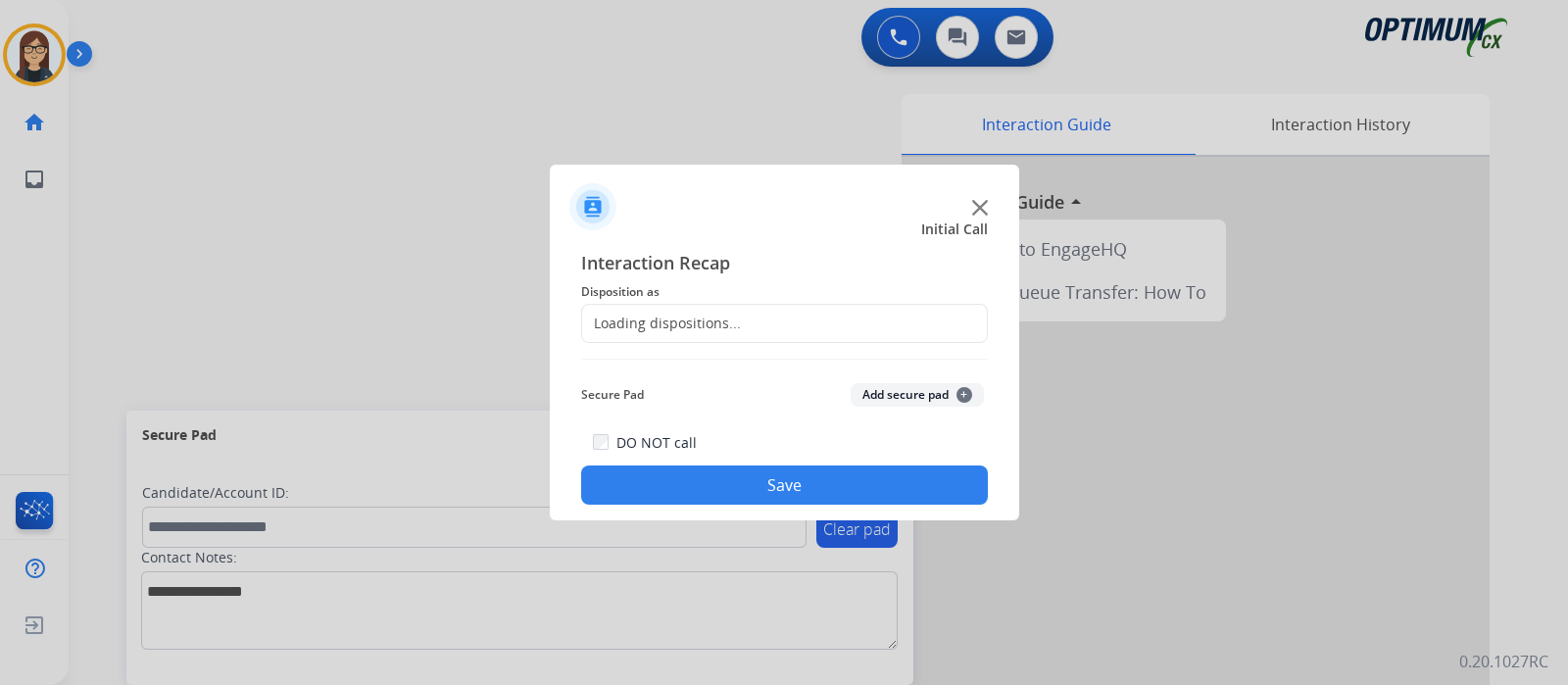
click at [664, 319] on div "Loading dispositions..." at bounding box center [661, 323] width 158 height 20
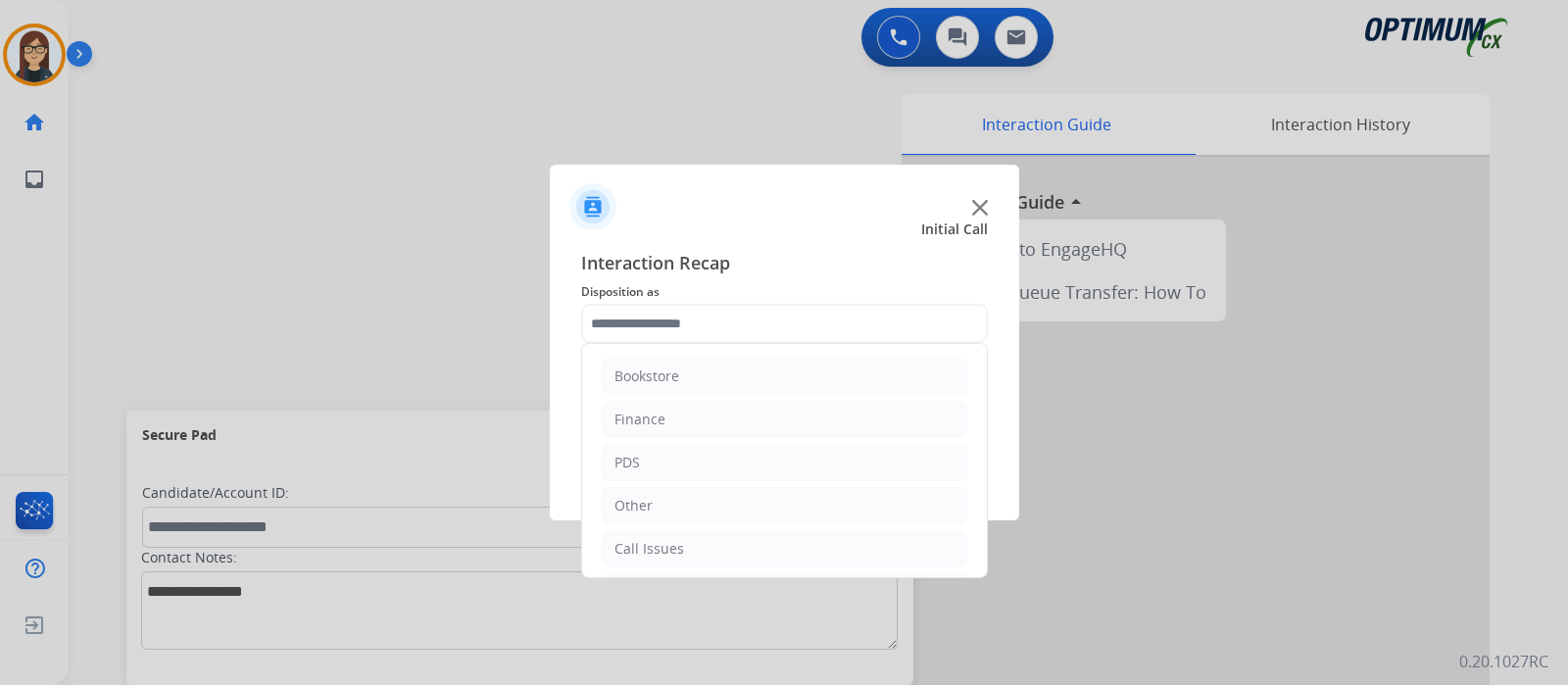
click at [664, 319] on input "text" at bounding box center [784, 323] width 407 height 39
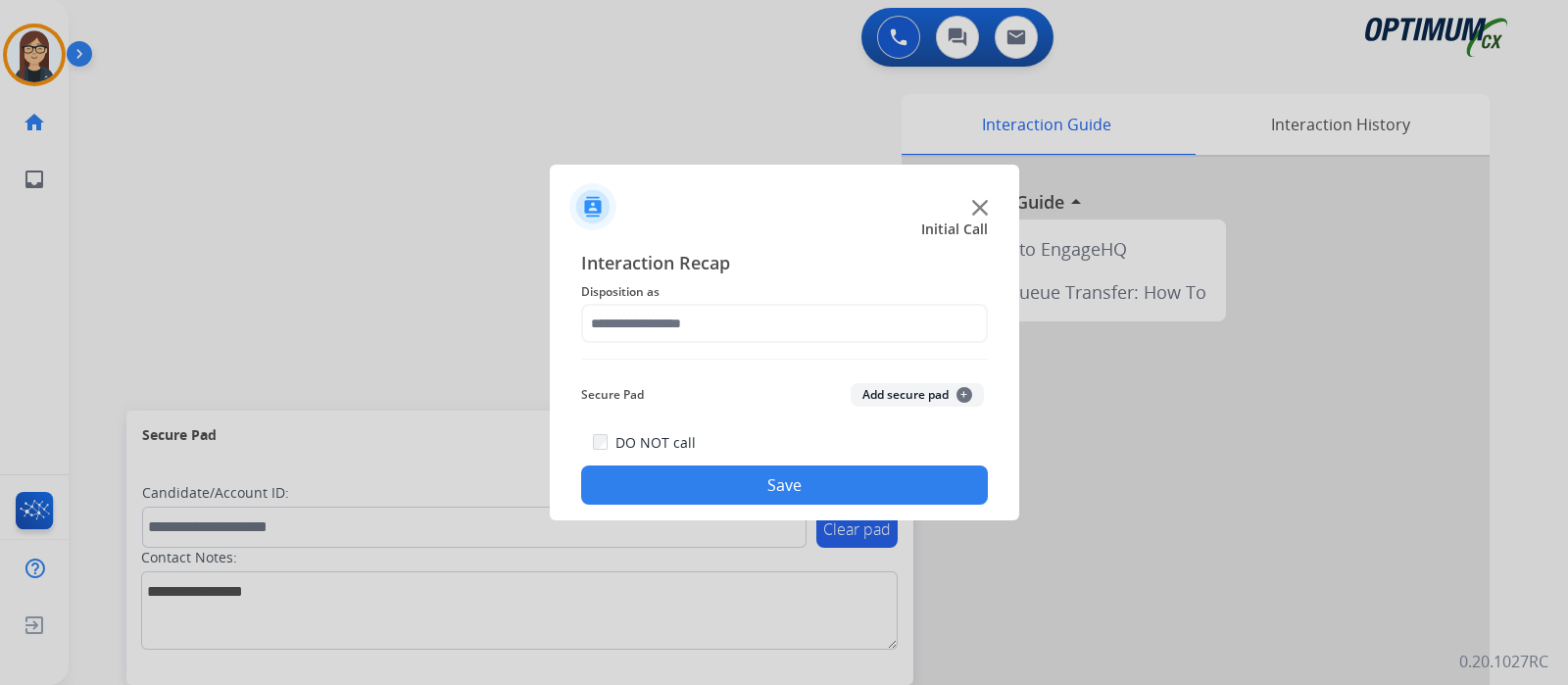
click at [160, 253] on div at bounding box center [784, 342] width 1568 height 685
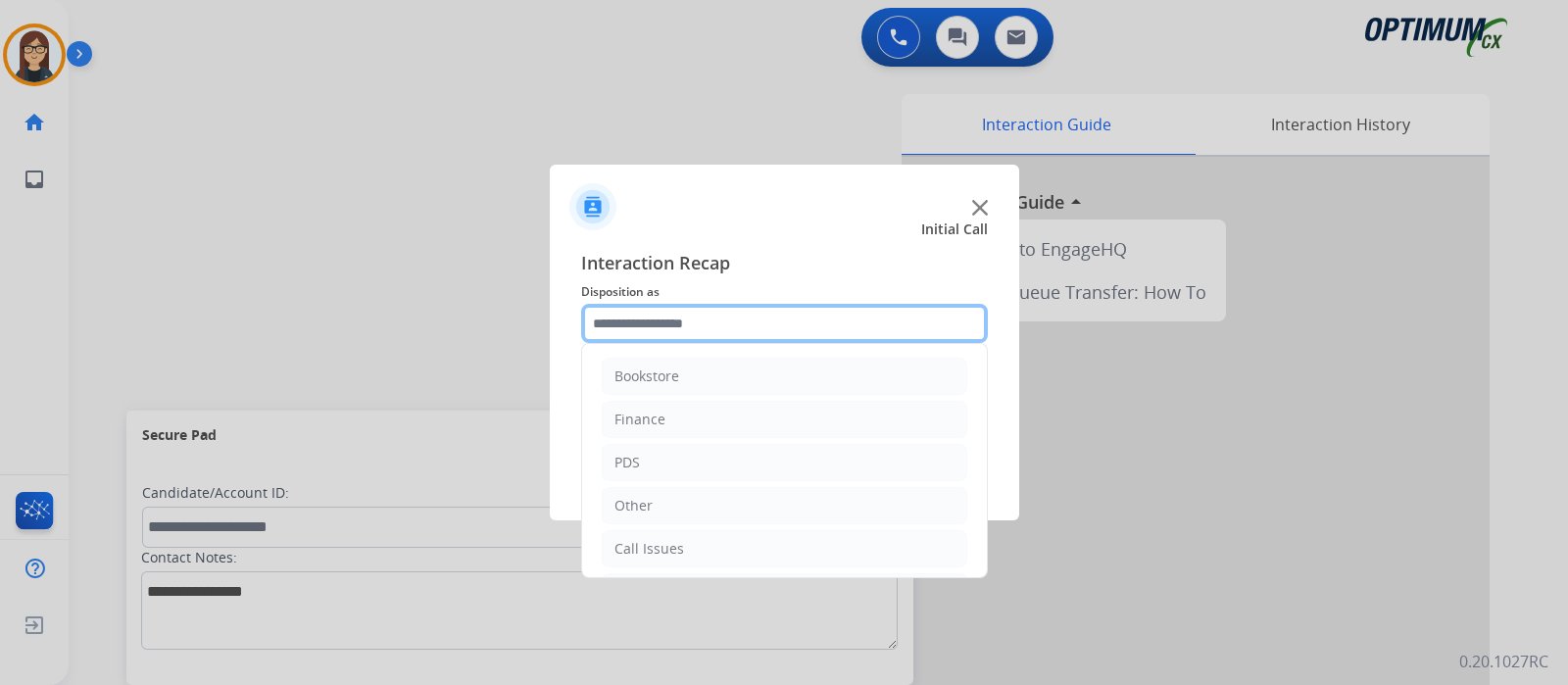
click at [660, 330] on input "text" at bounding box center [784, 323] width 407 height 39
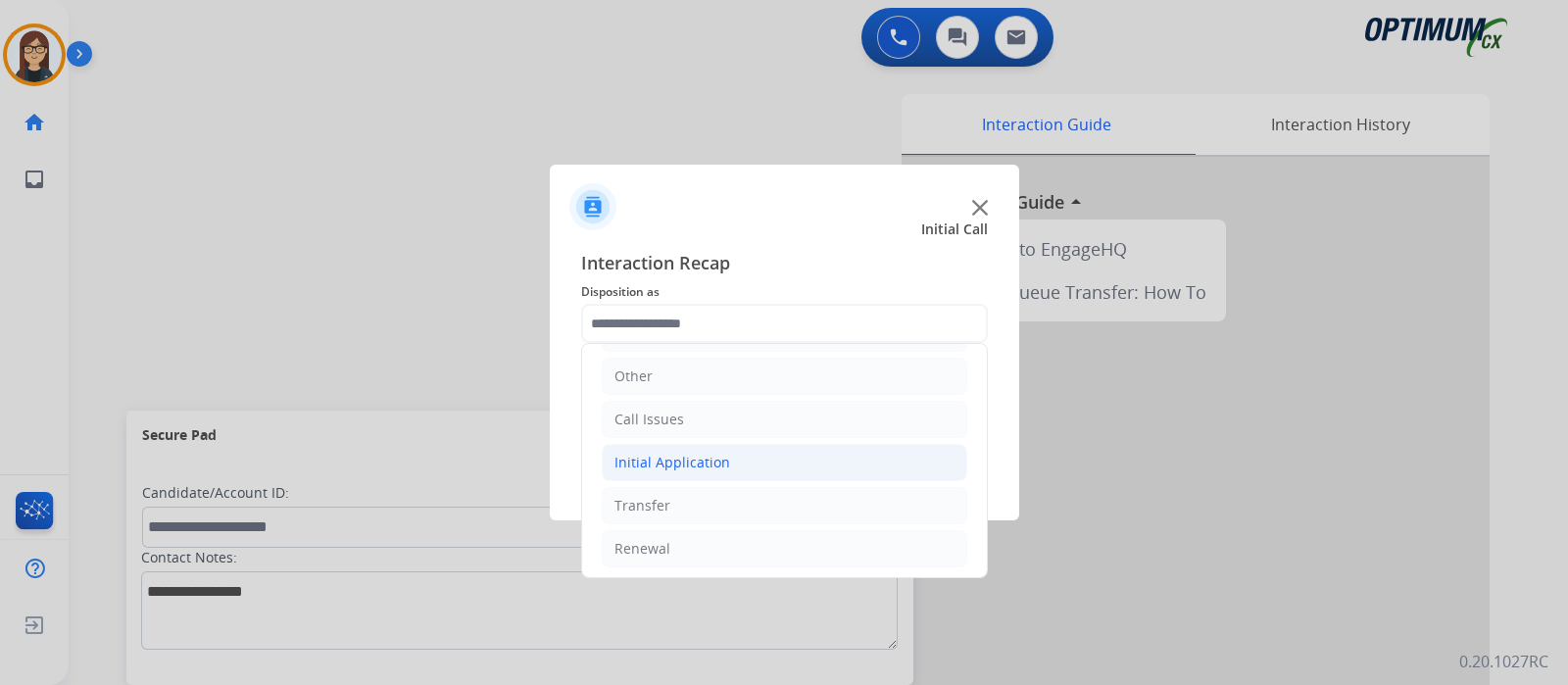
click at [685, 454] on div "Initial Application" at bounding box center [672, 462] width 116 height 20
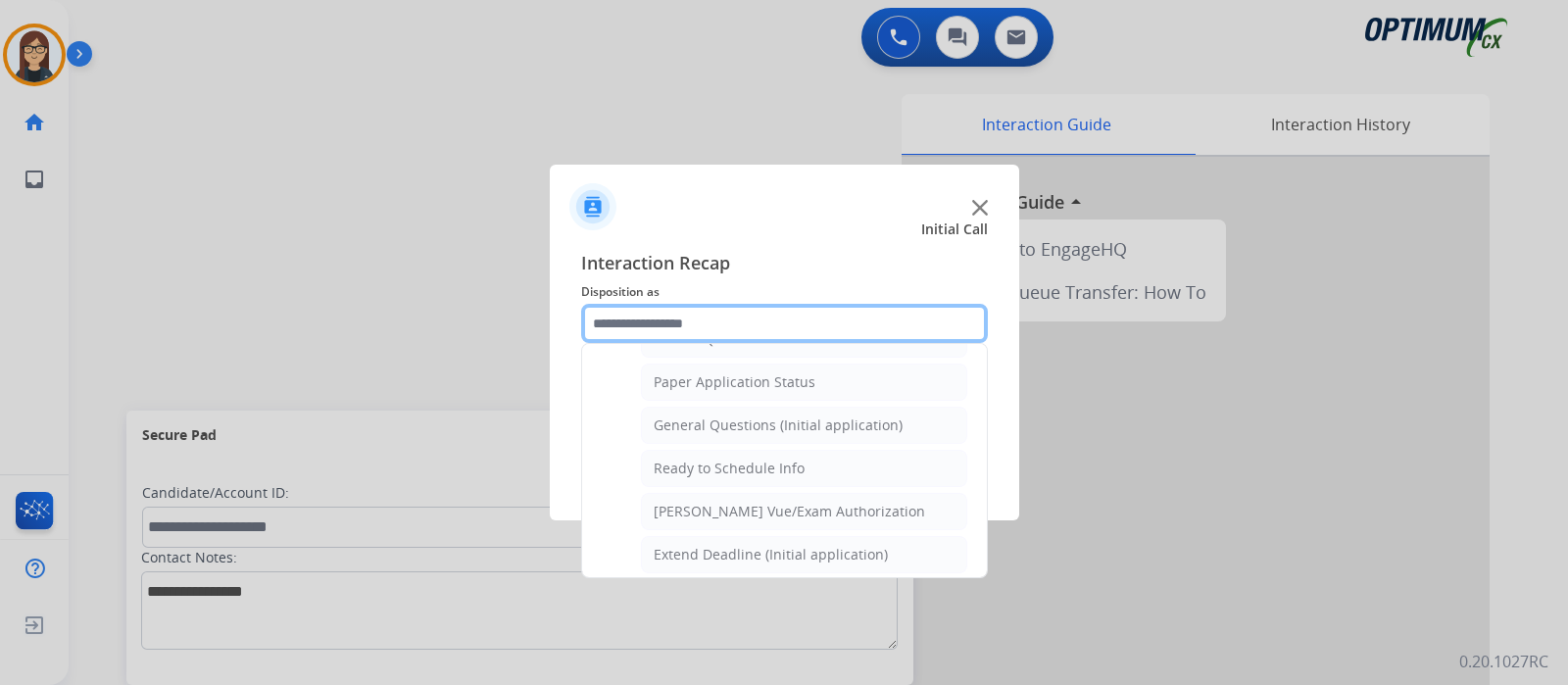
scroll to position [1053, 0]
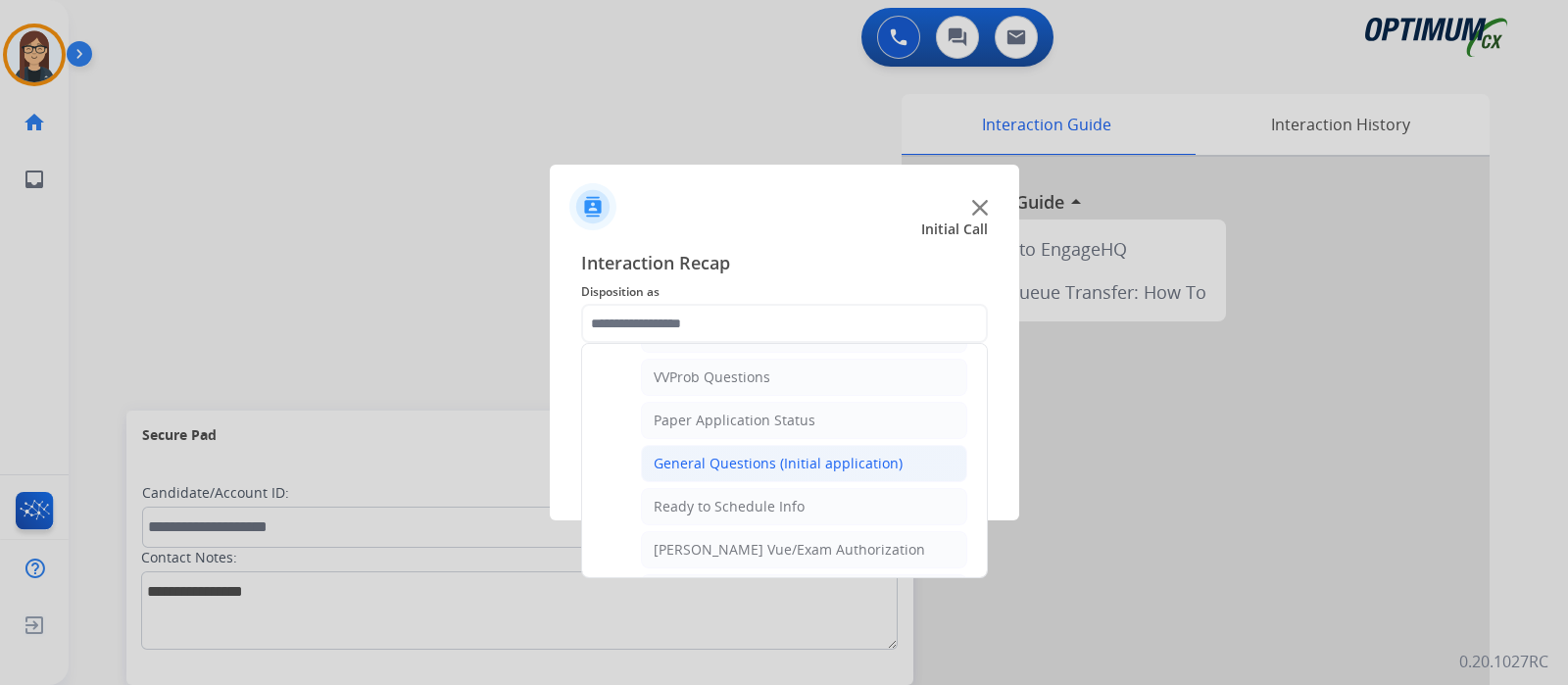
click at [686, 457] on div "General Questions (Initial application)" at bounding box center [778, 463] width 249 height 20
type input "**********"
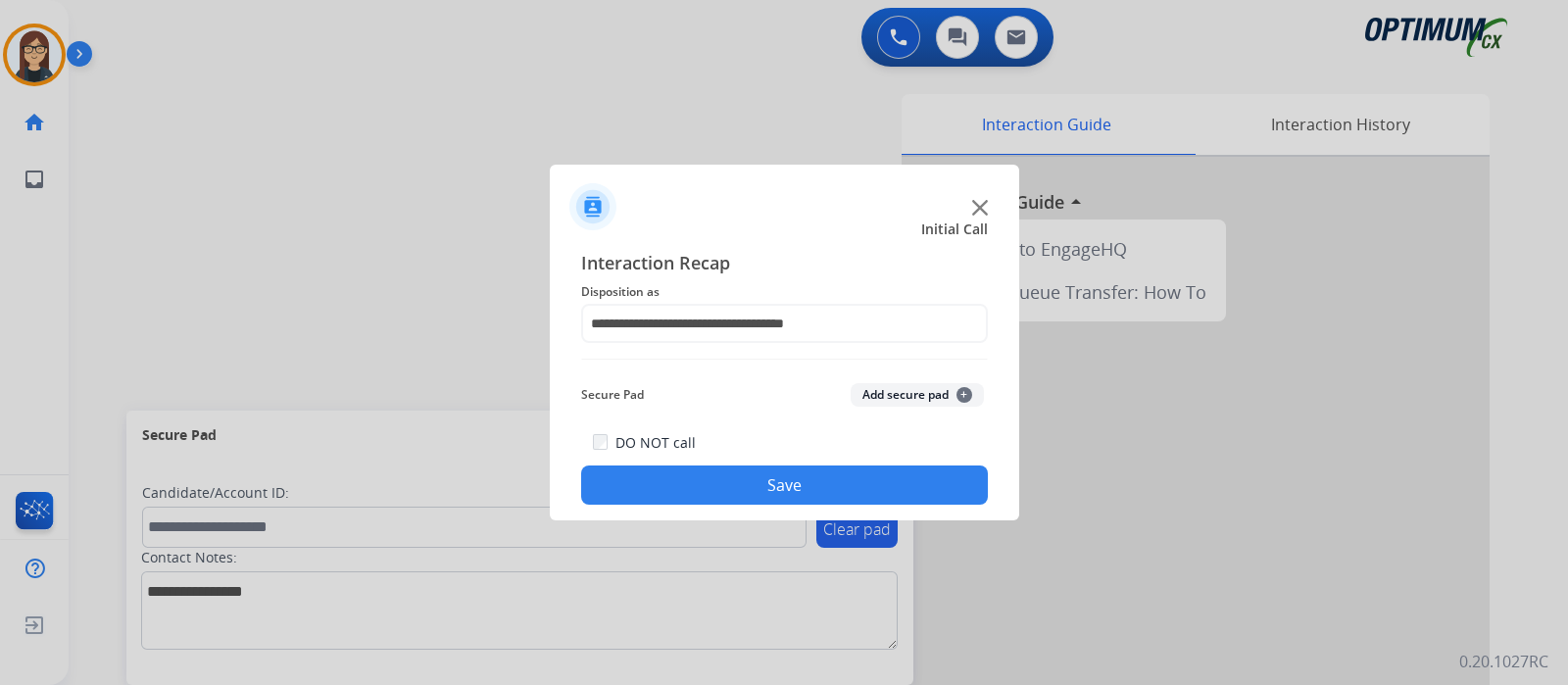
click at [681, 493] on button "Save" at bounding box center [784, 485] width 407 height 39
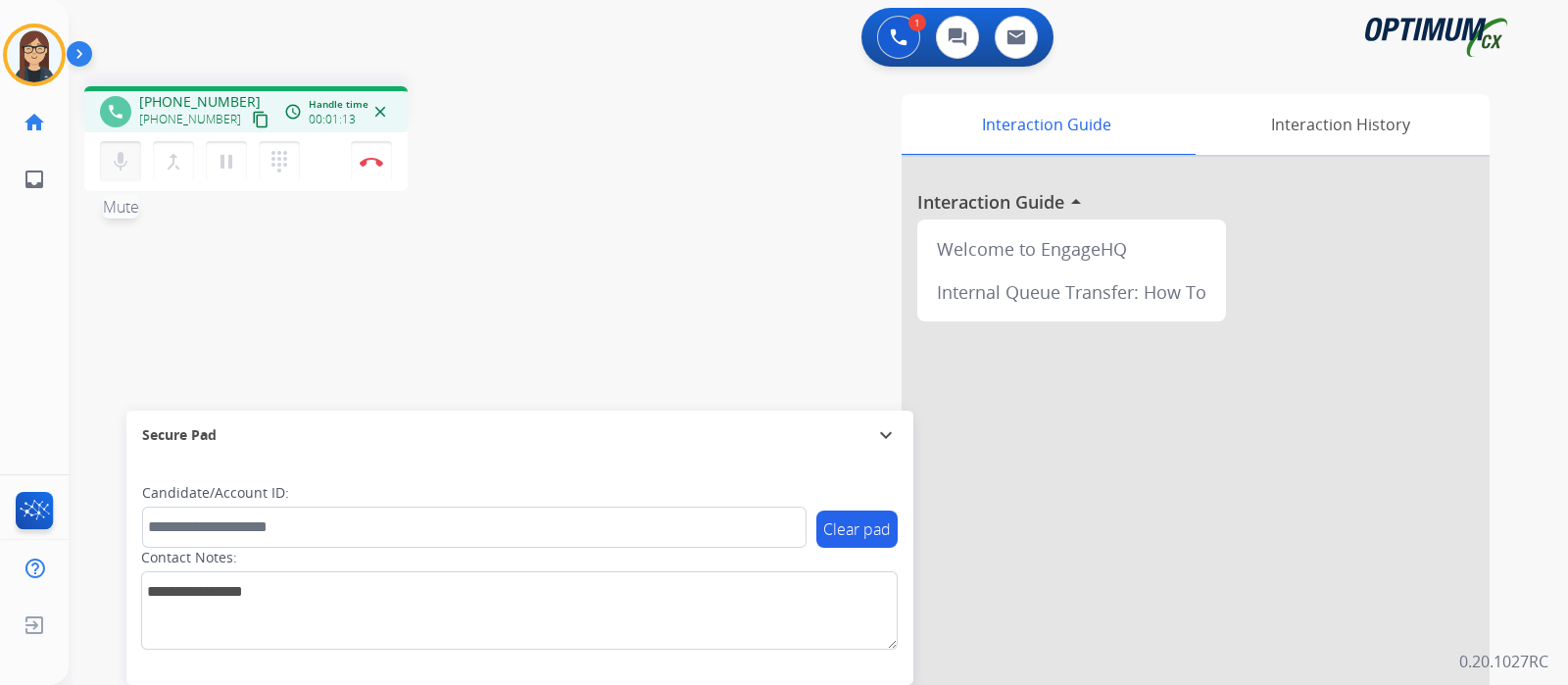
click at [136, 152] on button "mic Mute" at bounding box center [121, 162] width 41 height 41
click at [131, 157] on mat-icon "mic_off" at bounding box center [121, 161] width 24 height 24
click at [110, 165] on mat-icon "mic" at bounding box center [121, 161] width 24 height 24
click at [110, 165] on mat-icon "mic_off" at bounding box center [121, 161] width 24 height 24
click at [98, 163] on div "mic Mute merge_type Bridge pause Hold dialpad Dialpad Disconnect" at bounding box center [246, 162] width 323 height 59
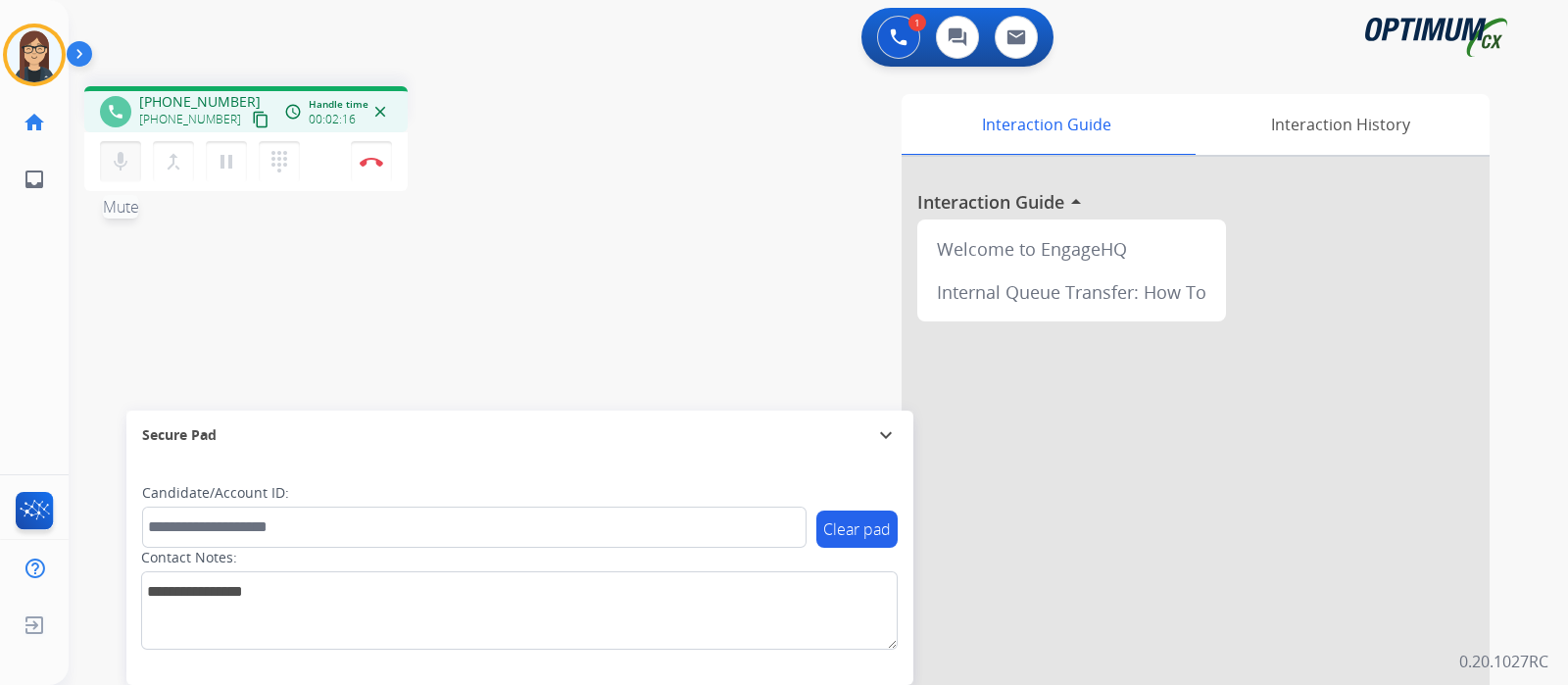
click at [114, 164] on mat-icon "mic" at bounding box center [121, 161] width 24 height 24
click at [114, 164] on mat-icon "mic_off" at bounding box center [121, 161] width 24 height 24
click at [671, 195] on div "Interaction Guide Interaction History Interaction Guide arrow_drop_up Welcome t…" at bounding box center [1050, 490] width 879 height 793
click at [117, 169] on mat-icon "mic" at bounding box center [121, 161] width 24 height 24
click at [103, 253] on div "phone [PHONE_NUMBER] [PHONE_NUMBER] content_copy access_time Call metrics Queue…" at bounding box center [794, 479] width 1452 height 817
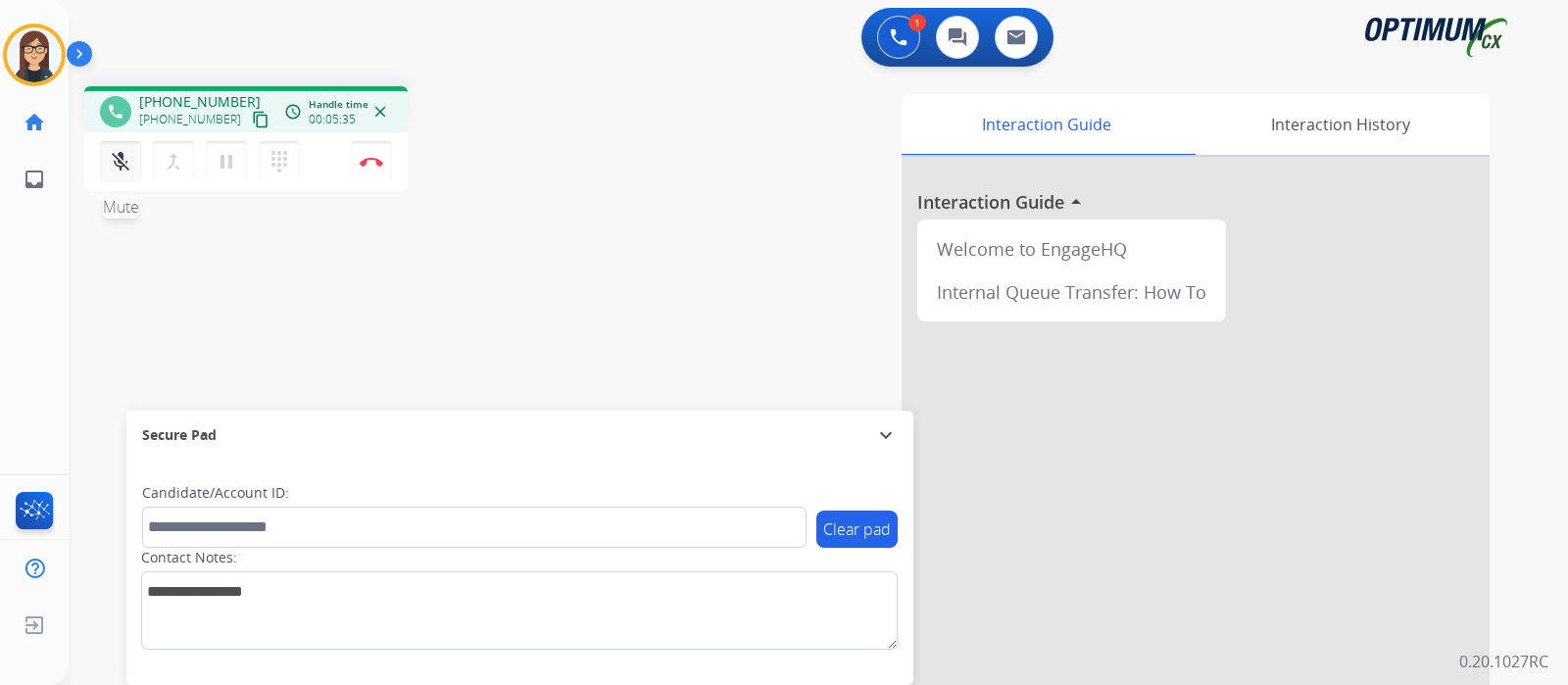
click at [120, 176] on button "mic_off Mute" at bounding box center [121, 162] width 41 height 41
click at [571, 247] on div "phone [PHONE_NUMBER] [PHONE_NUMBER] content_copy access_time Call metrics Queue…" at bounding box center [794, 479] width 1452 height 817
click at [129, 294] on div "phone [PHONE_NUMBER] [PHONE_NUMBER] content_copy access_time Call metrics Queue…" at bounding box center [794, 479] width 1452 height 817
click at [661, 86] on div "Interaction Guide Interaction History Interaction Guide arrow_drop_up Welcome t…" at bounding box center [1066, 486] width 910 height 801
click at [122, 159] on mat-icon "mic" at bounding box center [121, 161] width 24 height 24
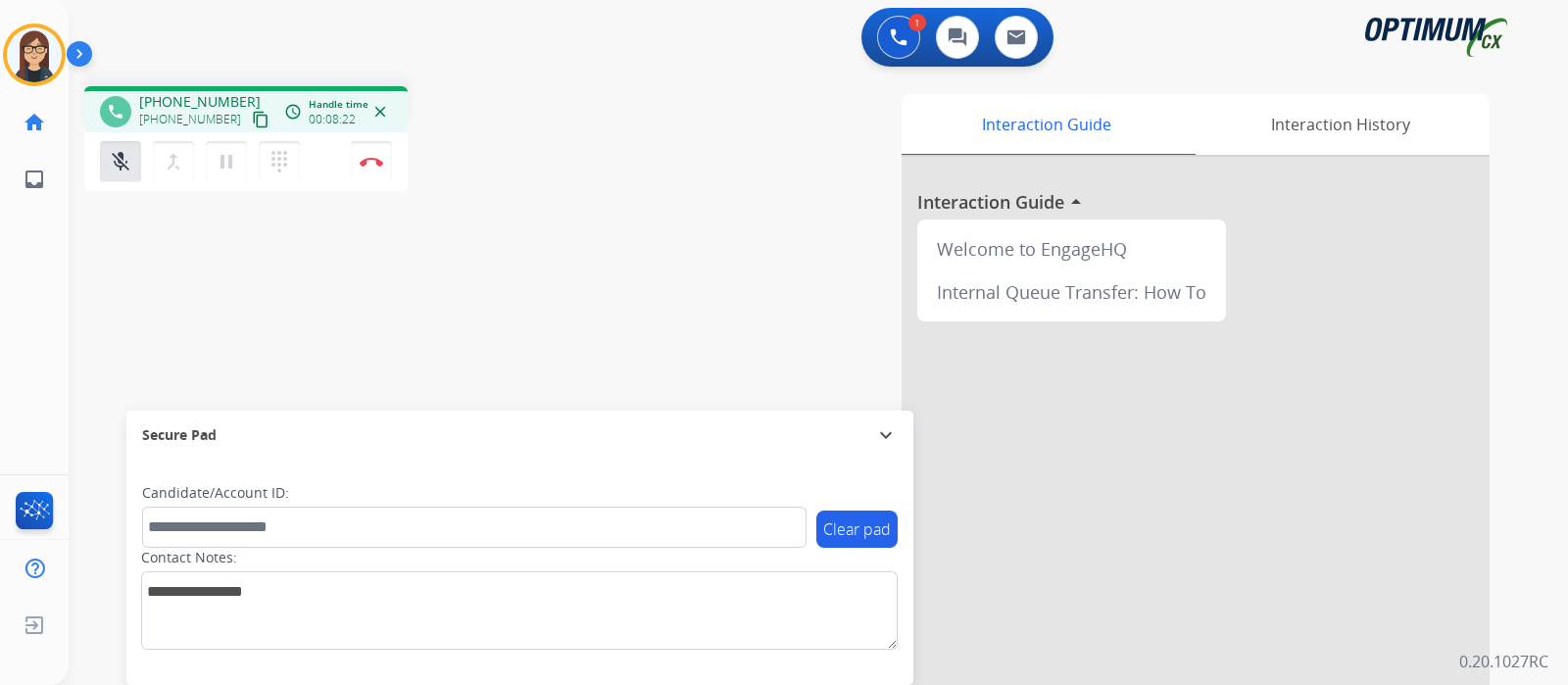
click at [173, 267] on div "phone [PHONE_NUMBER] [PHONE_NUMBER] content_copy access_time Call metrics Queue…" at bounding box center [794, 479] width 1452 height 817
click at [126, 184] on div "mic_off Mute merge_type Bridge pause Hold dialpad Dialpad Disconnect" at bounding box center [246, 162] width 323 height 59
click at [123, 171] on mat-icon "mic_off" at bounding box center [121, 161] width 24 height 24
click at [648, 193] on div "Interaction Guide Interaction History Interaction Guide arrow_drop_up Welcome t…" at bounding box center [1050, 490] width 879 height 793
click at [602, 255] on div "phone [PHONE_NUMBER] [PHONE_NUMBER] content_copy access_time Call metrics Queue…" at bounding box center [794, 479] width 1452 height 817
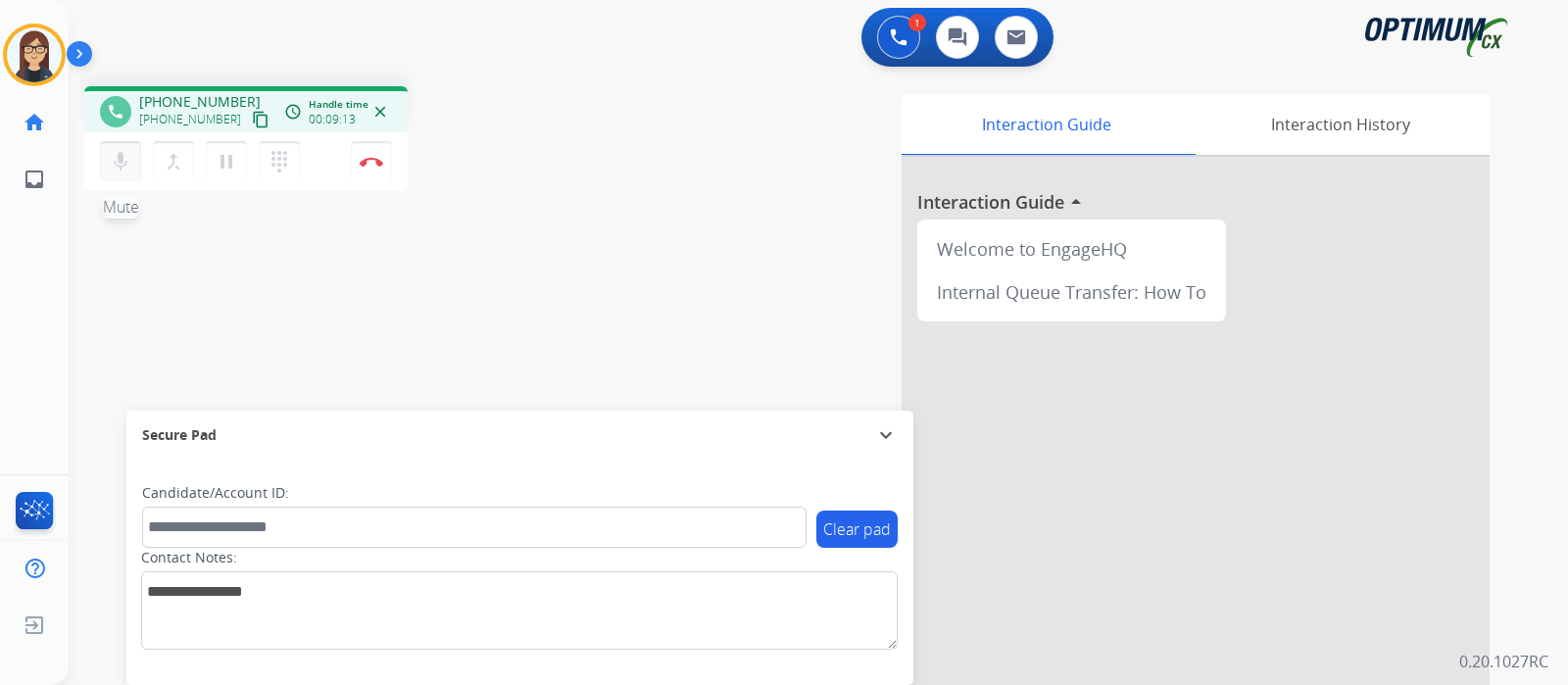
click at [127, 163] on mat-icon "mic" at bounding box center [121, 161] width 24 height 24
click at [123, 163] on mat-icon "mic_off" at bounding box center [121, 161] width 24 height 24
click at [711, 198] on div "Interaction Guide Interaction History Interaction Guide arrow_drop_up Welcome t…" at bounding box center [1050, 490] width 879 height 793
click at [562, 72] on div "phone [PHONE_NUMBER] [PHONE_NUMBER] content_copy access_time Call metrics Queue…" at bounding box center [794, 479] width 1452 height 817
click at [668, 119] on div "Interaction Guide Interaction History Interaction Guide arrow_drop_up Welcome t…" at bounding box center [1050, 490] width 879 height 793
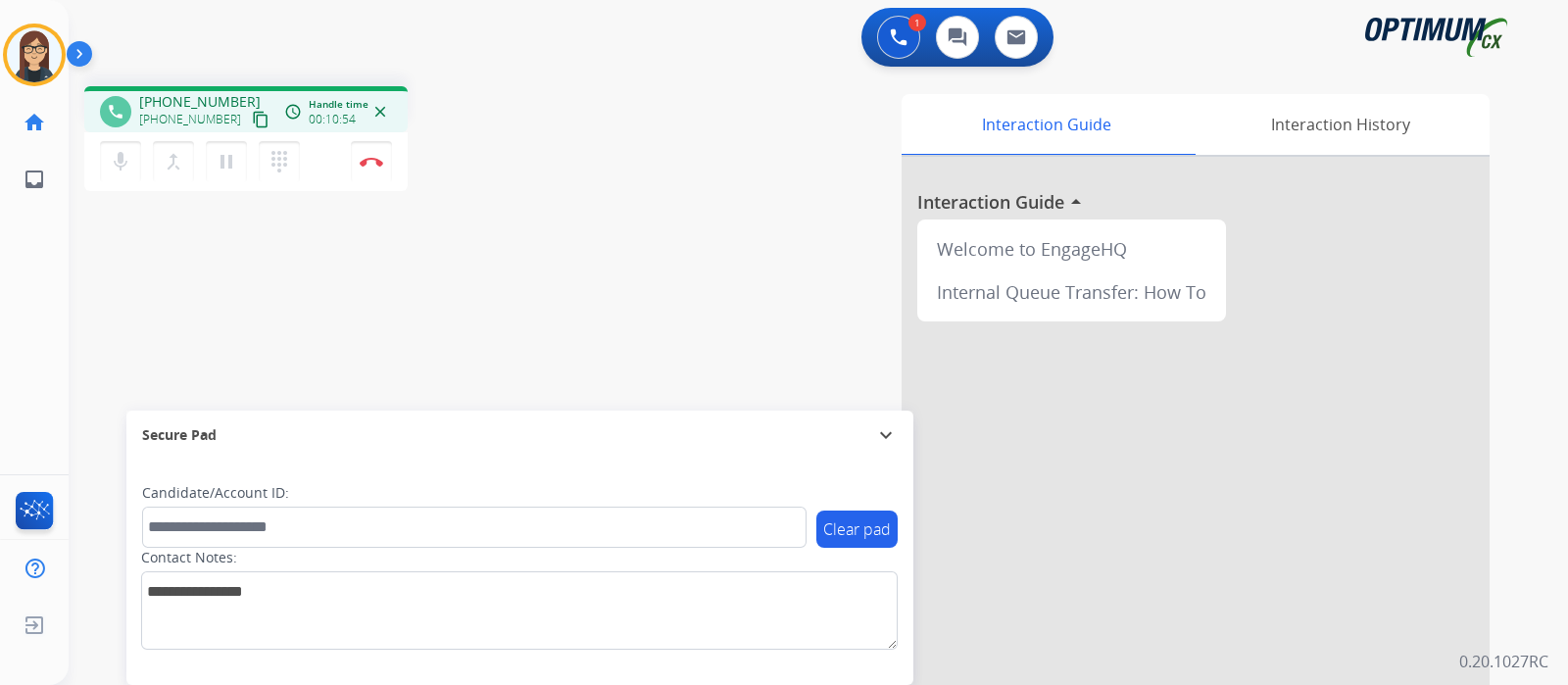
click at [130, 262] on div "phone [PHONE_NUMBER] [PHONE_NUMBER] content_copy access_time Call metrics Queue…" at bounding box center [794, 479] width 1452 height 817
click at [121, 165] on mat-icon "mic" at bounding box center [121, 161] width 24 height 24
click at [499, 301] on div "phone [PHONE_NUMBER] [PHONE_NUMBER] content_copy access_time Call metrics Queue…" at bounding box center [794, 479] width 1452 height 817
click at [119, 167] on mat-icon "mic_off" at bounding box center [121, 161] width 24 height 24
click at [201, 301] on div "phone [PHONE_NUMBER] [PHONE_NUMBER] content_copy access_time Call metrics Queue…" at bounding box center [794, 479] width 1452 height 817
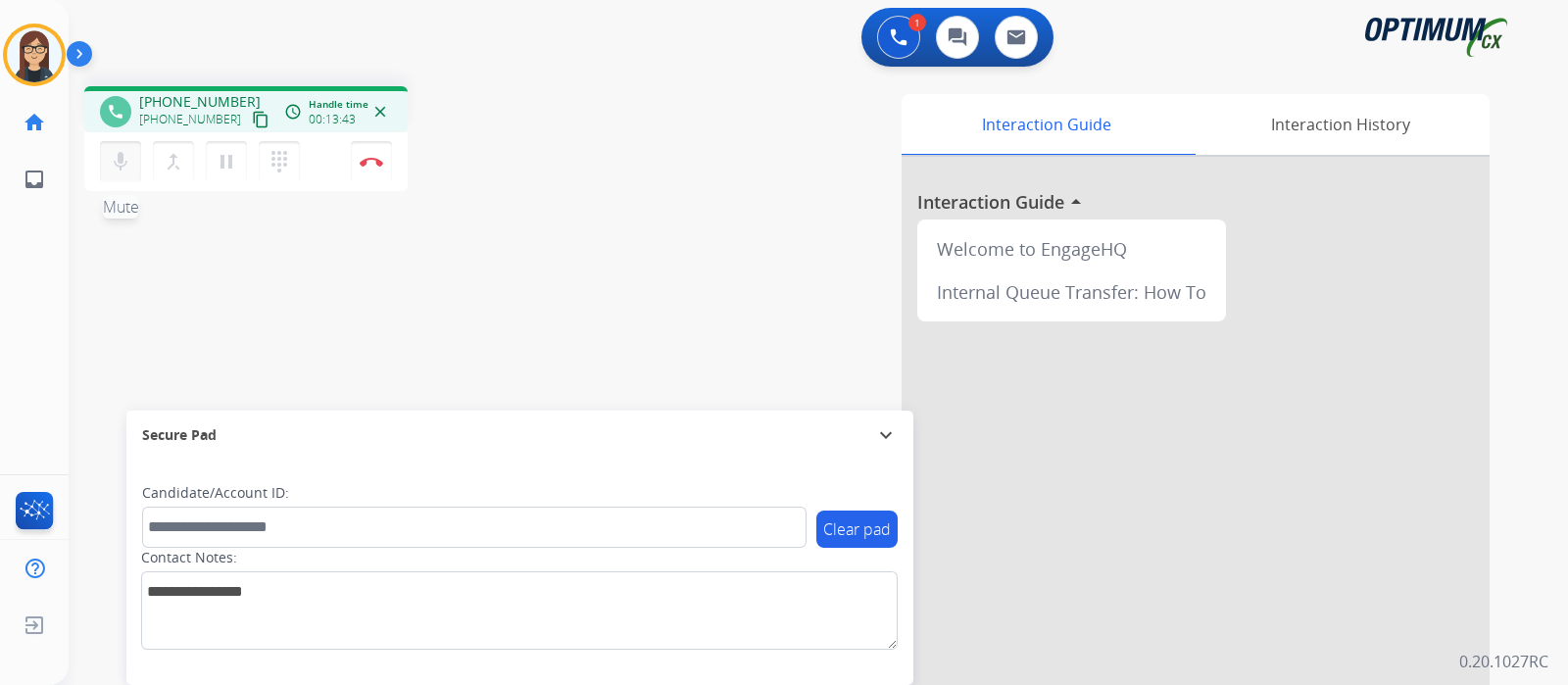
click at [123, 173] on button "mic Mute" at bounding box center [121, 162] width 41 height 41
click at [119, 165] on mat-icon "mic_off" at bounding box center [121, 161] width 24 height 24
click at [118, 165] on mat-icon "mic" at bounding box center [121, 161] width 24 height 24
click at [123, 164] on mat-icon "mic_off" at bounding box center [121, 161] width 24 height 24
click at [147, 296] on div "phone [PHONE_NUMBER] [PHONE_NUMBER] content_copy access_time Call metrics Queue…" at bounding box center [794, 479] width 1452 height 817
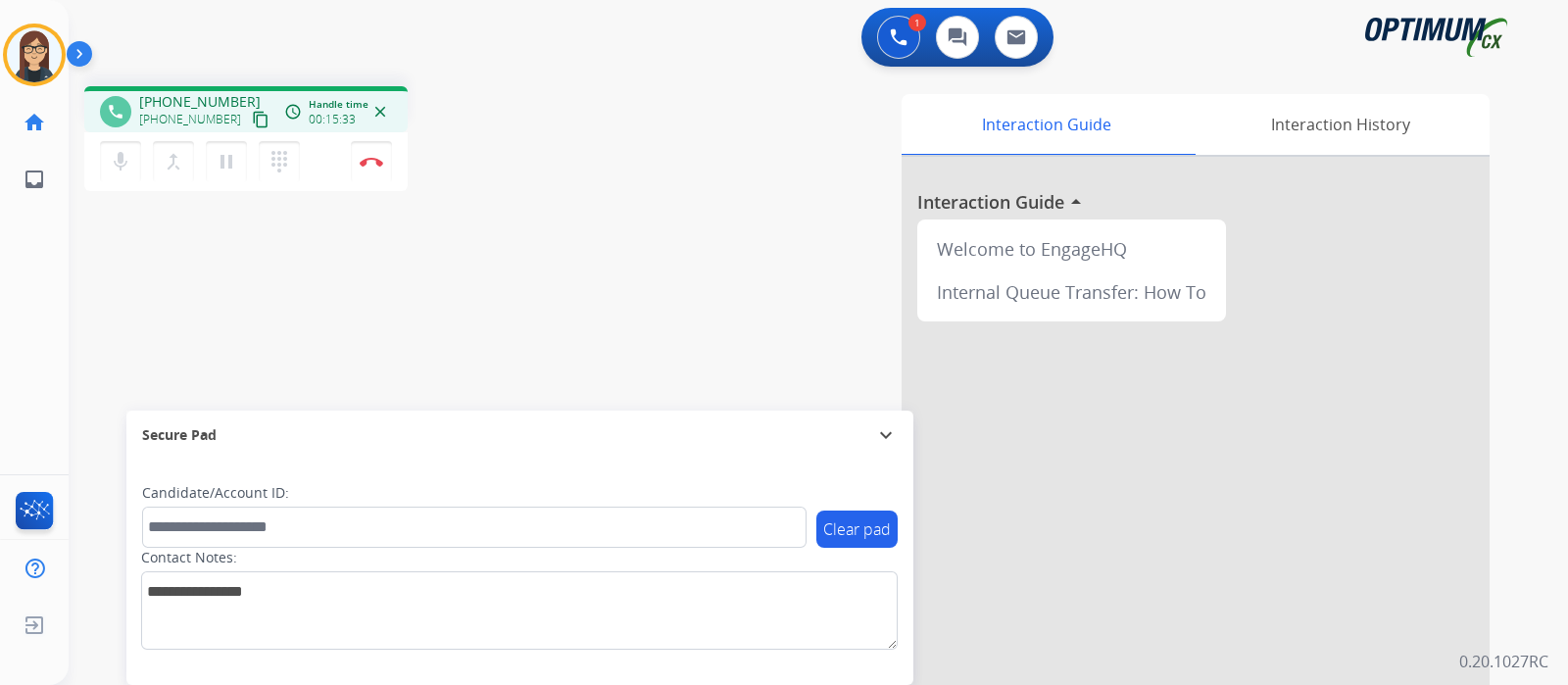
click at [438, 354] on div "phone [PHONE_NUMBER] [PHONE_NUMBER] content_copy access_time Call metrics Queue…" at bounding box center [794, 479] width 1452 height 817
click at [367, 158] on img at bounding box center [372, 161] width 24 height 10
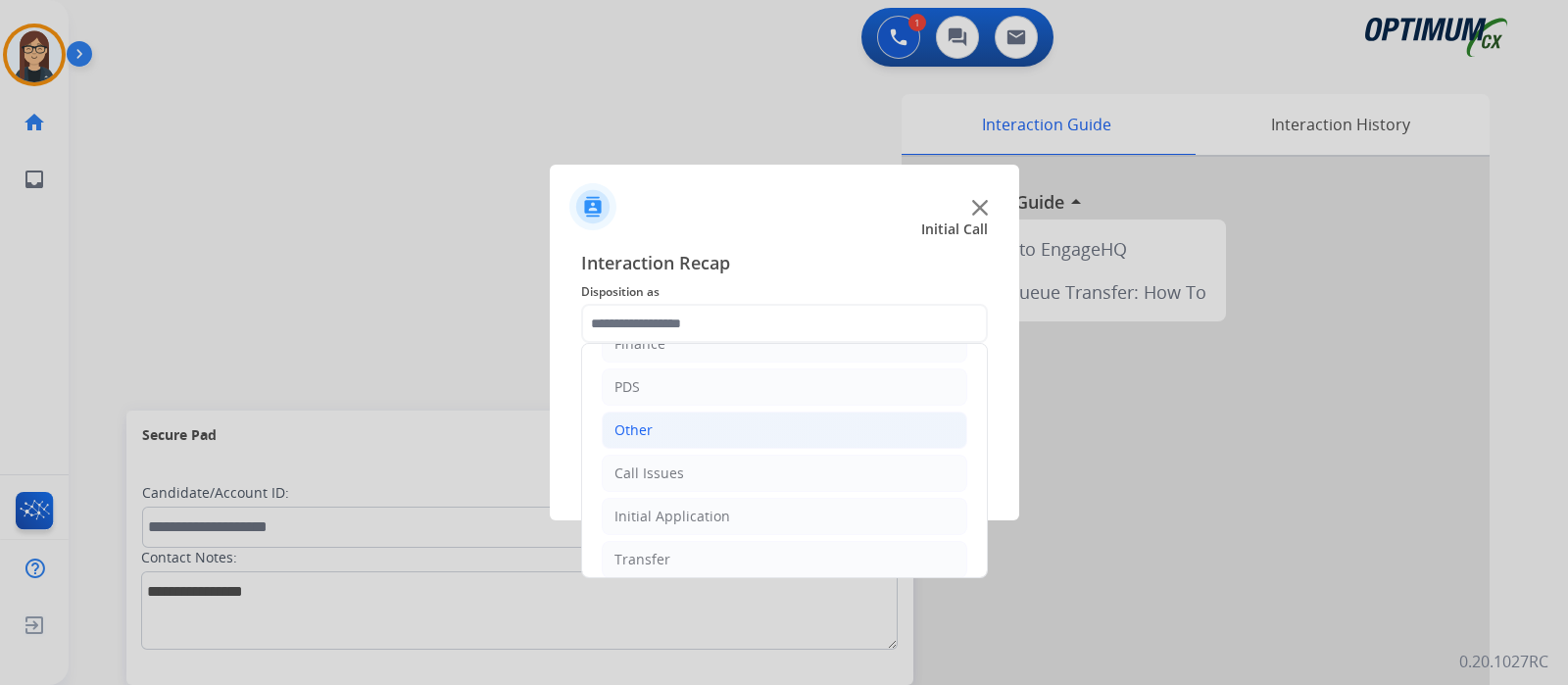
scroll to position [130, 0]
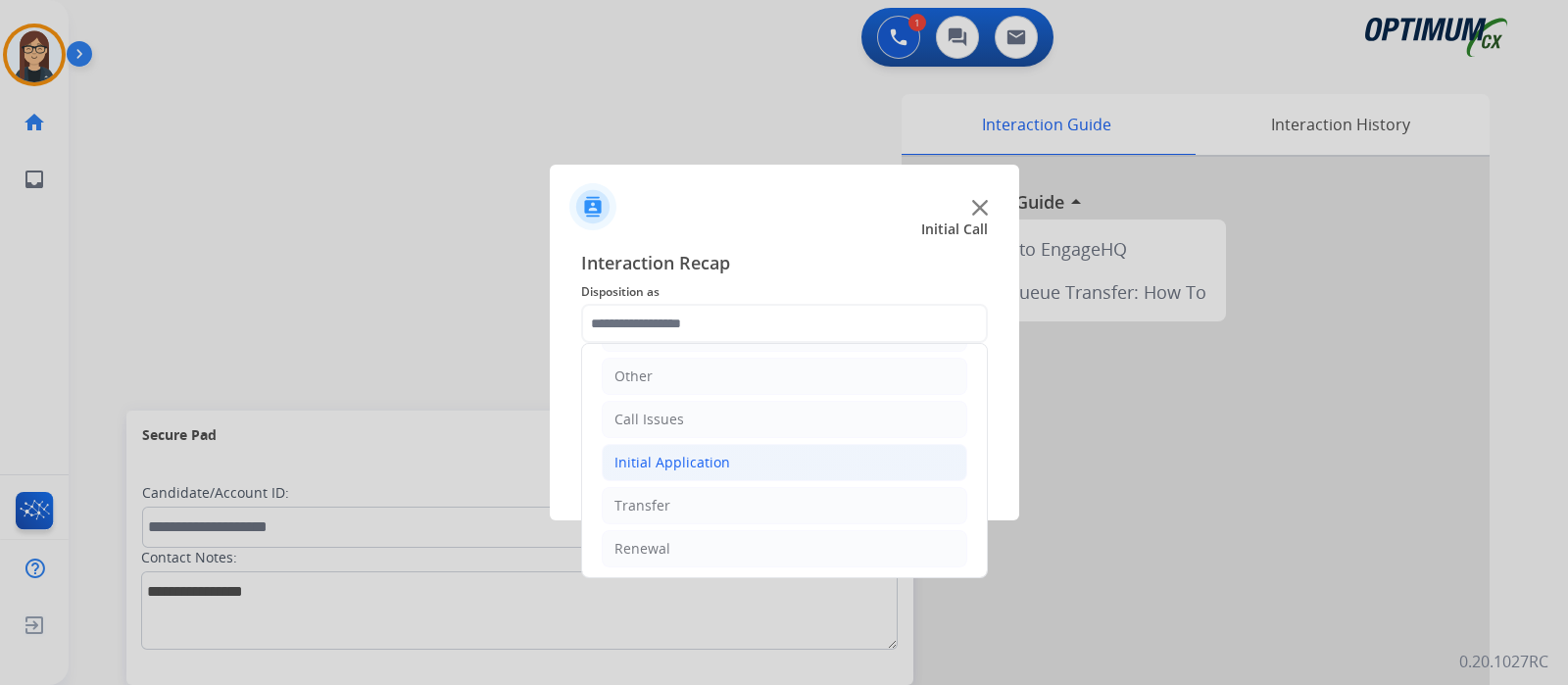
click at [675, 455] on div "Initial Application" at bounding box center [672, 462] width 116 height 20
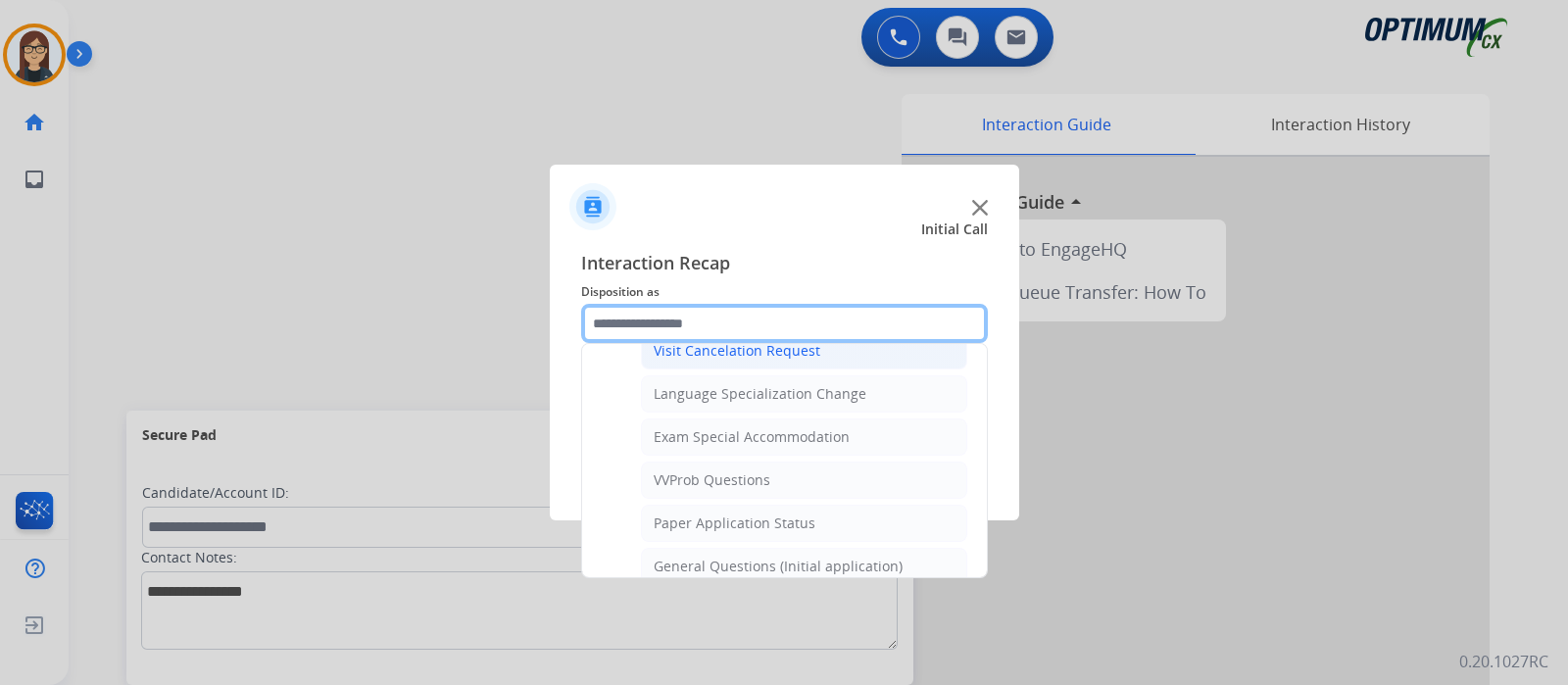
scroll to position [987, 0]
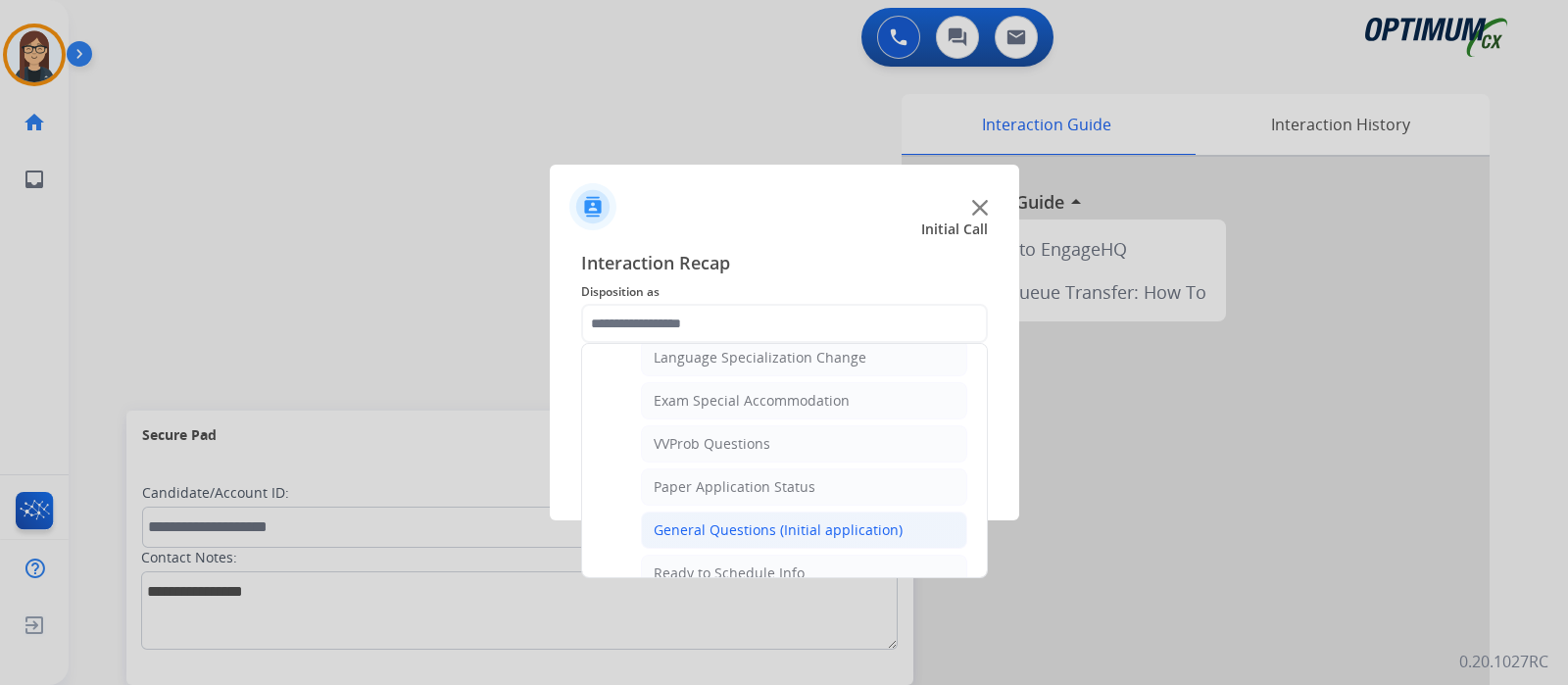
click at [822, 520] on div "General Questions (Initial application)" at bounding box center [778, 530] width 249 height 20
type input "**********"
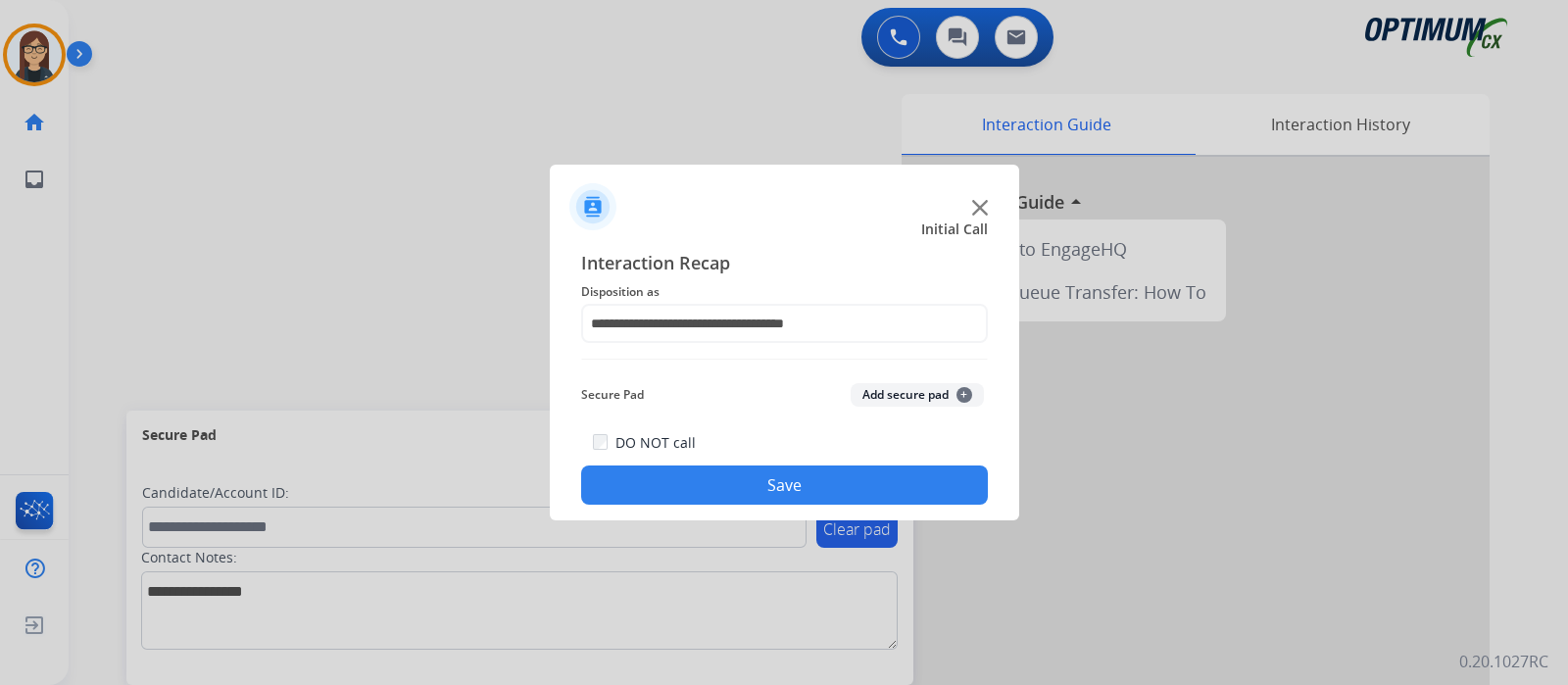
click at [744, 482] on button "Save" at bounding box center [784, 485] width 407 height 39
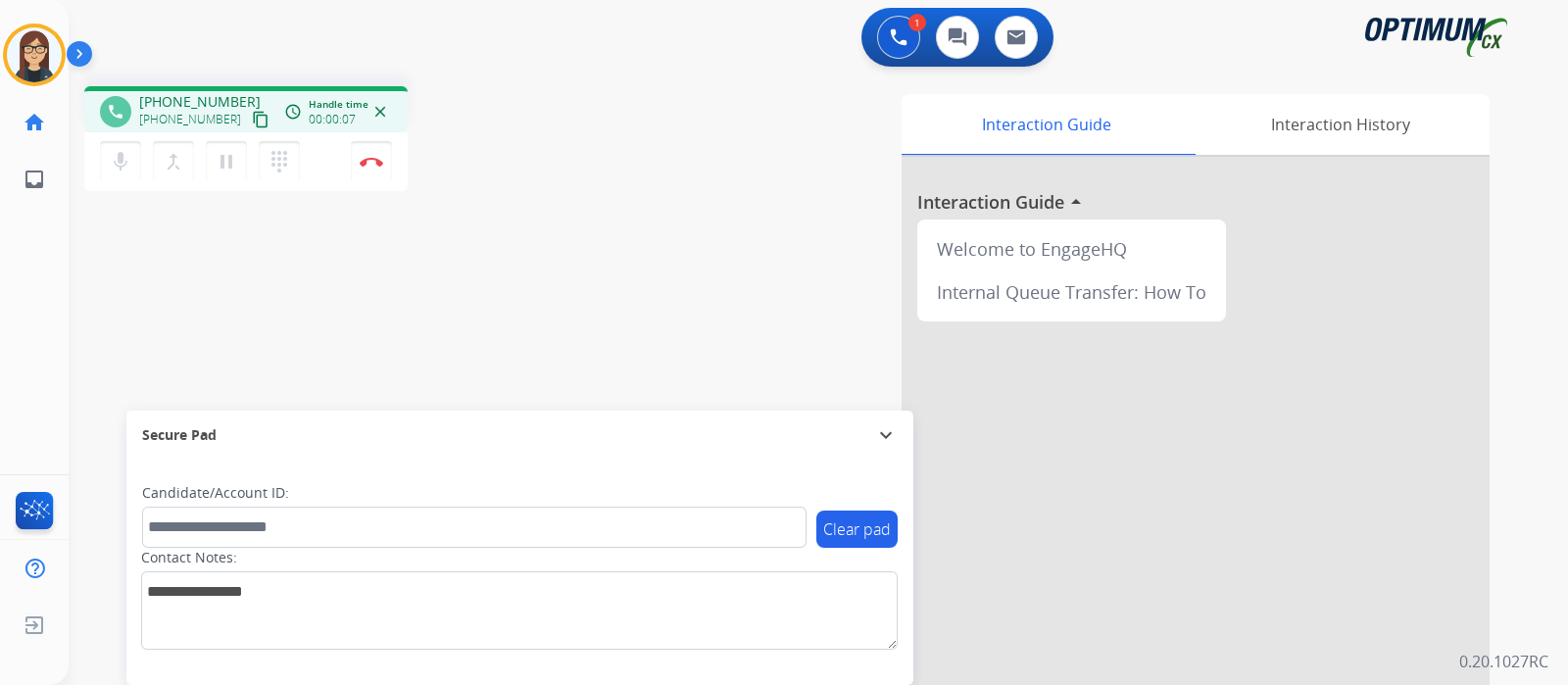
click at [252, 117] on mat-icon "content_copy" at bounding box center [261, 120] width 18 height 18
click at [571, 201] on div "phone [PHONE_NUMBER] [PHONE_NUMBER] content_copy access_time Call metrics Queue…" at bounding box center [794, 479] width 1452 height 817
click at [252, 118] on mat-icon "content_copy" at bounding box center [261, 120] width 18 height 18
click at [633, 221] on div "Interaction Guide Interaction History Interaction Guide arrow_drop_up Welcome t…" at bounding box center [1050, 490] width 879 height 793
click at [585, 200] on div "phone [PHONE_NUMBER] [PHONE_NUMBER] content_copy access_time Call metrics Queue…" at bounding box center [794, 479] width 1452 height 817
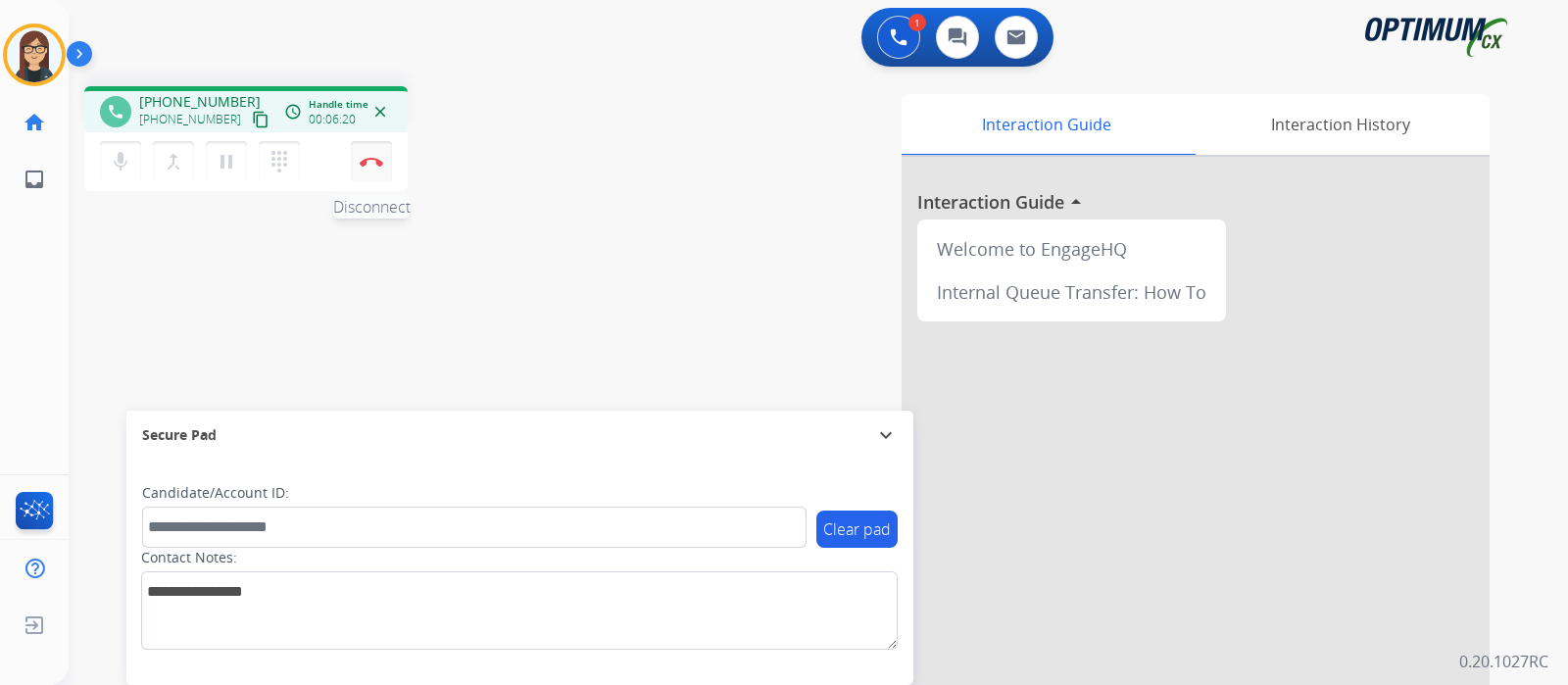
click at [368, 164] on img at bounding box center [372, 161] width 24 height 10
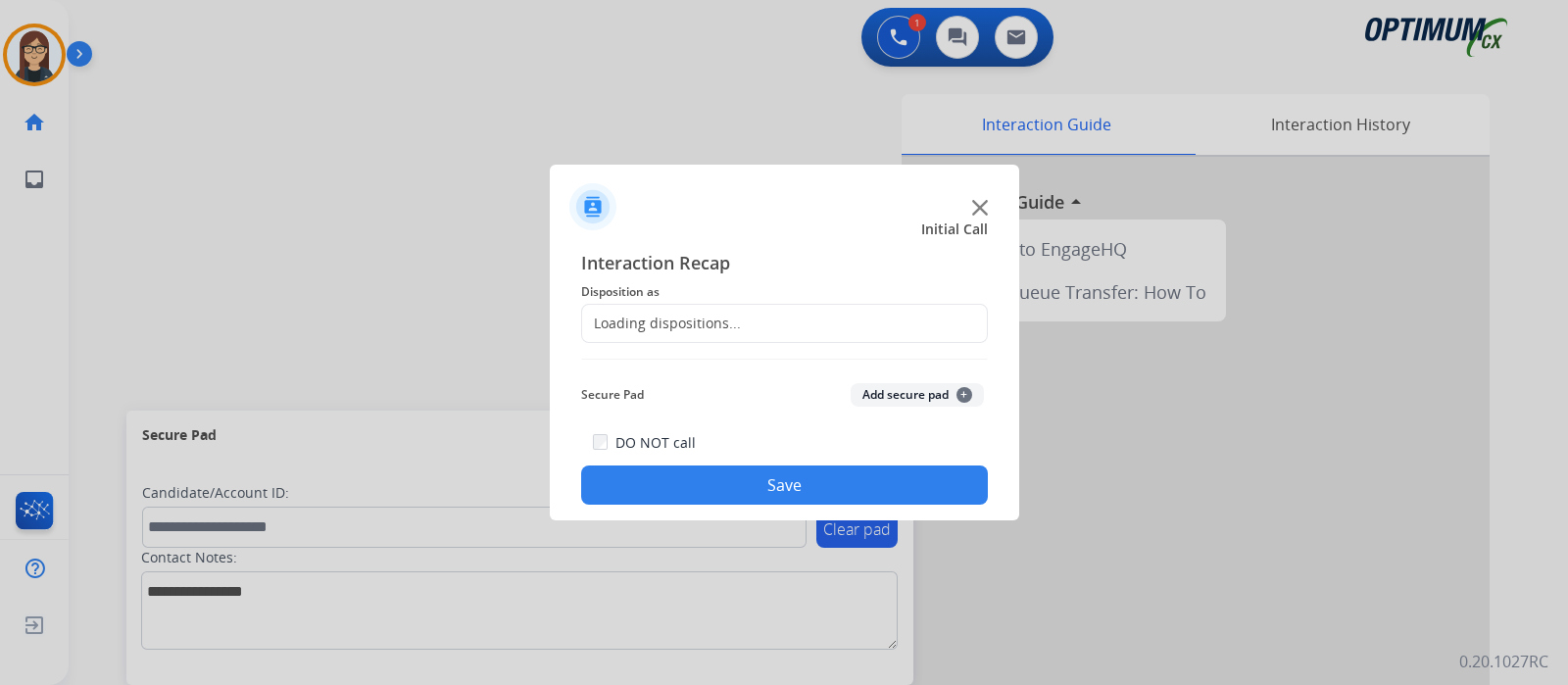
click at [647, 336] on div "Loading dispositions..." at bounding box center [784, 323] width 407 height 39
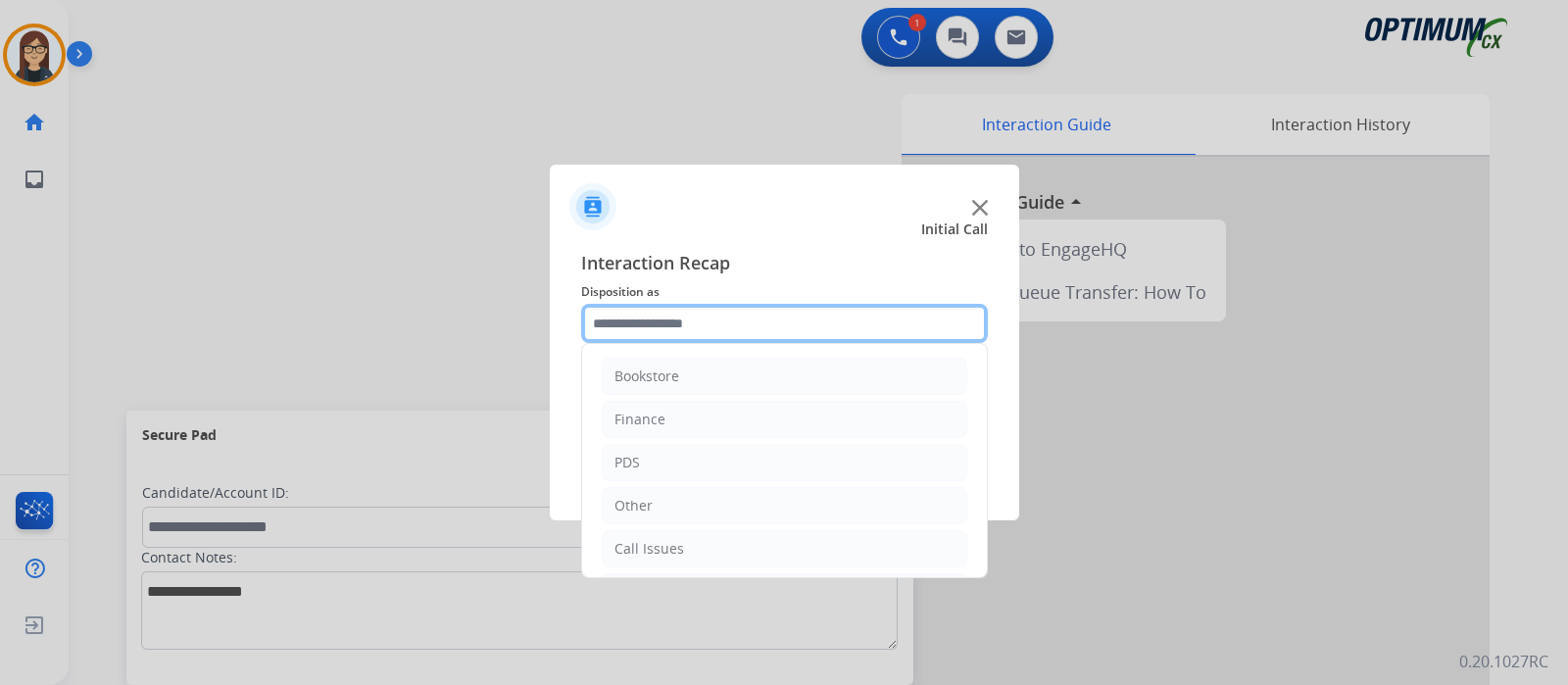
click at [644, 333] on input "text" at bounding box center [784, 323] width 407 height 39
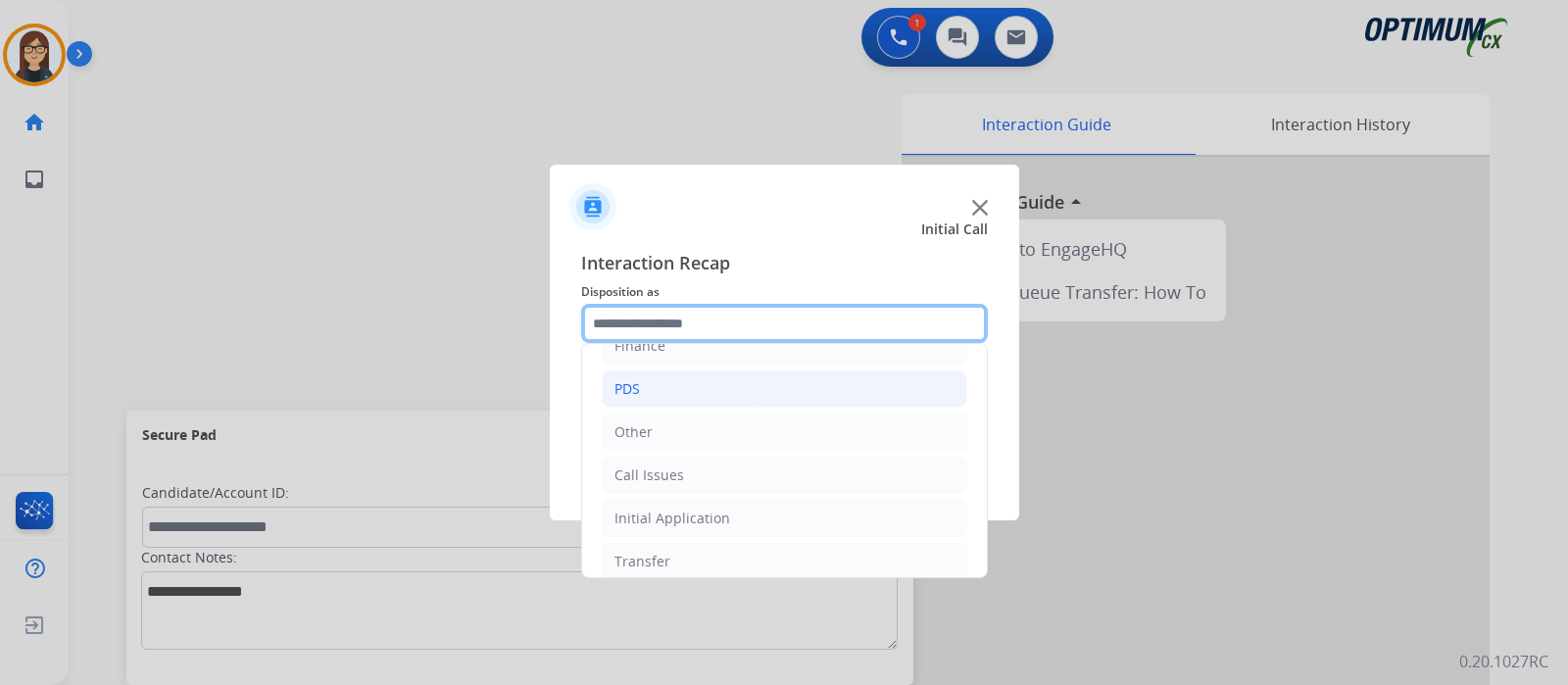
scroll to position [130, 0]
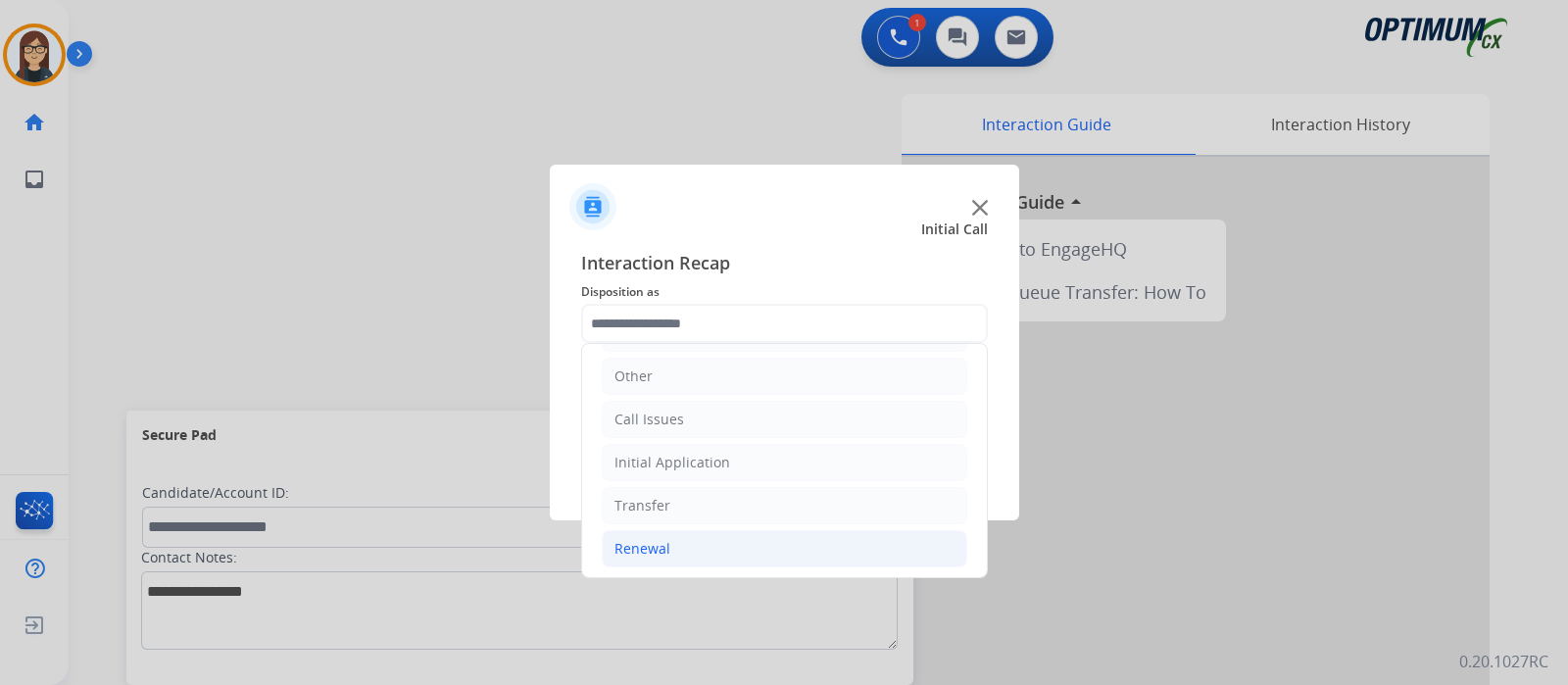
click at [668, 538] on li "Renewal" at bounding box center [784, 548] width 366 height 37
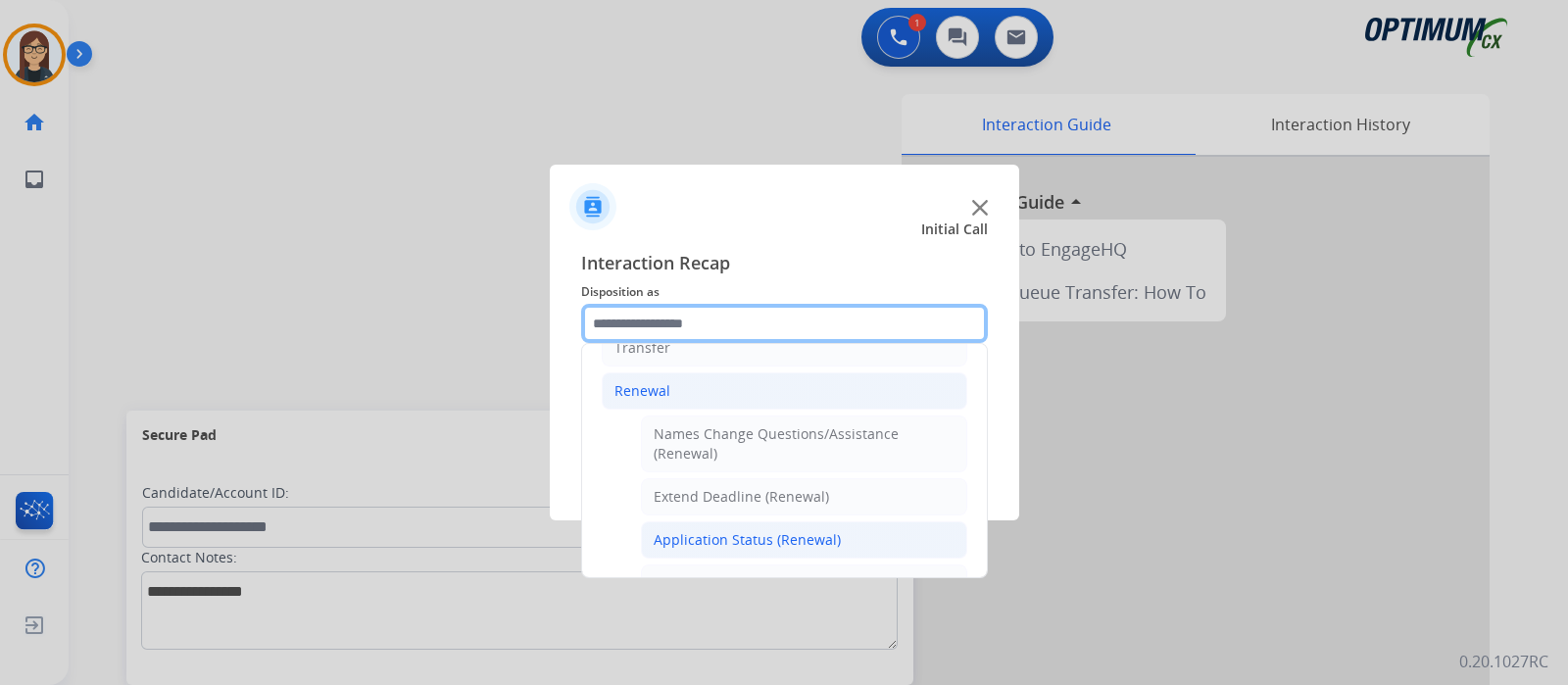
scroll to position [258, 0]
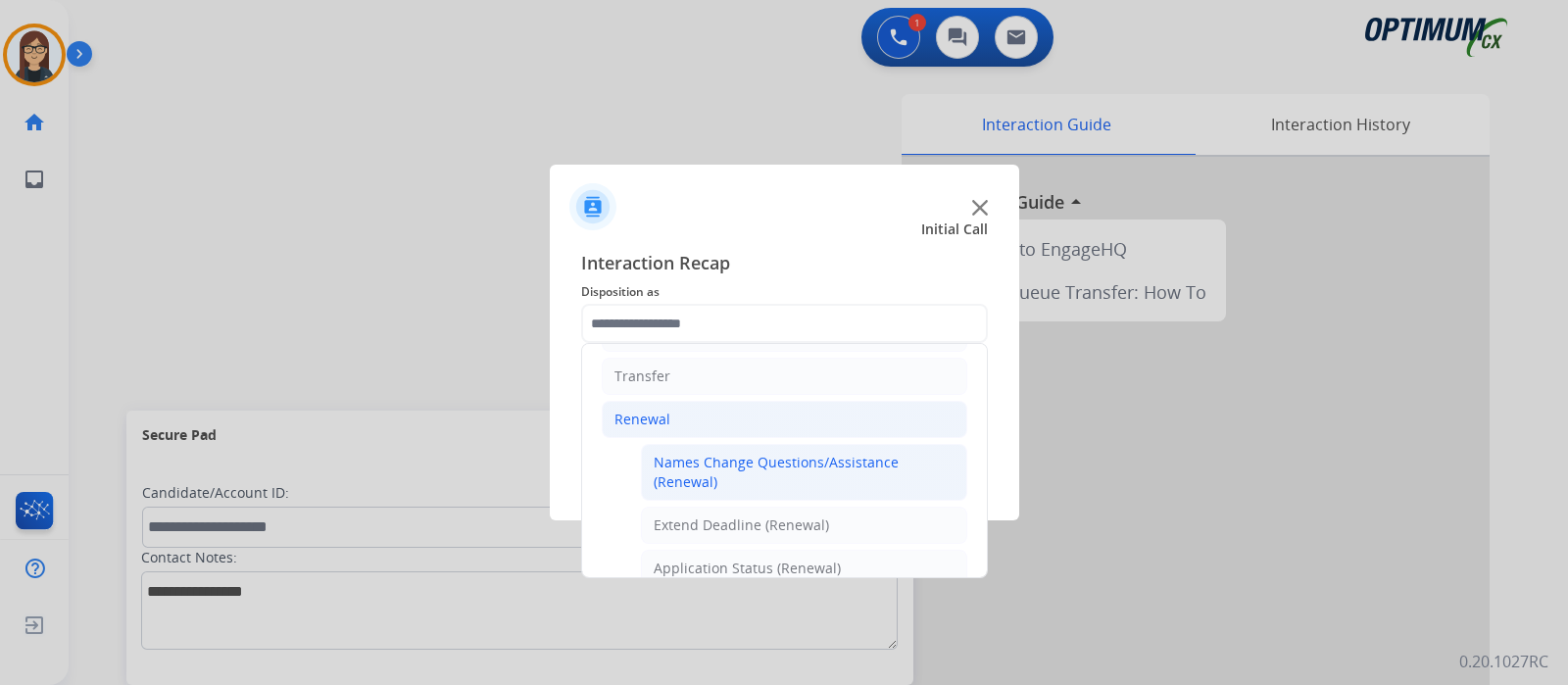
click at [788, 472] on div "Names Change Questions/Assistance (Renewal)" at bounding box center [804, 472] width 301 height 39
type input "**********"
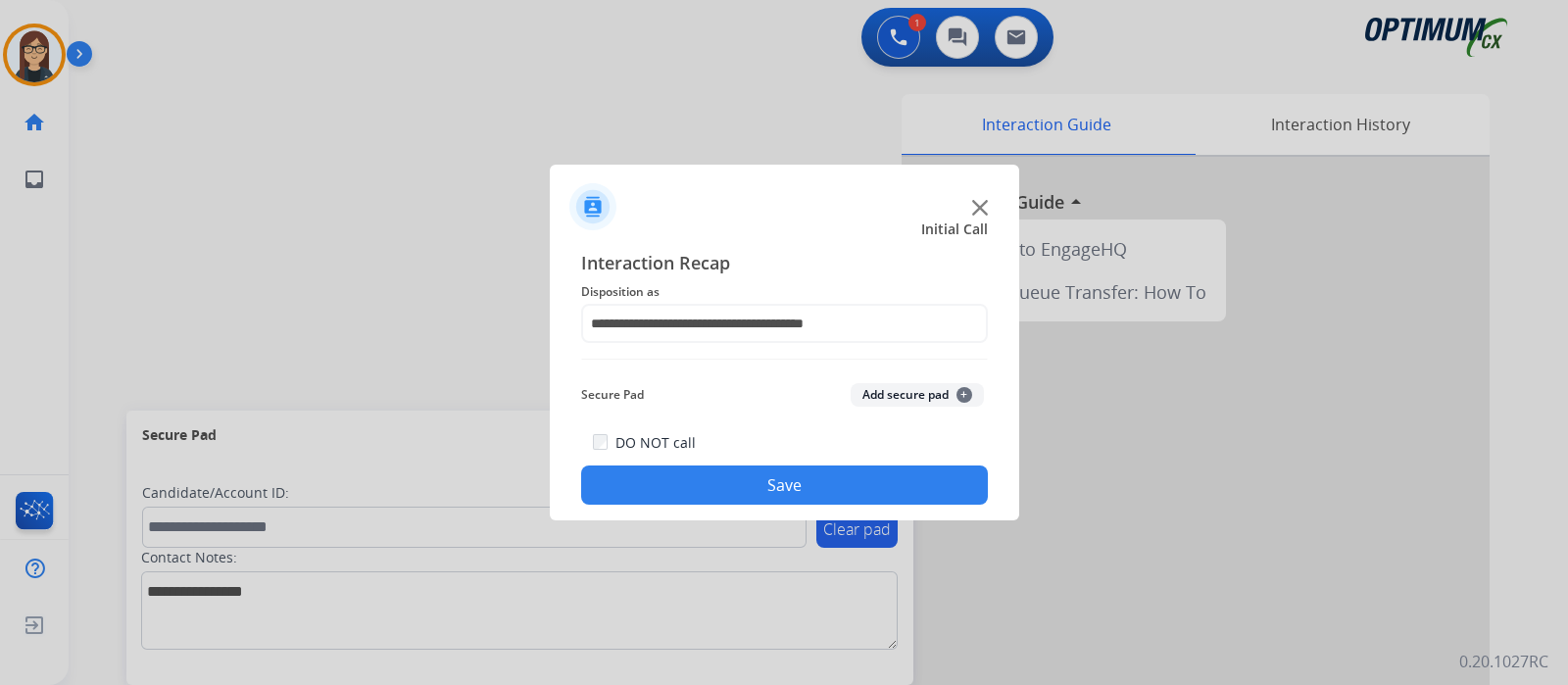
click at [784, 472] on button "Save" at bounding box center [784, 485] width 407 height 39
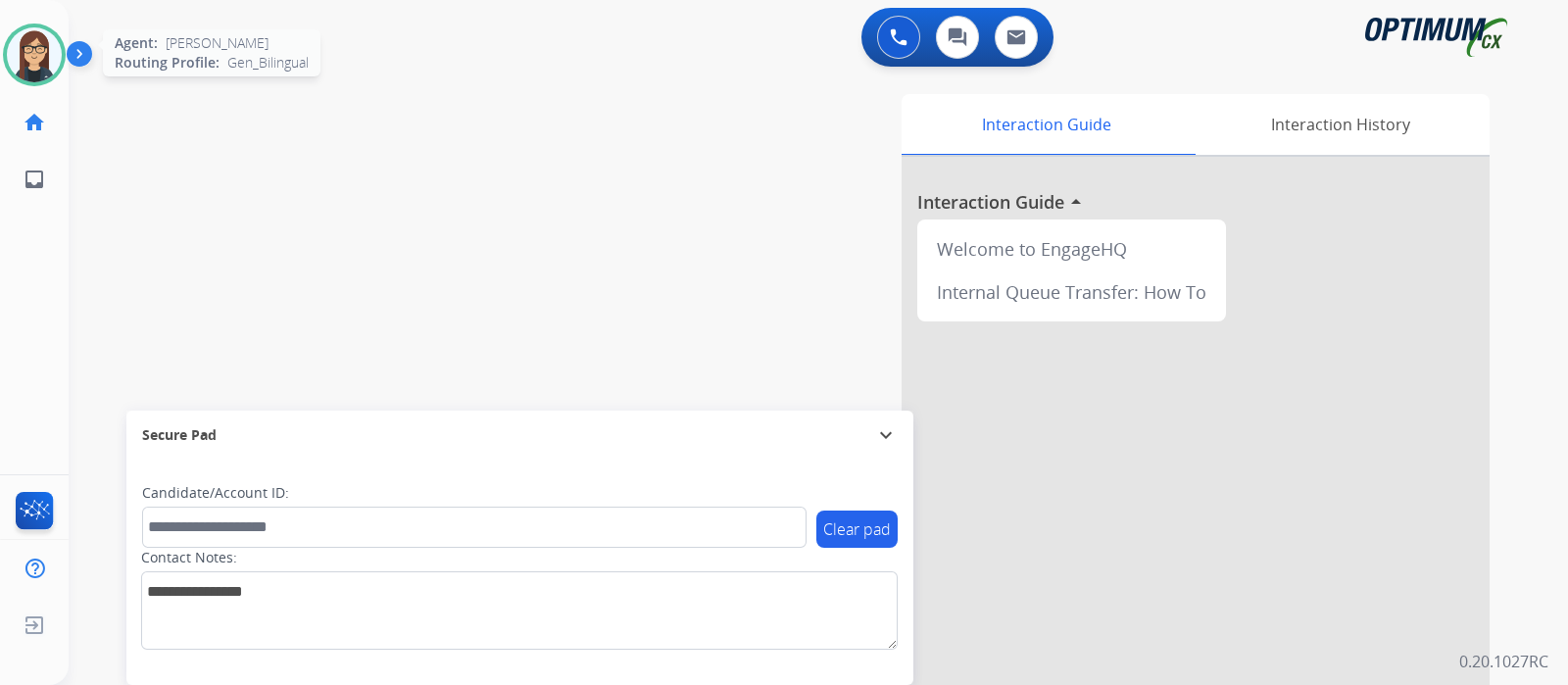
click at [34, 64] on img at bounding box center [34, 55] width 55 height 55
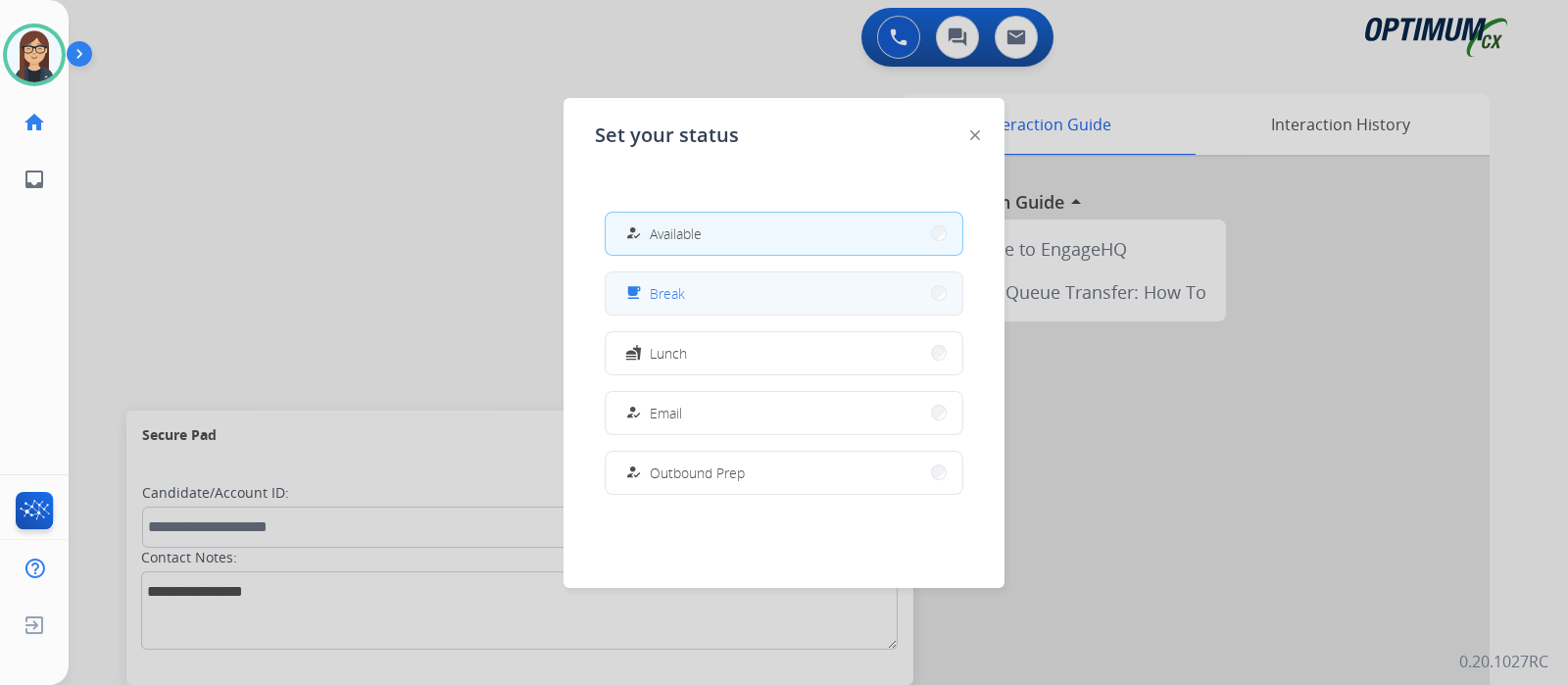
click at [658, 294] on span "Break" at bounding box center [668, 293] width 35 height 21
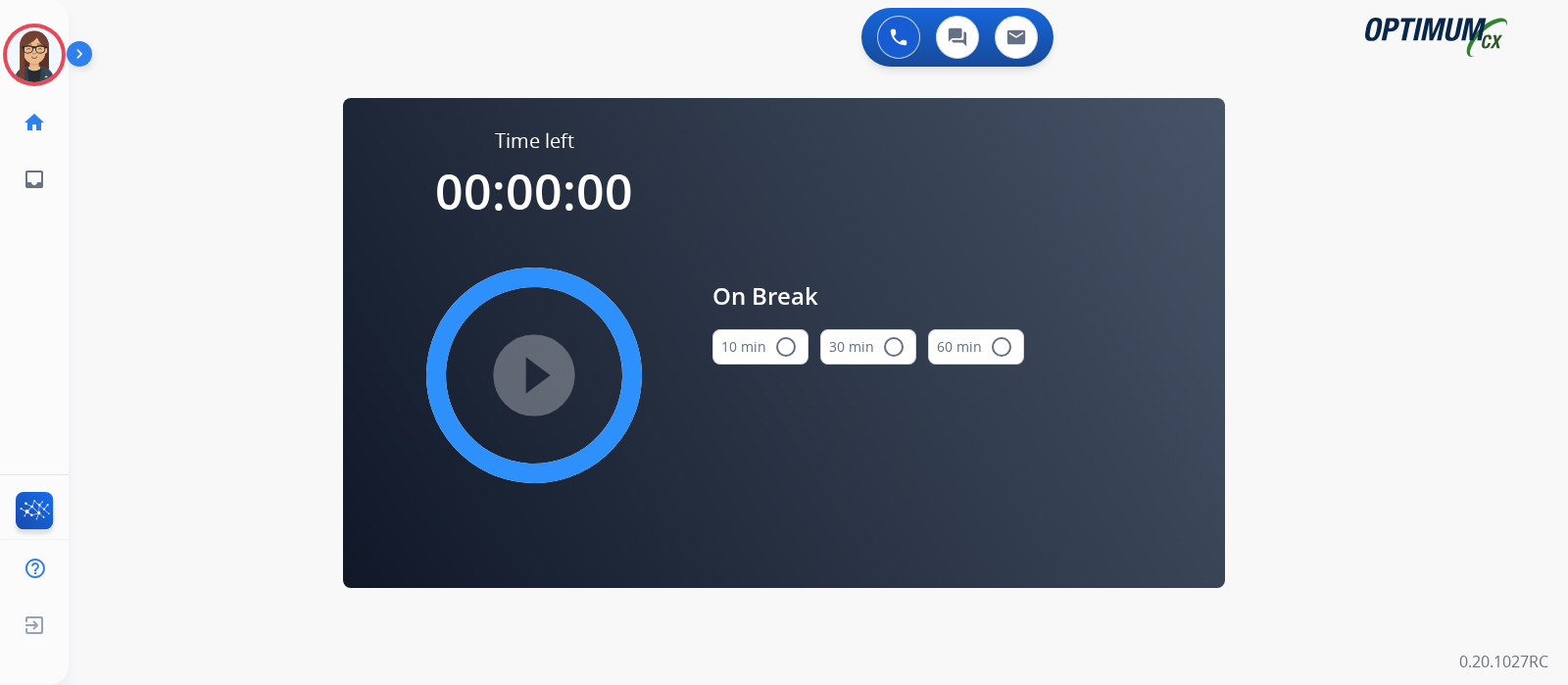
click at [778, 350] on mat-icon "radio_button_unchecked" at bounding box center [785, 347] width 24 height 24
click at [535, 379] on mat-icon "play_circle_filled" at bounding box center [534, 375] width 24 height 24
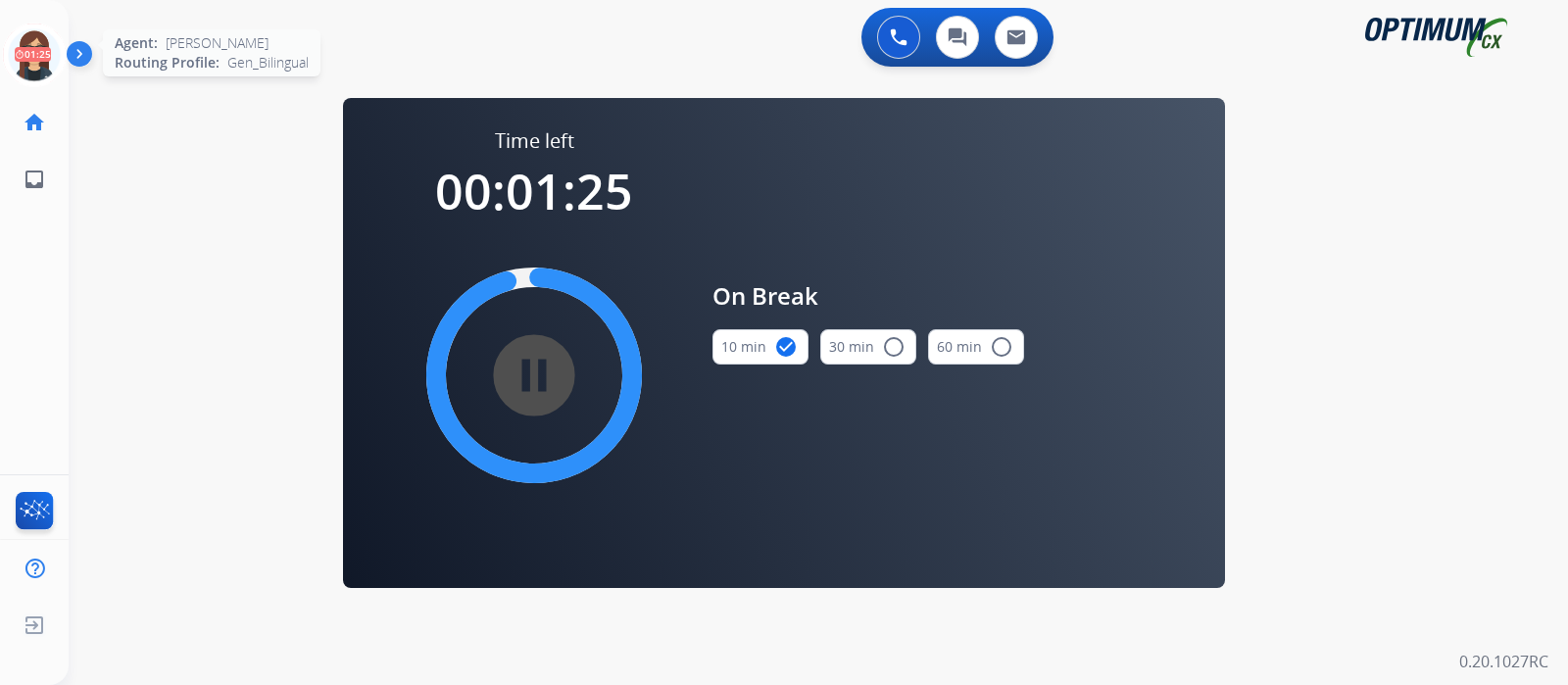
click at [37, 72] on icon at bounding box center [34, 55] width 64 height 64
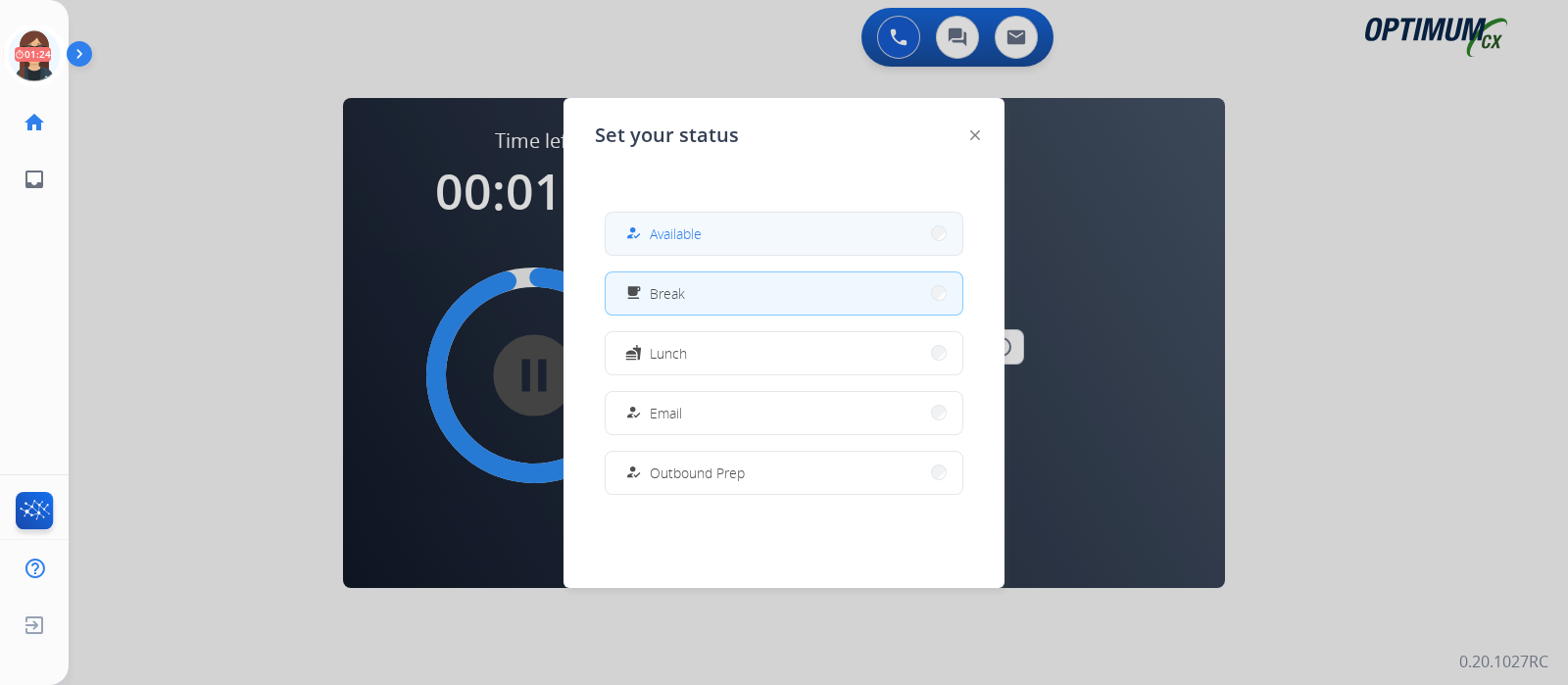
click at [698, 233] on span "Available" at bounding box center [675, 233] width 52 height 21
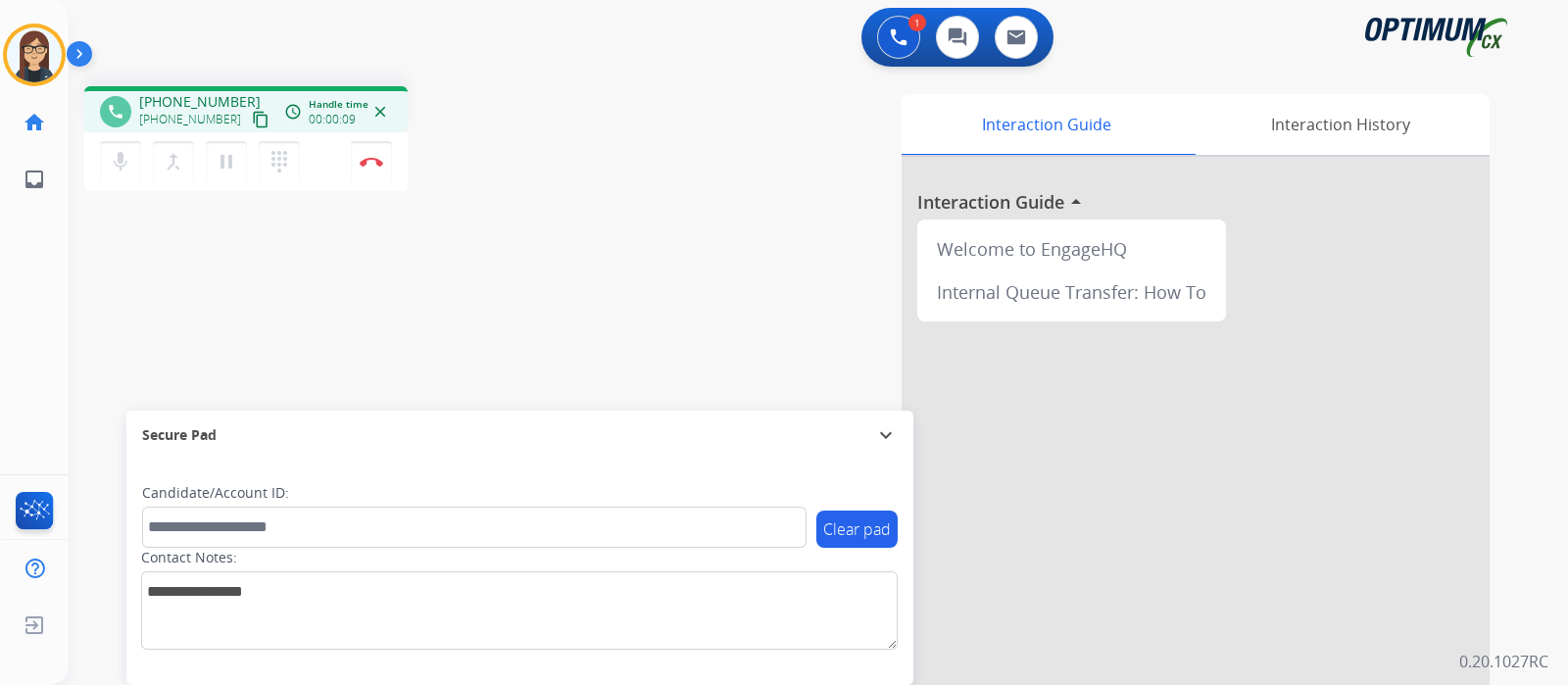
click at [252, 117] on mat-icon "content_copy" at bounding box center [261, 120] width 18 height 18
click at [128, 168] on mat-icon "mic" at bounding box center [121, 161] width 24 height 24
click at [130, 165] on mat-icon "mic_off" at bounding box center [121, 161] width 24 height 24
click at [130, 165] on mat-icon "mic" at bounding box center [121, 161] width 24 height 24
click at [131, 163] on mat-icon "mic_off" at bounding box center [121, 161] width 24 height 24
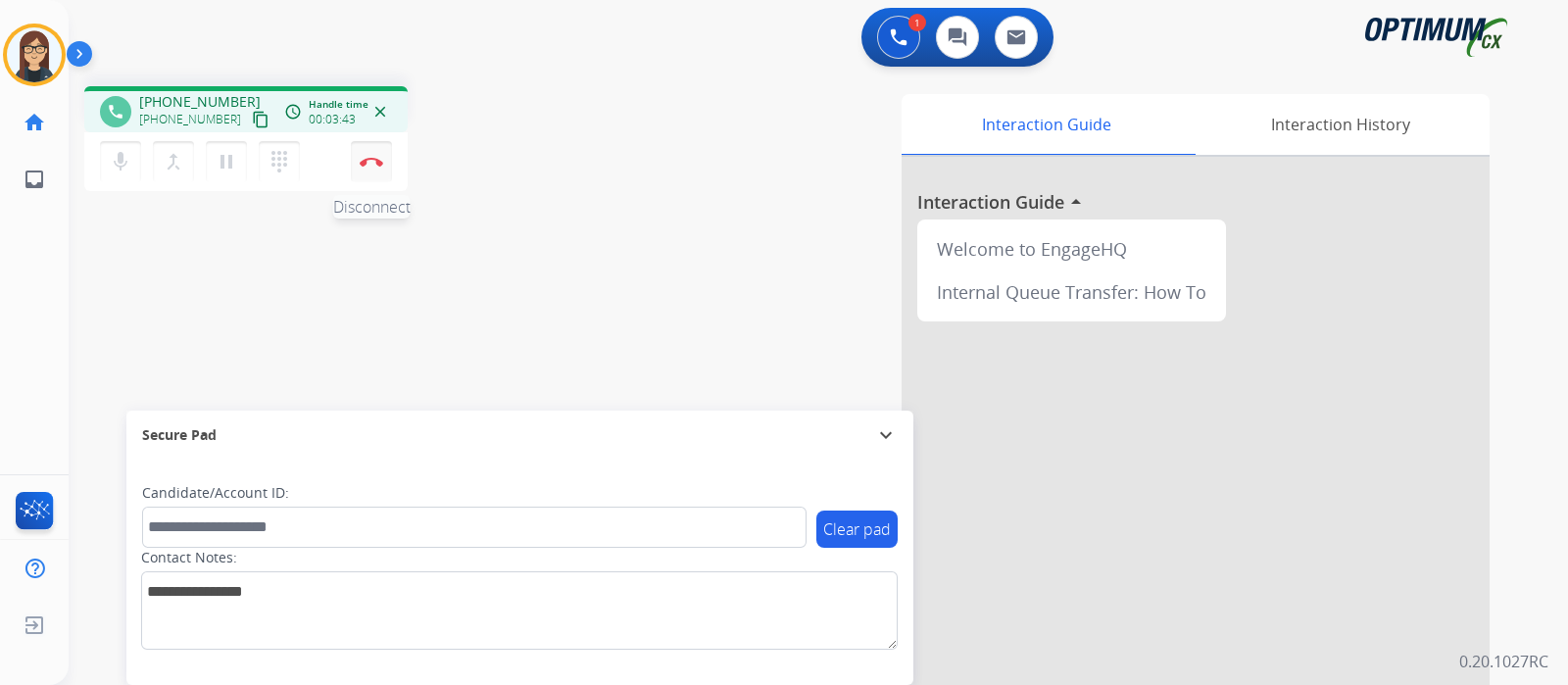
click at [373, 163] on img at bounding box center [372, 161] width 24 height 10
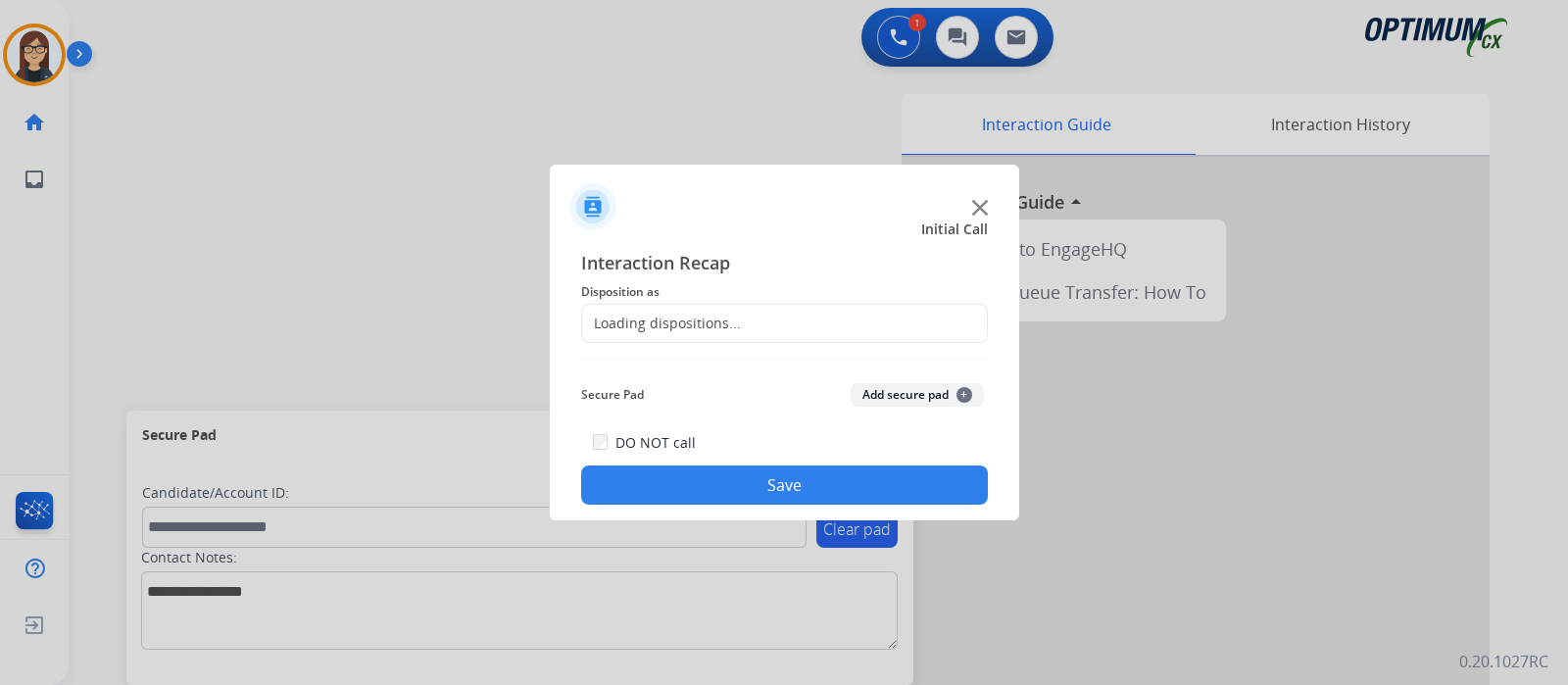
click at [665, 330] on div "Loading dispositions..." at bounding box center [661, 323] width 158 height 20
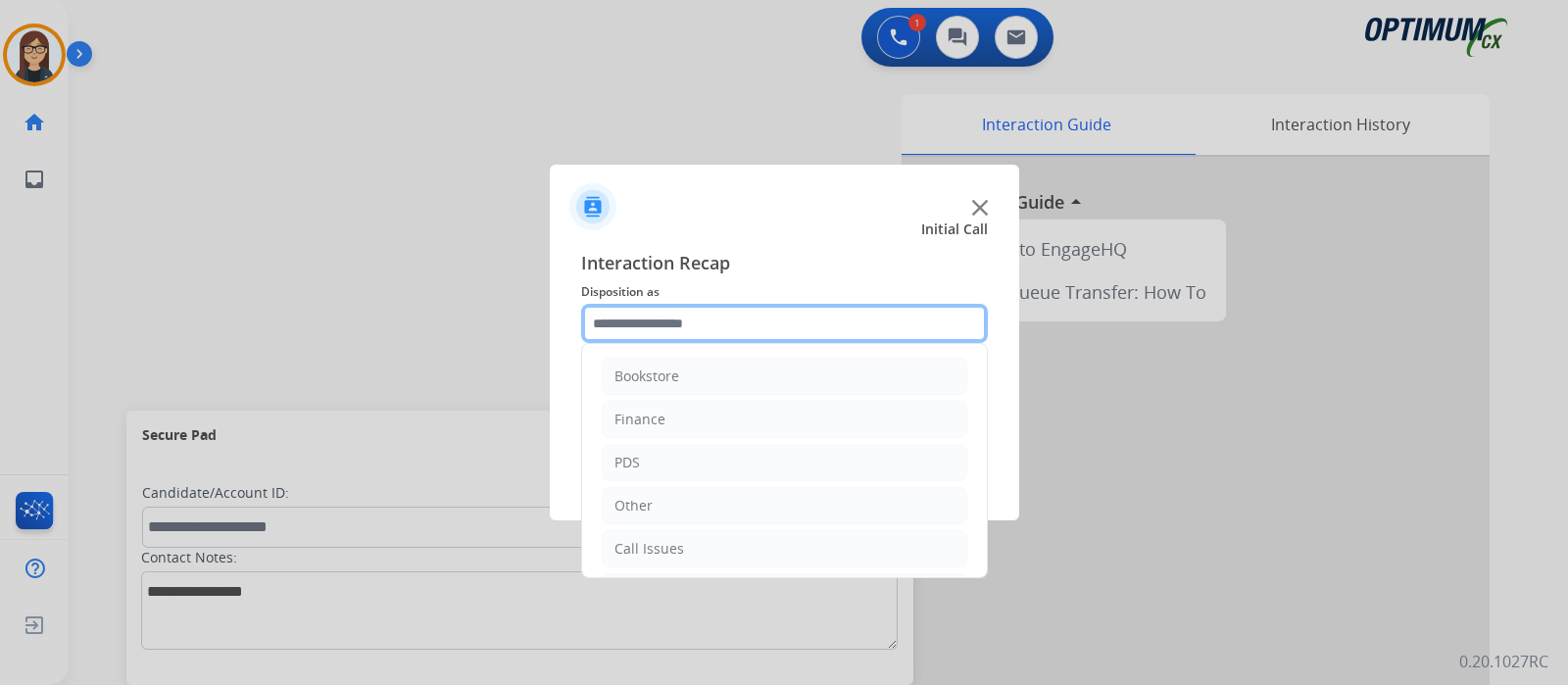
click at [665, 330] on input "text" at bounding box center [784, 323] width 407 height 39
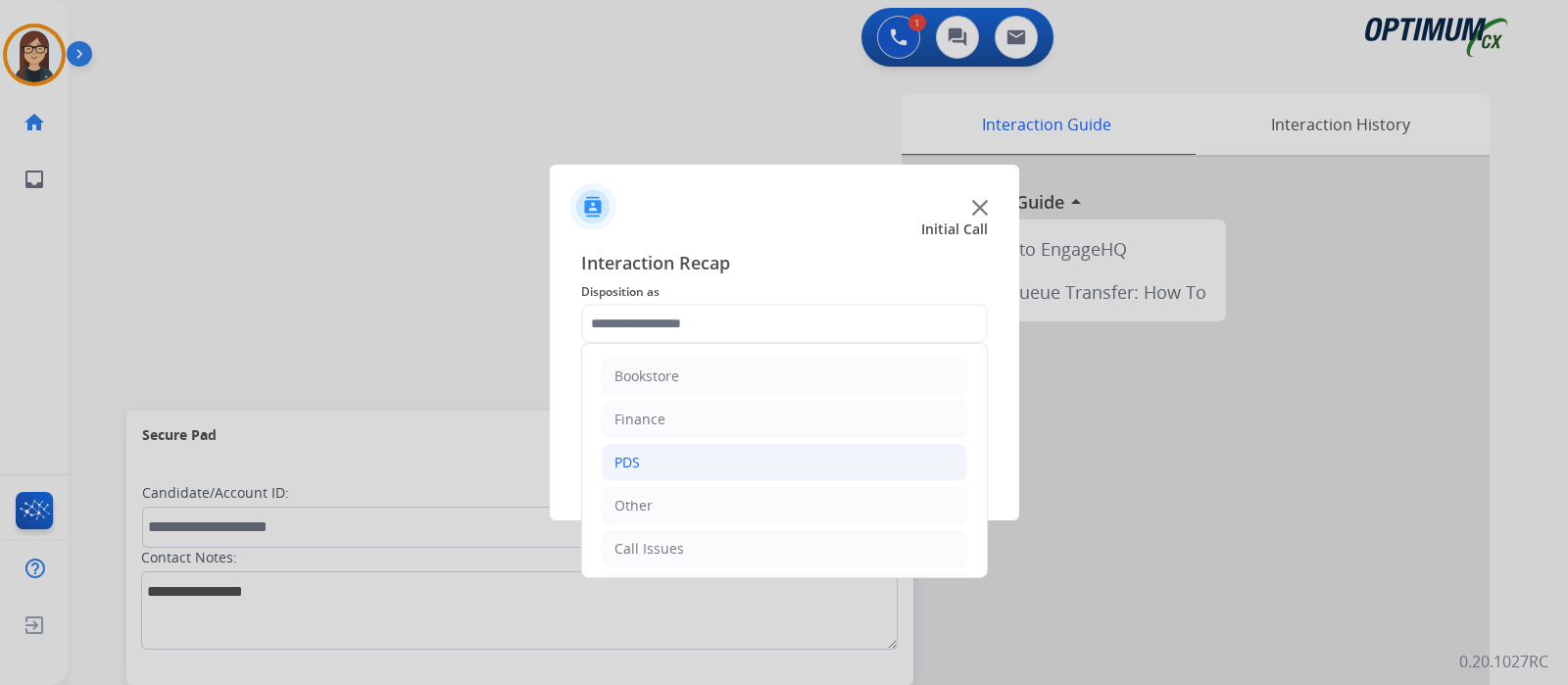
click at [647, 454] on li "PDS" at bounding box center [784, 463] width 366 height 37
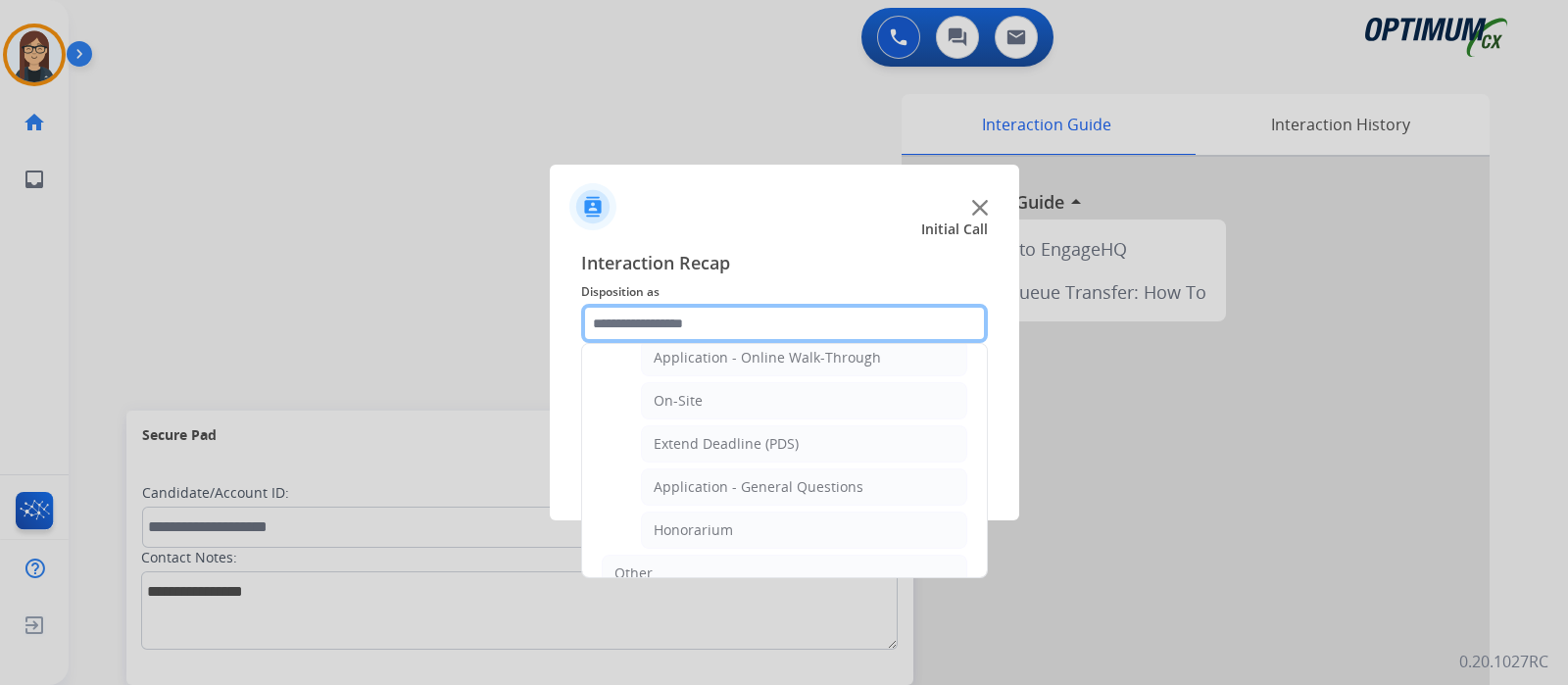
scroll to position [612, 0]
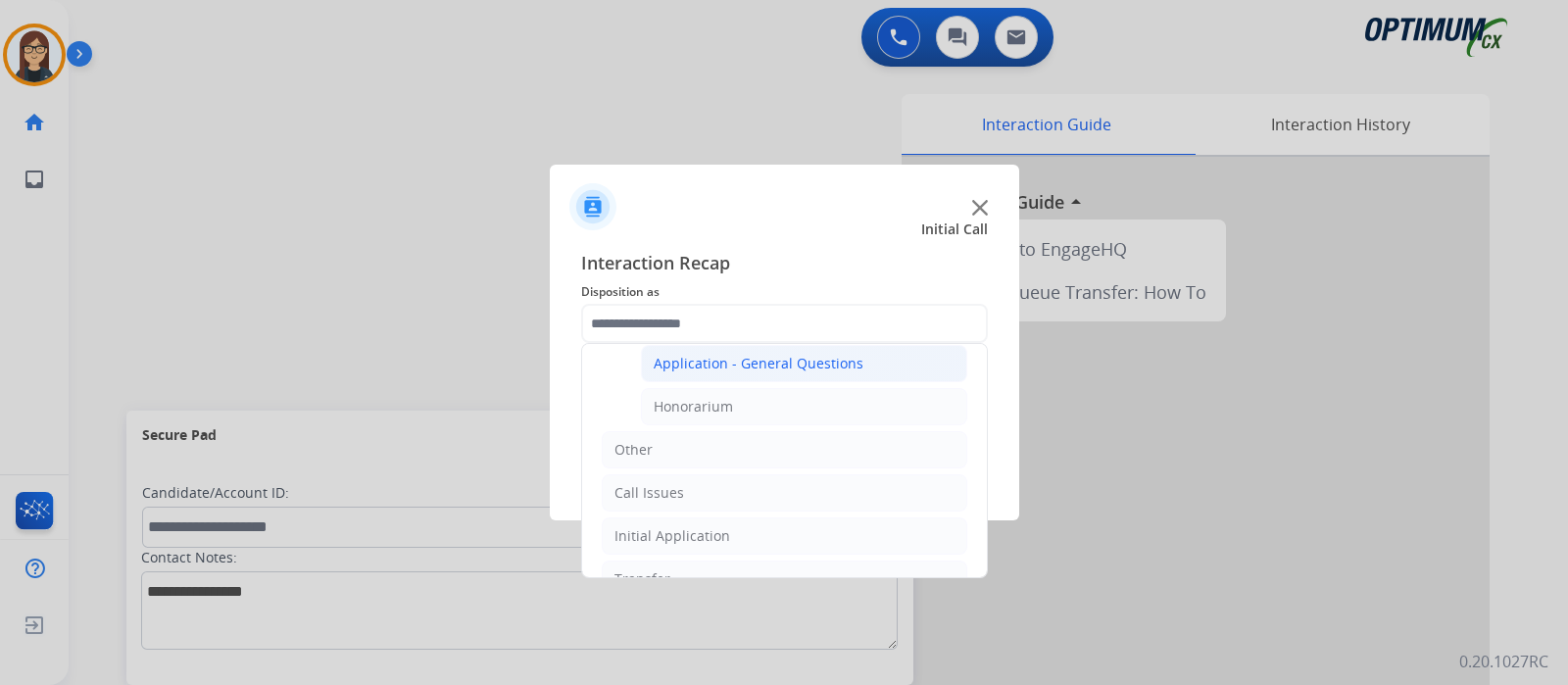
click at [781, 366] on div "Application - General Questions" at bounding box center [758, 364] width 209 height 20
type input "**********"
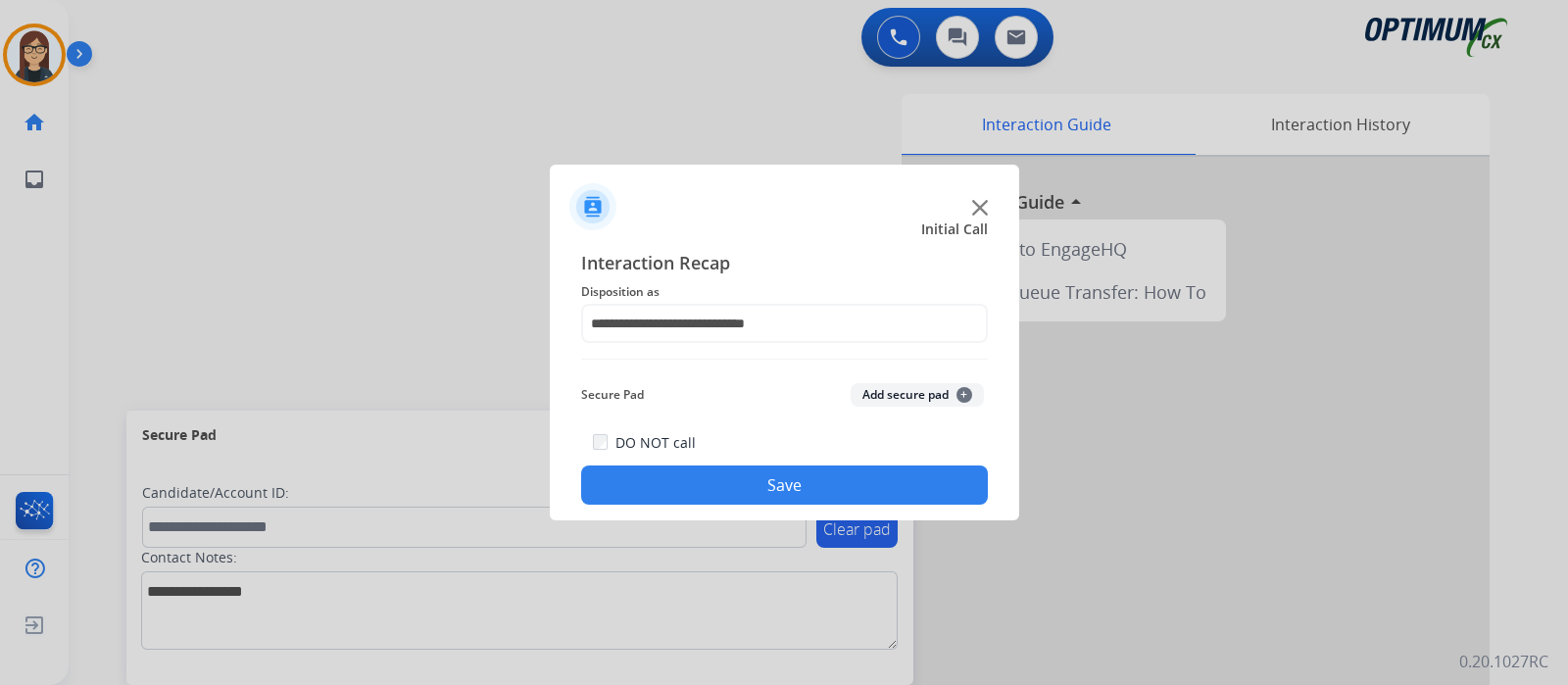
click at [745, 477] on button "Save" at bounding box center [784, 485] width 407 height 39
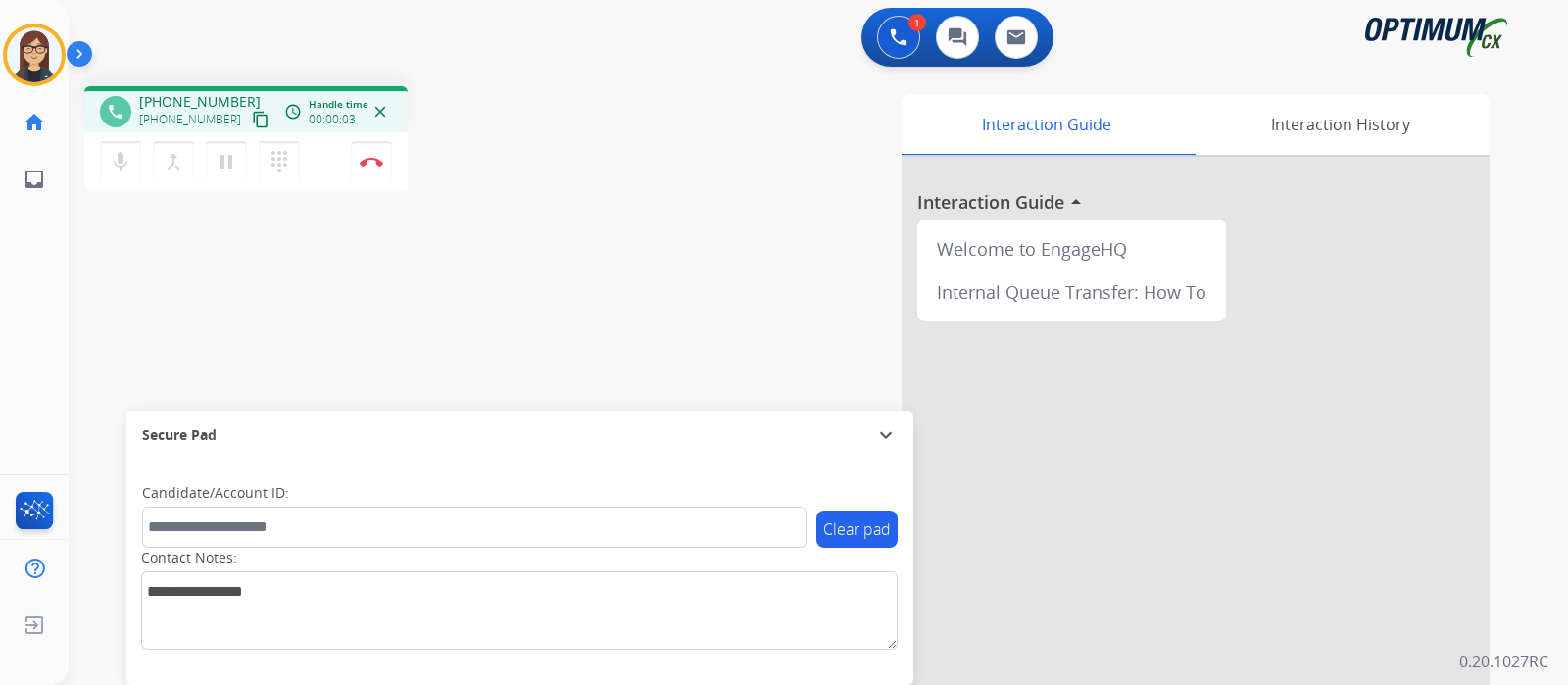
click at [252, 116] on mat-icon "content_copy" at bounding box center [261, 120] width 18 height 18
click at [517, 265] on div "phone [PHONE_NUMBER] [PHONE_NUMBER] content_copy access_time Call metrics Queue…" at bounding box center [794, 479] width 1452 height 817
click at [372, 164] on img at bounding box center [372, 161] width 24 height 10
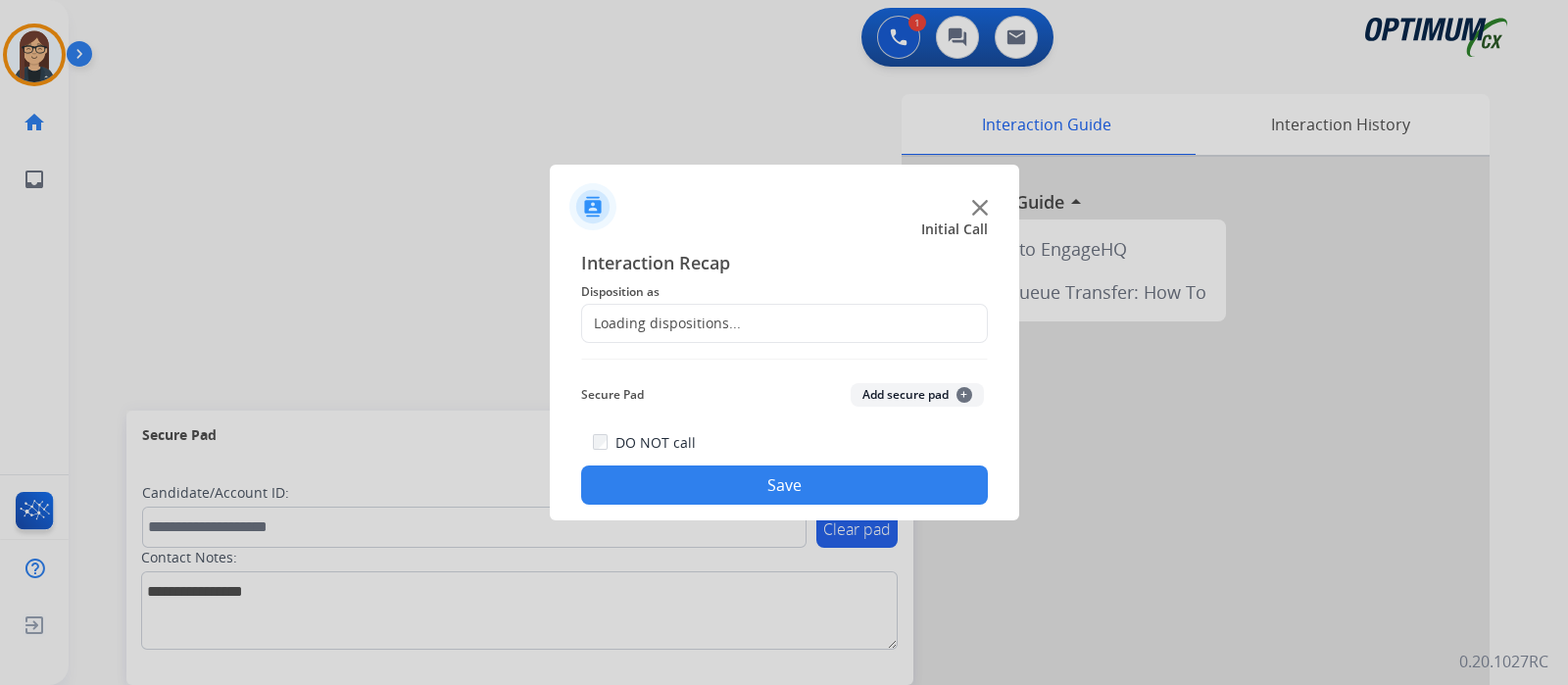
click at [726, 319] on div "Loading dispositions..." at bounding box center [661, 323] width 158 height 20
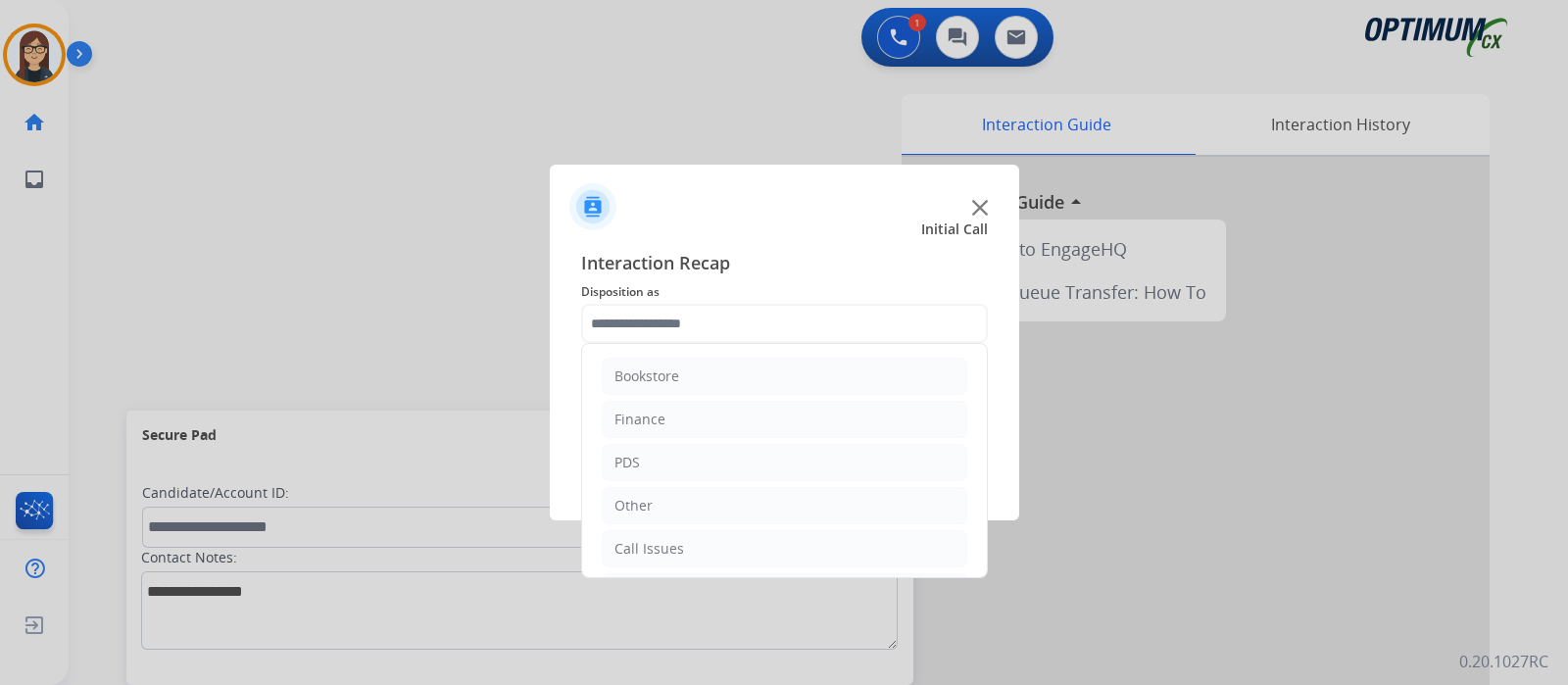
click at [726, 319] on input "text" at bounding box center [784, 323] width 407 height 39
click at [618, 459] on div "PDS" at bounding box center [627, 462] width 26 height 20
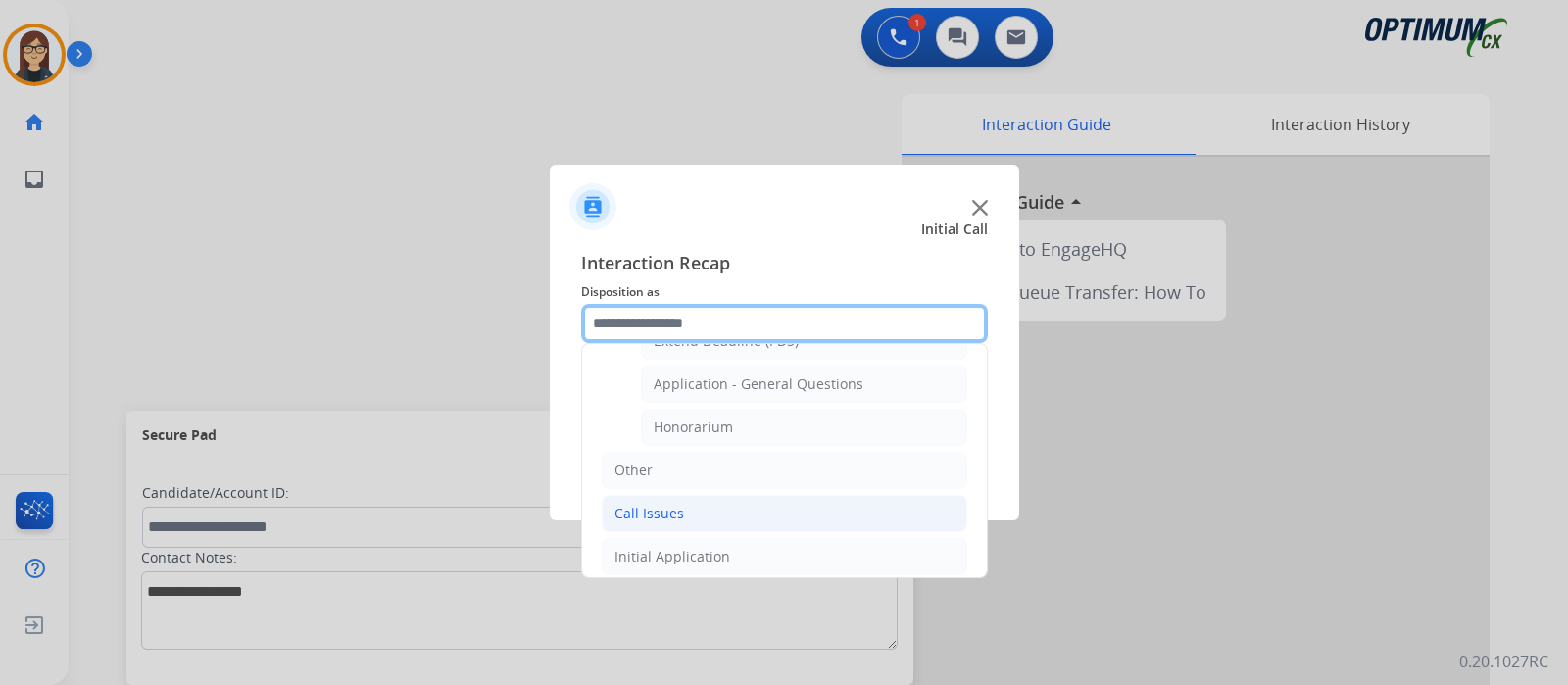
scroll to position [559, 0]
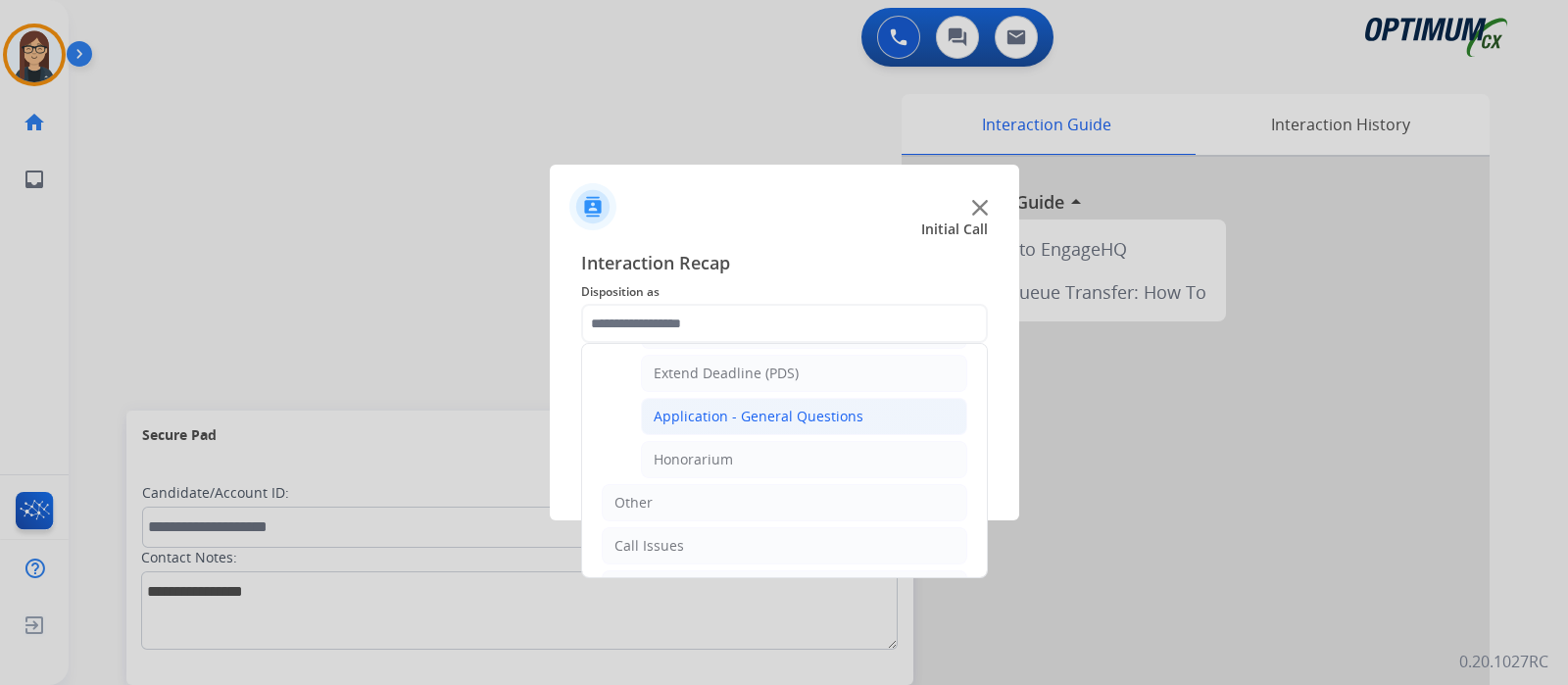
click at [749, 407] on div "Application - General Questions" at bounding box center [758, 417] width 209 height 20
type input "**********"
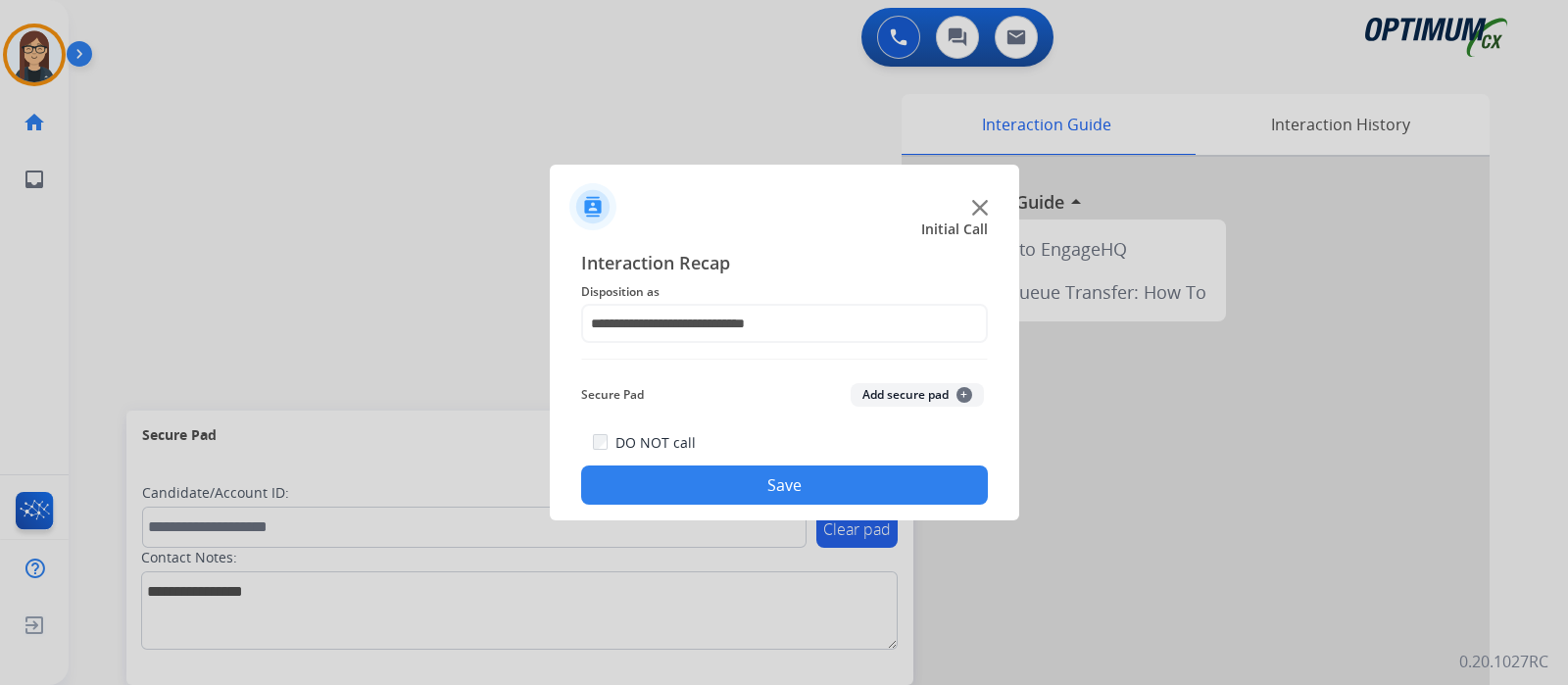
click at [762, 477] on button "Save" at bounding box center [784, 485] width 407 height 39
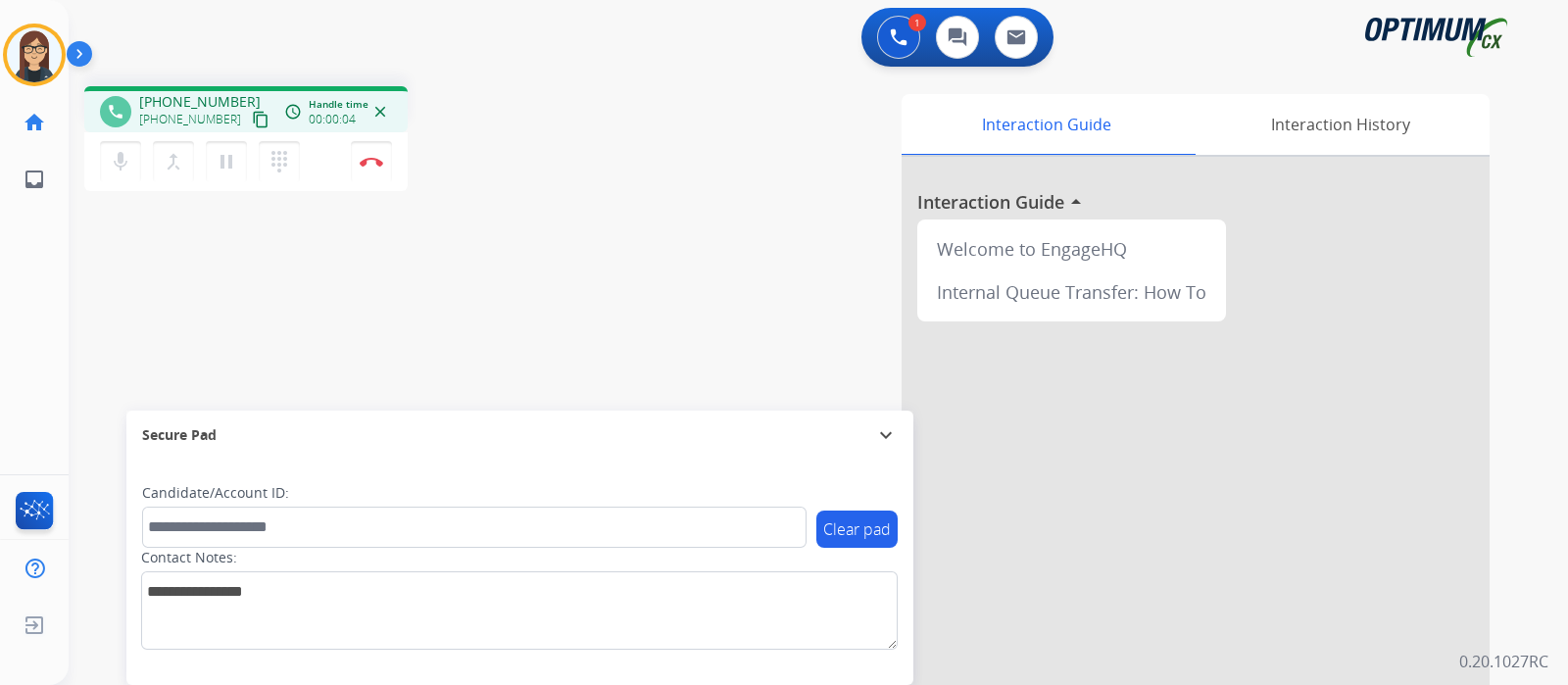
click at [449, 246] on div "phone [PHONE_NUMBER] [PHONE_NUMBER] content_copy access_time Call metrics Queue…" at bounding box center [794, 479] width 1452 height 817
click at [118, 270] on div "phone [PHONE_NUMBER] [PHONE_NUMBER] content_copy access_time Call metrics Queue…" at bounding box center [794, 479] width 1452 height 817
click at [252, 116] on mat-icon "content_copy" at bounding box center [261, 120] width 18 height 18
click at [641, 286] on div "Interaction Guide Interaction History Interaction Guide arrow_drop_up Welcome t…" at bounding box center [1050, 490] width 879 height 793
click at [375, 164] on img at bounding box center [372, 161] width 24 height 10
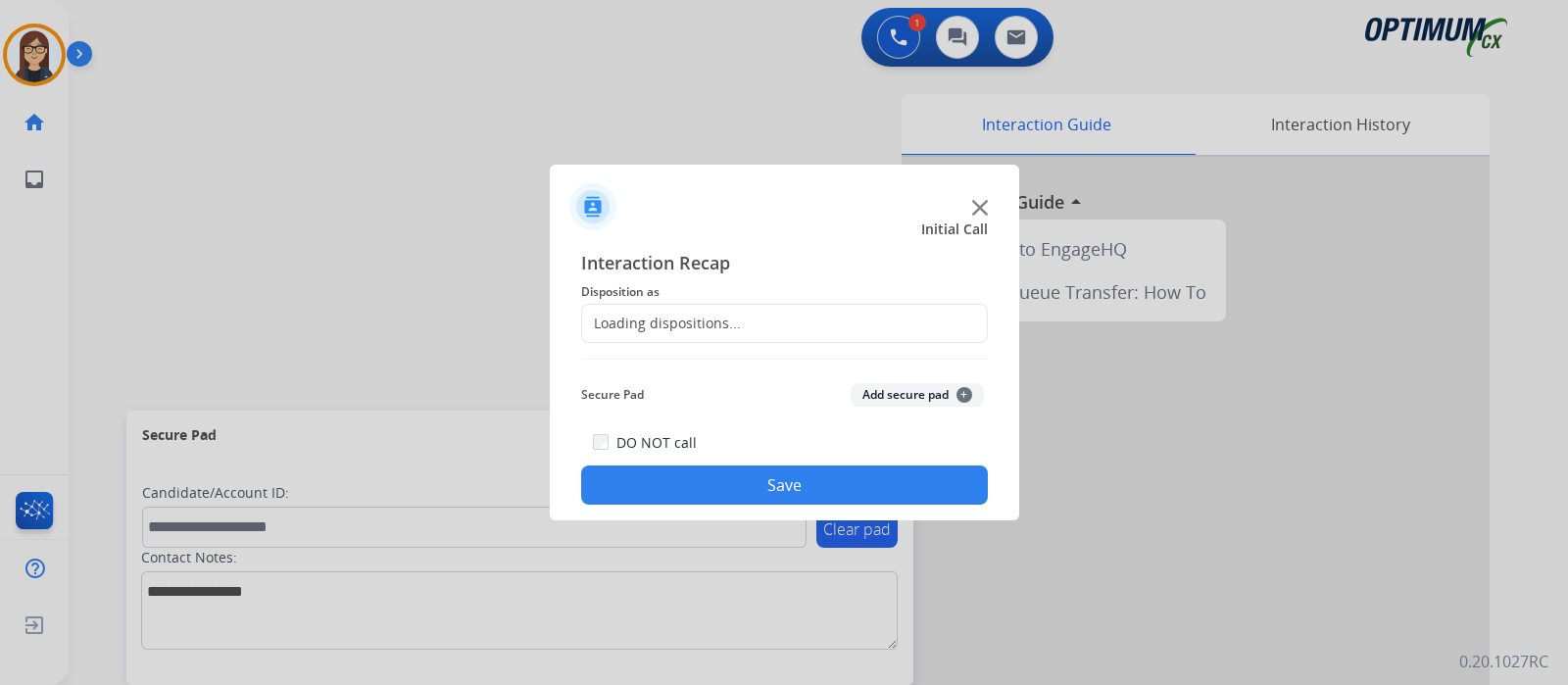
click at [643, 319] on div "Loading dispositions..." at bounding box center [661, 323] width 158 height 20
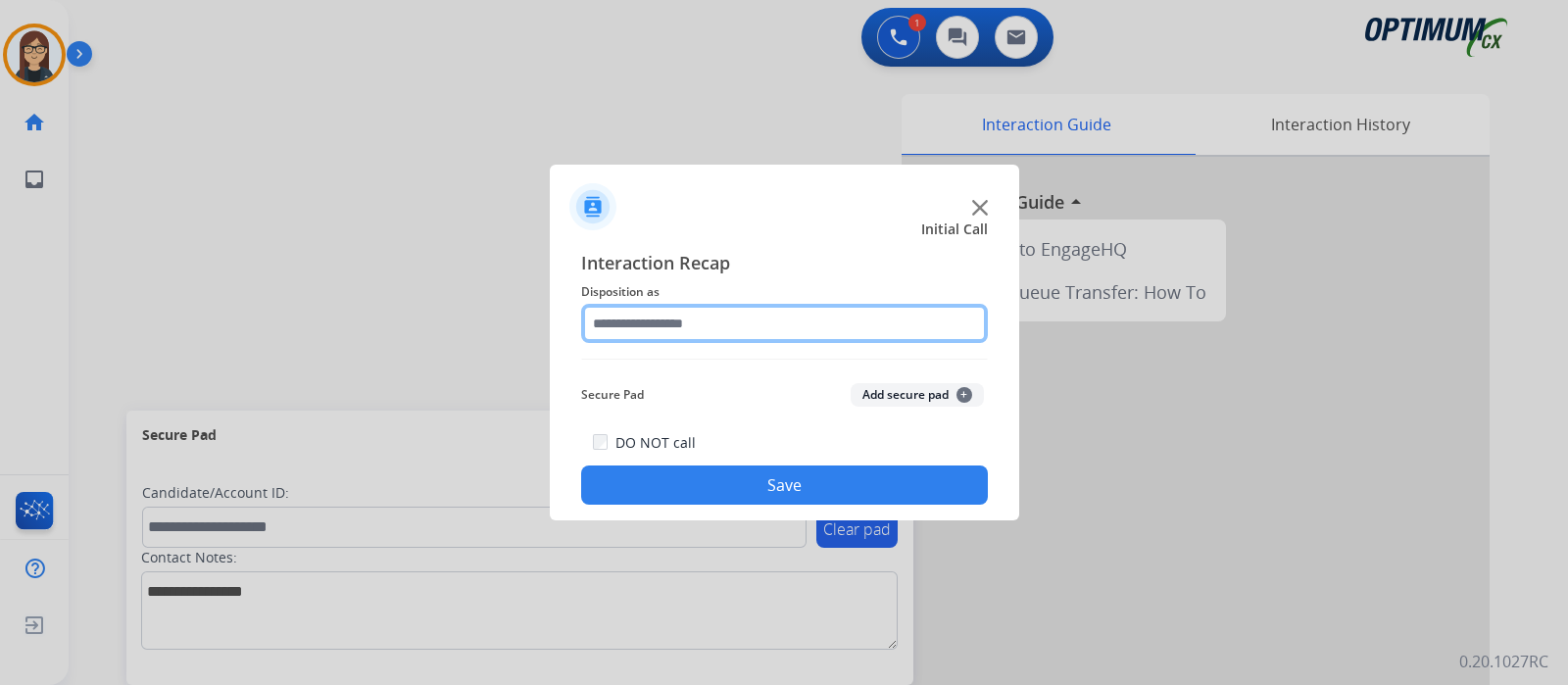
click at [643, 319] on input "text" at bounding box center [784, 323] width 407 height 39
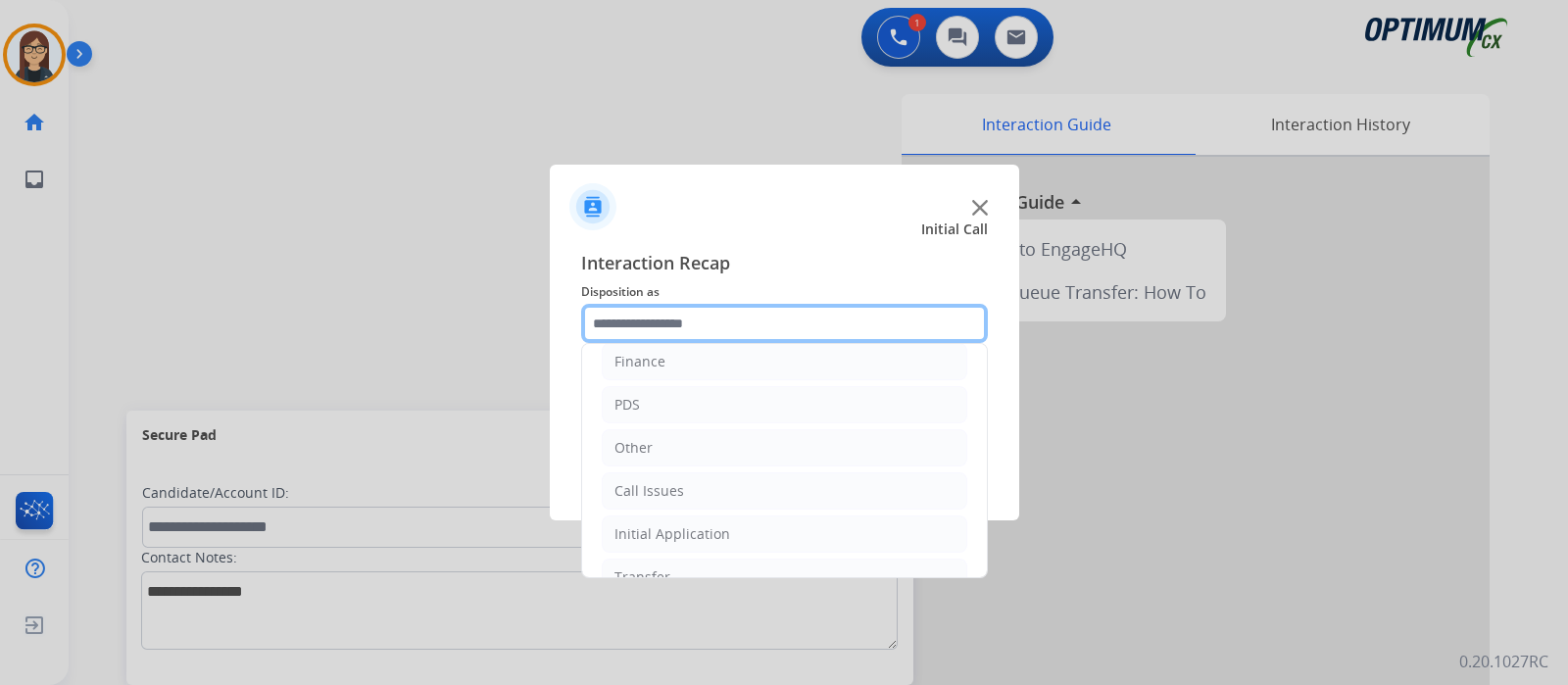
scroll to position [130, 0]
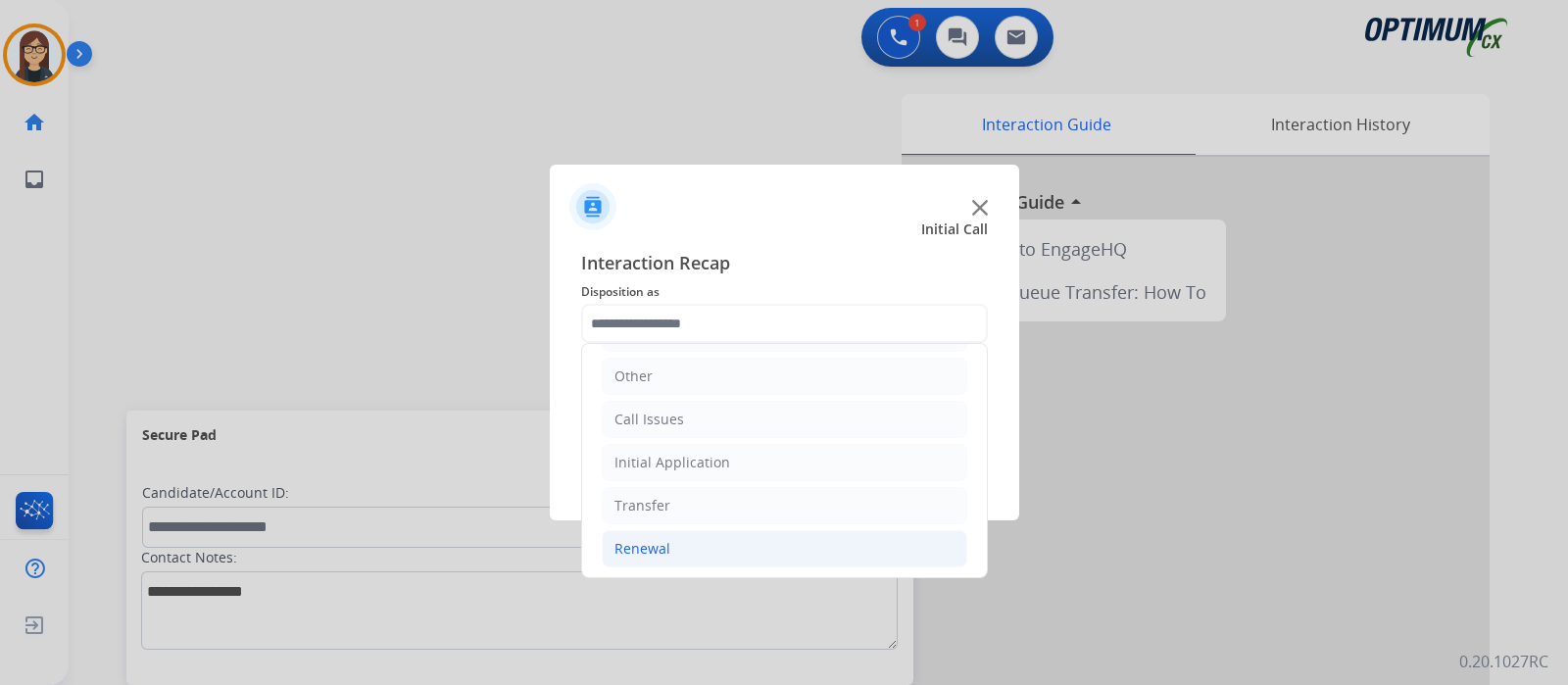
click at [659, 530] on li "Renewal" at bounding box center [784, 548] width 366 height 37
click at [667, 550] on div "Renewal" at bounding box center [642, 548] width 56 height 20
click at [668, 538] on li "Renewal" at bounding box center [784, 548] width 366 height 37
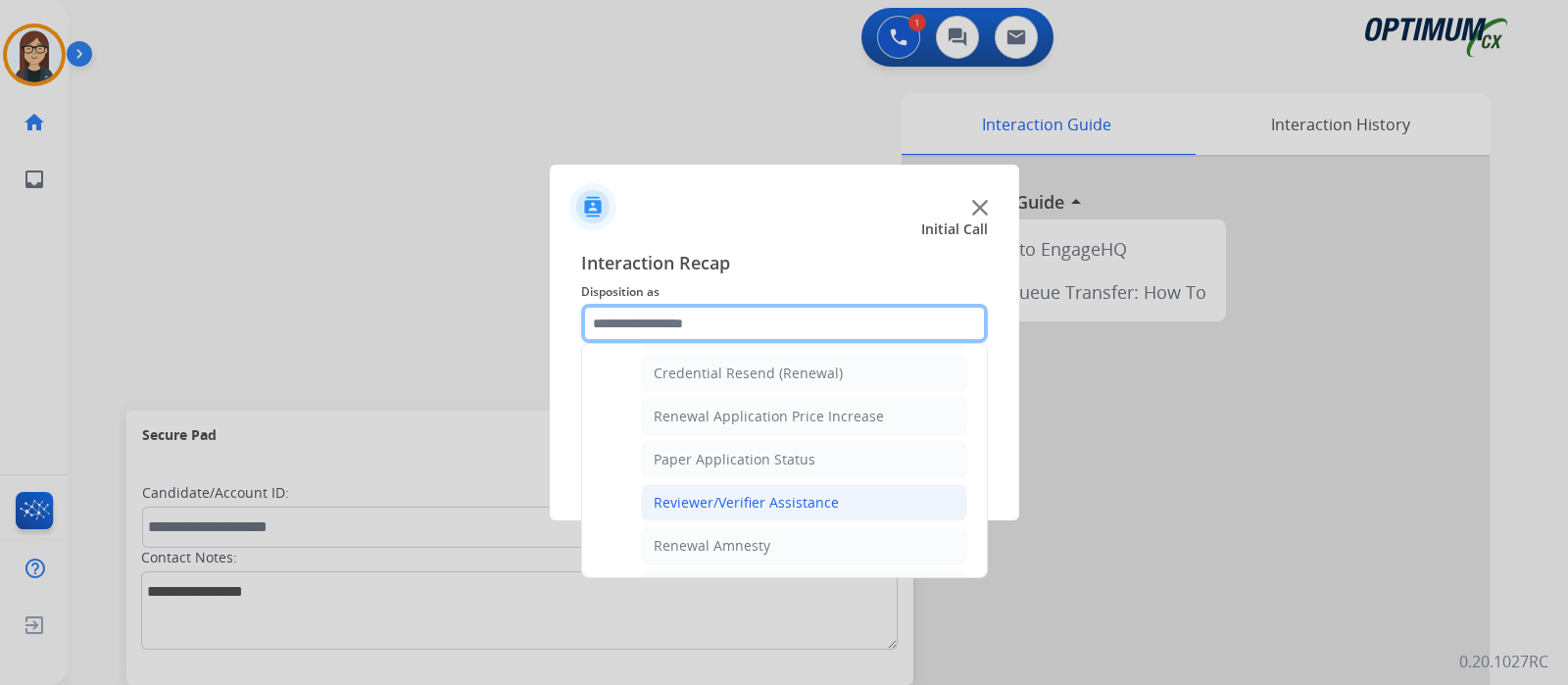
scroll to position [503, 0]
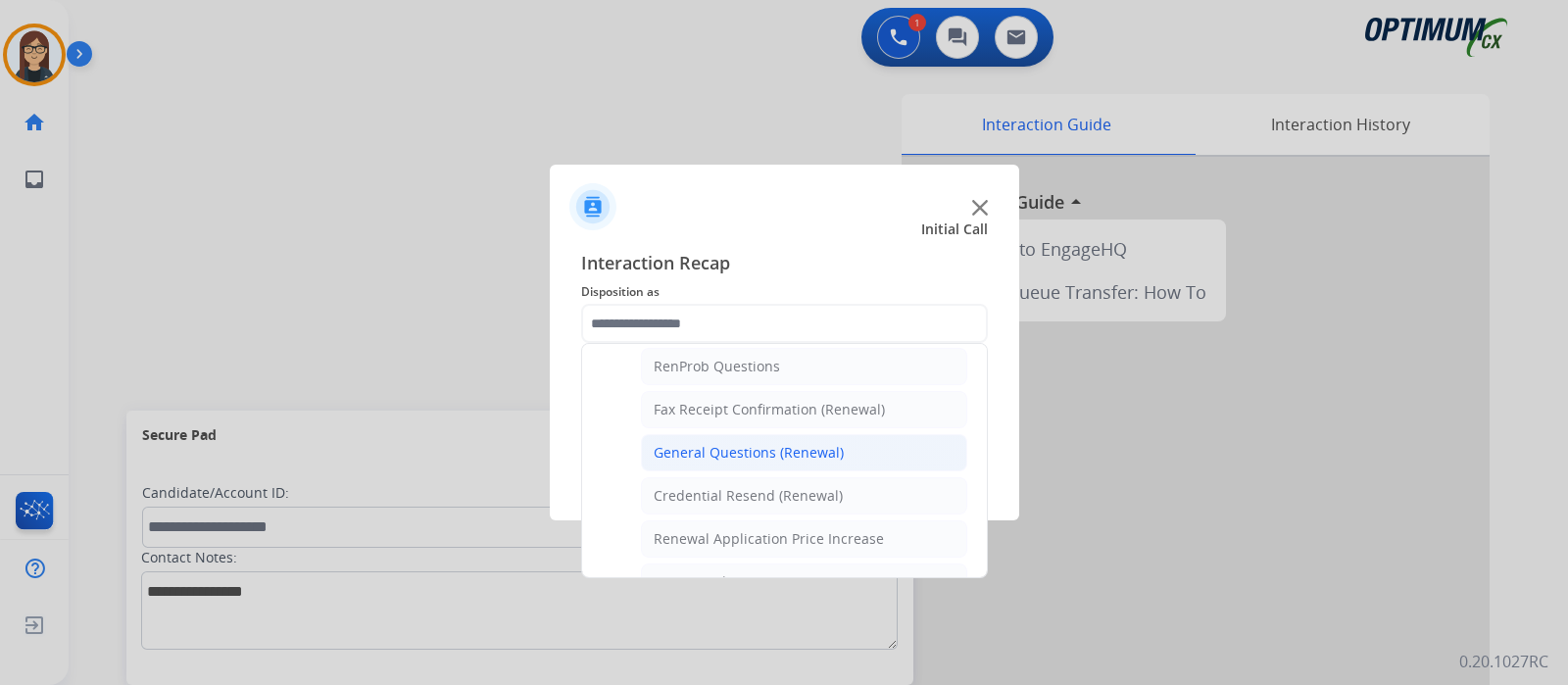
click at [724, 443] on div "General Questions (Renewal)" at bounding box center [748, 453] width 190 height 20
type input "**********"
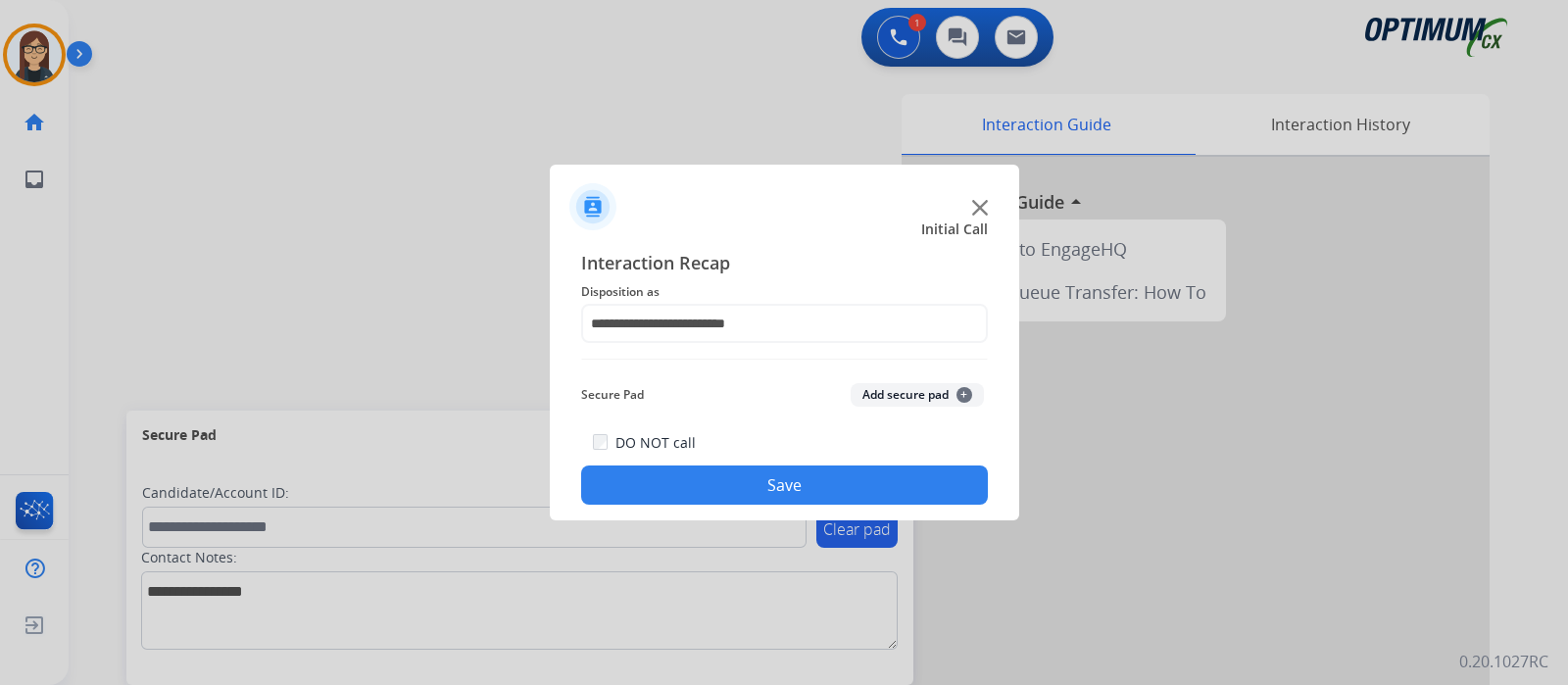
click at [697, 481] on button "Save" at bounding box center [784, 485] width 407 height 39
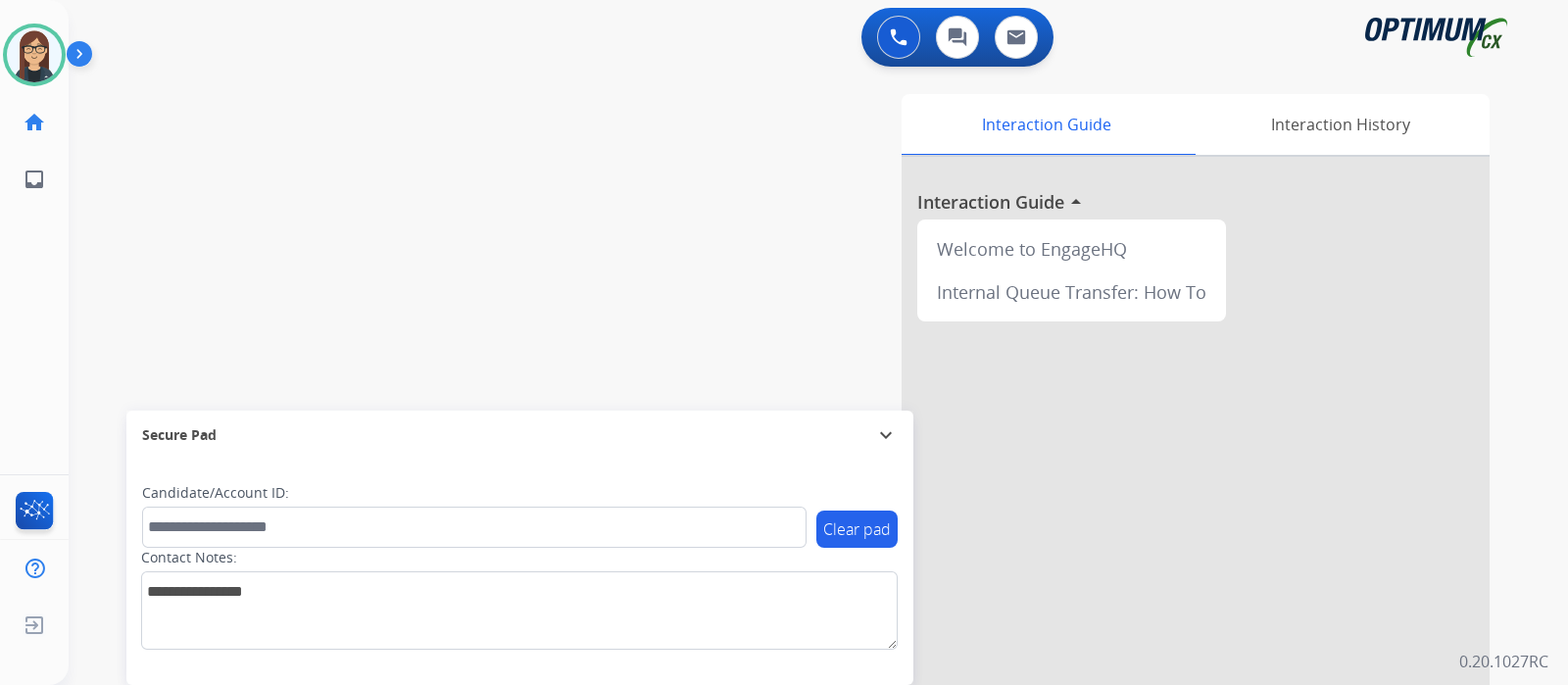
click at [539, 328] on div "swap_horiz Break voice bridge close_fullscreen Connect 3-Way Call merge_type Se…" at bounding box center [794, 479] width 1452 height 817
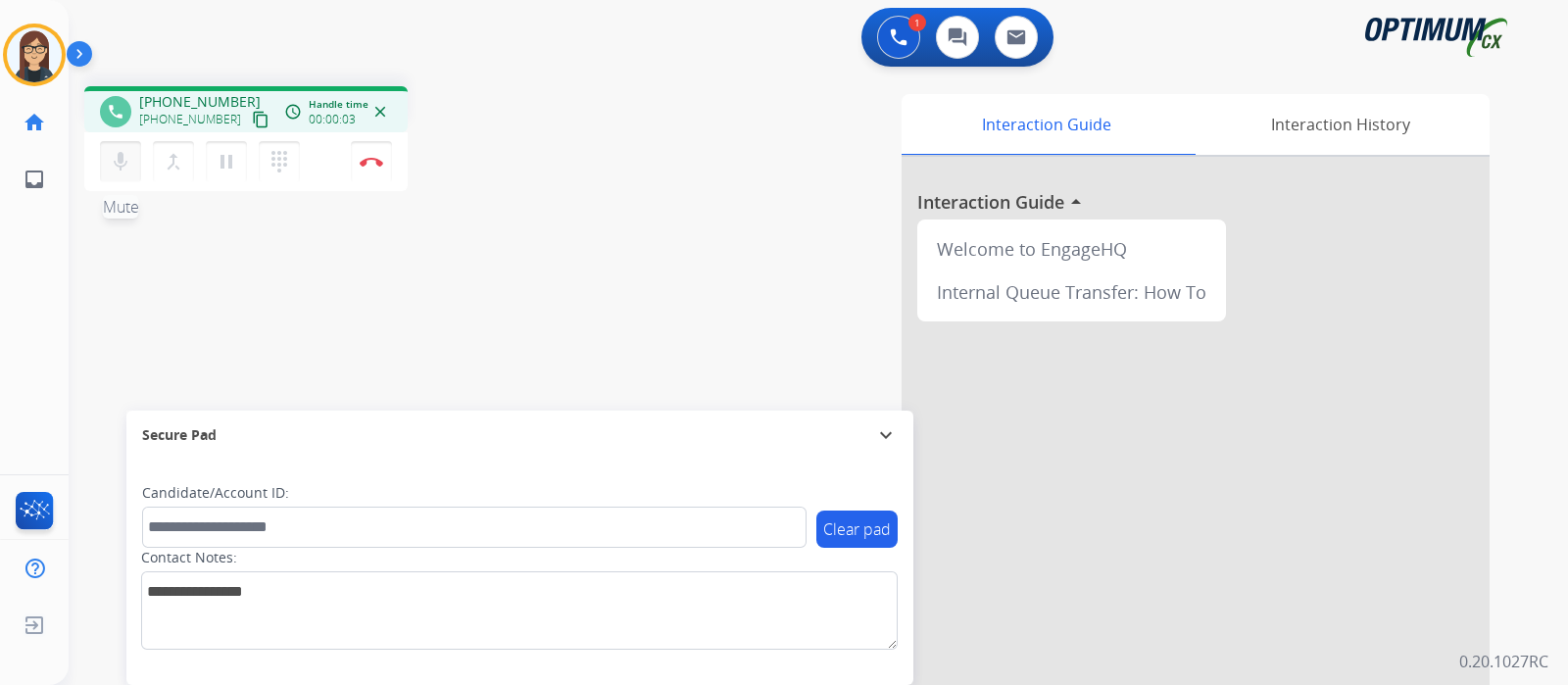
click at [129, 165] on mat-icon "mic" at bounding box center [121, 161] width 24 height 24
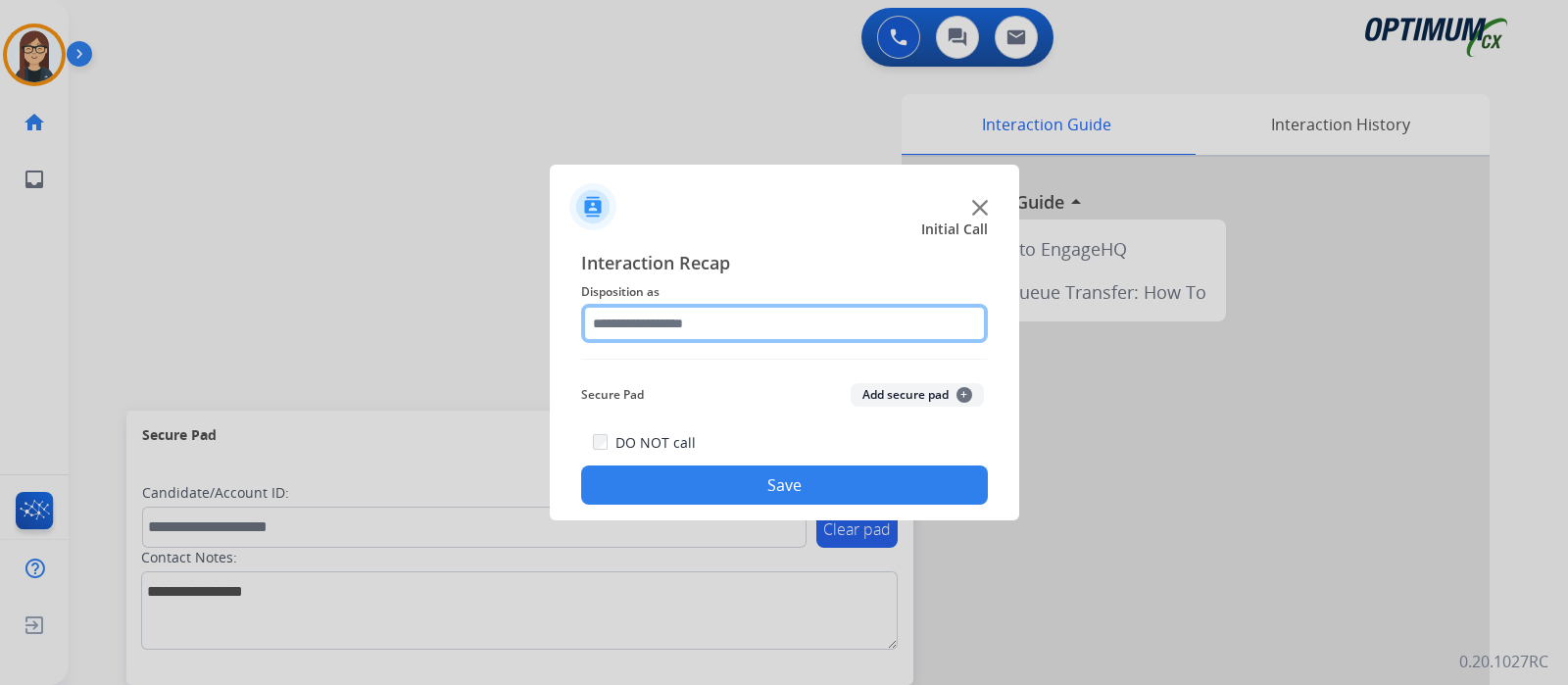
click at [786, 319] on input "text" at bounding box center [784, 323] width 407 height 39
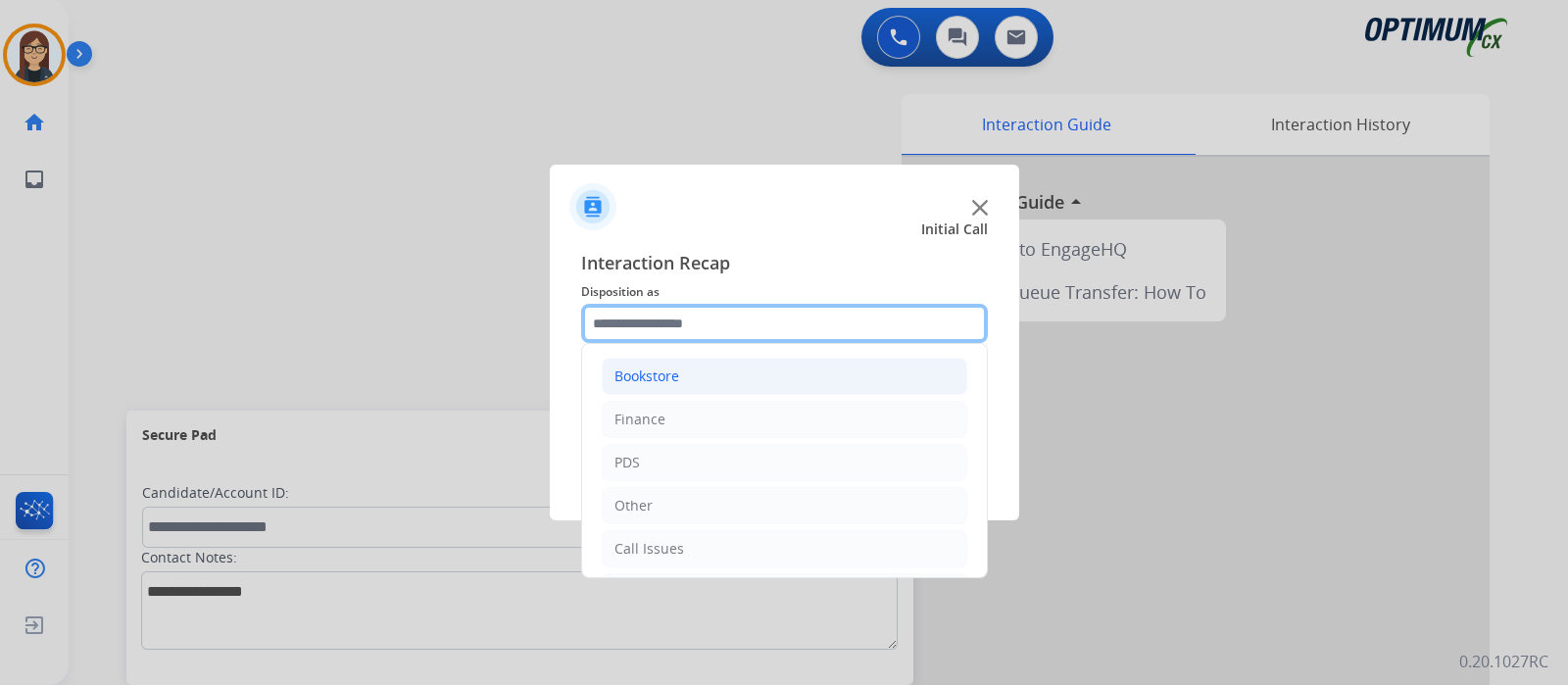
scroll to position [130, 0]
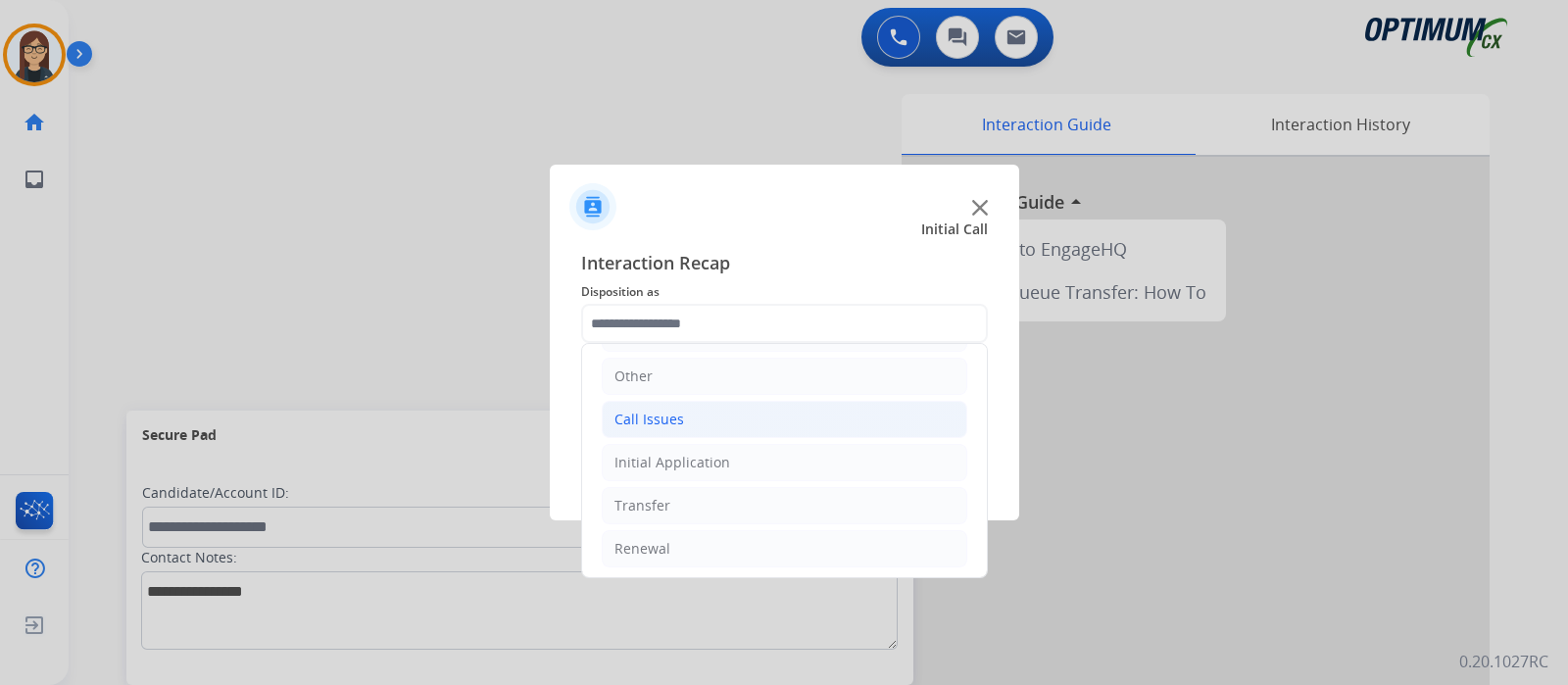
click at [691, 420] on li "Call Issues" at bounding box center [784, 420] width 366 height 37
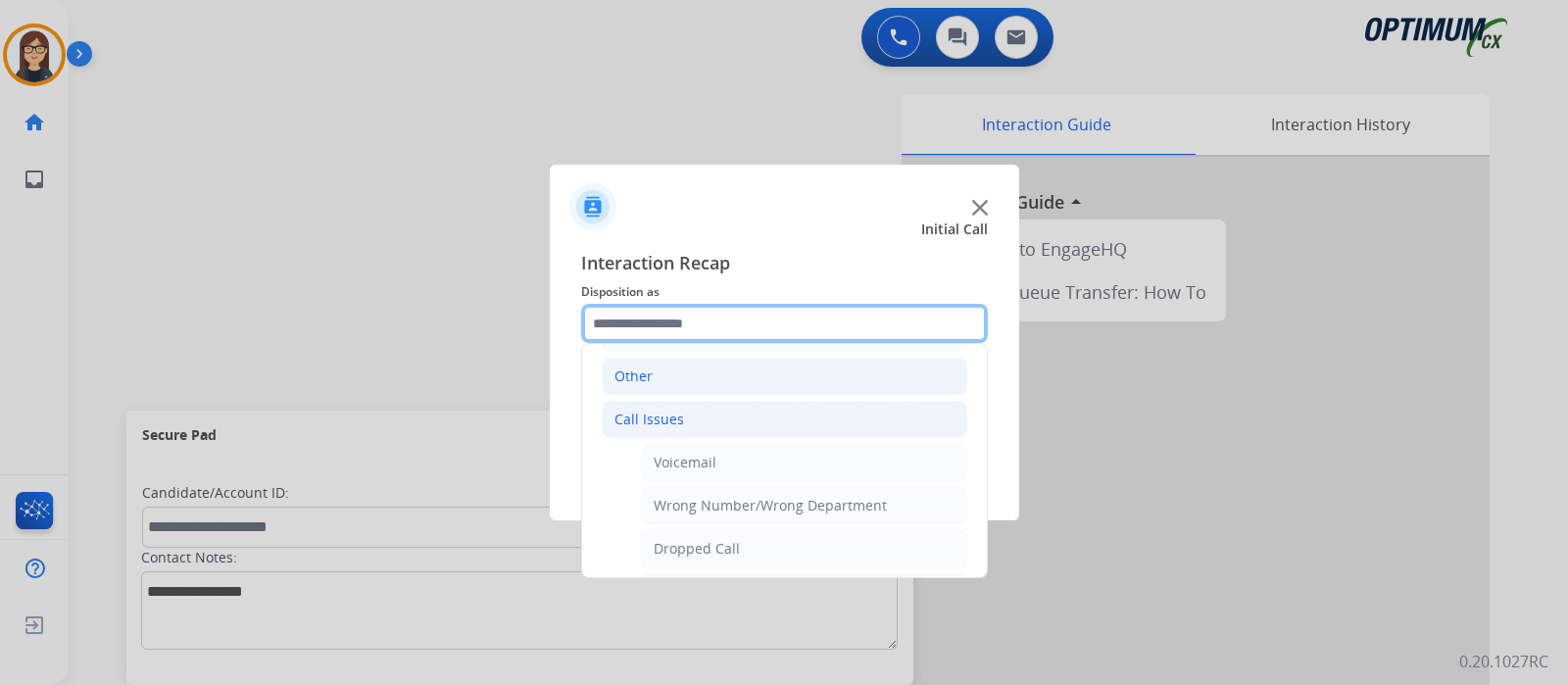
scroll to position [343, 0]
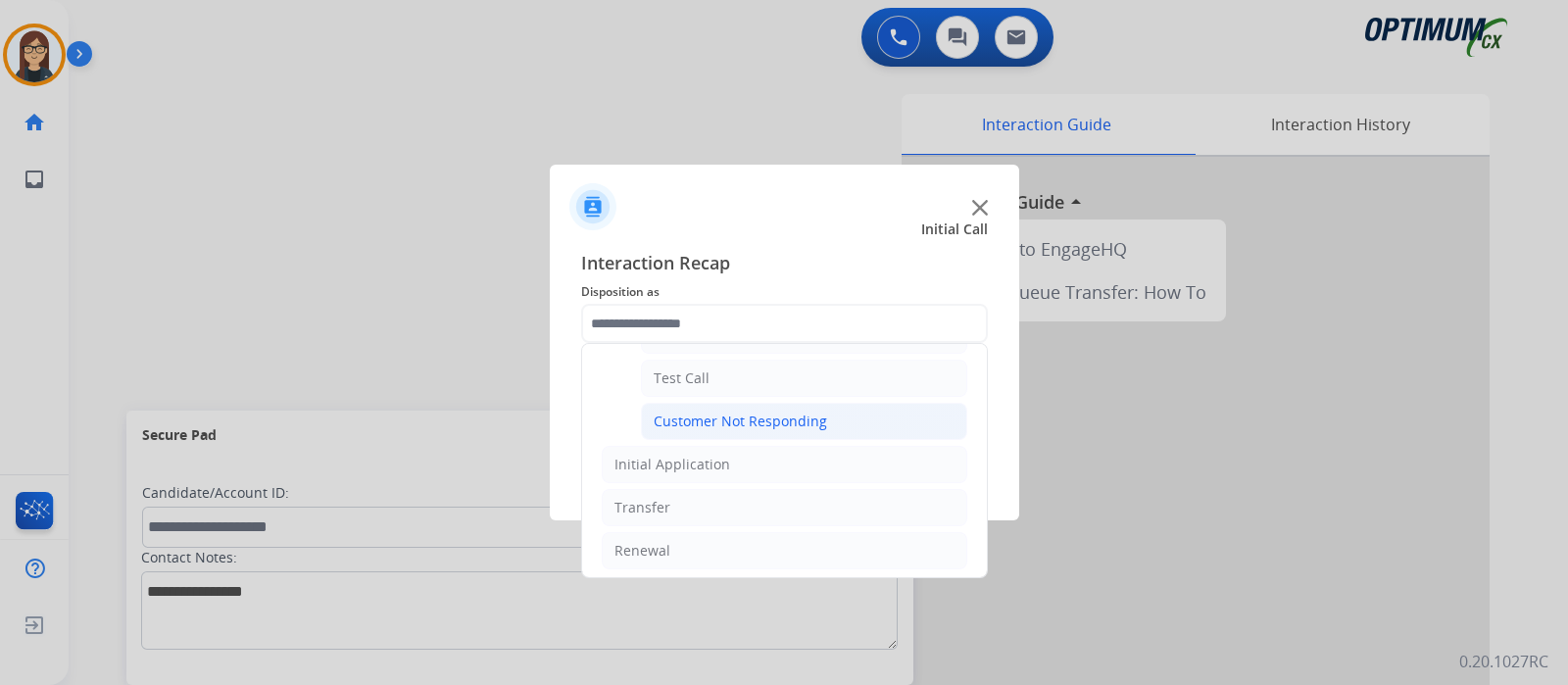
click at [783, 421] on div "Customer Not Responding" at bounding box center [740, 422] width 173 height 20
type input "**********"
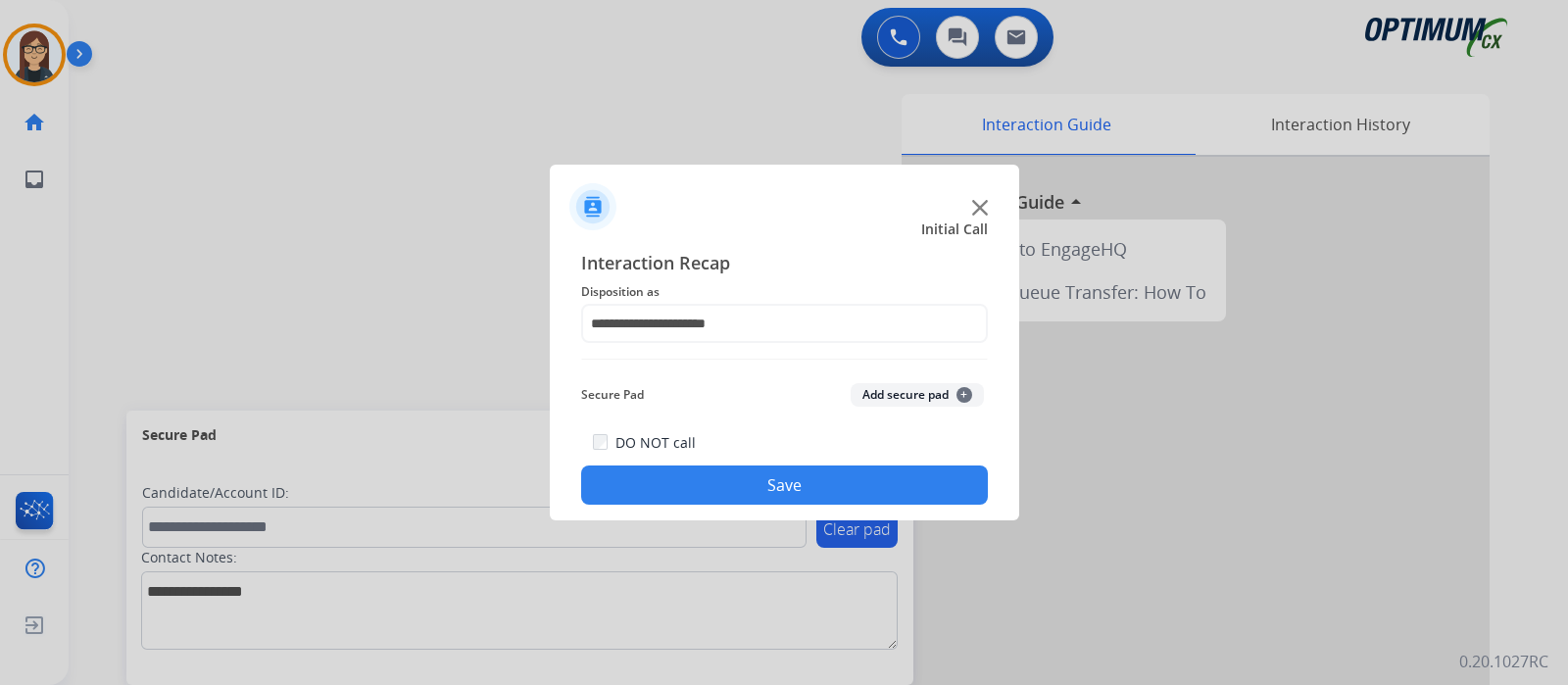
click at [739, 487] on button "Save" at bounding box center [784, 485] width 407 height 39
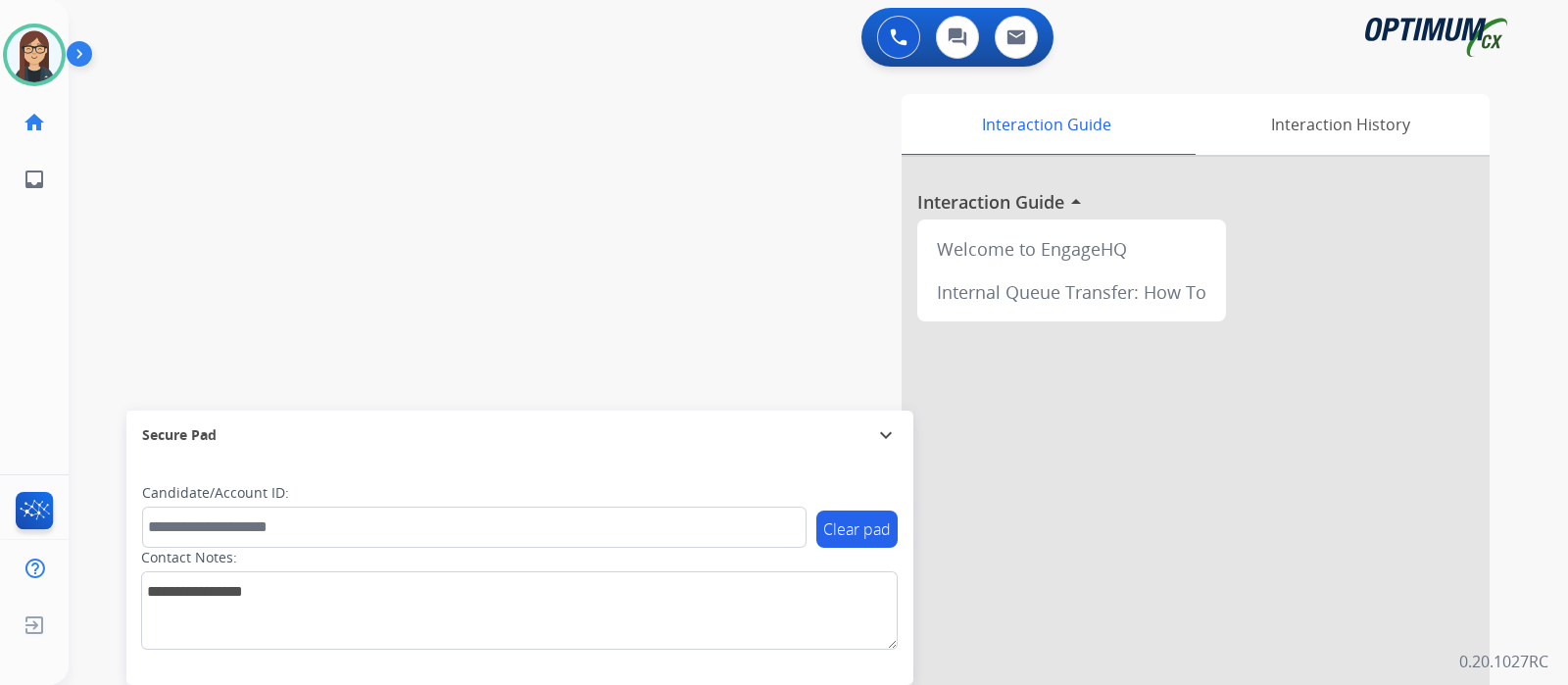
click at [500, 172] on div "swap_horiz Break voice bridge close_fullscreen Connect 3-Way Call merge_type Se…" at bounding box center [794, 479] width 1452 height 817
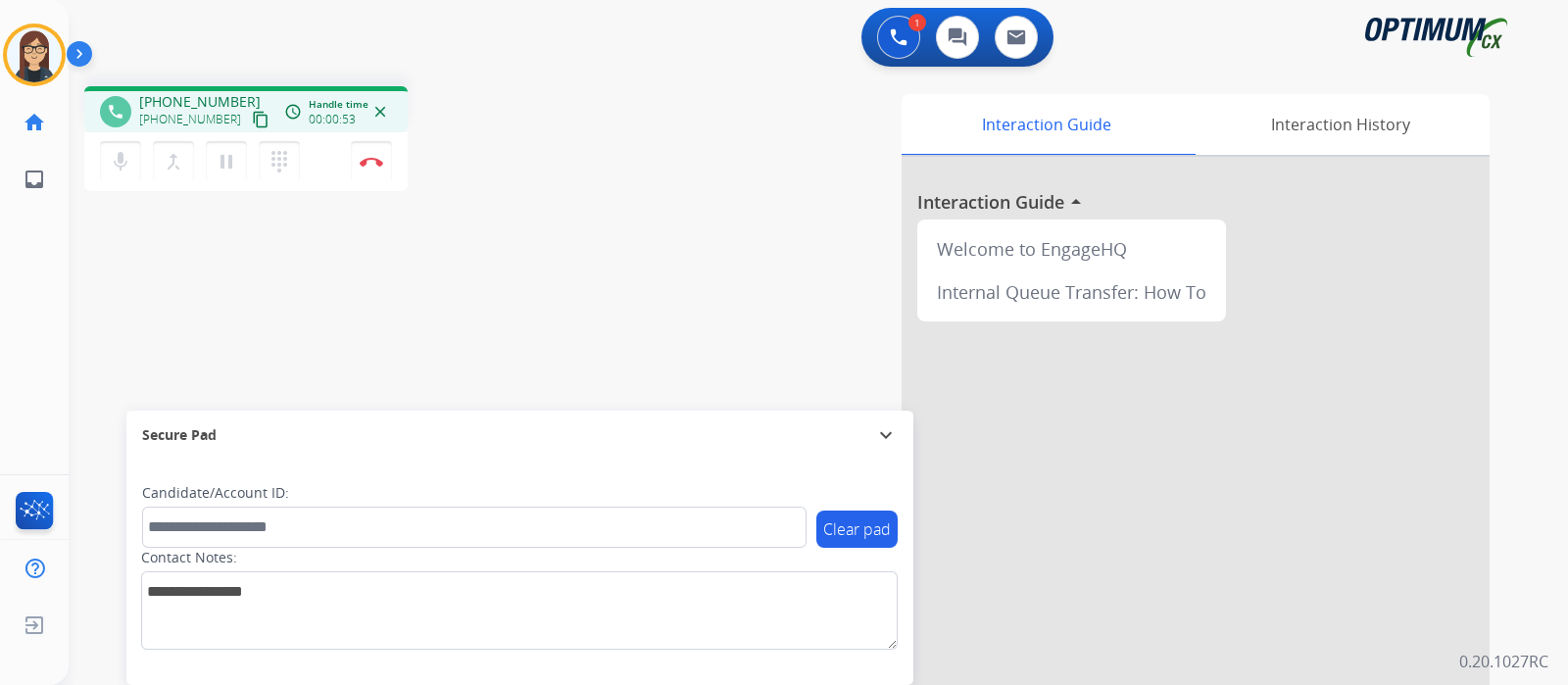
click at [252, 122] on mat-icon "content_copy" at bounding box center [261, 120] width 18 height 18
click at [524, 248] on div "phone [PHONE_NUMBER] [PHONE_NUMBER] content_copy access_time Call metrics Queue…" at bounding box center [794, 479] width 1452 height 817
click at [373, 173] on button "Disconnect" at bounding box center [372, 162] width 41 height 41
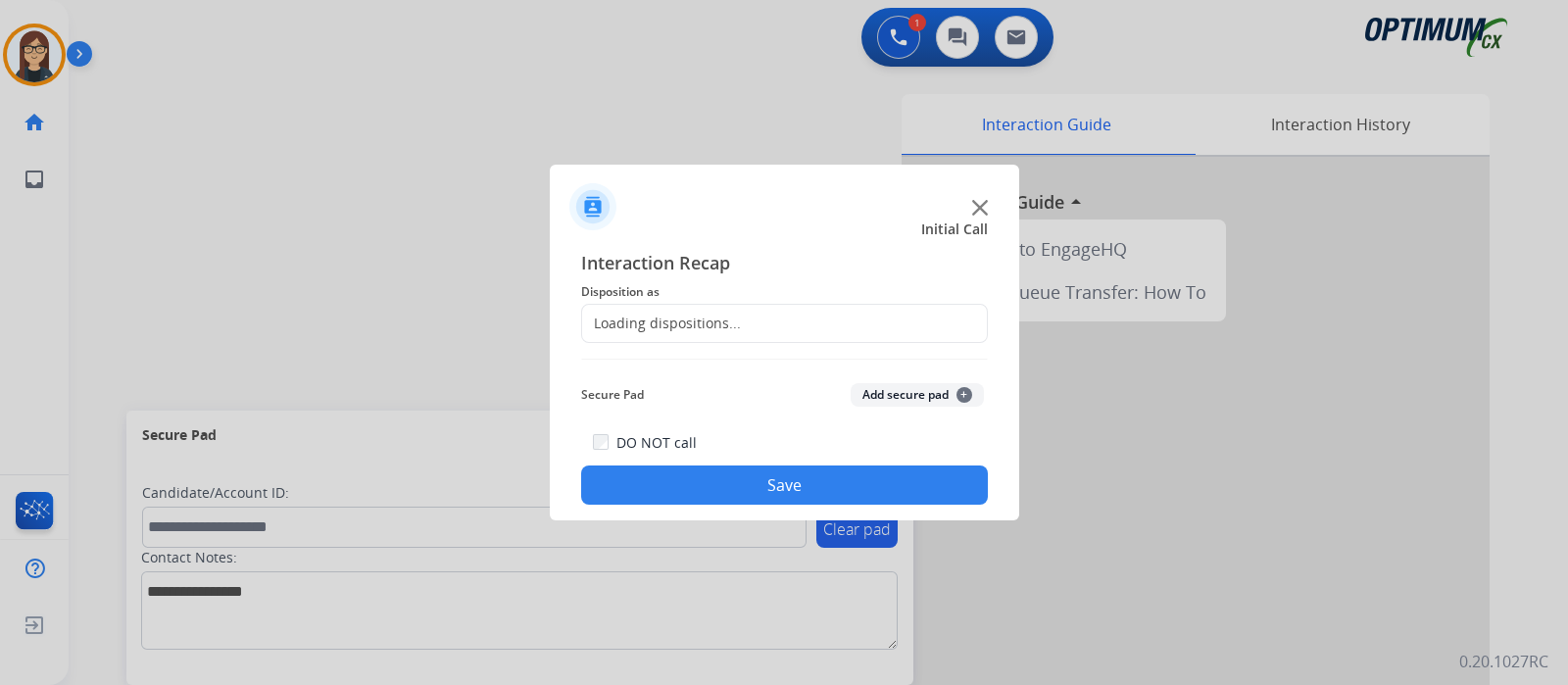
click at [707, 316] on div "Loading dispositions..." at bounding box center [661, 323] width 158 height 20
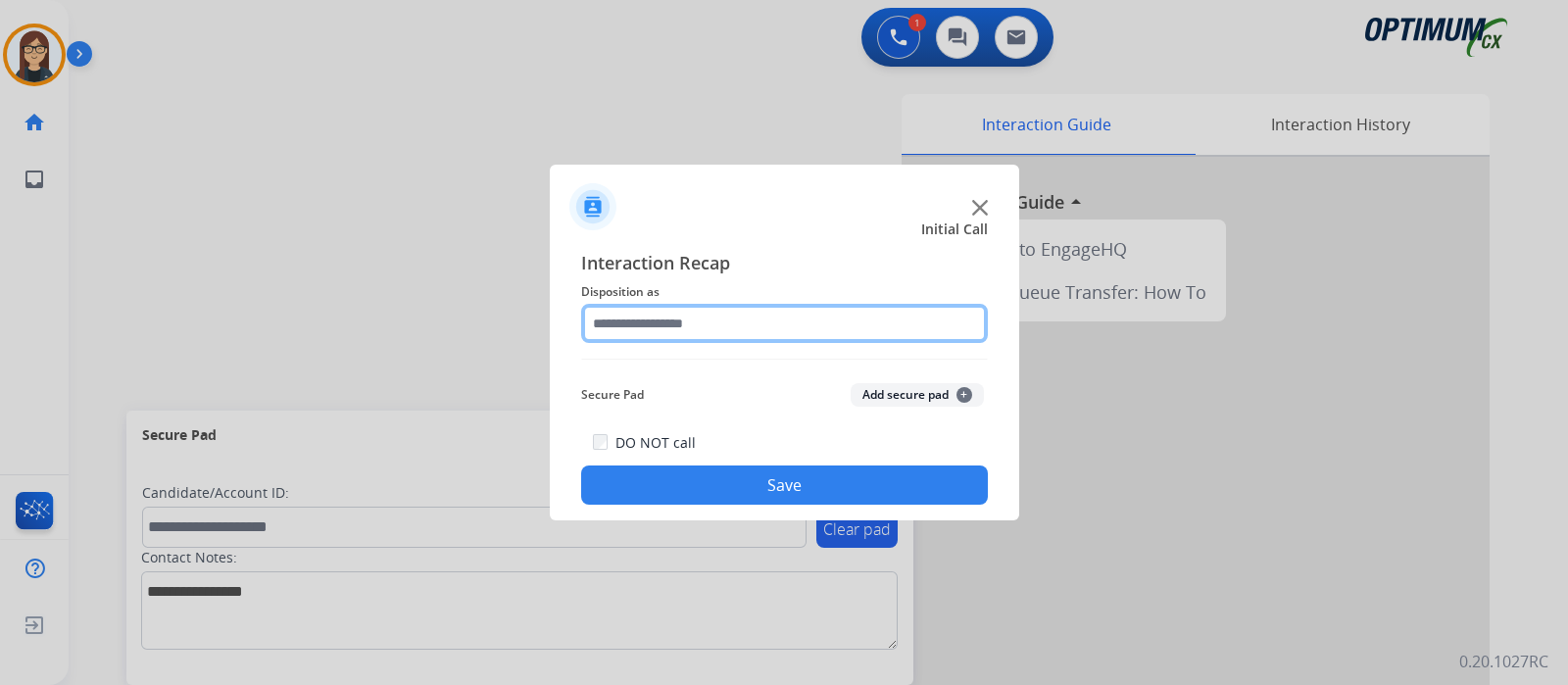
click at [701, 330] on input "text" at bounding box center [784, 323] width 407 height 39
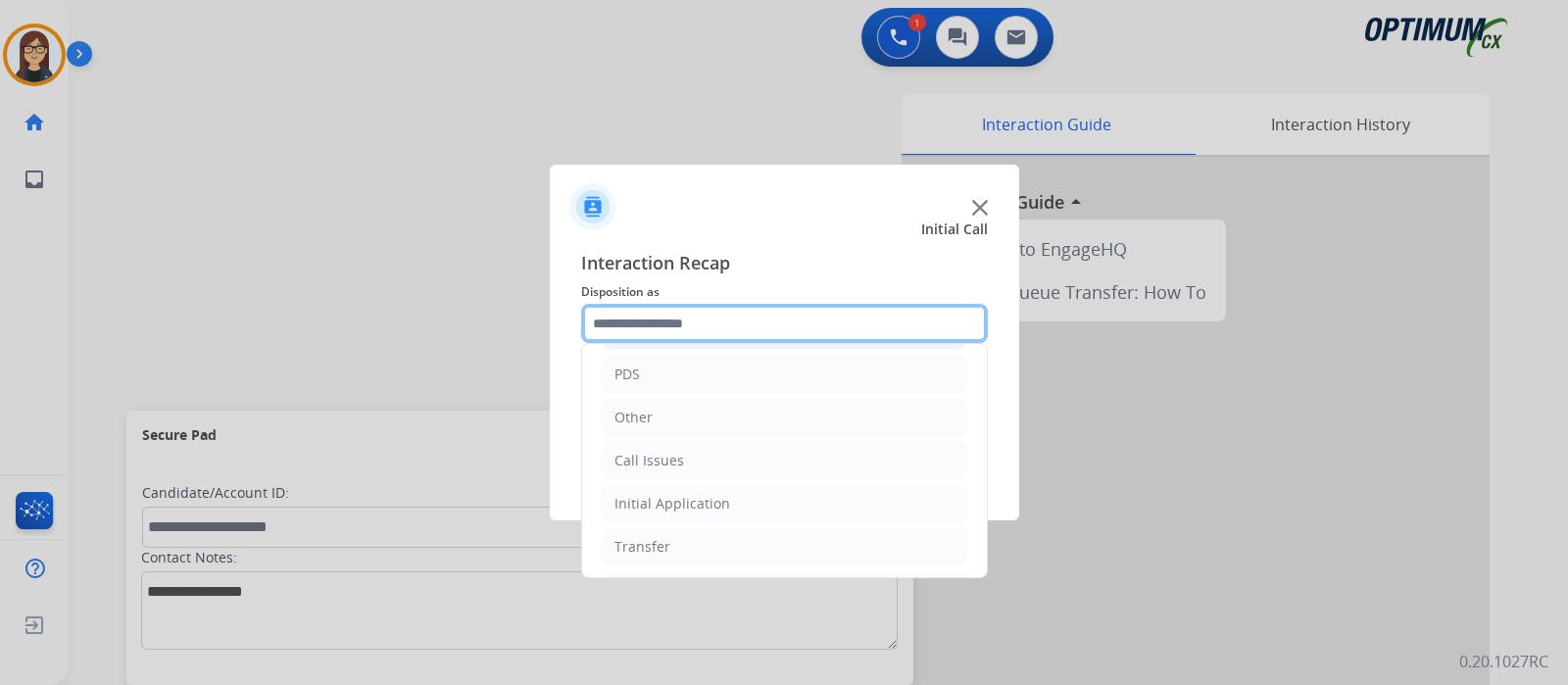
scroll to position [130, 0]
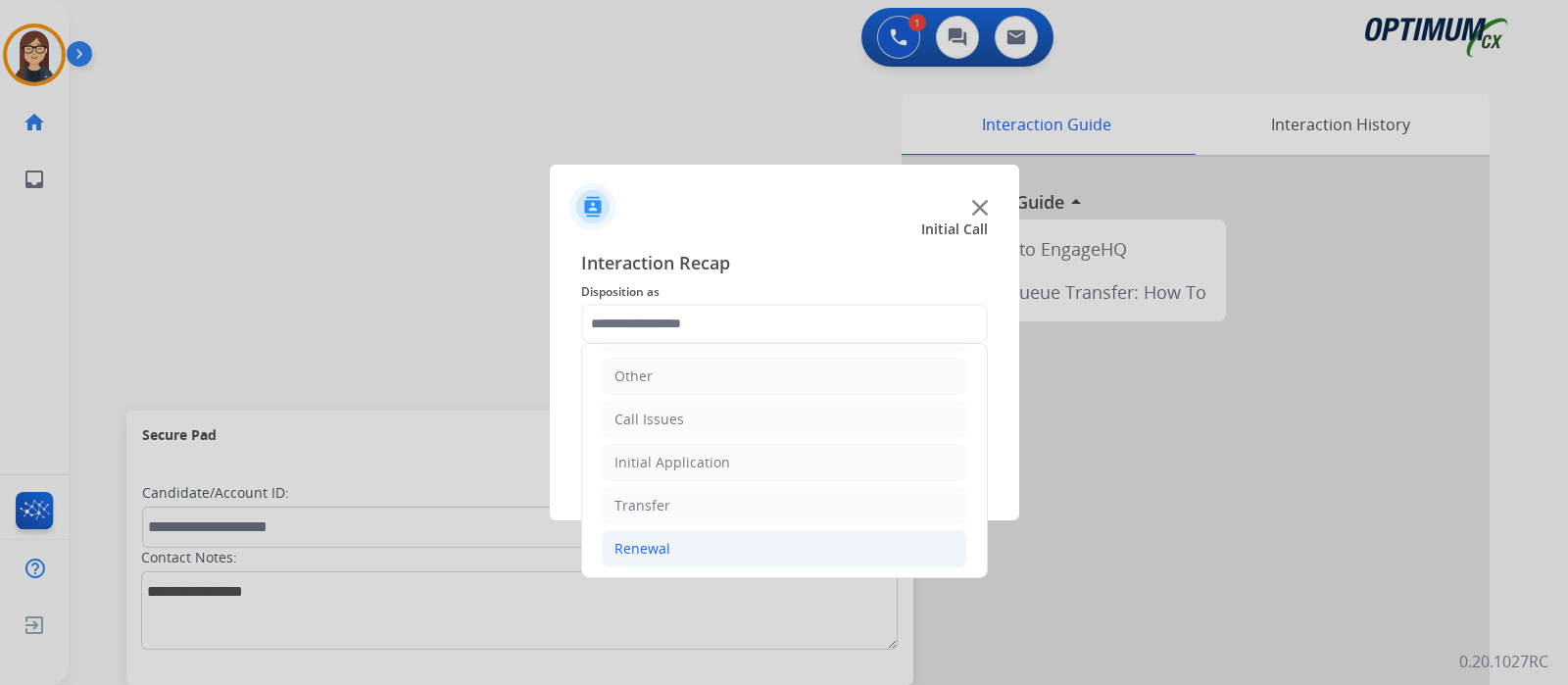
click at [637, 533] on li "Renewal" at bounding box center [784, 548] width 366 height 37
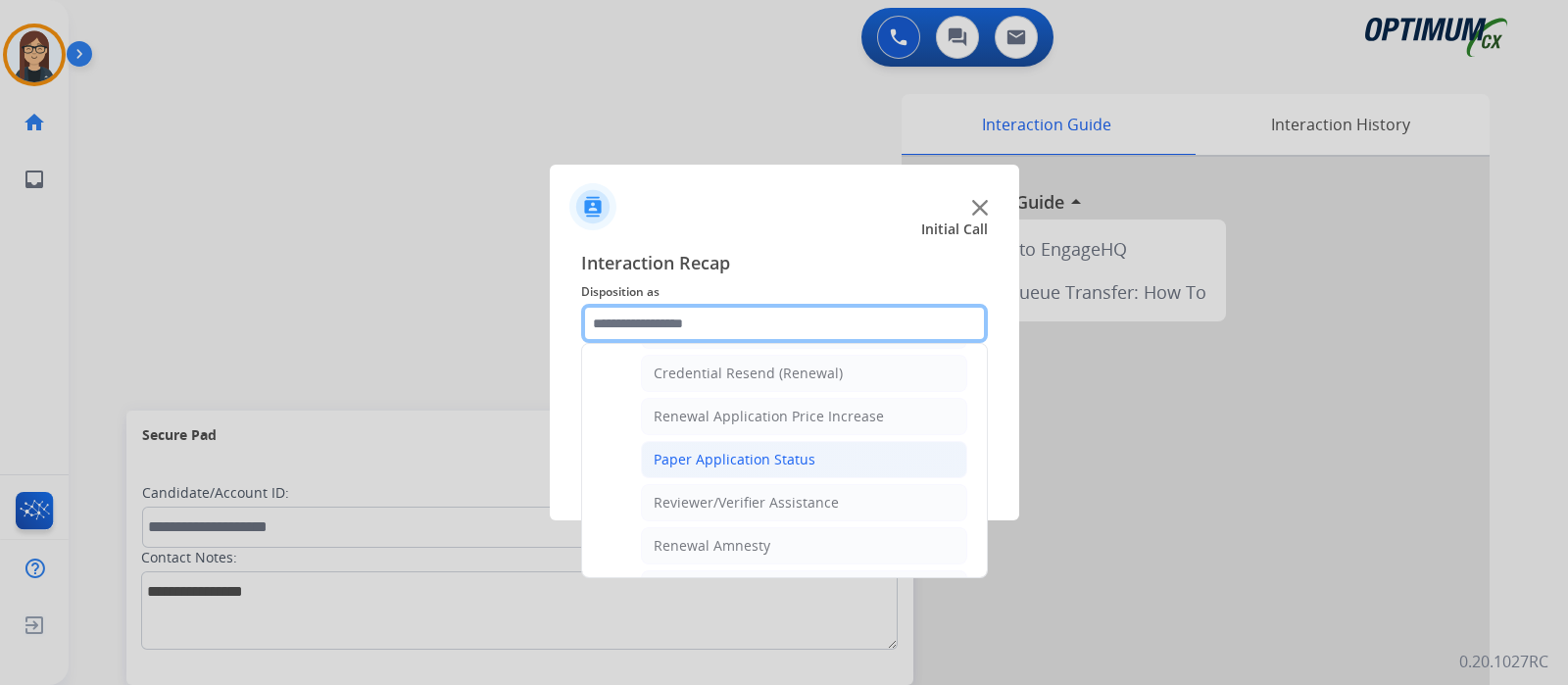
scroll to position [503, 0]
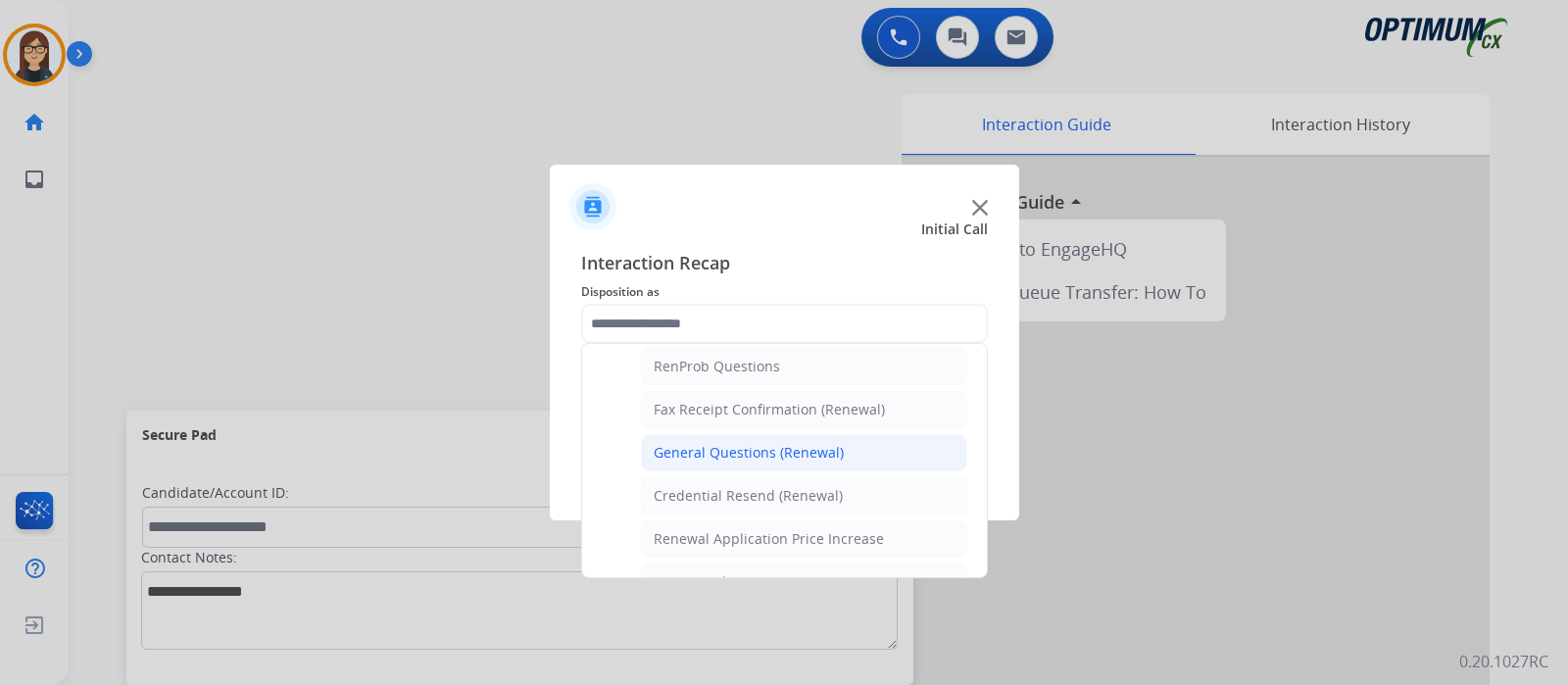
click at [747, 446] on div "General Questions (Renewal)" at bounding box center [748, 453] width 190 height 20
type input "**********"
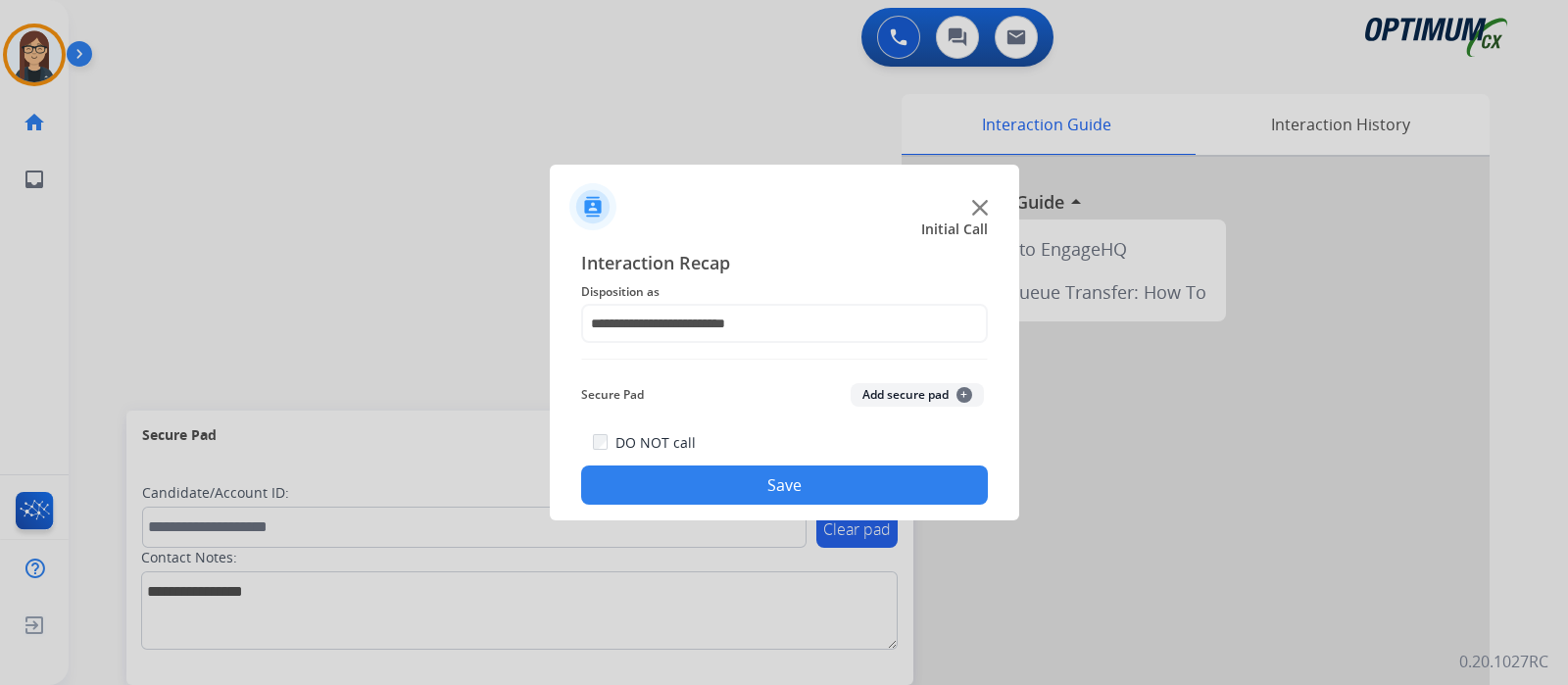
click at [753, 485] on button "Save" at bounding box center [784, 485] width 407 height 39
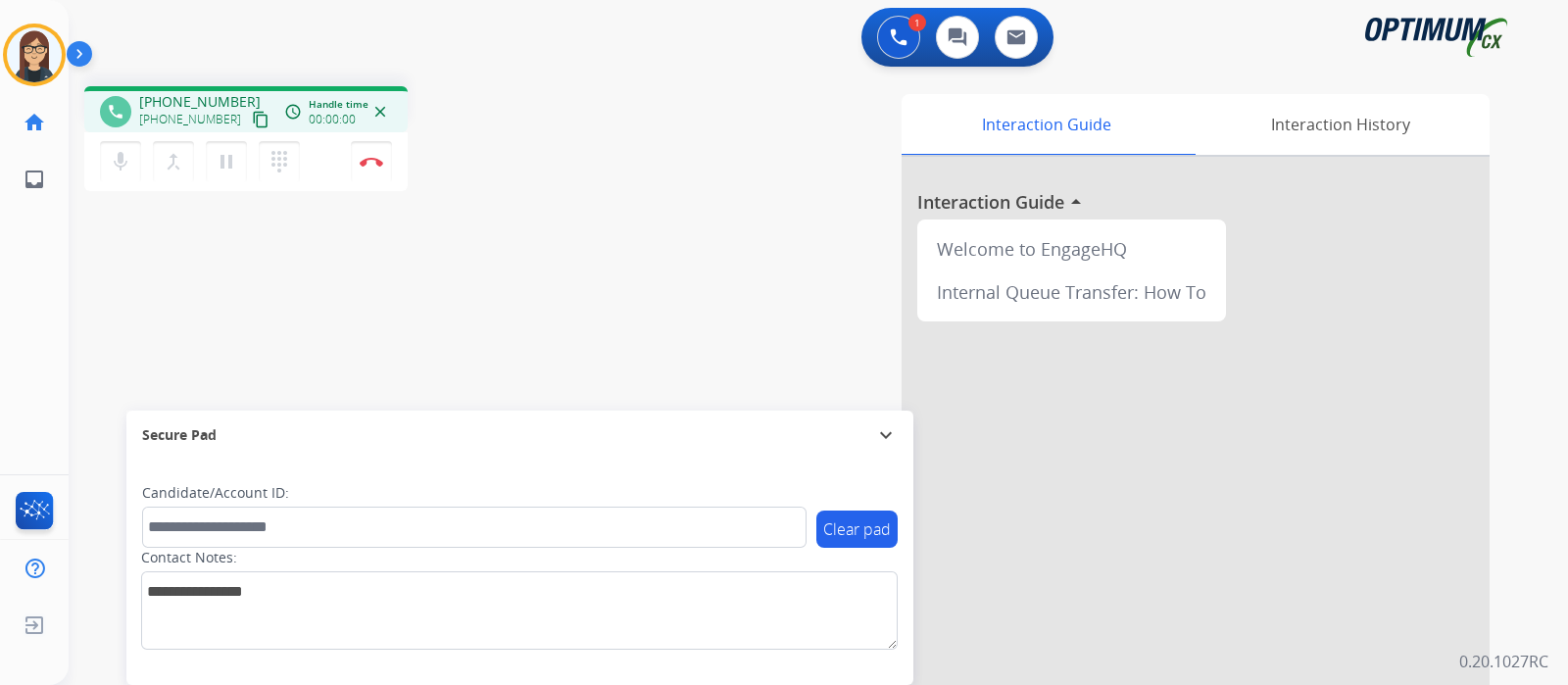
click at [252, 113] on mat-icon "content_copy" at bounding box center [261, 120] width 18 height 18
click at [541, 248] on div "phone [PHONE_NUMBER] [PHONE_NUMBER] content_copy access_time Call metrics Queue…" at bounding box center [794, 479] width 1452 height 817
click at [368, 163] on img at bounding box center [372, 161] width 24 height 10
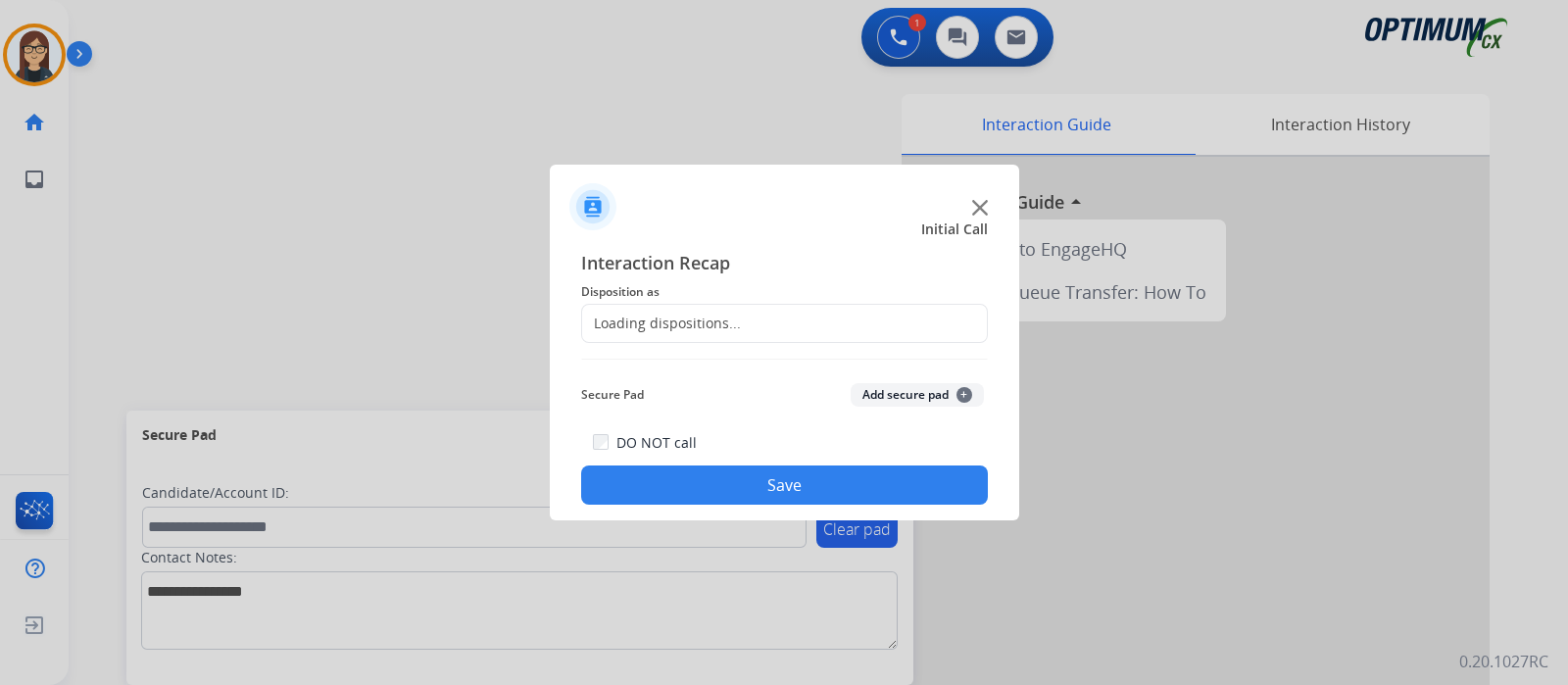
click at [633, 325] on div "Loading dispositions..." at bounding box center [661, 323] width 158 height 20
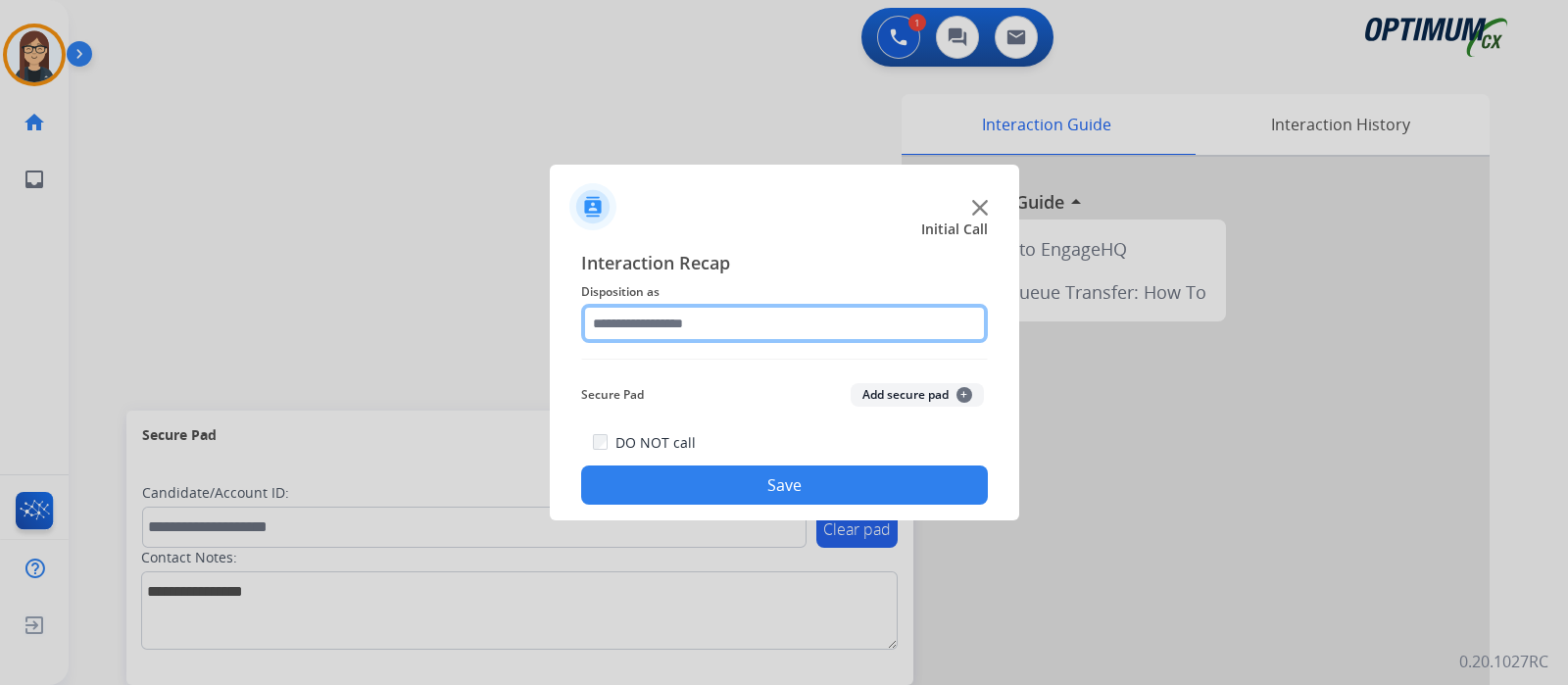
click at [633, 325] on input "text" at bounding box center [784, 323] width 407 height 39
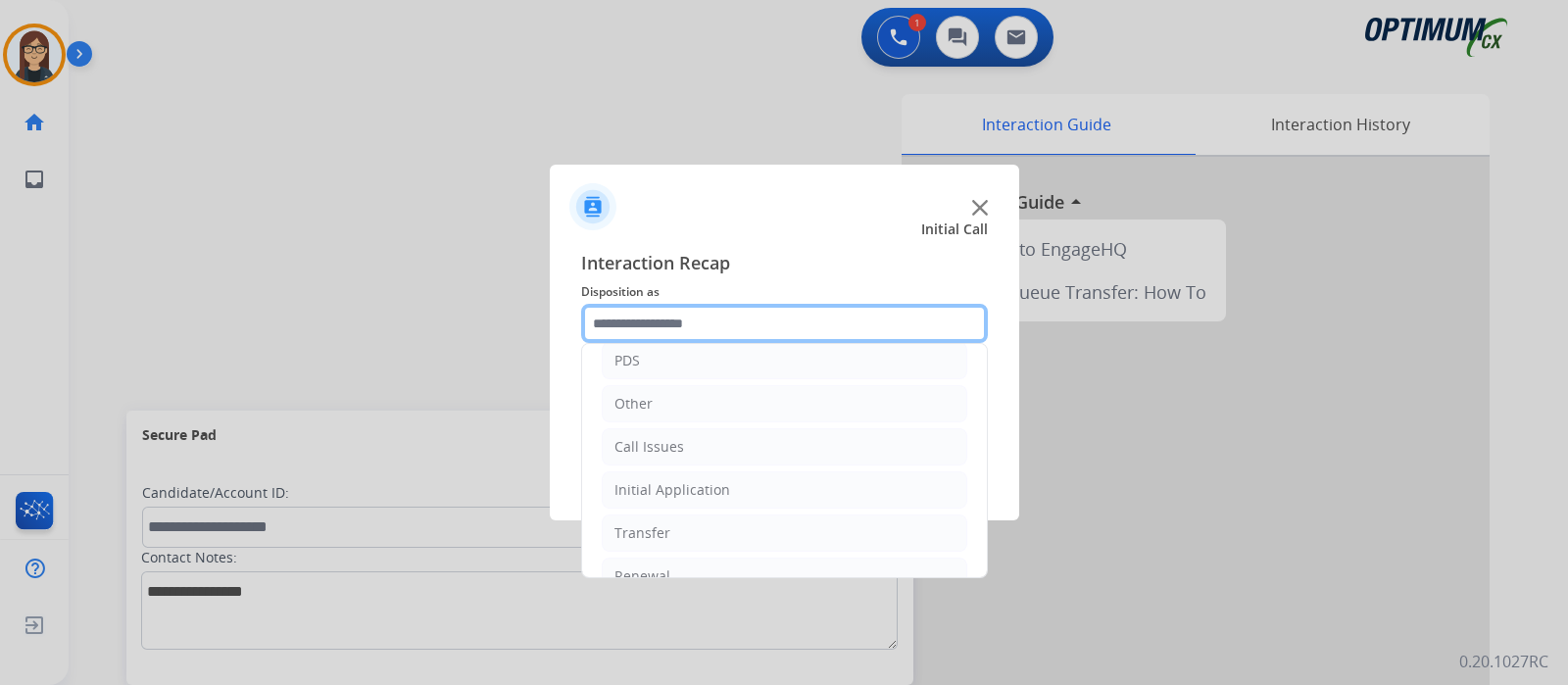
scroll to position [130, 0]
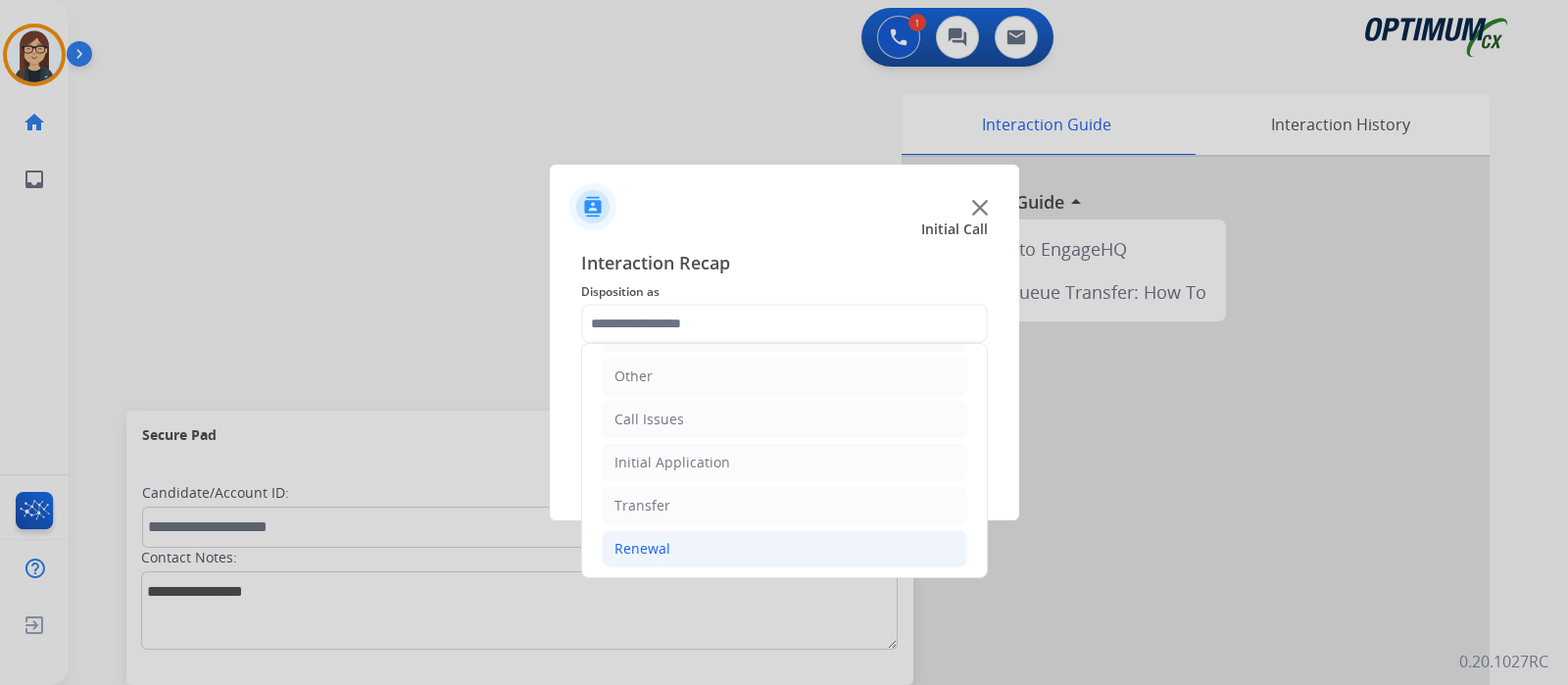
click at [675, 540] on li "Renewal" at bounding box center [784, 548] width 366 height 37
click at [695, 459] on div "Initial Application" at bounding box center [672, 462] width 116 height 20
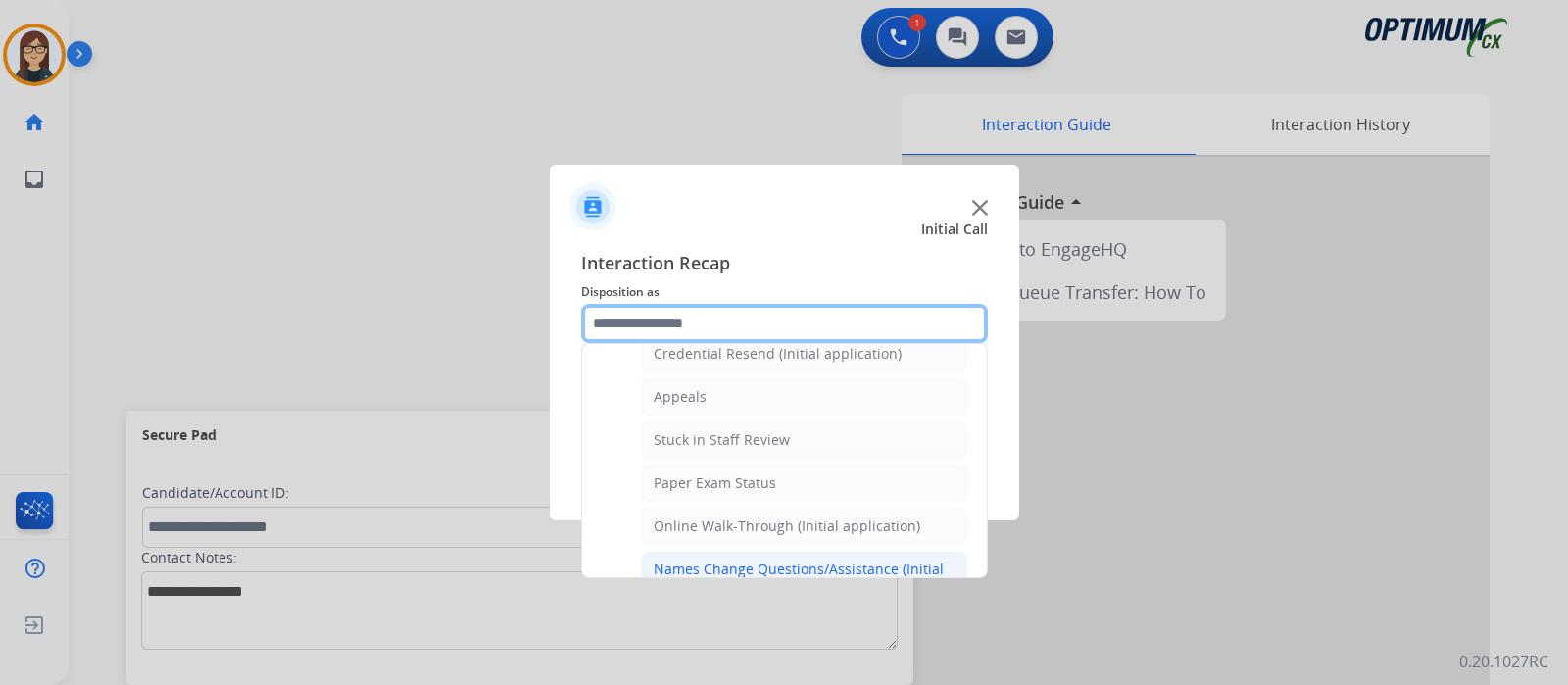
scroll to position [252, 0]
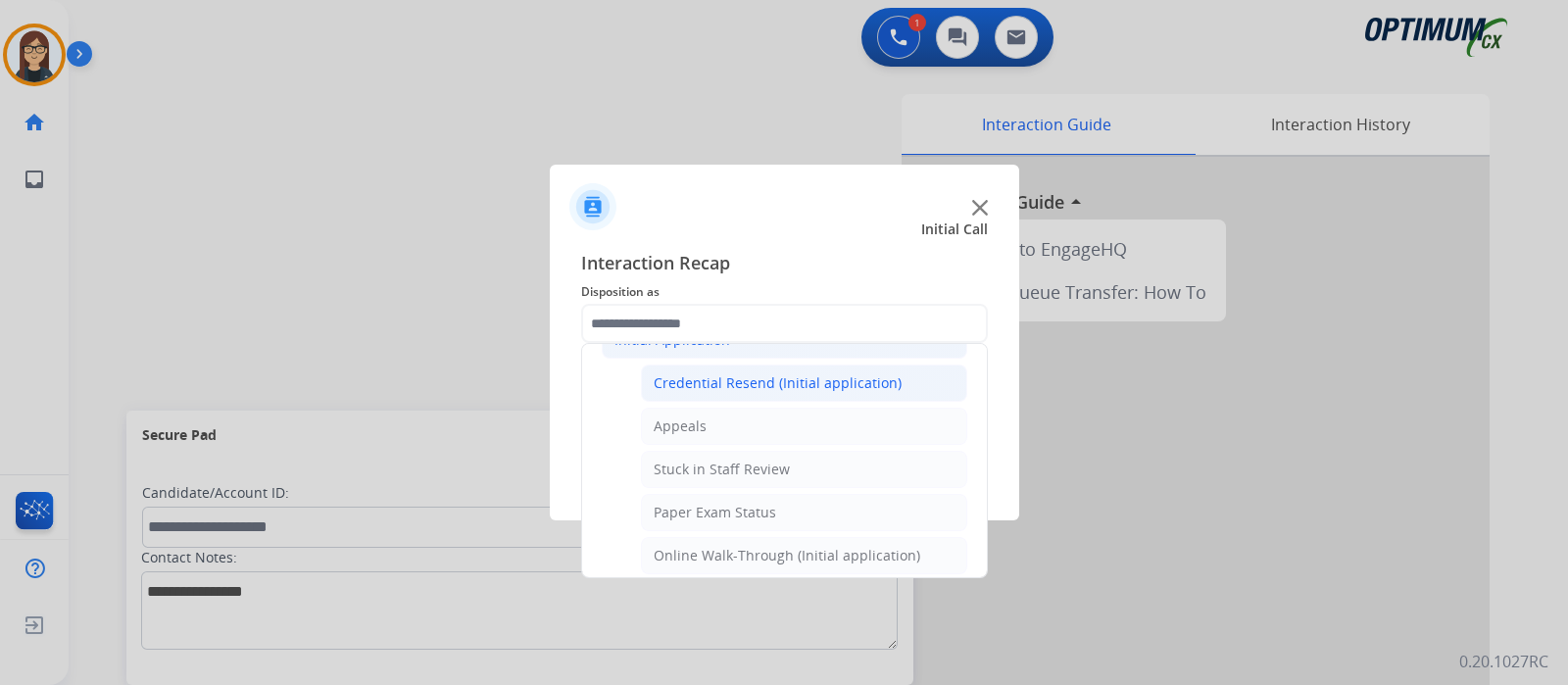
click at [763, 384] on div "Credential Resend (Initial application)" at bounding box center [778, 383] width 248 height 20
type input "**********"
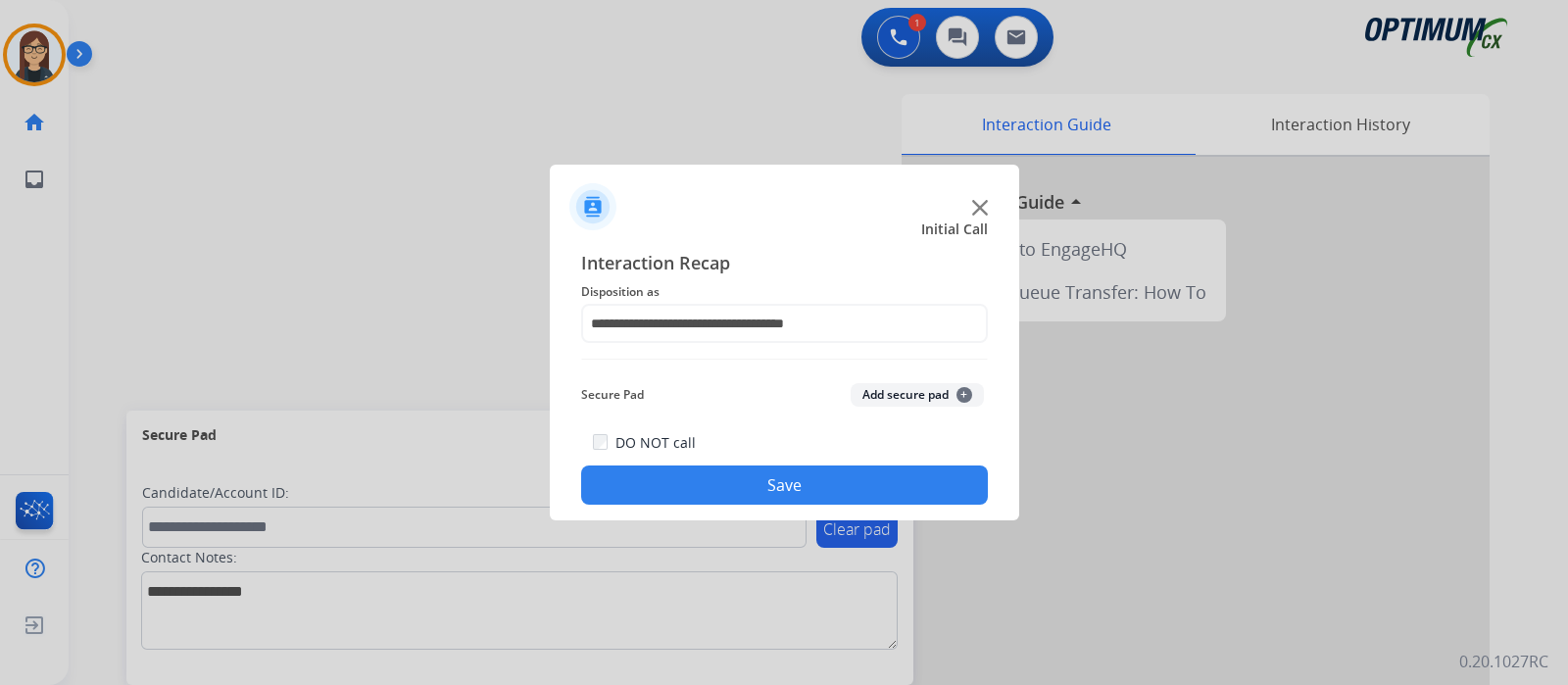
click at [783, 479] on button "Save" at bounding box center [784, 485] width 407 height 39
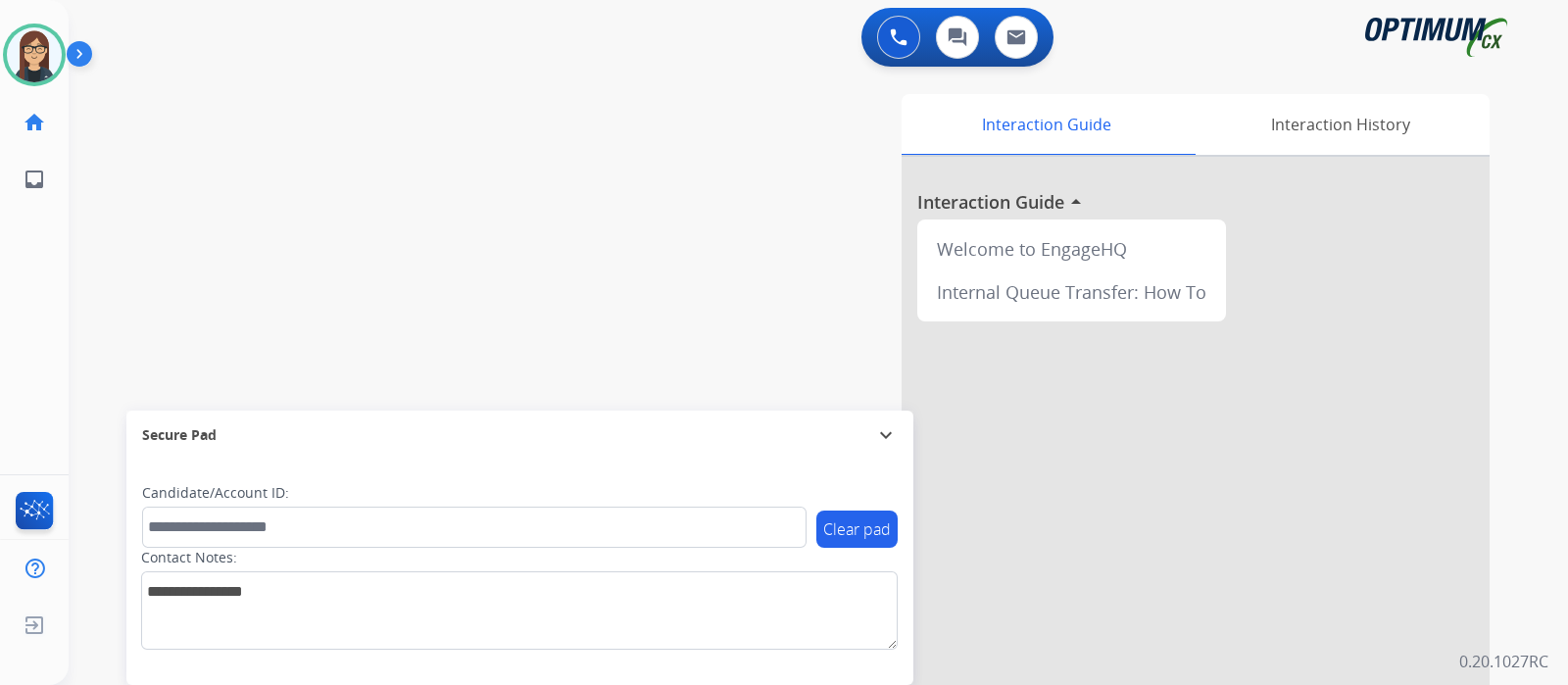
click at [432, 285] on div "swap_horiz Break voice bridge close_fullscreen Connect 3-Way Call merge_type Se…" at bounding box center [794, 479] width 1452 height 817
click at [428, 217] on div "swap_horiz Break voice bridge close_fullscreen Connect 3-Way Call merge_type Se…" at bounding box center [794, 479] width 1452 height 817
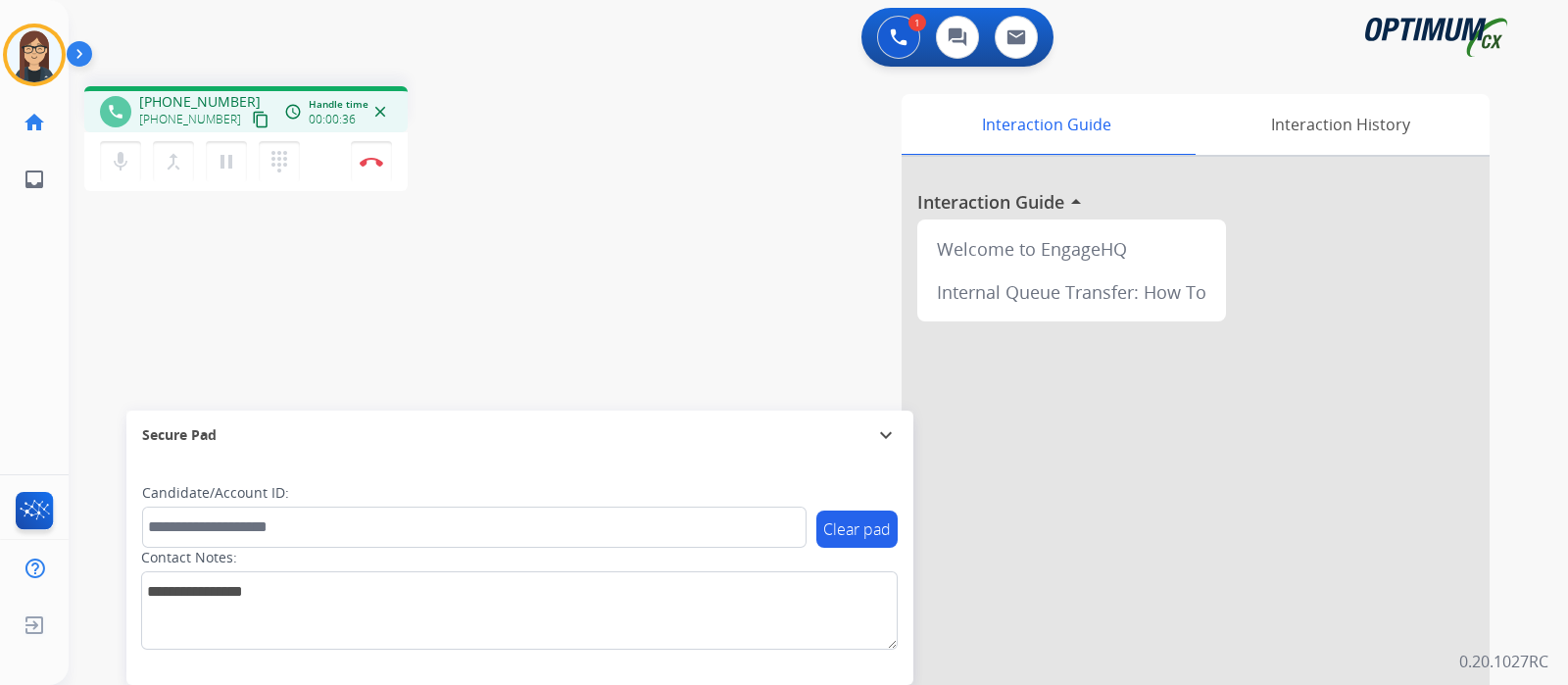
click at [252, 125] on mat-icon "content_copy" at bounding box center [261, 120] width 18 height 18
click at [109, 161] on mat-icon "mic" at bounding box center [121, 161] width 24 height 24
click at [119, 146] on button "mic_off Mute" at bounding box center [121, 162] width 41 height 41
click at [129, 160] on mat-icon "mic" at bounding box center [121, 161] width 24 height 24
click at [129, 163] on mat-icon "mic_off" at bounding box center [121, 161] width 24 height 24
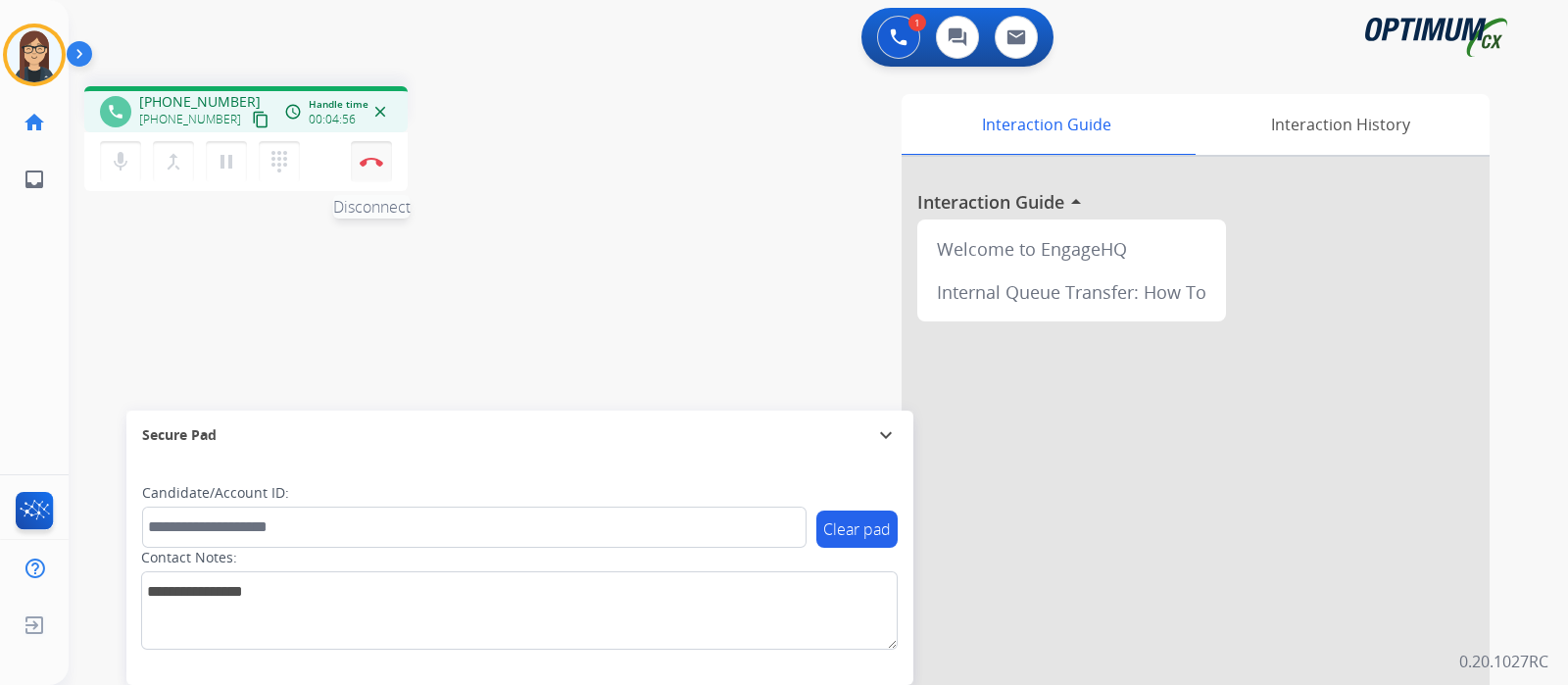
click at [365, 163] on img at bounding box center [372, 161] width 24 height 10
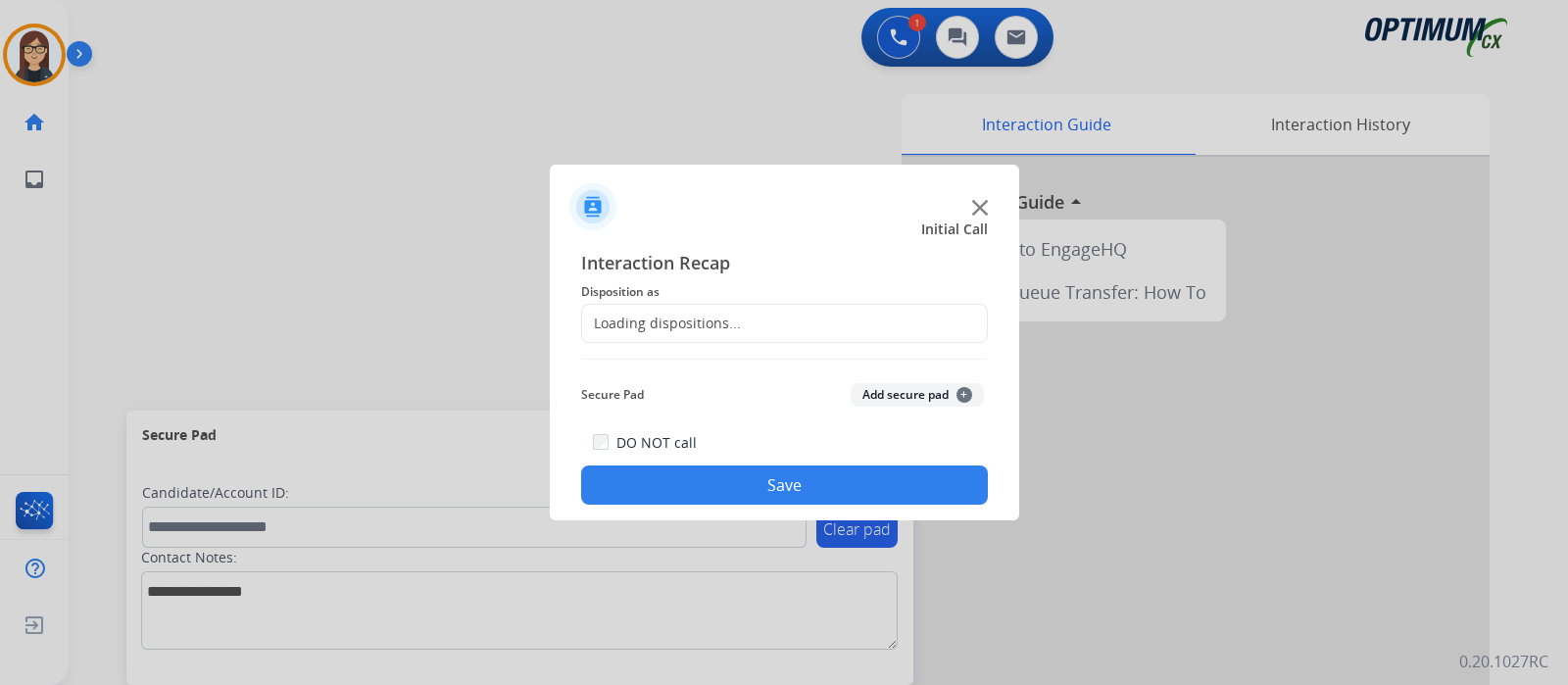
click at [652, 319] on div "Loading dispositions..." at bounding box center [661, 323] width 158 height 20
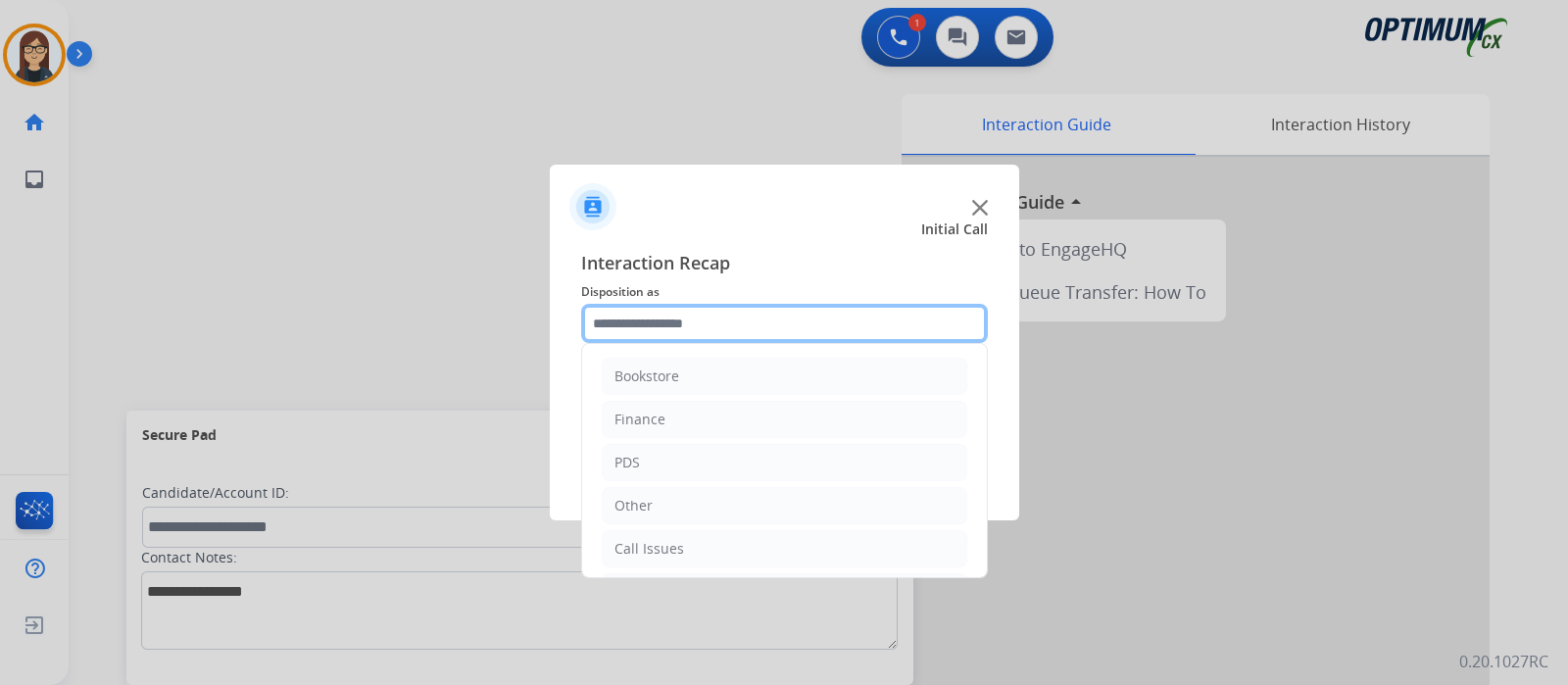
click at [652, 319] on input "text" at bounding box center [784, 323] width 407 height 39
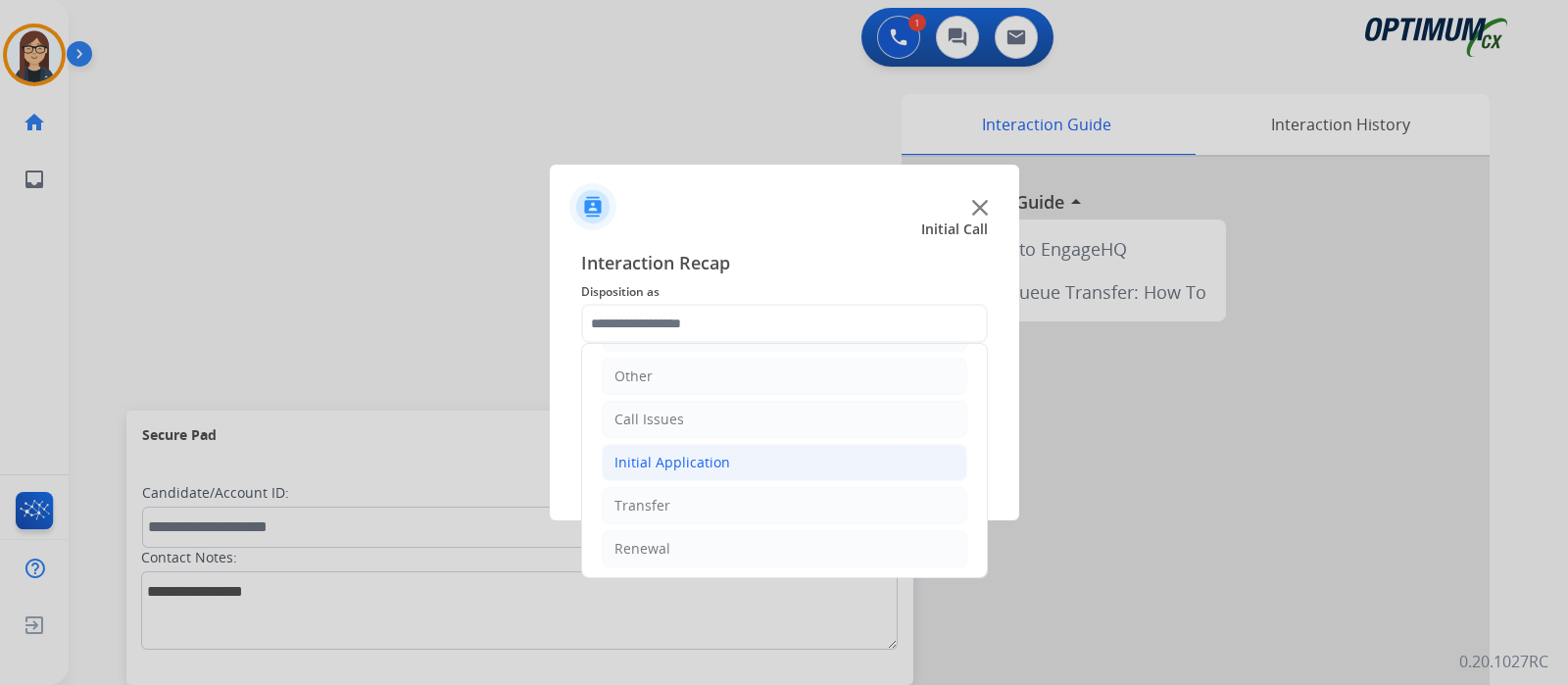
click at [689, 454] on div "Initial Application" at bounding box center [672, 462] width 116 height 20
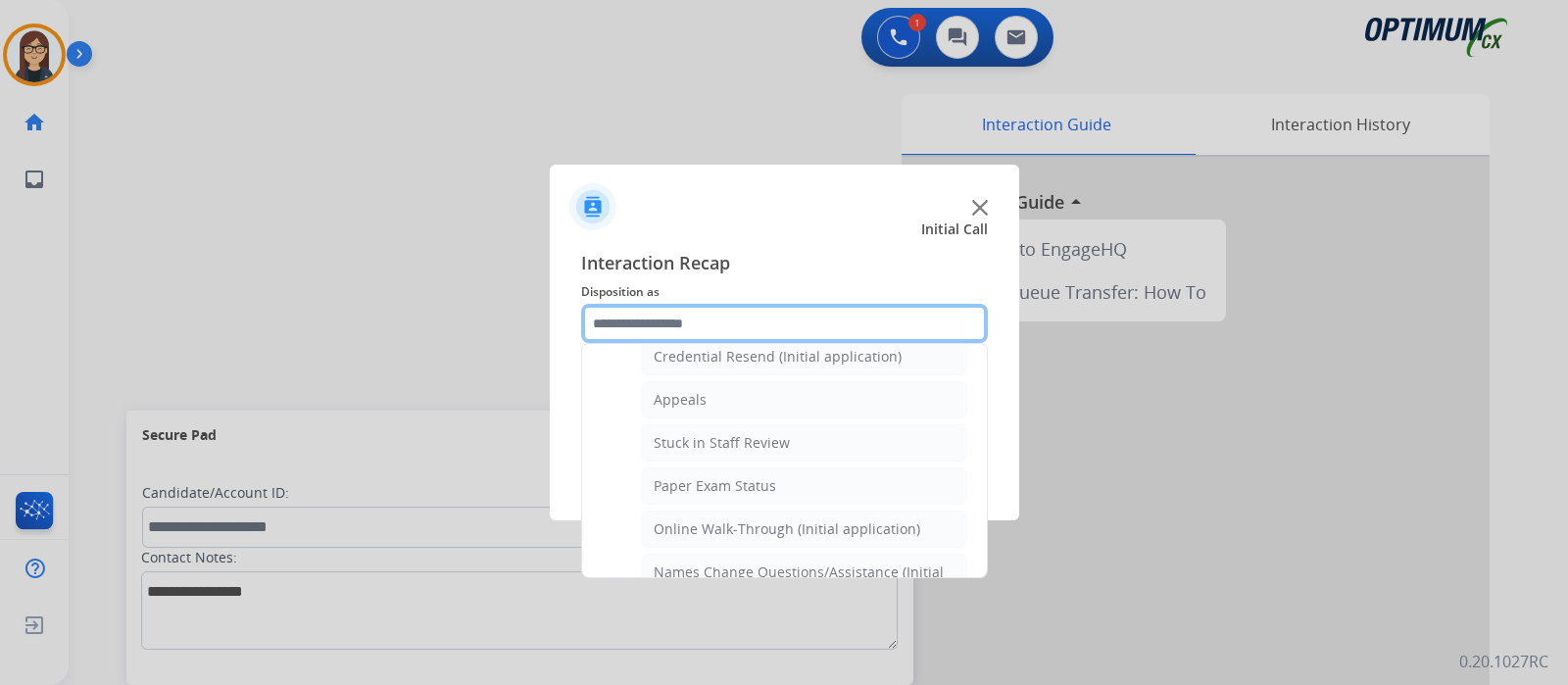
scroll to position [252, 0]
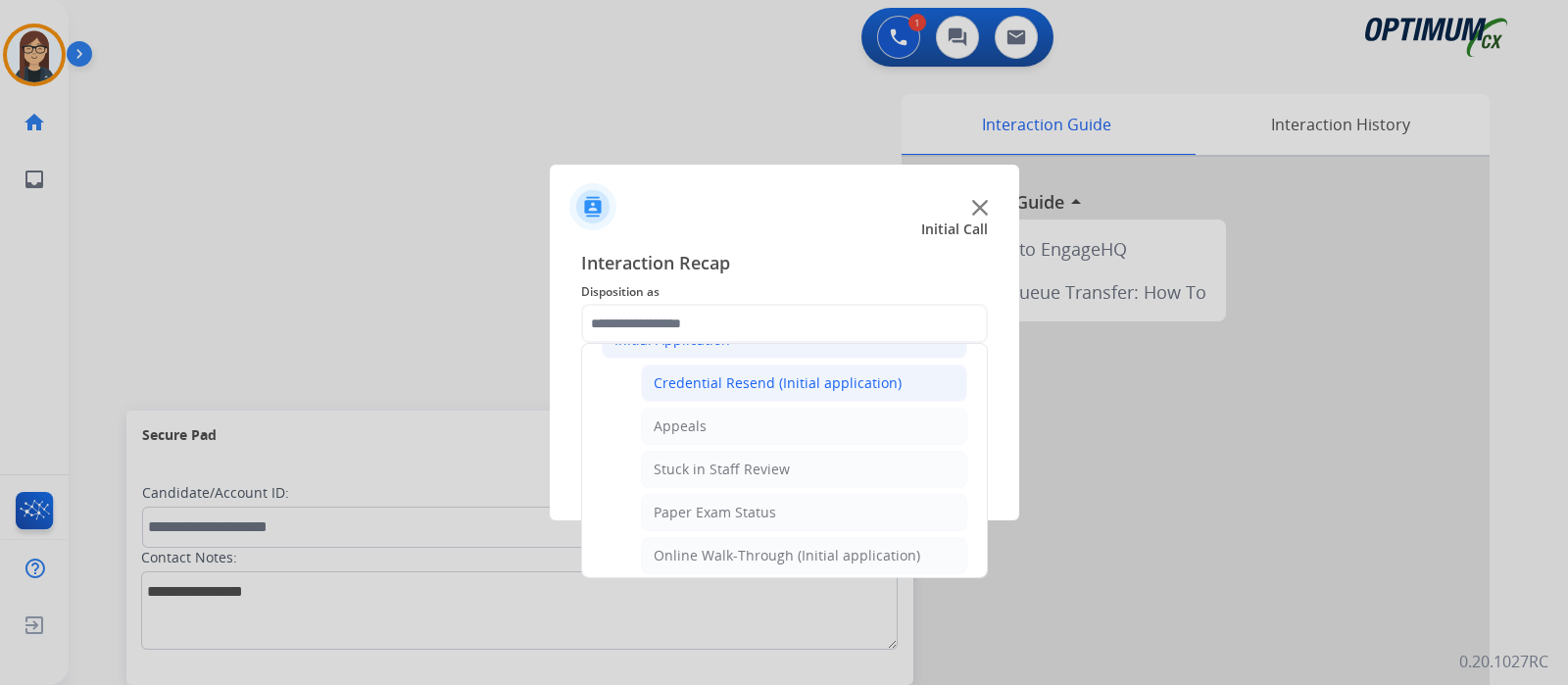
click at [749, 384] on div "Credential Resend (Initial application)" at bounding box center [778, 383] width 248 height 20
type input "**********"
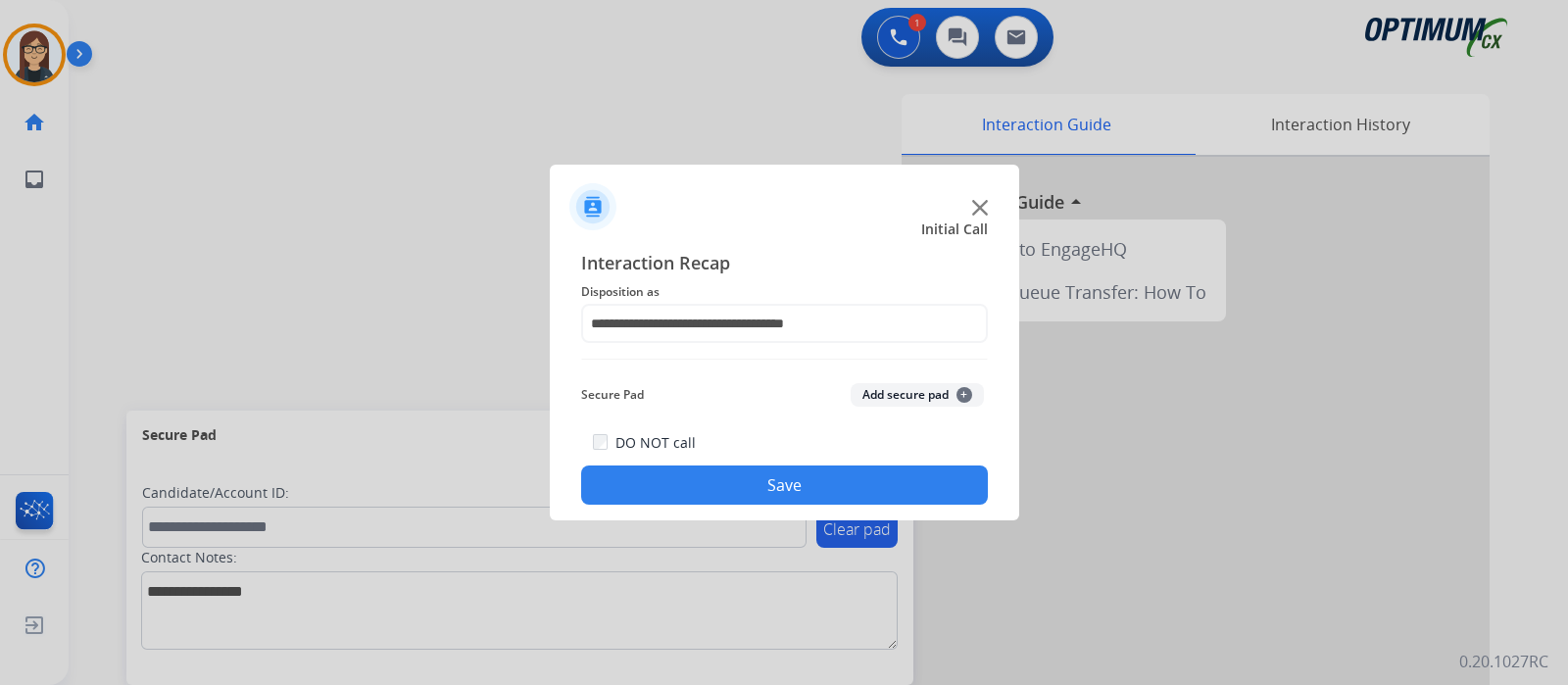
click at [726, 456] on div "DO NOT call Save" at bounding box center [784, 468] width 407 height 75
click at [726, 473] on button "Save" at bounding box center [784, 485] width 407 height 39
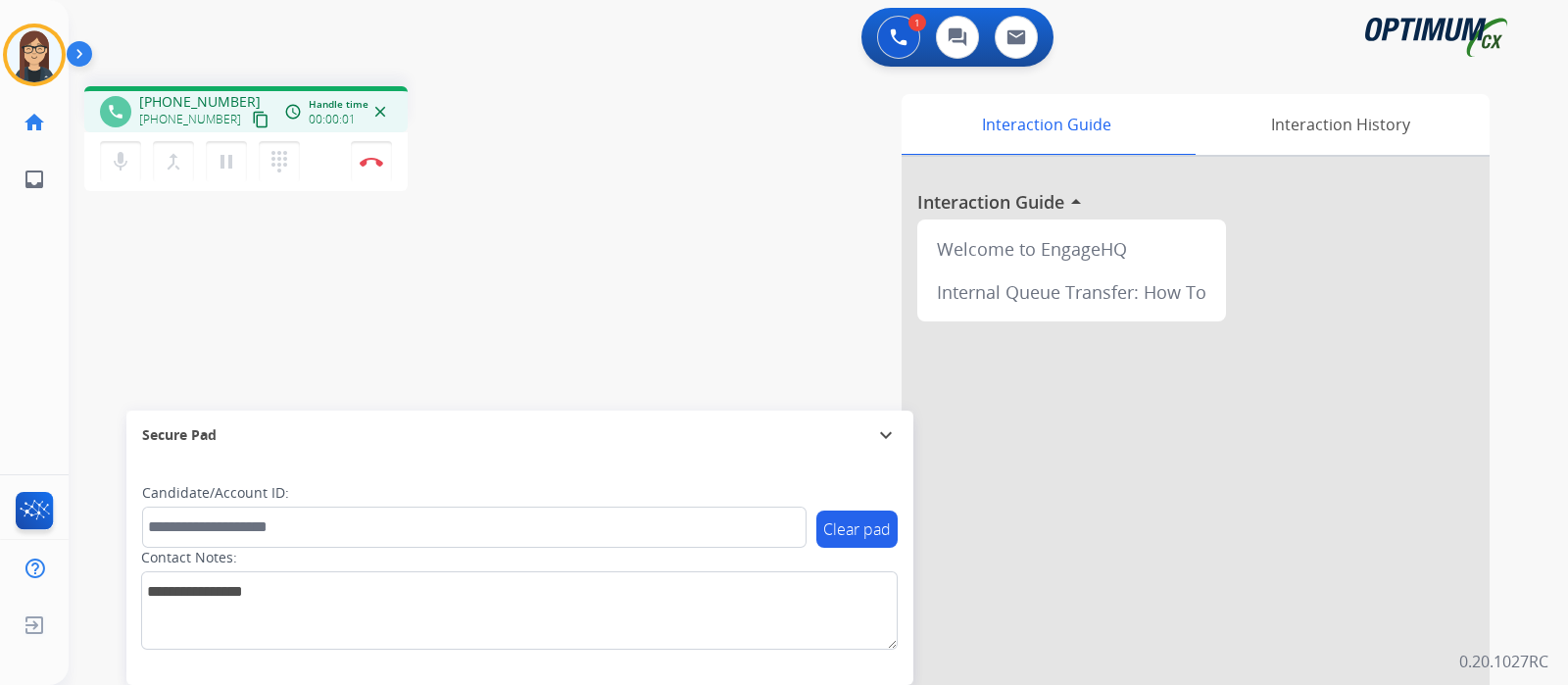
click at [252, 117] on mat-icon "content_copy" at bounding box center [261, 120] width 18 height 18
click at [252, 114] on mat-icon "content_copy" at bounding box center [261, 120] width 18 height 18
click at [111, 158] on mat-icon "mic" at bounding box center [121, 161] width 24 height 24
click at [124, 168] on mat-icon "mic_off" at bounding box center [121, 161] width 24 height 24
click at [608, 292] on div "phone [PHONE_NUMBER] [PHONE_NUMBER] content_copy access_time Call metrics Queue…" at bounding box center [794, 479] width 1452 height 817
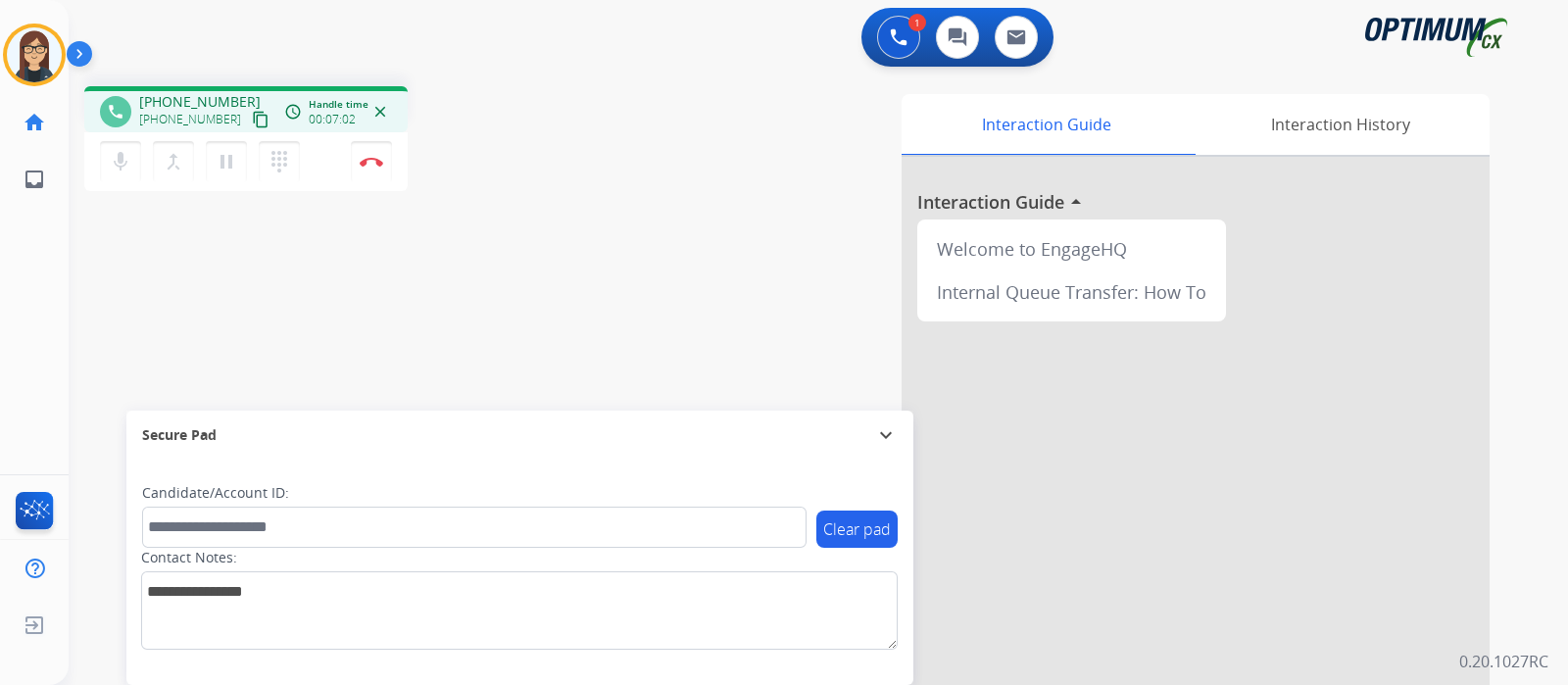
click at [589, 200] on div "phone [PHONE_NUMBER] [PHONE_NUMBER] content_copy access_time Call metrics Queue…" at bounding box center [794, 479] width 1452 height 817
click at [377, 157] on img at bounding box center [372, 161] width 24 height 10
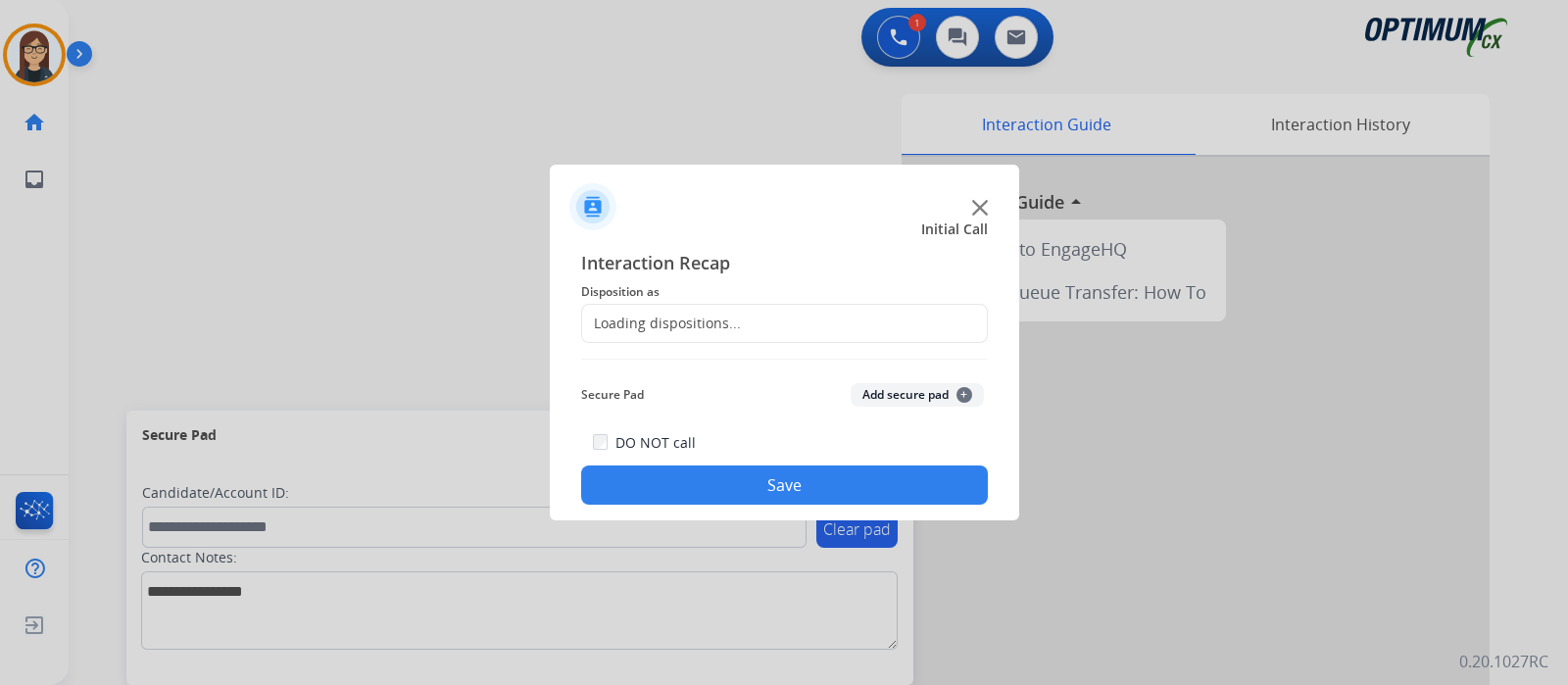
click at [725, 320] on div "Loading dispositions..." at bounding box center [661, 323] width 158 height 20
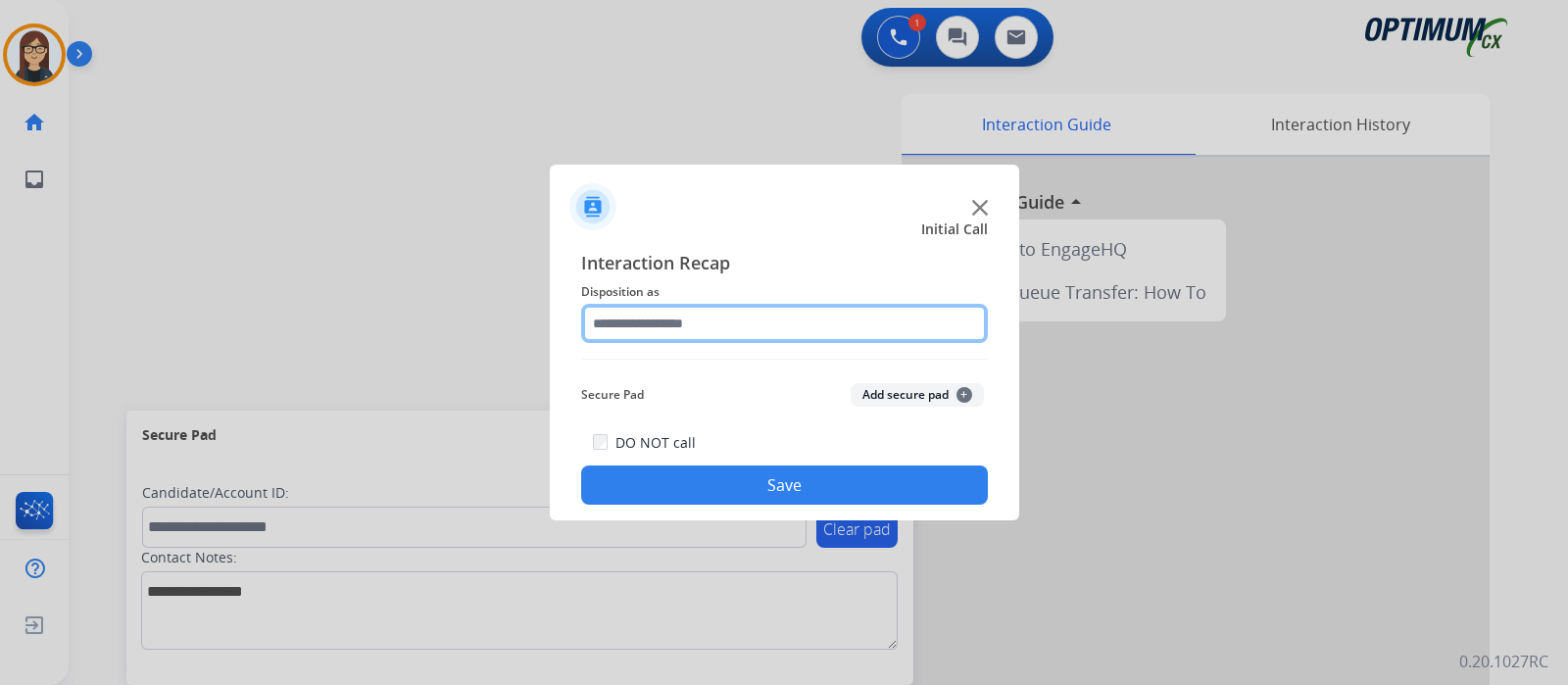
click at [725, 320] on input "text" at bounding box center [784, 323] width 407 height 39
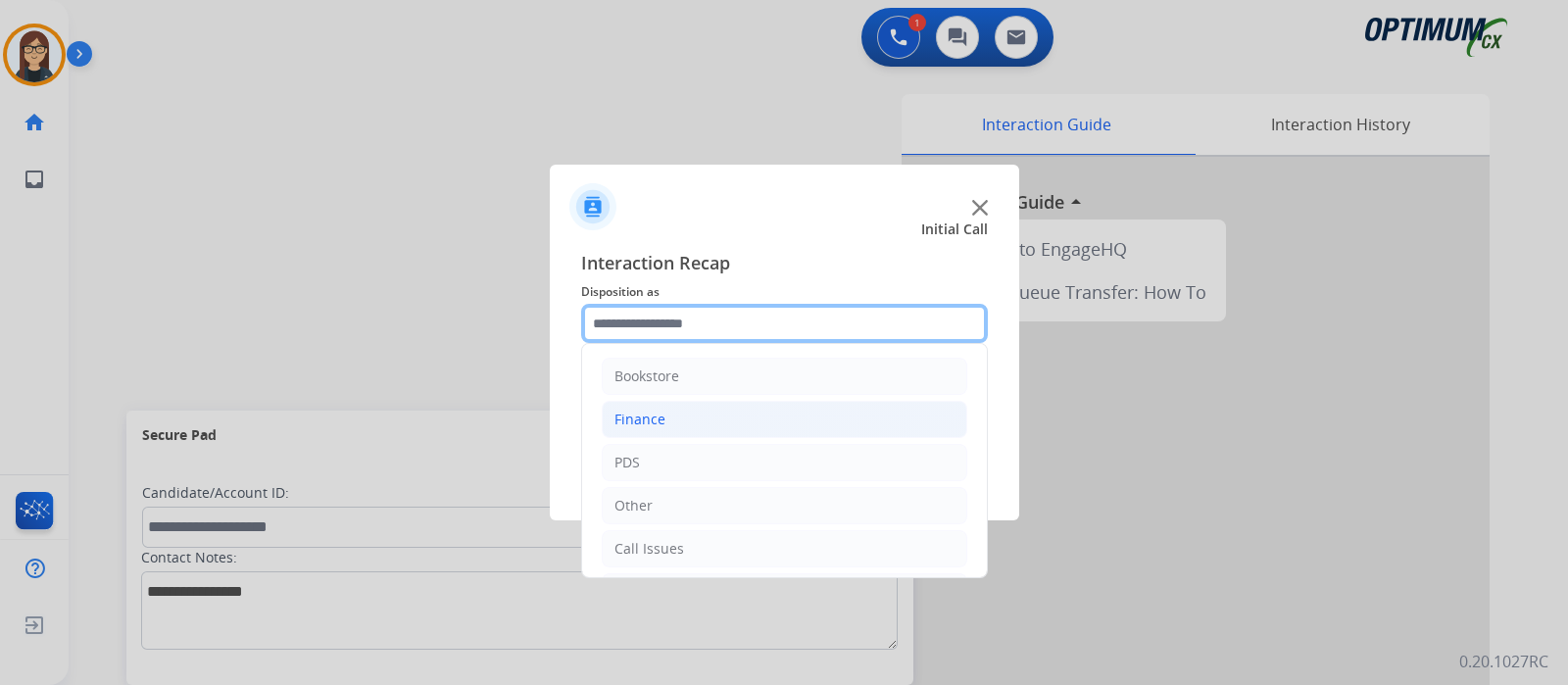
scroll to position [130, 0]
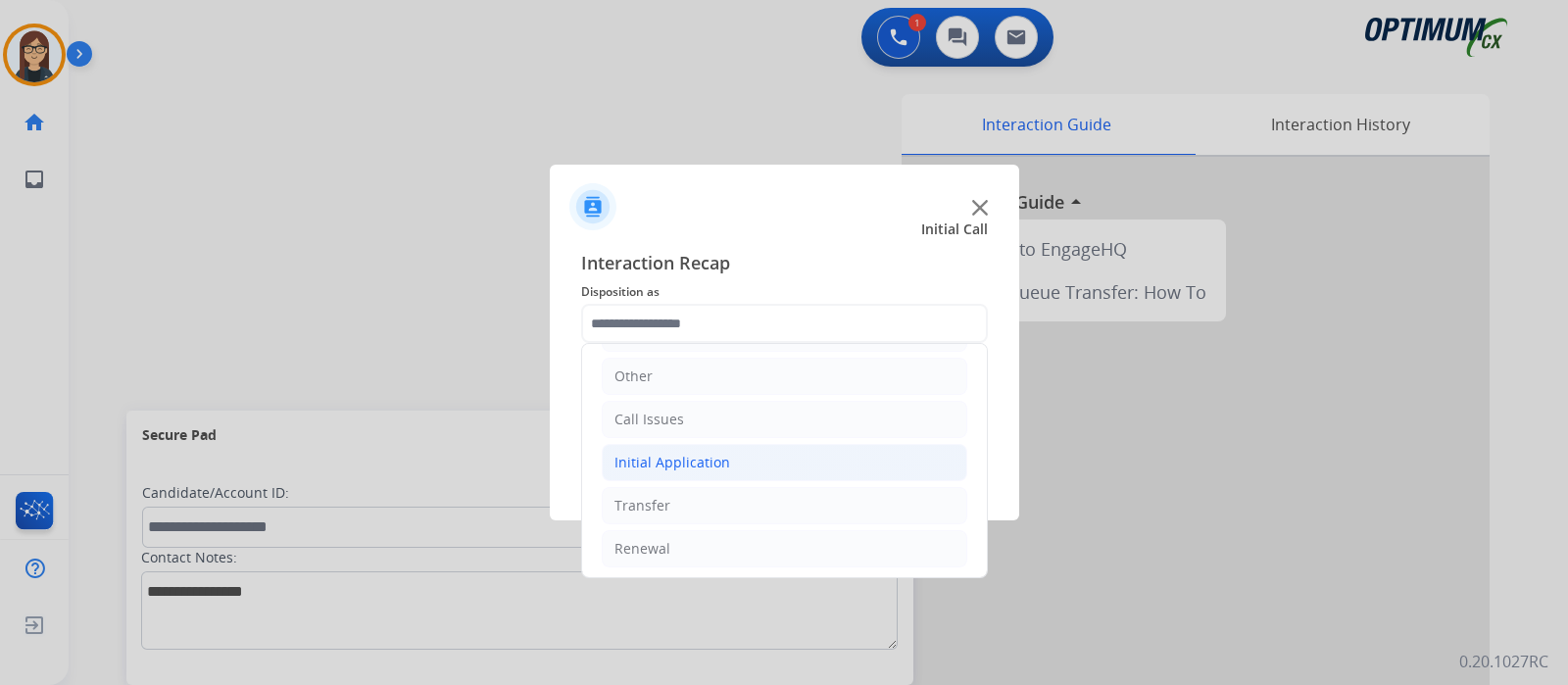
click at [654, 454] on div "Initial Application" at bounding box center [672, 462] width 116 height 20
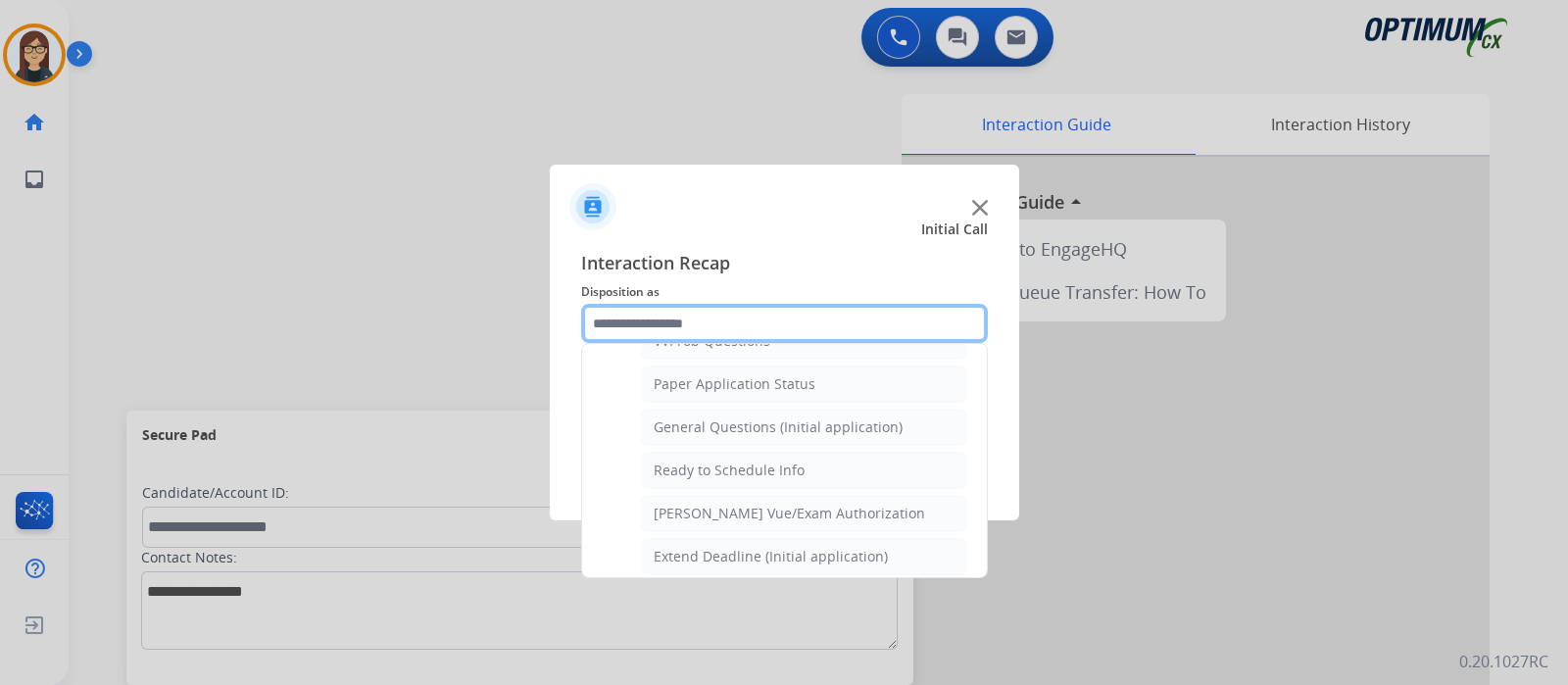
scroll to position [1053, 0]
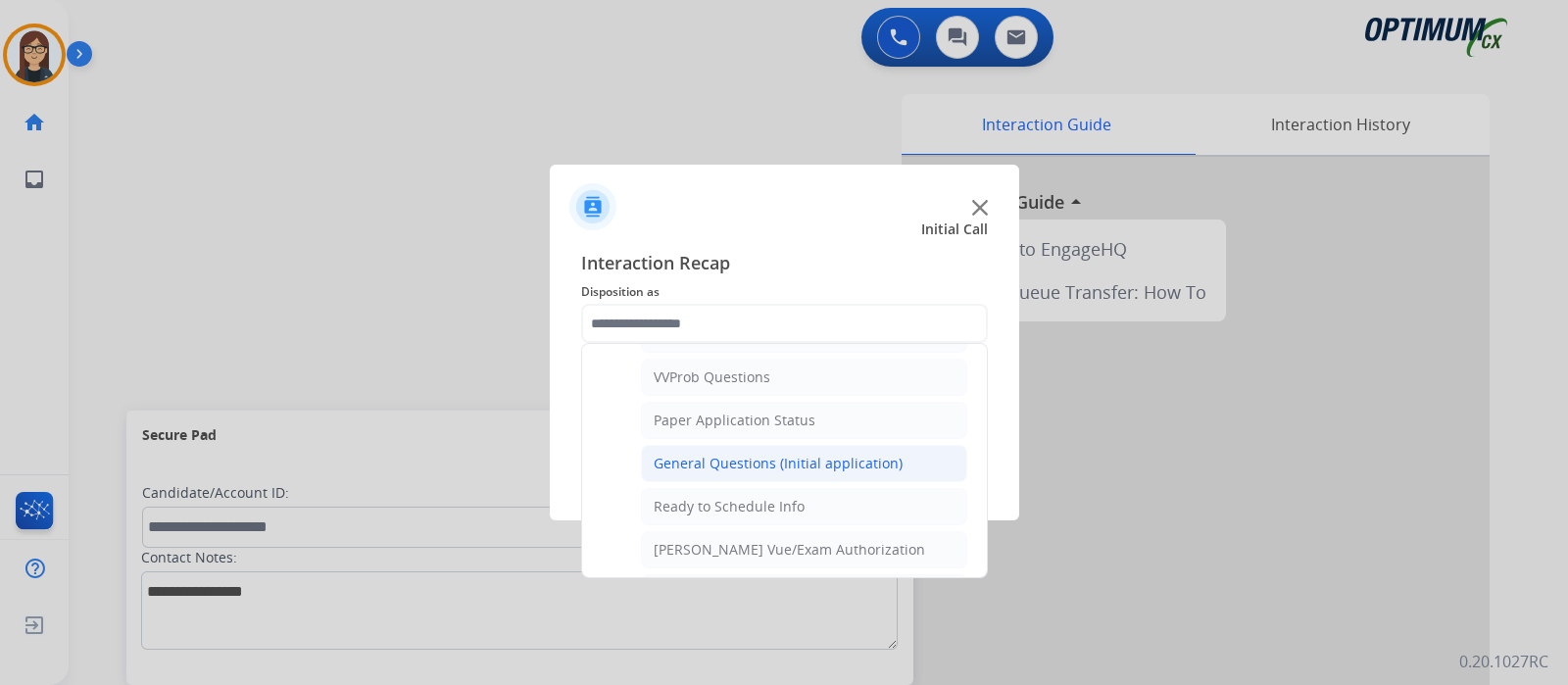
click at [717, 453] on div "General Questions (Initial application)" at bounding box center [778, 463] width 249 height 20
type input "**********"
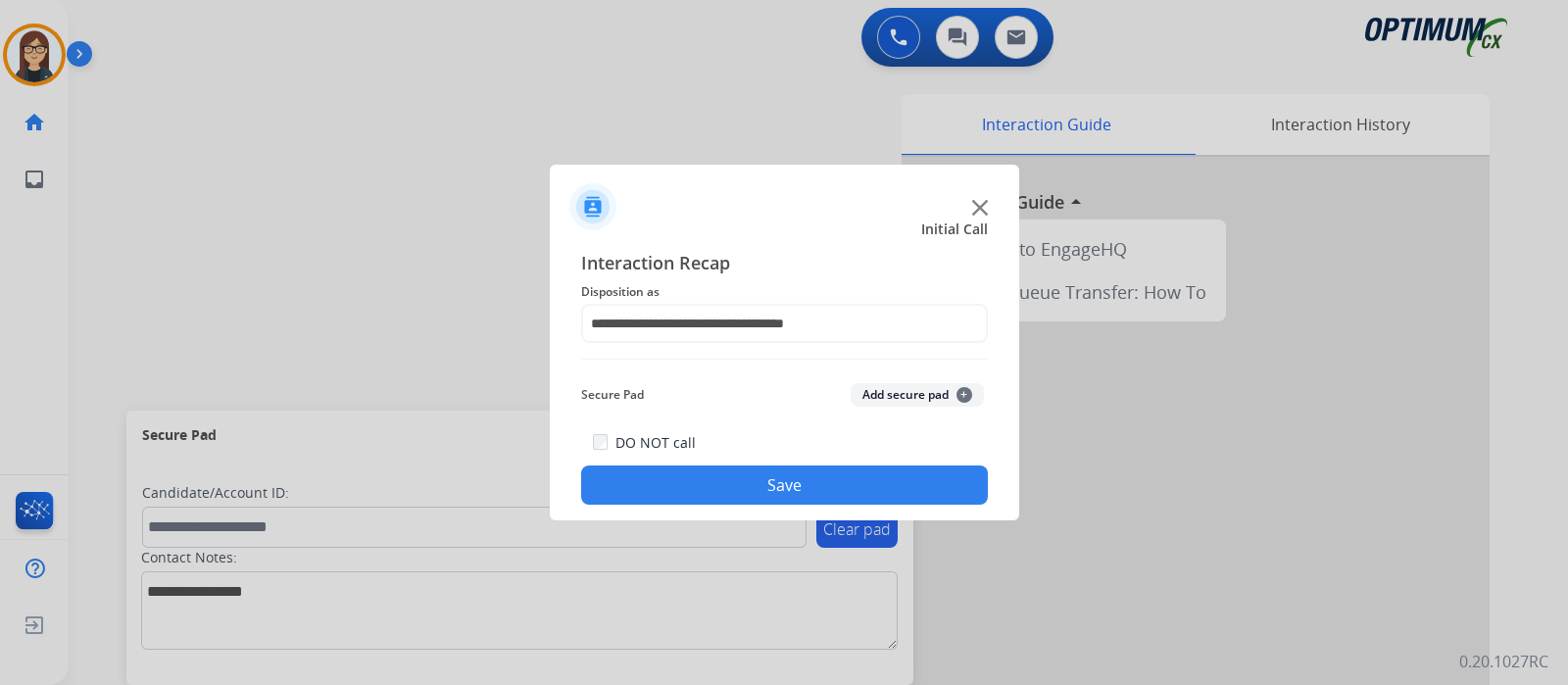
click at [711, 480] on button "Save" at bounding box center [784, 485] width 407 height 39
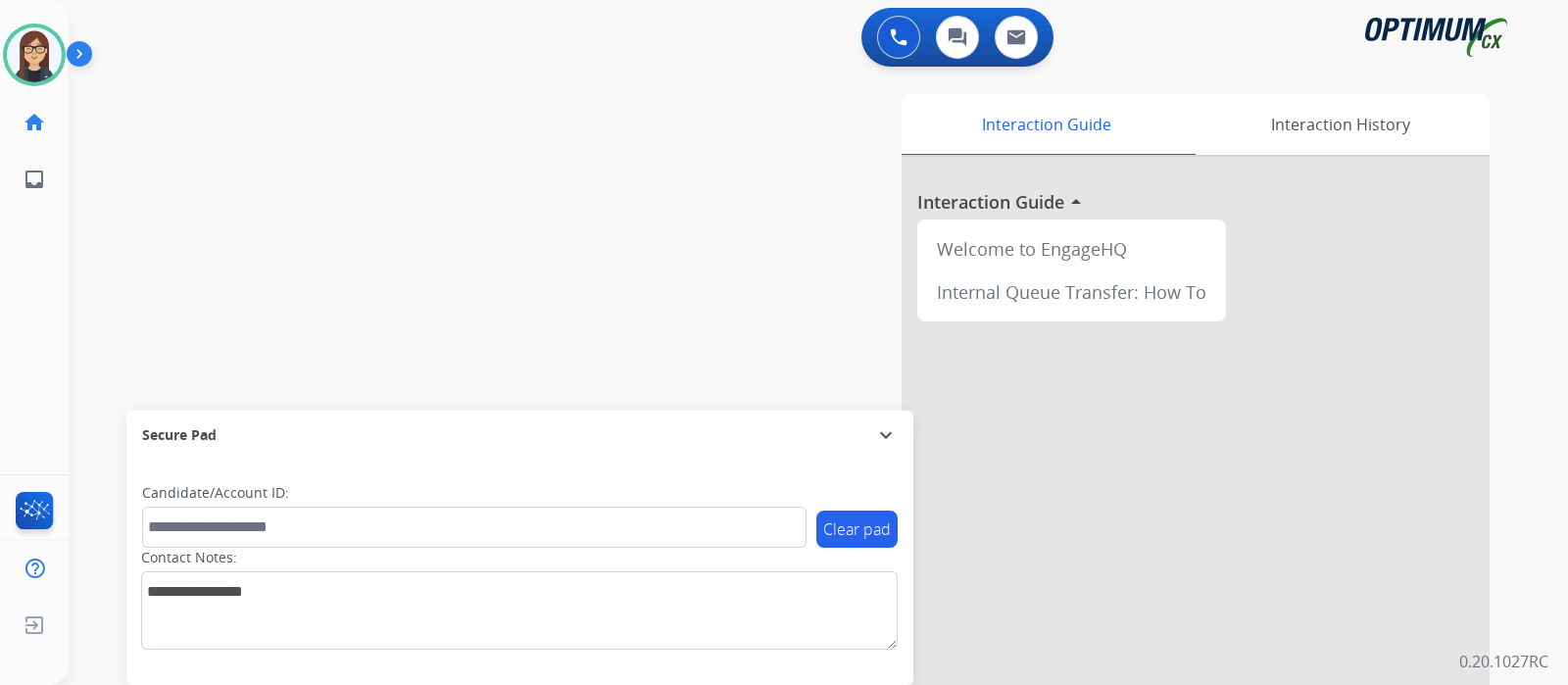
click at [406, 188] on div "swap_horiz Break voice bridge close_fullscreen Connect 3-Way Call merge_type Se…" at bounding box center [794, 479] width 1452 height 817
click at [422, 227] on div "swap_horiz Break voice bridge close_fullscreen Connect 3-Way Call merge_type Se…" at bounding box center [794, 479] width 1452 height 817
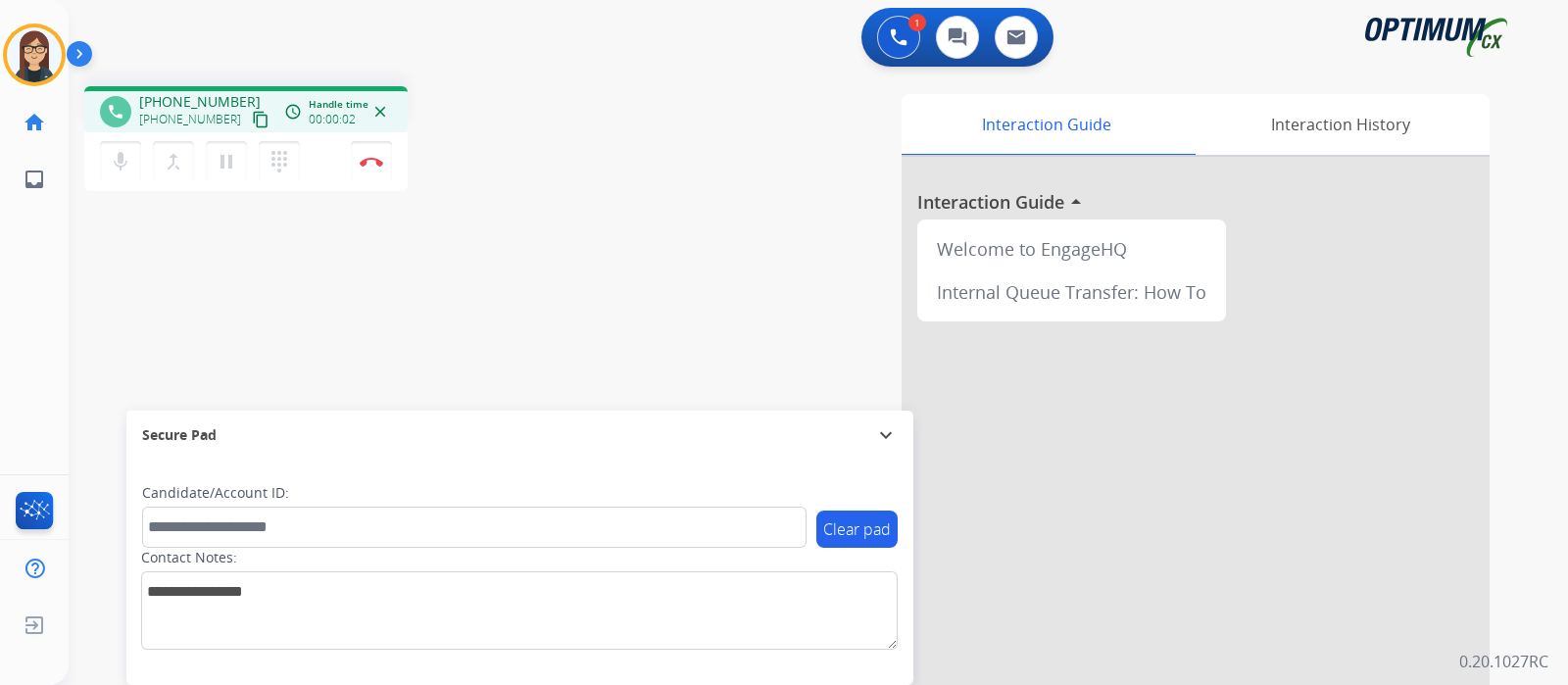
click at [252, 122] on mat-icon "content_copy" at bounding box center [261, 120] width 18 height 18
click at [494, 303] on div "phone [PHONE_NUMBER] [PHONE_NUMBER] content_copy access_time Call metrics Queue…" at bounding box center [794, 479] width 1452 height 817
click at [375, 159] on img at bounding box center [372, 161] width 24 height 10
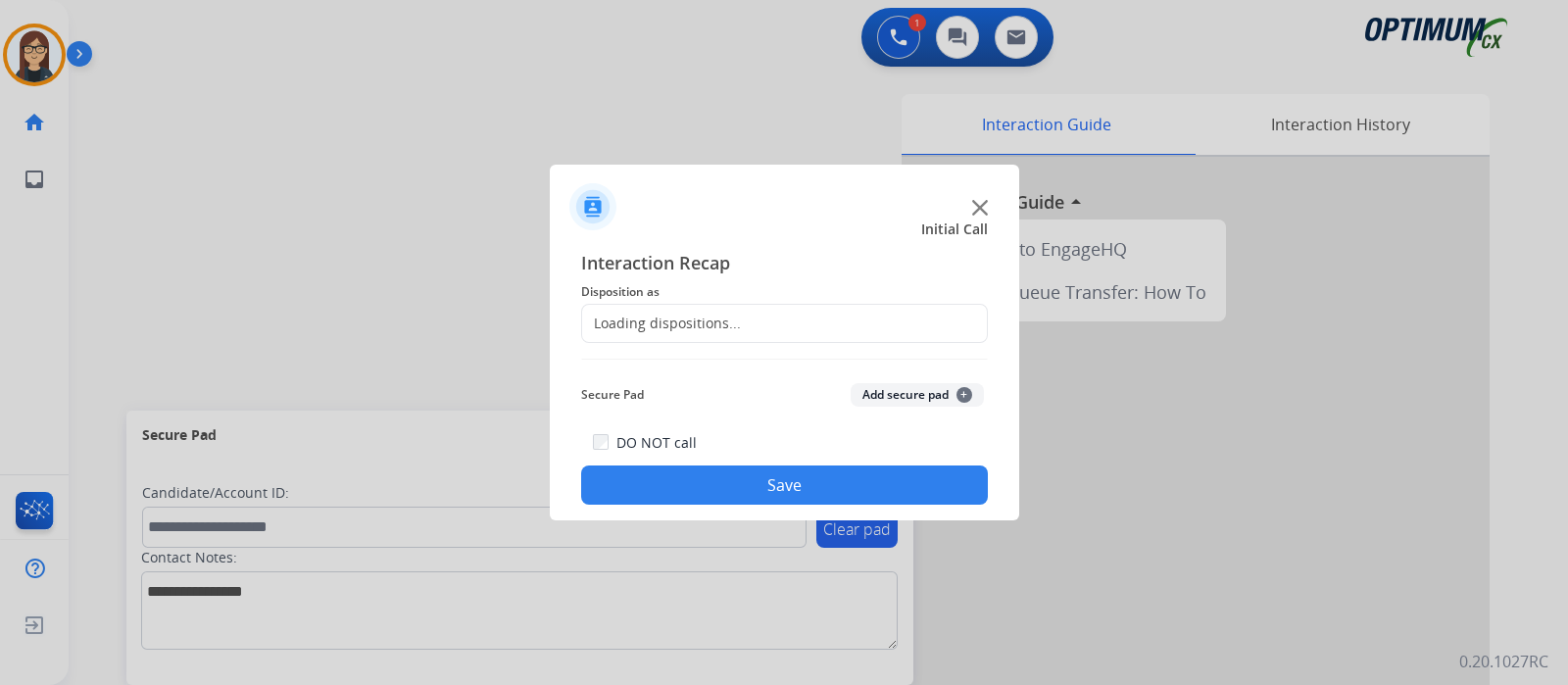
click at [675, 331] on div "Loading dispositions..." at bounding box center [661, 323] width 158 height 20
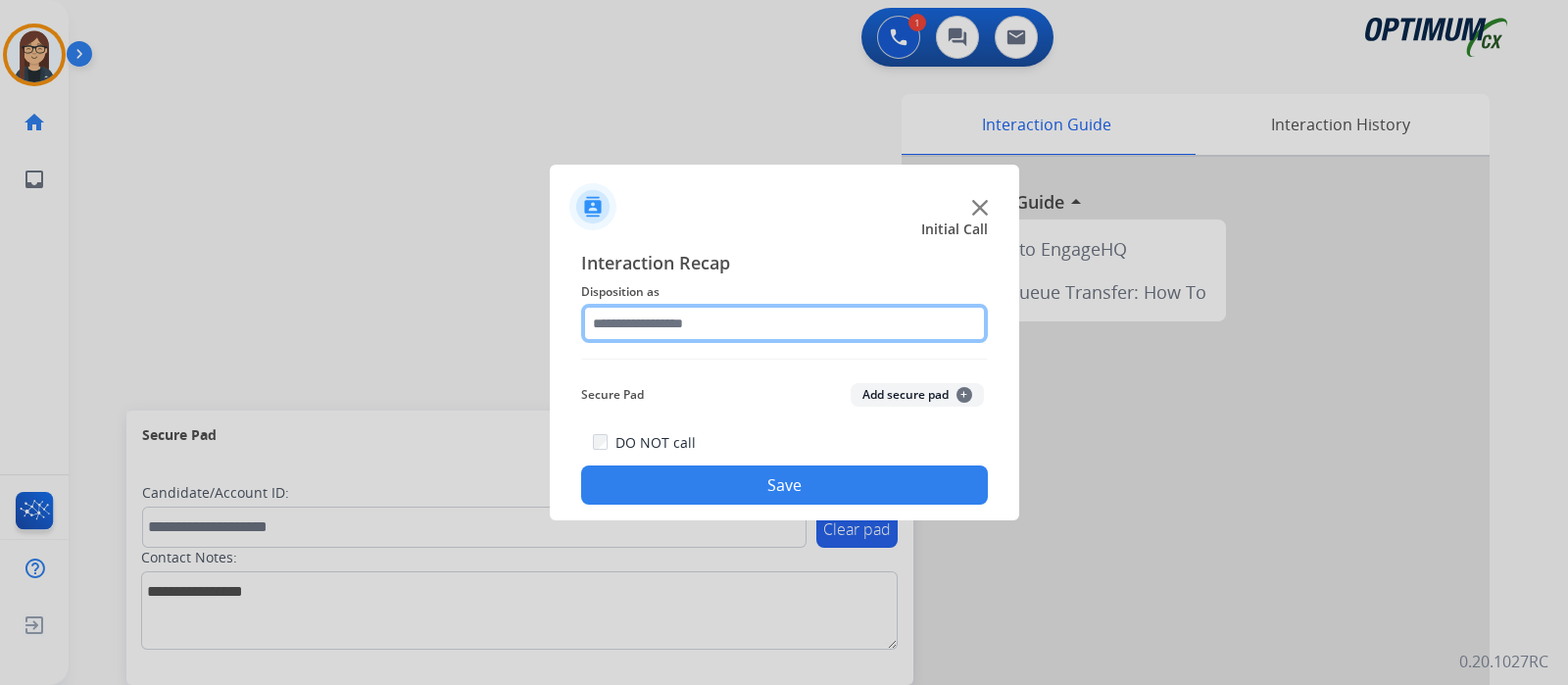
click at [675, 331] on input "text" at bounding box center [784, 323] width 407 height 39
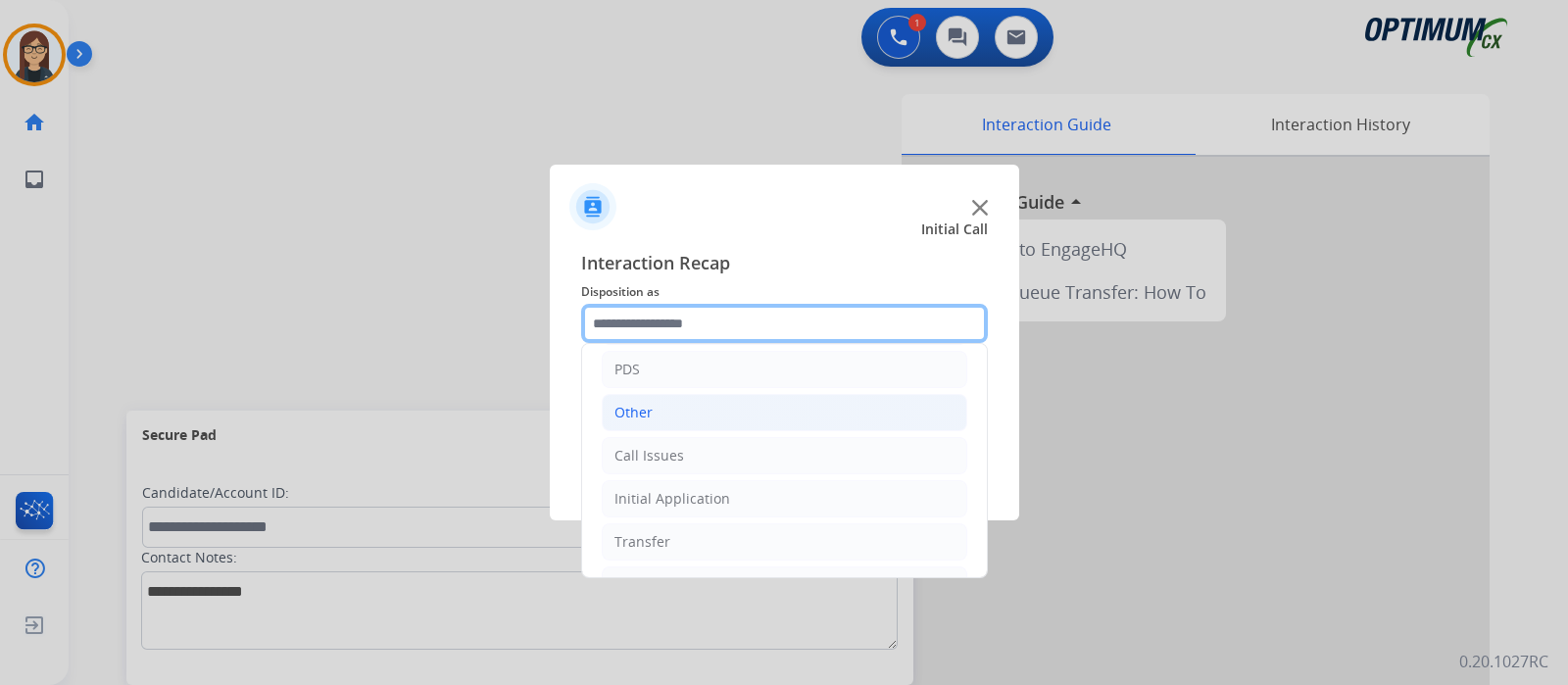
scroll to position [130, 0]
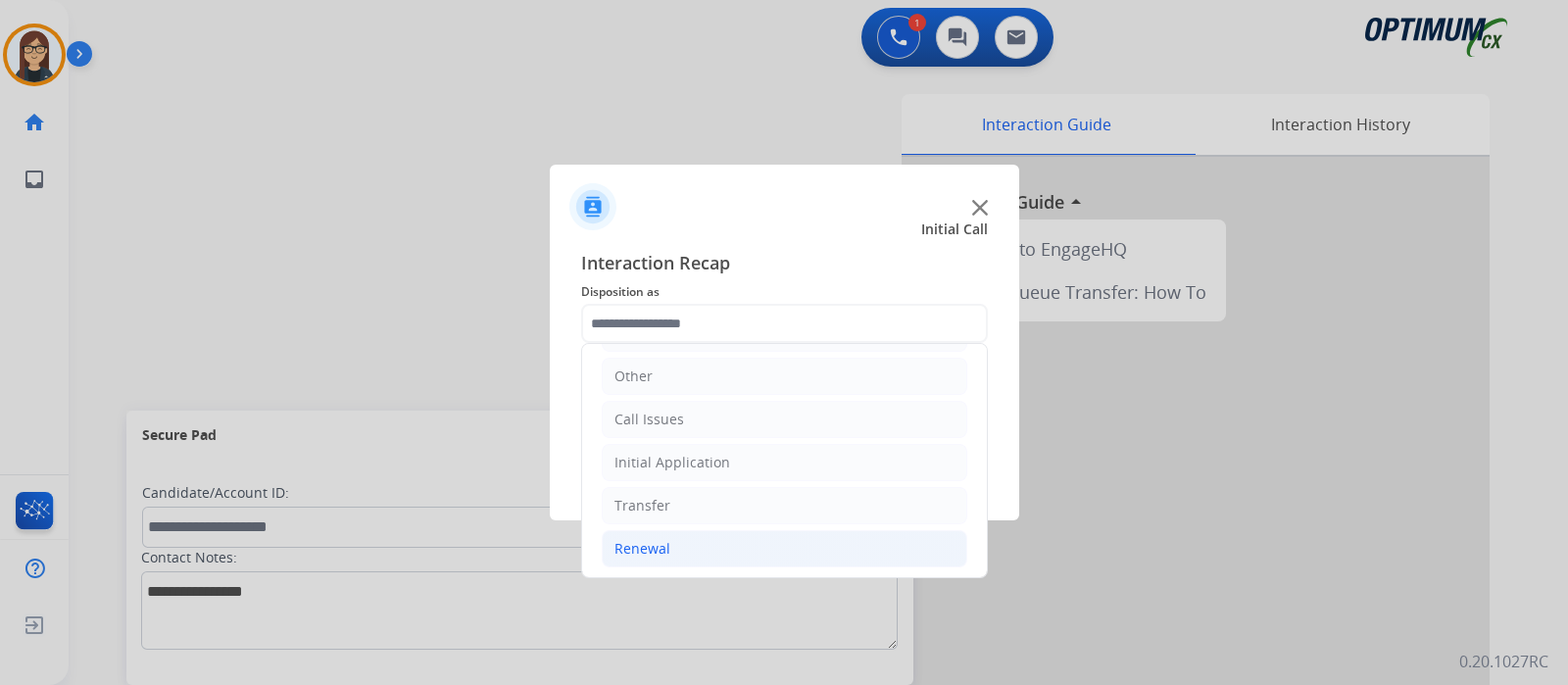
click at [673, 542] on li "Renewal" at bounding box center [784, 548] width 366 height 37
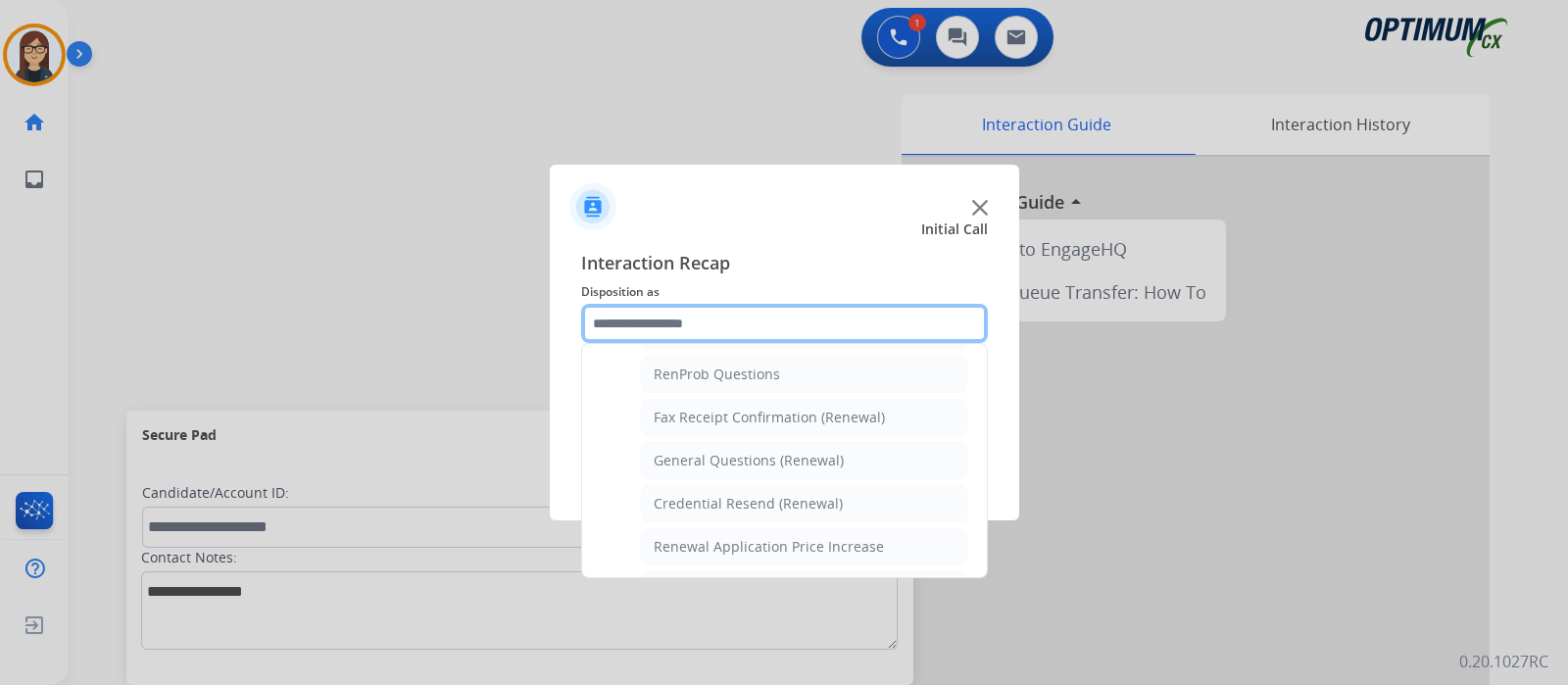
scroll to position [496, 0]
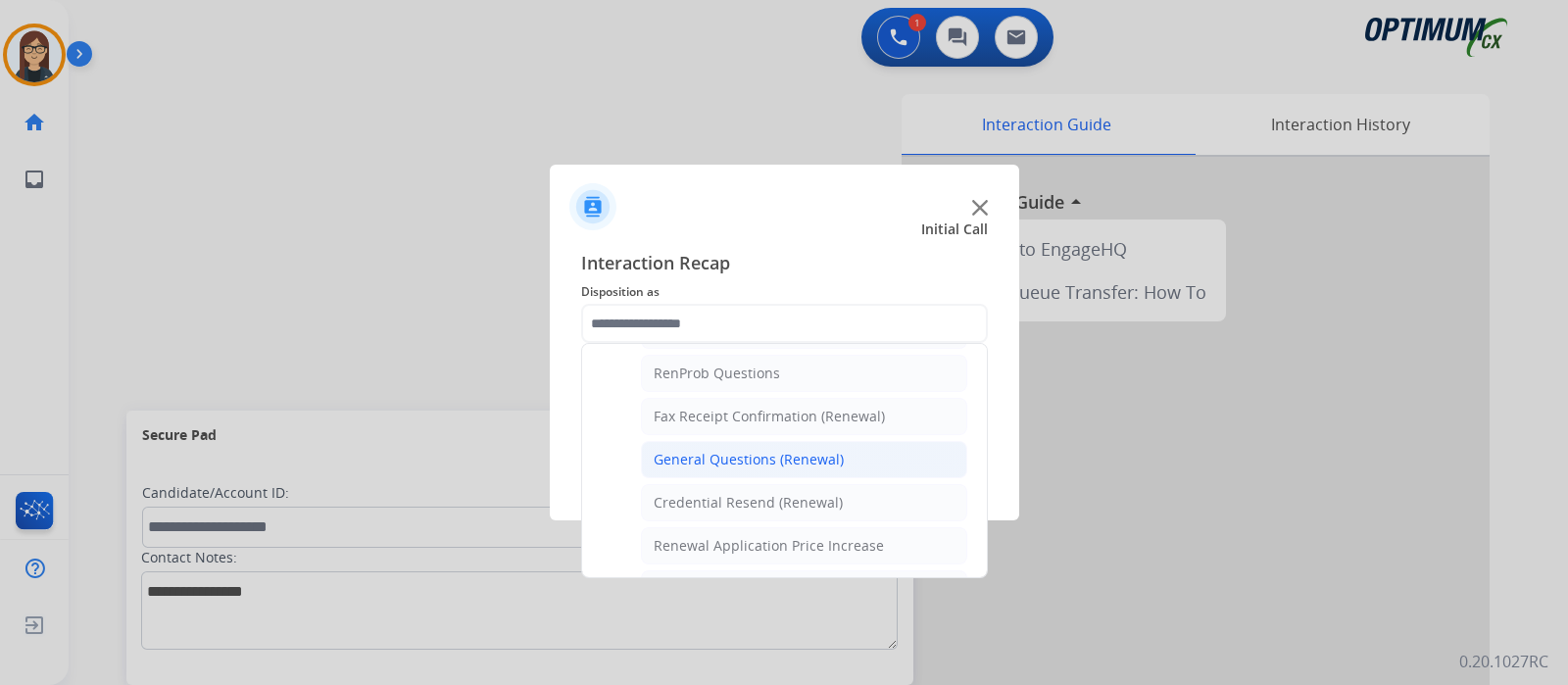
click at [698, 449] on div "General Questions (Renewal)" at bounding box center [748, 459] width 190 height 20
type input "**********"
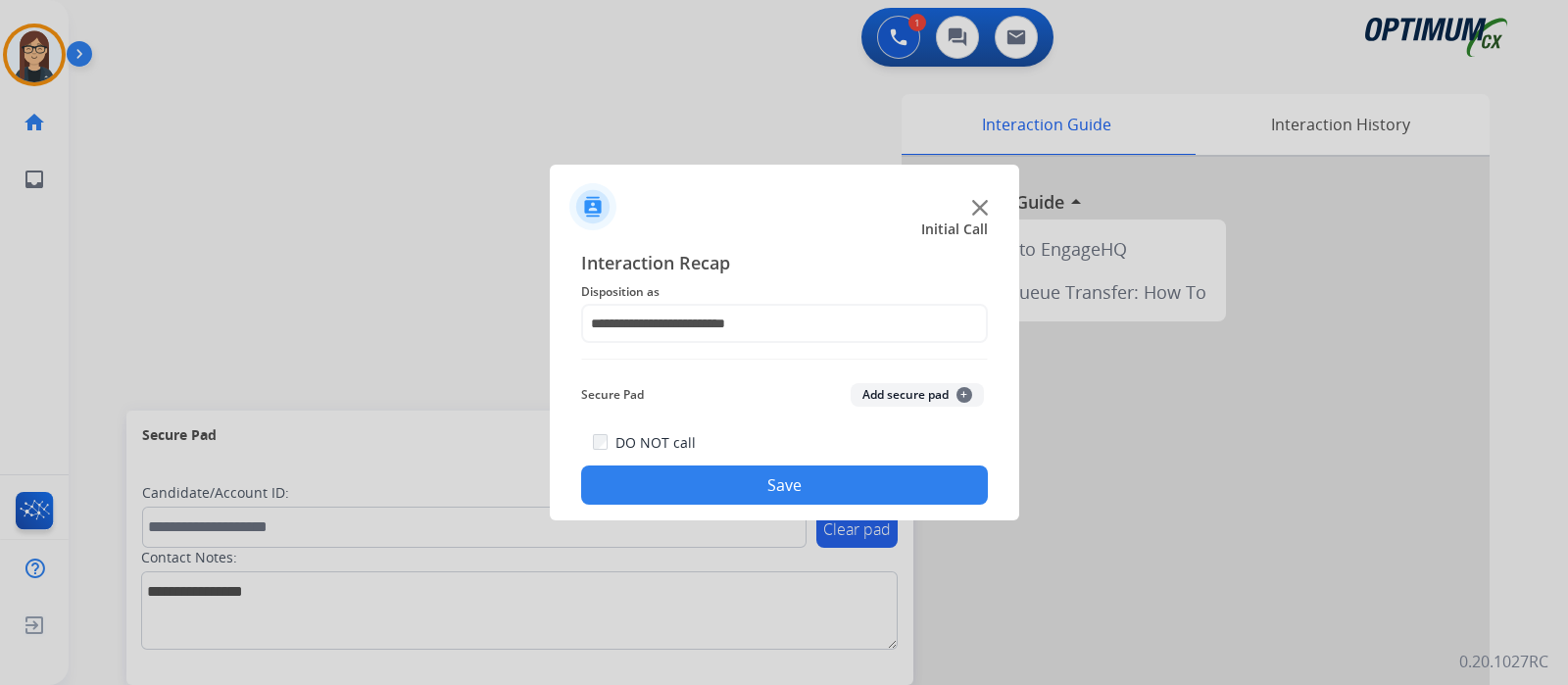
click at [688, 477] on button "Save" at bounding box center [784, 485] width 407 height 39
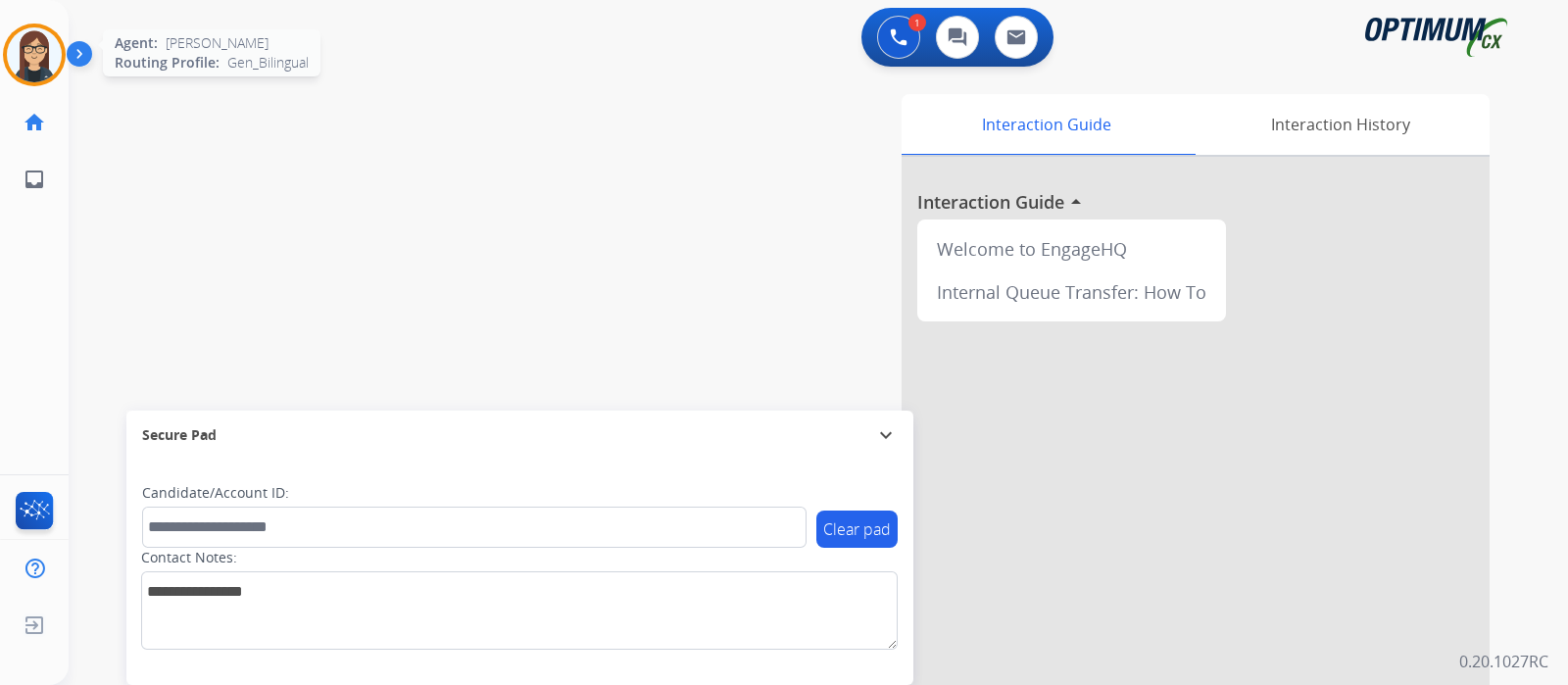
click at [44, 51] on img at bounding box center [34, 55] width 55 height 55
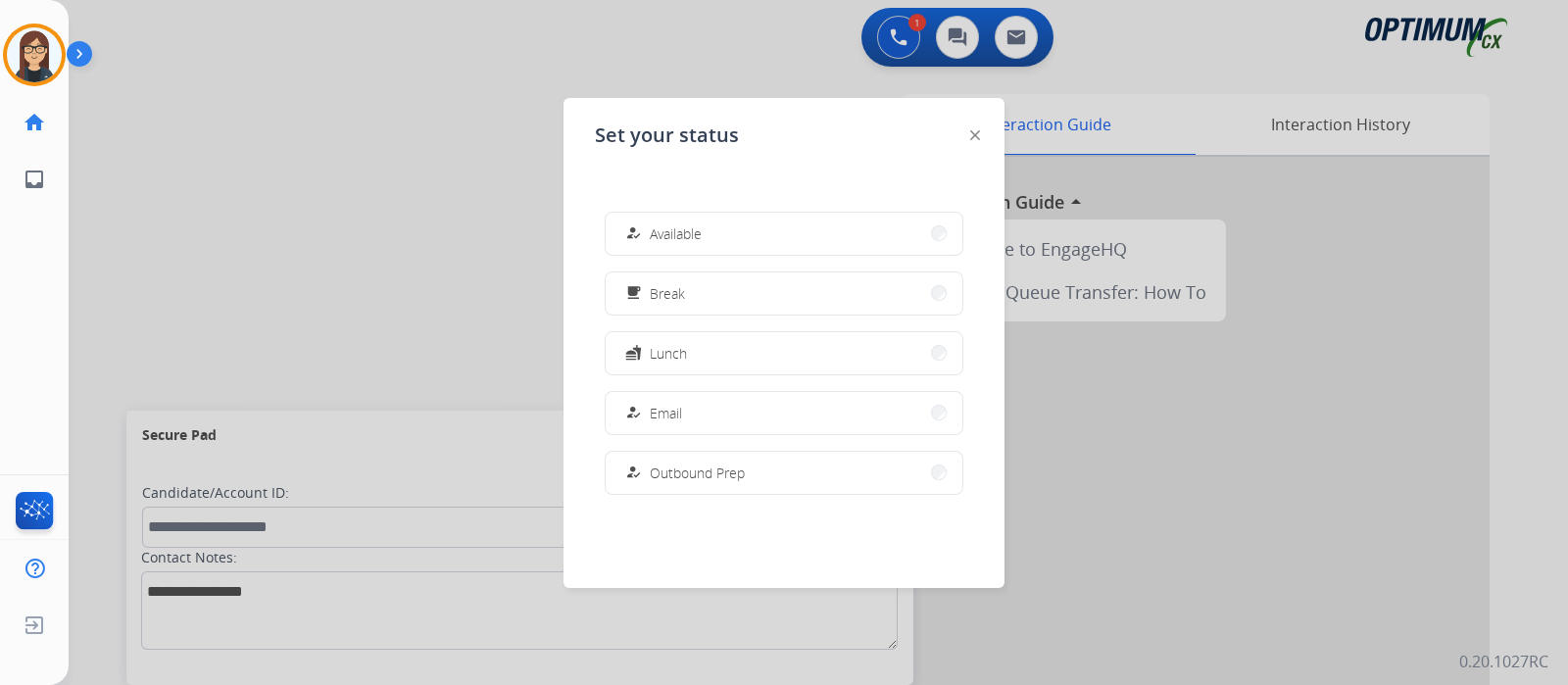
scroll to position [487, 0]
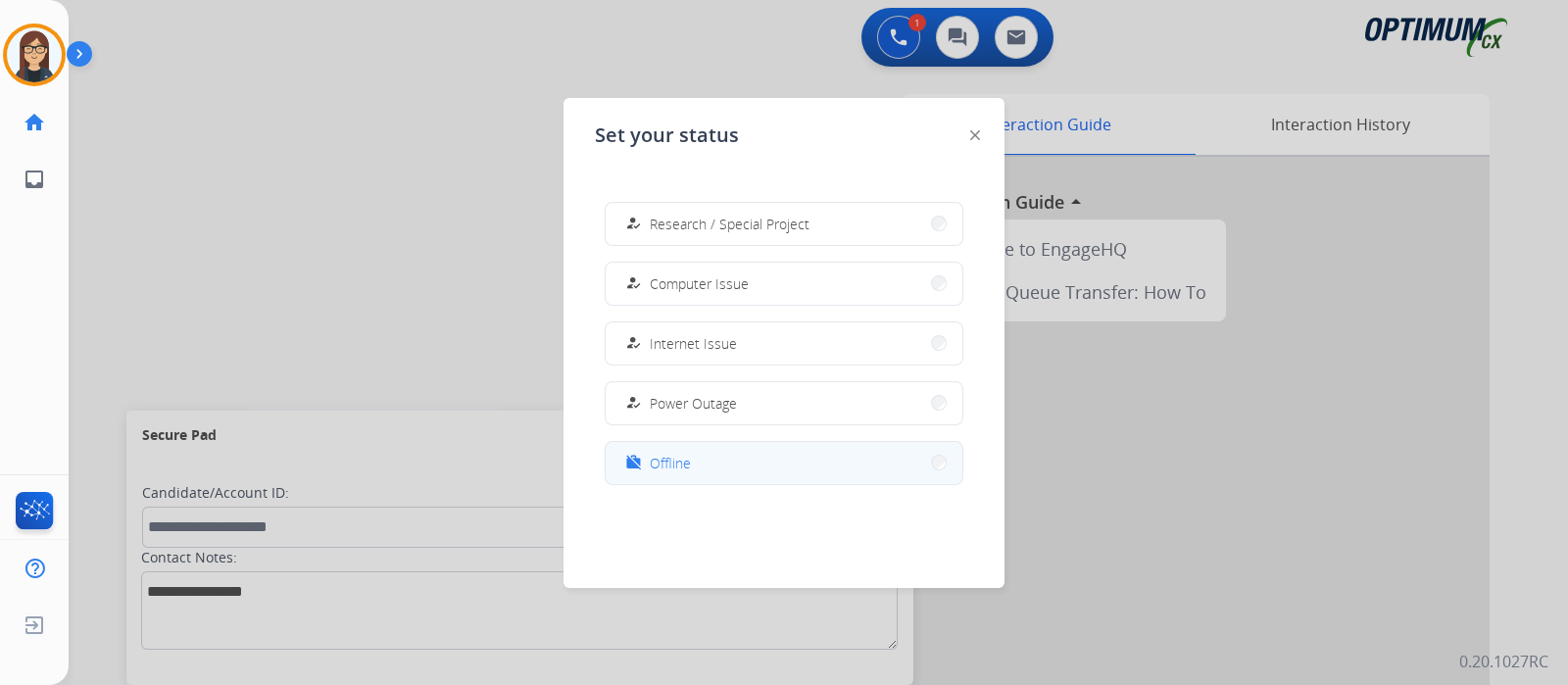
click at [674, 452] on span "Offline" at bounding box center [670, 462] width 41 height 21
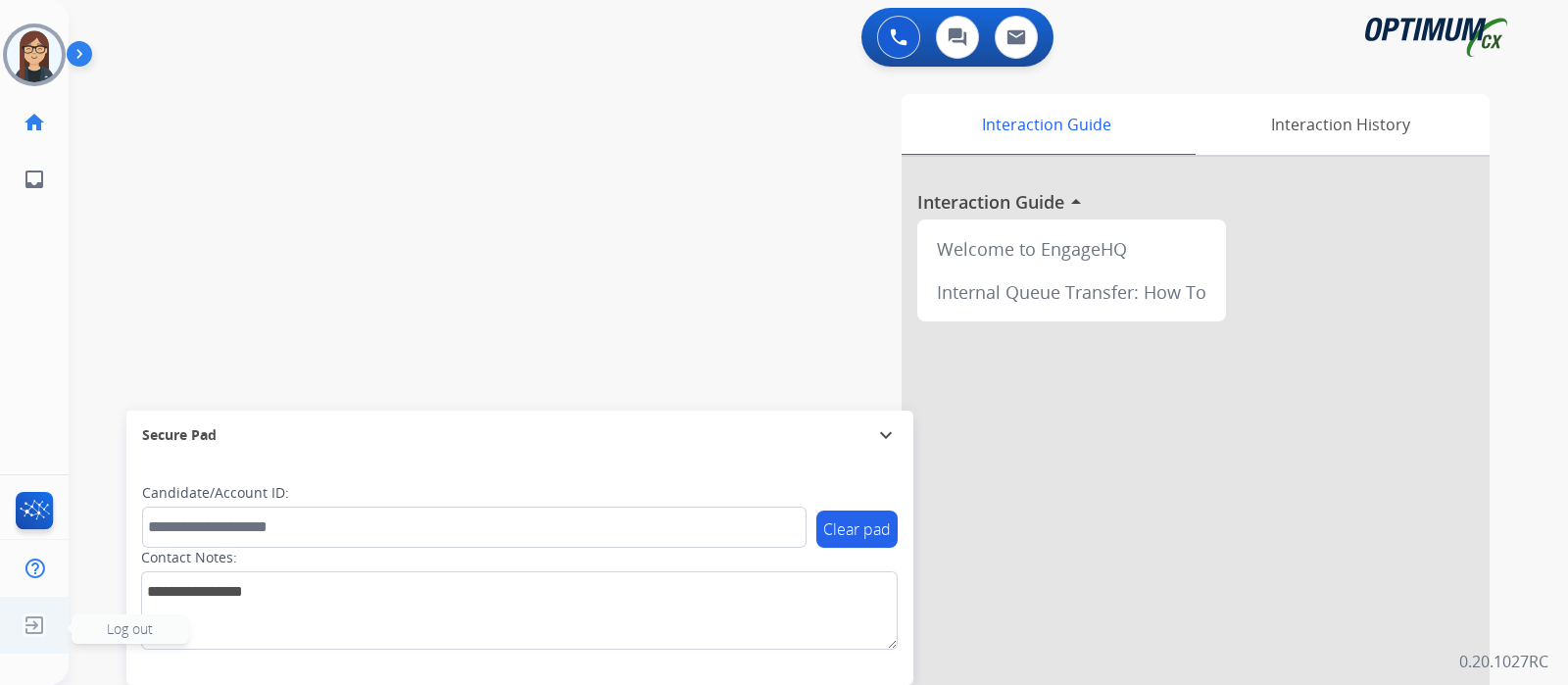
click at [42, 622] on img at bounding box center [34, 625] width 35 height 37
click at [113, 626] on span "Log out" at bounding box center [130, 628] width 46 height 19
